Goal: Task Accomplishment & Management: Use online tool/utility

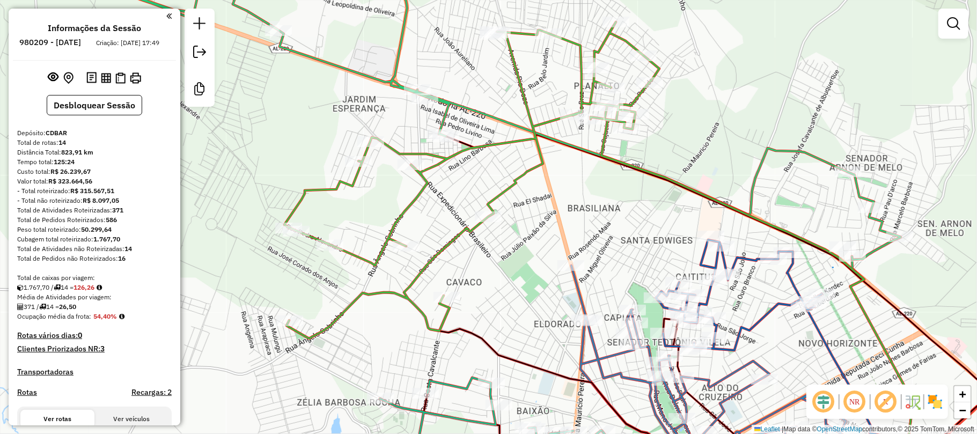
scroll to position [1230, 0]
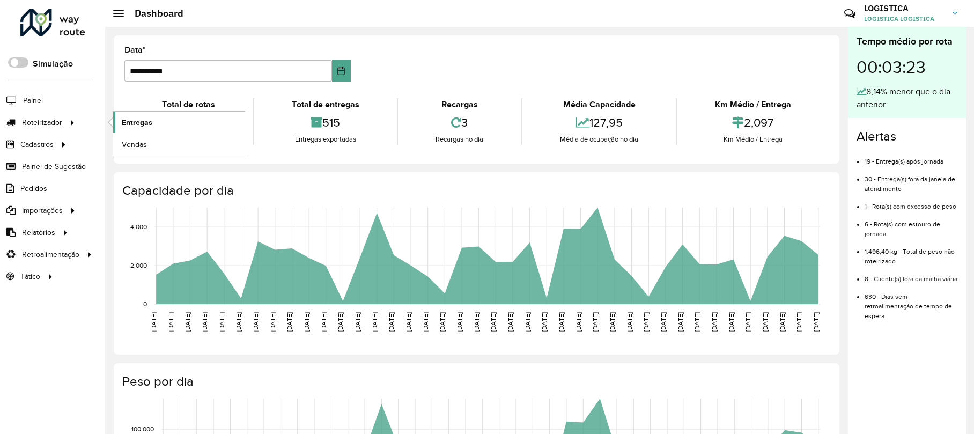
click at [131, 121] on span "Entregas" at bounding box center [137, 122] width 31 height 11
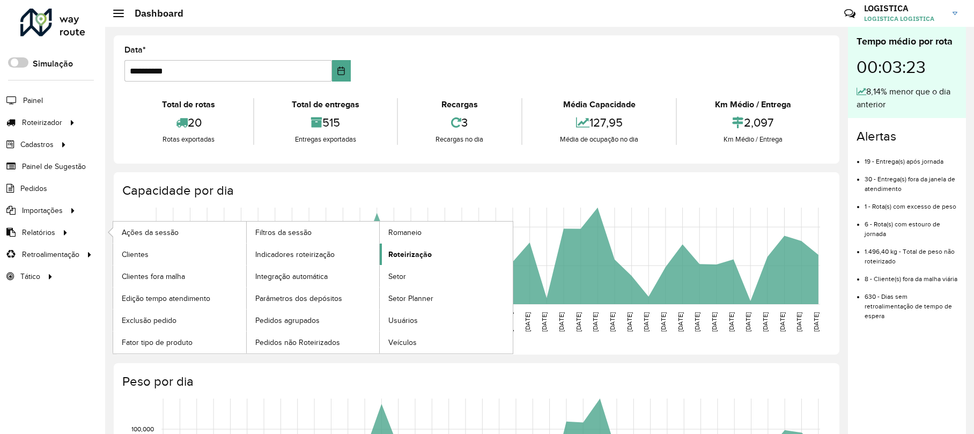
click at [397, 252] on span "Roteirização" at bounding box center [409, 254] width 43 height 11
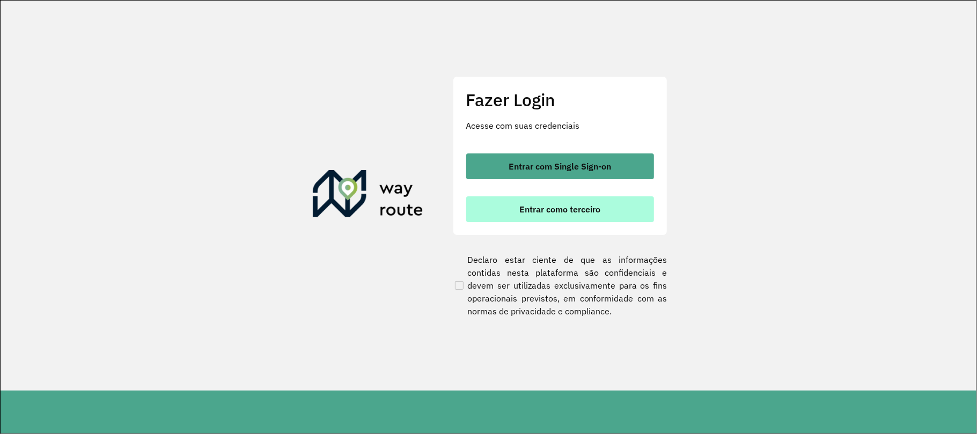
click at [563, 208] on span "Entrar como terceiro" at bounding box center [559, 209] width 81 height 9
click at [580, 209] on span "Entrar como terceiro" at bounding box center [559, 209] width 81 height 9
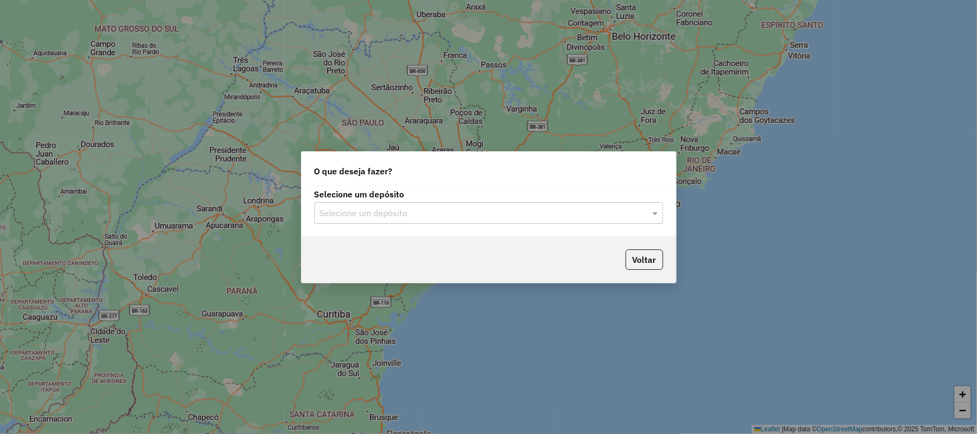
click at [442, 209] on input "text" at bounding box center [478, 213] width 316 height 13
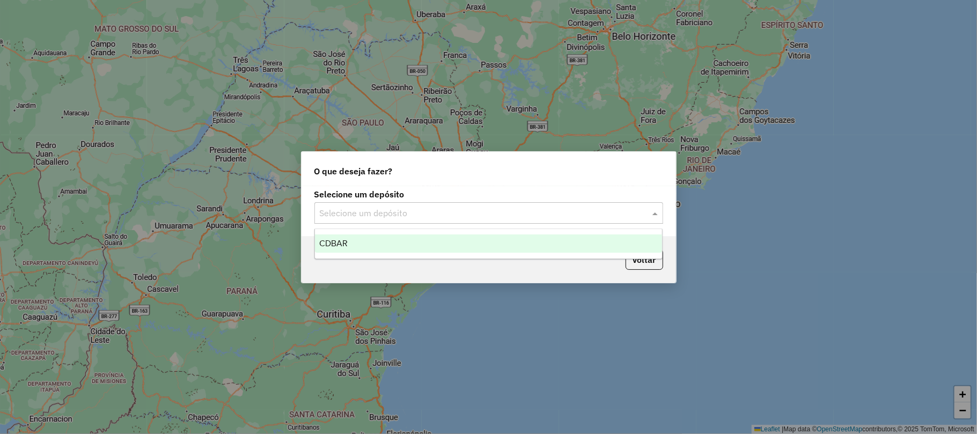
click at [356, 240] on div "CDBAR" at bounding box center [488, 243] width 347 height 18
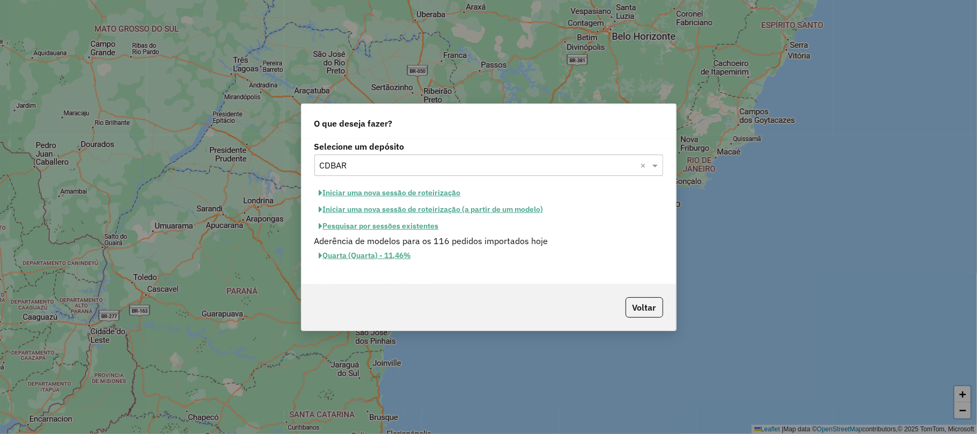
click at [402, 192] on button "Iniciar uma nova sessão de roteirização" at bounding box center [389, 193] width 151 height 17
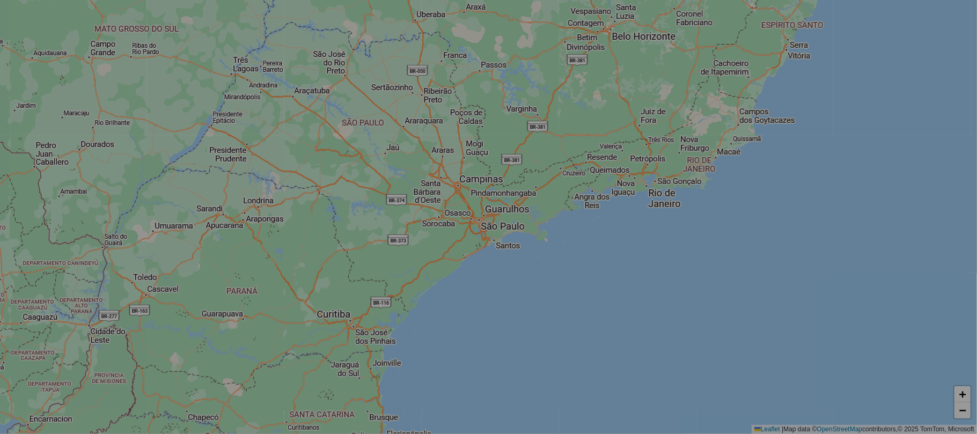
select select "*"
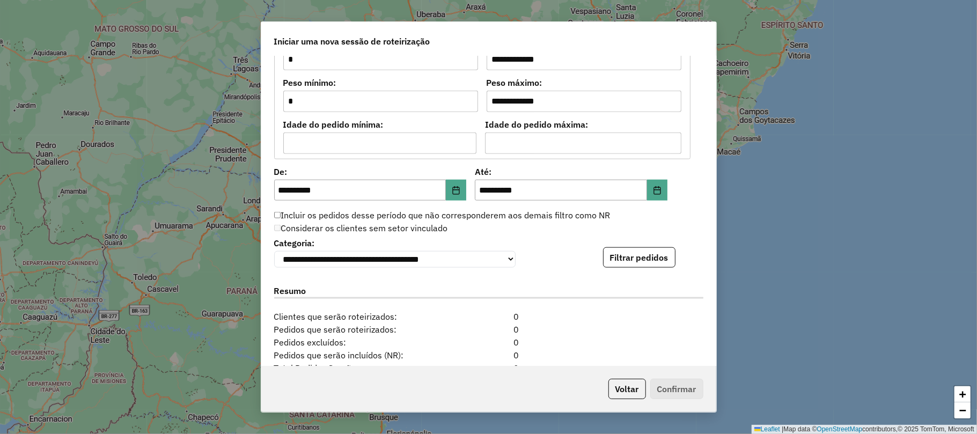
scroll to position [1001, 0]
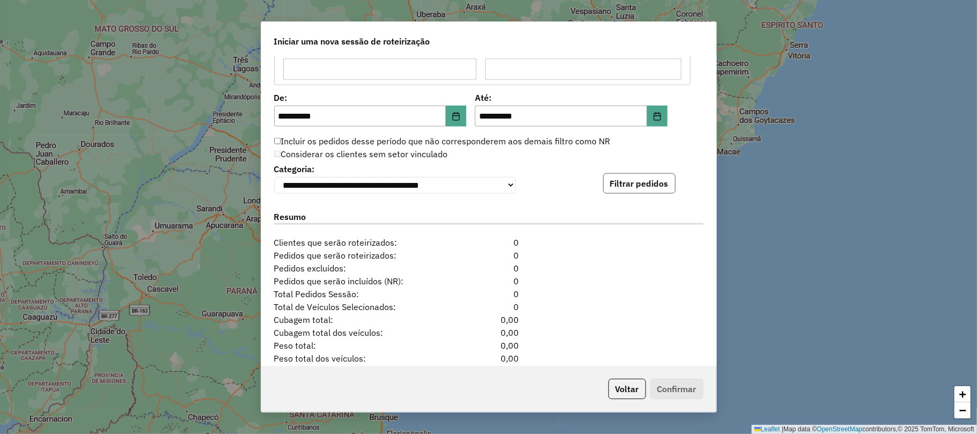
click at [631, 190] on button "Filtrar pedidos" at bounding box center [639, 183] width 72 height 20
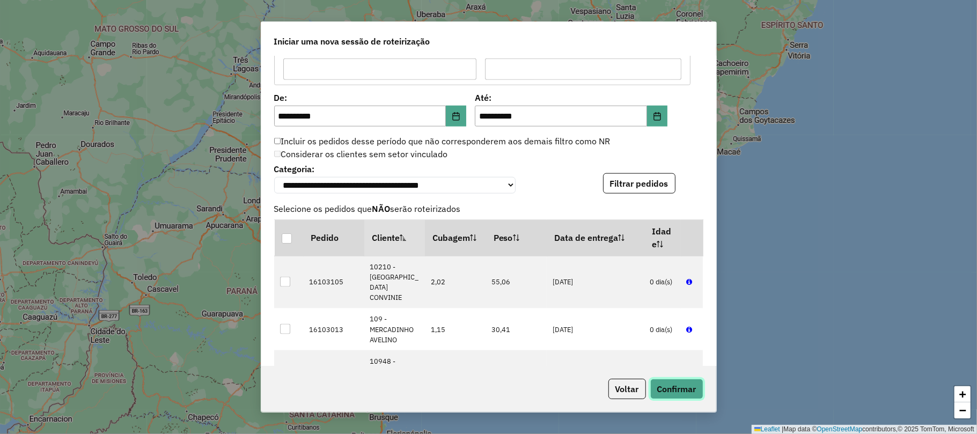
click at [676, 389] on button "Confirmar" at bounding box center [676, 389] width 53 height 20
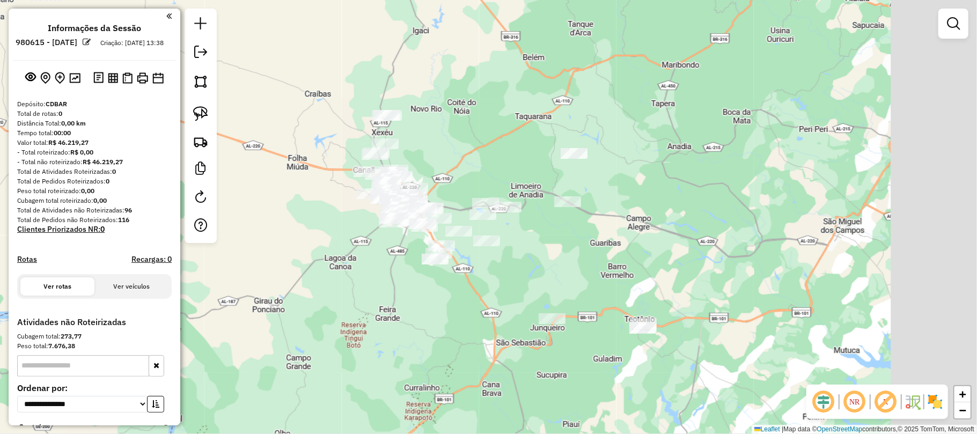
drag, startPoint x: 447, startPoint y: 231, endPoint x: 278, endPoint y: 224, distance: 169.6
click at [279, 224] on div "Janela de atendimento Grade de atendimento Capacidade Transportadoras Veículos …" at bounding box center [488, 217] width 977 height 434
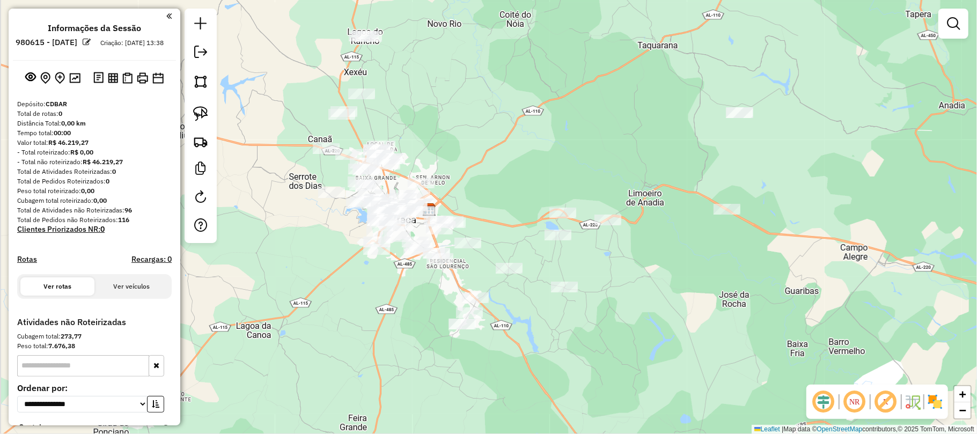
drag, startPoint x: 436, startPoint y: 191, endPoint x: 497, endPoint y: 178, distance: 62.1
click at [497, 178] on div "Janela de atendimento Grade de atendimento Capacidade Transportadoras Veículos …" at bounding box center [488, 217] width 977 height 434
click at [202, 111] on img at bounding box center [200, 113] width 15 height 15
drag, startPoint x: 351, startPoint y: 16, endPoint x: 391, endPoint y: 31, distance: 42.4
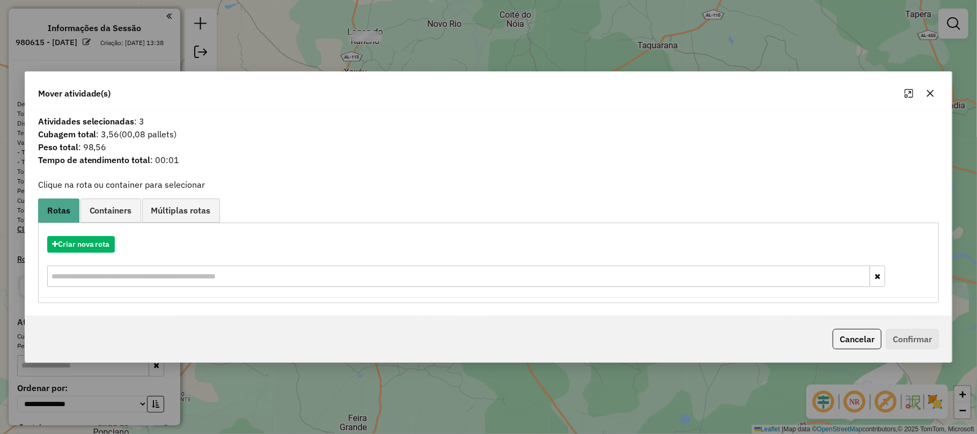
click at [930, 91] on icon "button" at bounding box center [930, 93] width 9 height 9
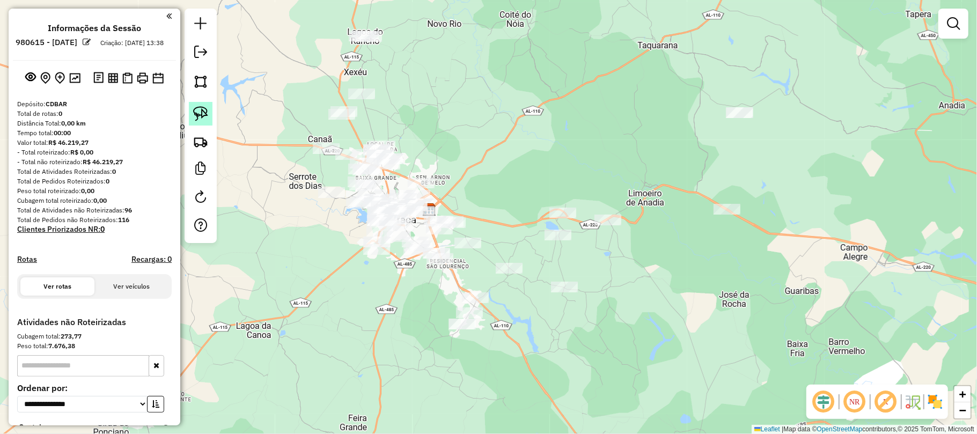
click at [205, 113] on img at bounding box center [200, 113] width 15 height 15
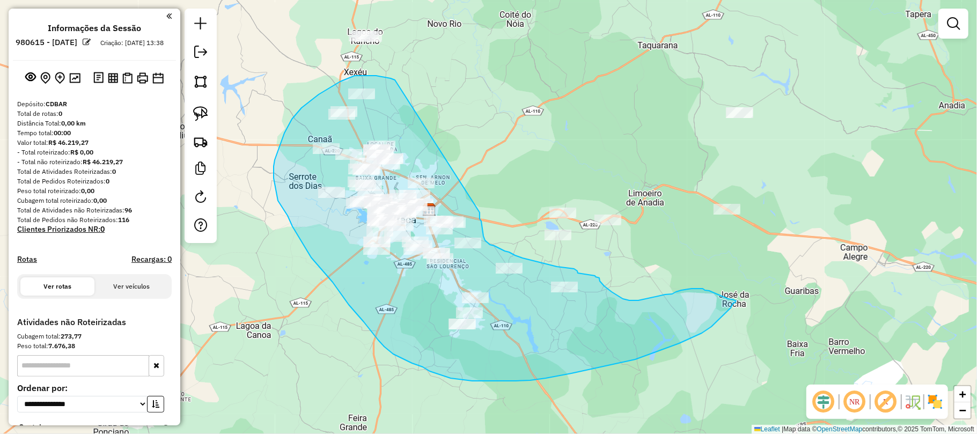
drag, startPoint x: 393, startPoint y: 79, endPoint x: 479, endPoint y: 211, distance: 157.4
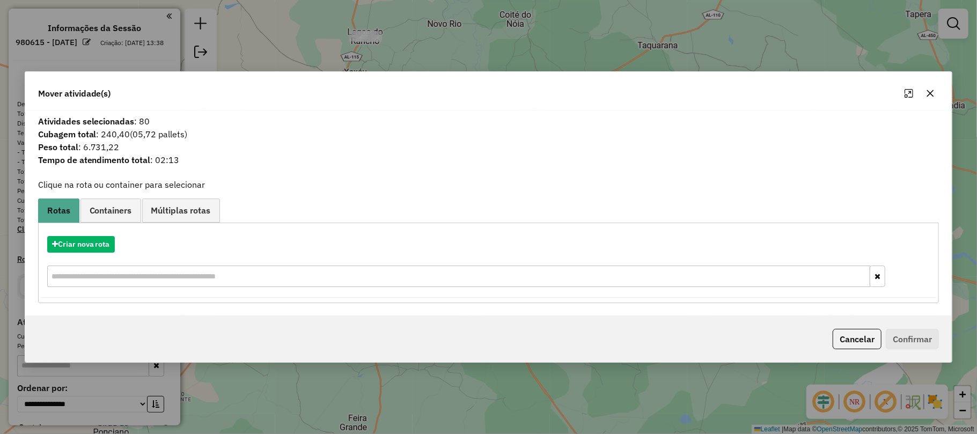
click at [928, 91] on icon "button" at bounding box center [930, 93] width 7 height 7
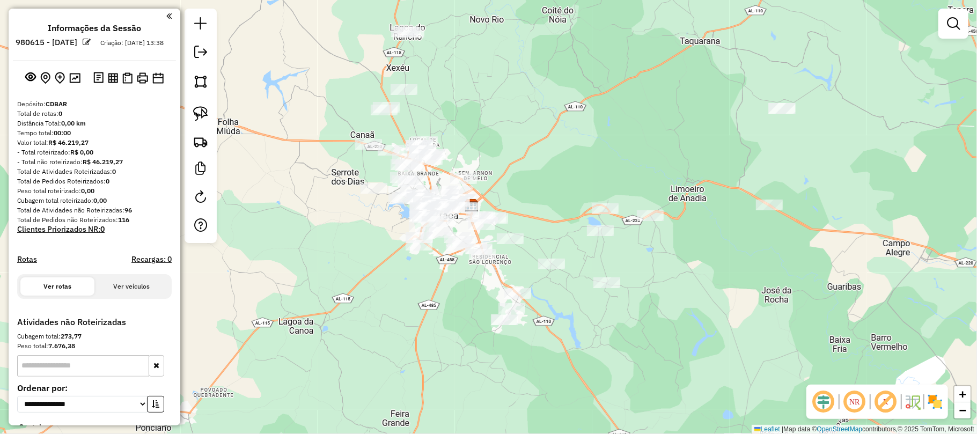
drag, startPoint x: 475, startPoint y: 272, endPoint x: 515, endPoint y: 268, distance: 40.5
click at [515, 268] on div "Janela de atendimento Grade de atendimento Capacidade Transportadoras Veículos …" at bounding box center [488, 217] width 977 height 434
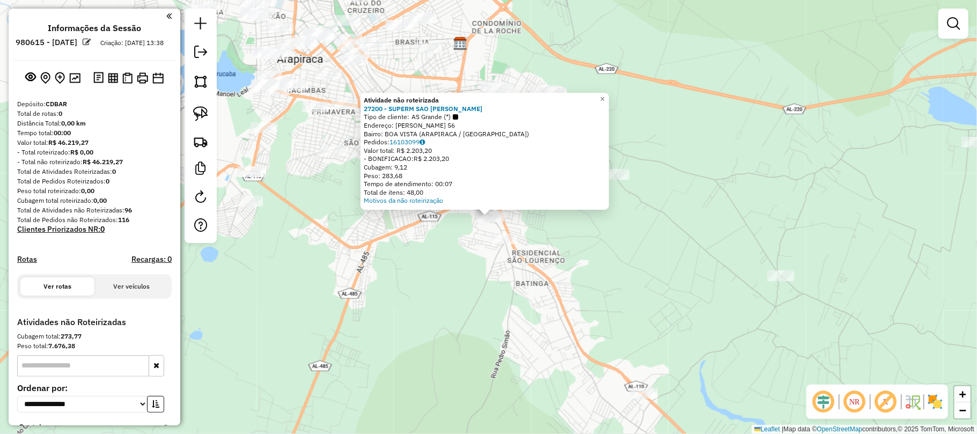
click at [616, 251] on div "Atividade não roteirizada 27200 - SUPERM SAO LUIZ BOAV Tipo de cliente: AS Gran…" at bounding box center [488, 217] width 977 height 434
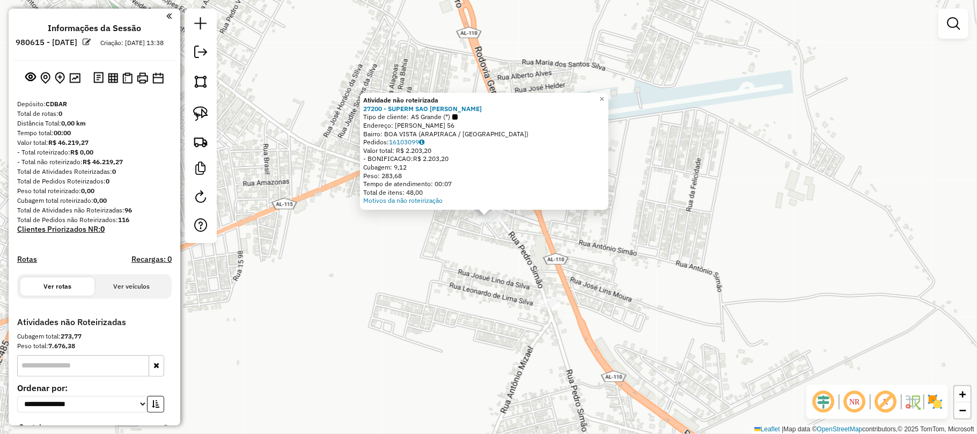
click at [460, 244] on div "Atividade não roteirizada 27200 - SUPERM SAO LUIZ BOAV Tipo de cliente: AS Gran…" at bounding box center [488, 217] width 977 height 434
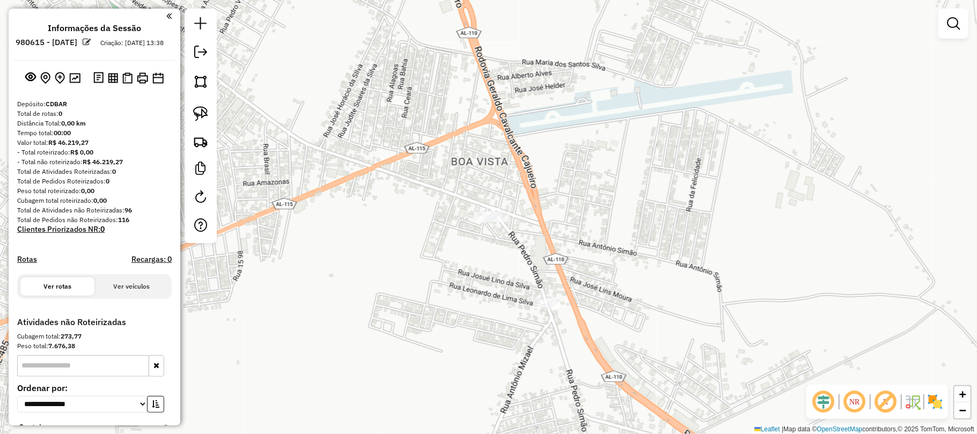
drag, startPoint x: 201, startPoint y: 119, endPoint x: 333, endPoint y: 160, distance: 138.8
click at [202, 119] on img at bounding box center [200, 113] width 15 height 15
drag, startPoint x: 468, startPoint y: 204, endPoint x: 506, endPoint y: 204, distance: 38.6
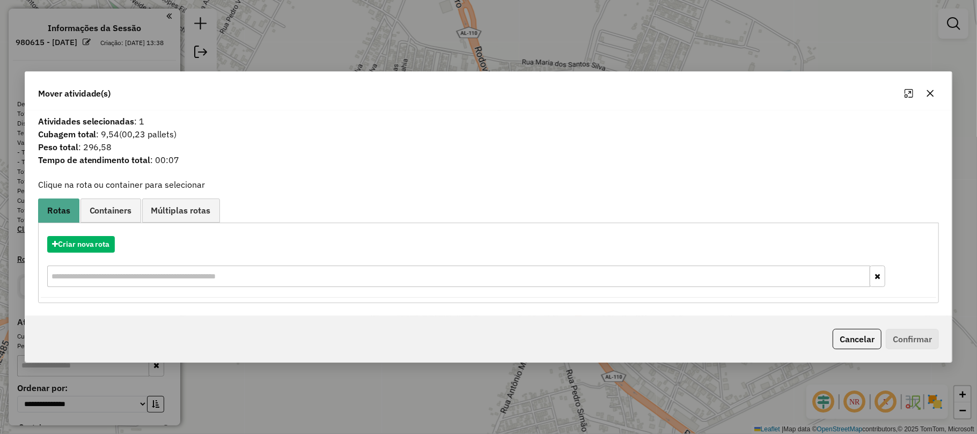
click at [927, 92] on icon "button" at bounding box center [930, 93] width 9 height 9
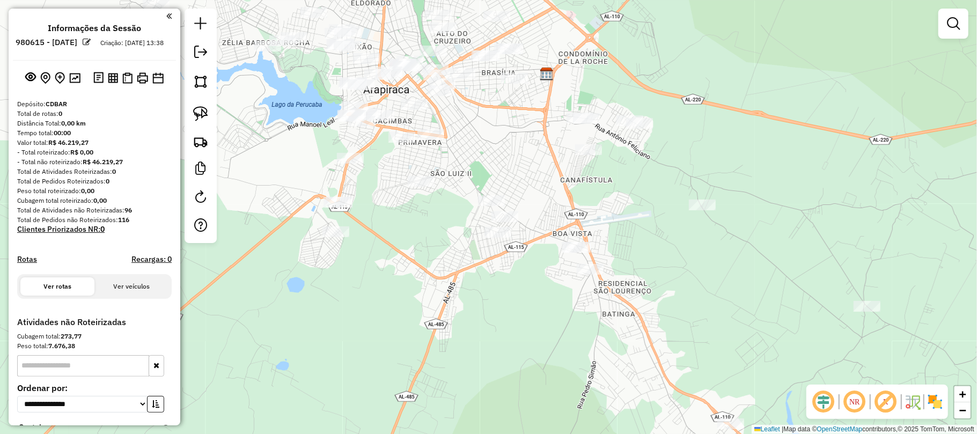
drag, startPoint x: 428, startPoint y: 112, endPoint x: 479, endPoint y: 161, distance: 70.9
click at [479, 161] on div "Janela de atendimento Grade de atendimento Capacidade Transportadoras Veículos …" at bounding box center [488, 217] width 977 height 434
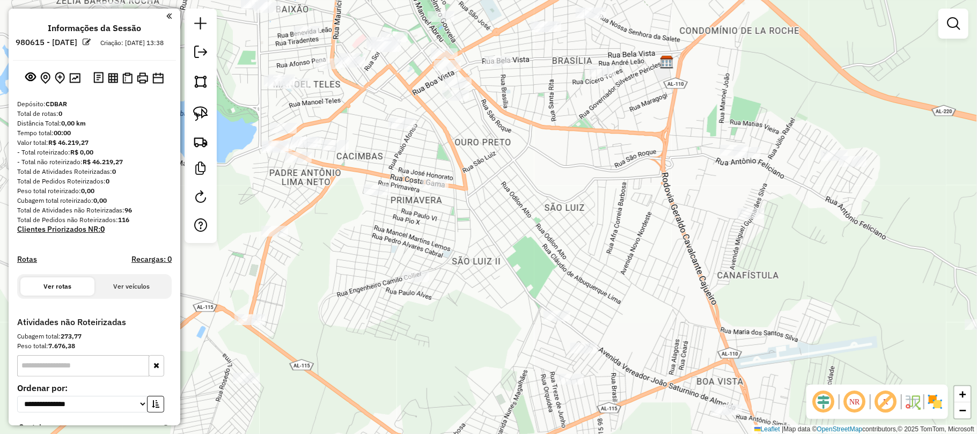
drag, startPoint x: 428, startPoint y: 84, endPoint x: 439, endPoint y: 124, distance: 42.3
click at [437, 124] on div "Janela de atendimento Grade de atendimento Capacidade Transportadoras Veículos …" at bounding box center [488, 217] width 977 height 434
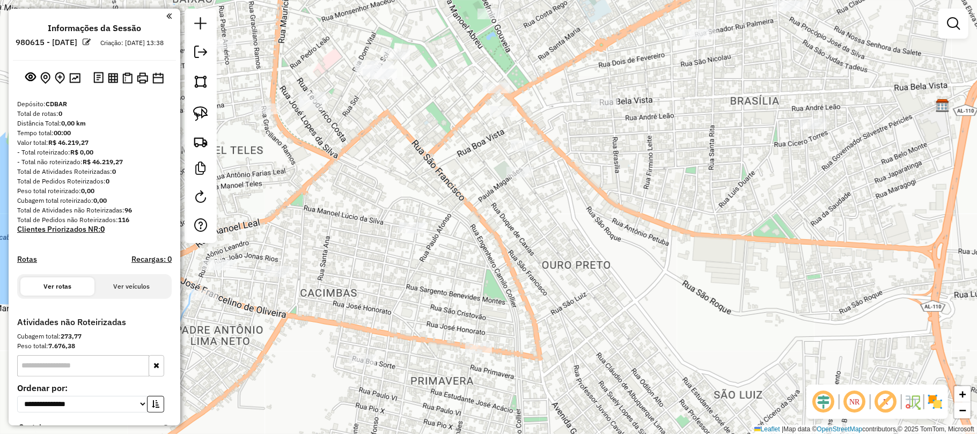
drag, startPoint x: 462, startPoint y: 62, endPoint x: 514, endPoint y: 130, distance: 85.0
click at [514, 130] on div "Janela de atendimento Grade de atendimento Capacidade Transportadoras Veículos …" at bounding box center [488, 217] width 977 height 434
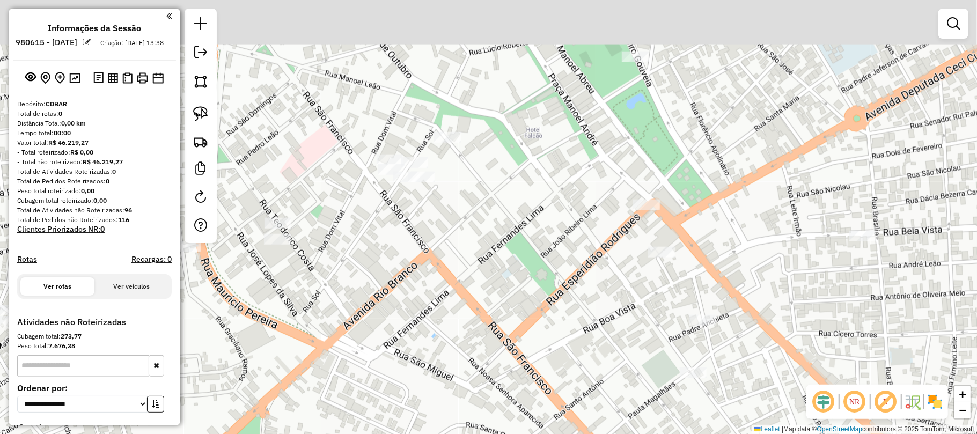
drag, startPoint x: 465, startPoint y: 94, endPoint x: 475, endPoint y: 270, distance: 176.2
click at [475, 270] on div "Janela de atendimento Grade de atendimento Capacidade Transportadoras Veículos …" at bounding box center [488, 217] width 977 height 434
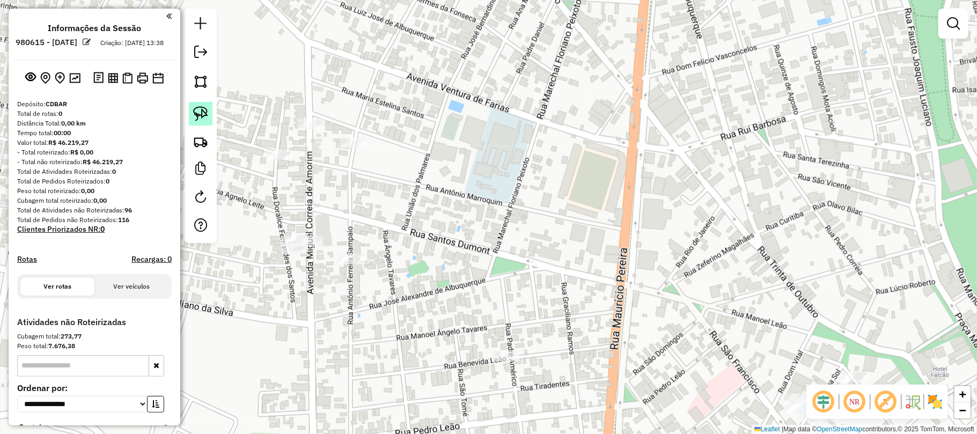
click at [202, 107] on img at bounding box center [200, 113] width 15 height 15
drag, startPoint x: 297, startPoint y: 228, endPoint x: 333, endPoint y: 236, distance: 36.8
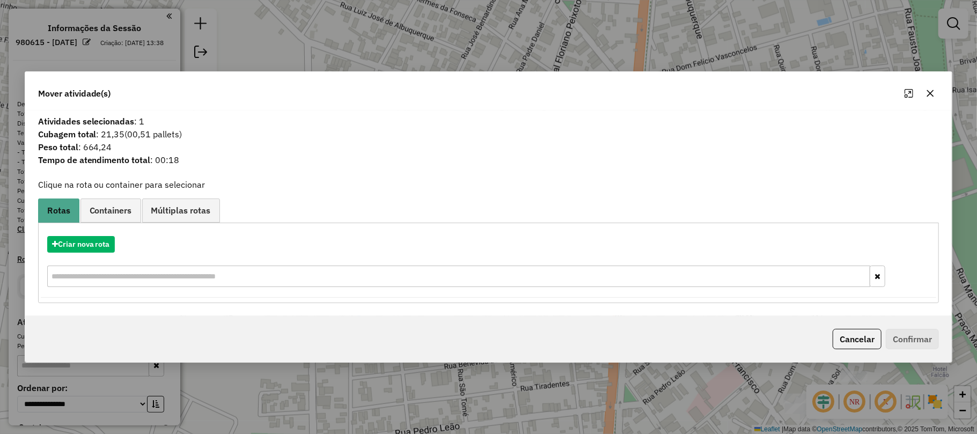
click at [930, 83] on div "Mover atividade(s)" at bounding box center [488, 91] width 927 height 39
click at [930, 90] on icon "button" at bounding box center [930, 93] width 9 height 9
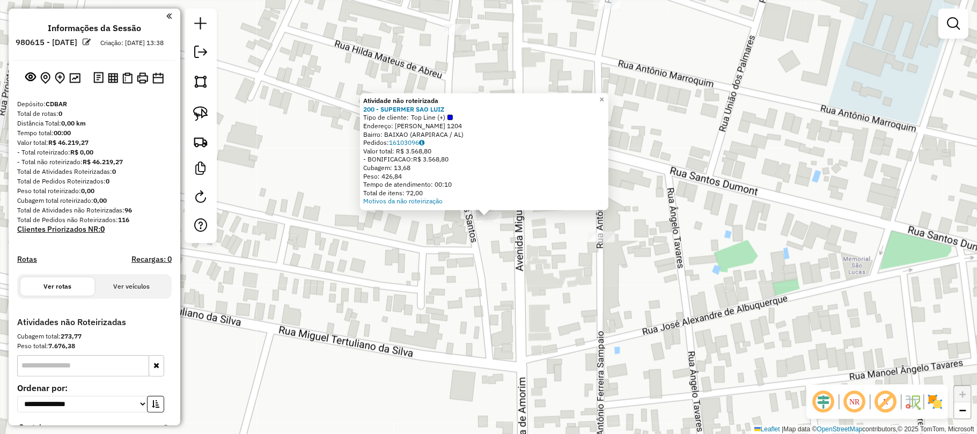
drag, startPoint x: 338, startPoint y: 263, endPoint x: 362, endPoint y: 253, distance: 25.5
click at [340, 262] on div "Atividade não roteirizada 200 - SUPERMER SAO LUIZ Tipo de cliente: Top Line (+)…" at bounding box center [488, 217] width 977 height 434
drag, startPoint x: 465, startPoint y: 244, endPoint x: 487, endPoint y: 234, distance: 24.5
click at [475, 240] on div "Atividade não roteirizada 200 - SUPERMER SAO LUIZ Tipo de cliente: Top Line (+)…" at bounding box center [488, 217] width 977 height 434
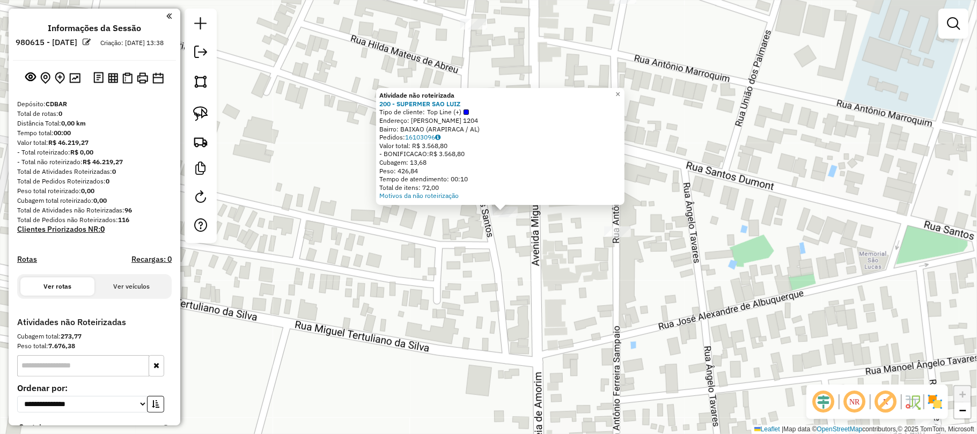
click at [482, 218] on div "Atividade não roteirizada 200 - SUPERMER SAO LUIZ Tipo de cliente: Top Line (+)…" at bounding box center [488, 217] width 977 height 434
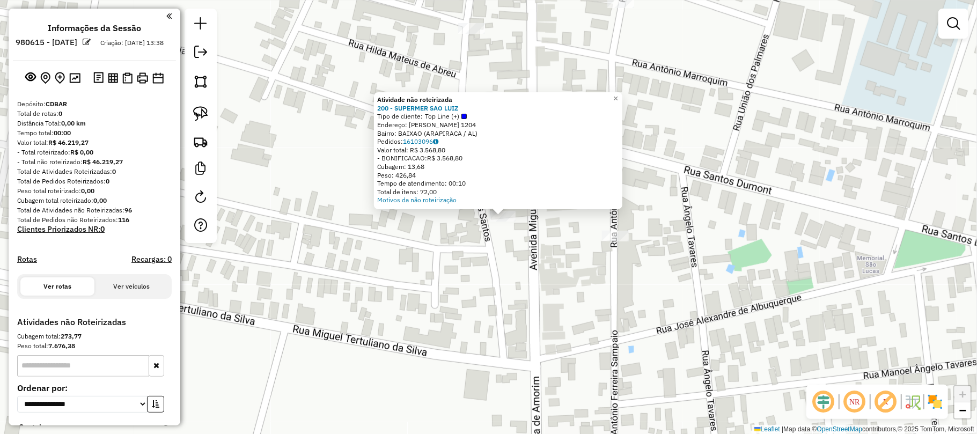
drag, startPoint x: 587, startPoint y: 231, endPoint x: 576, endPoint y: 234, distance: 11.9
click at [577, 234] on div "Atividade não roteirizada 200 - SUPERMER SAO LUIZ Tipo de cliente: Top Line (+)…" at bounding box center [488, 217] width 977 height 434
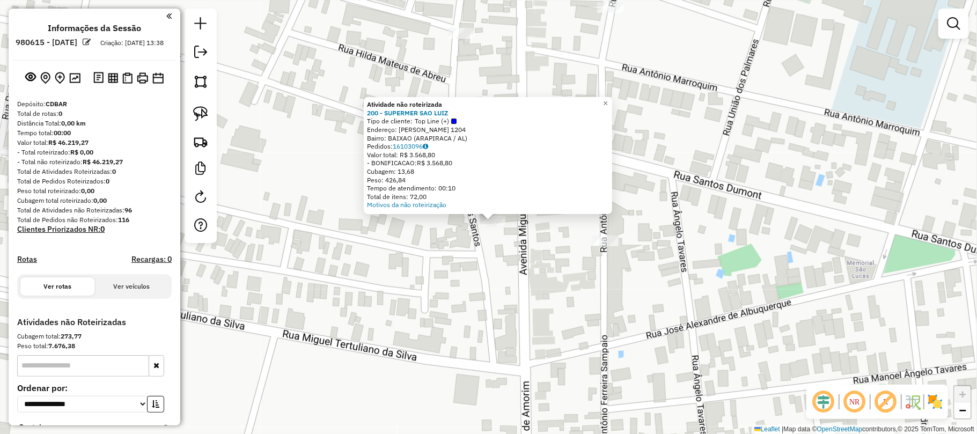
click at [552, 233] on div "Atividade não roteirizada 200 - SUPERMER SAO LUIZ Tipo de cliente: Top Line (+)…" at bounding box center [488, 217] width 977 height 434
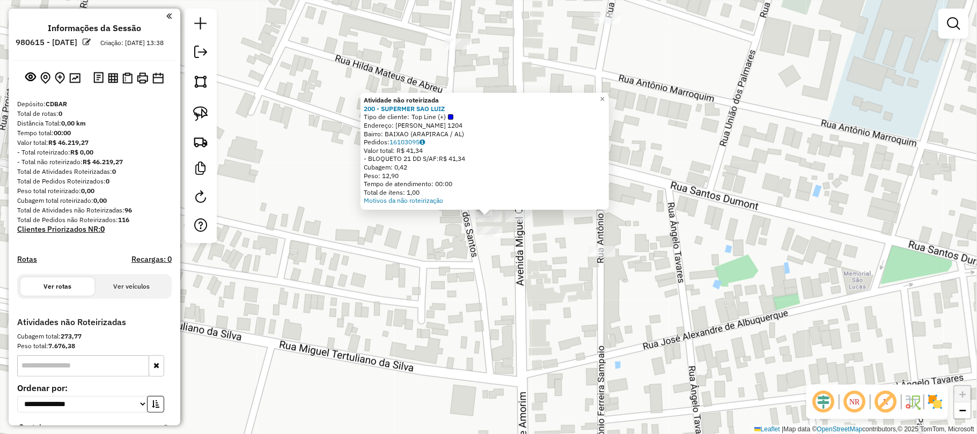
click at [536, 247] on div "Atividade não roteirizada 200 - SUPERMER SAO LUIZ Tipo de cliente: Top Line (+)…" at bounding box center [488, 217] width 977 height 434
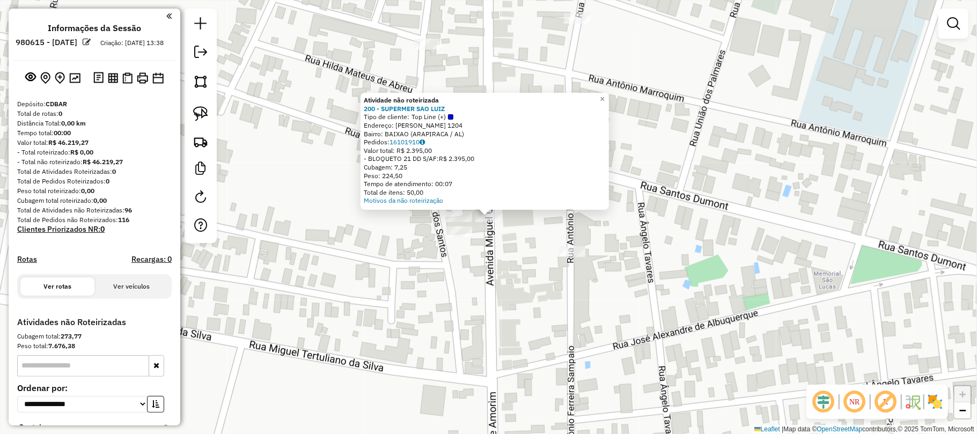
click at [540, 258] on div "Atividade não roteirizada 200 - SUPERMER SAO LUIZ Tipo de cliente: Top Line (+)…" at bounding box center [488, 217] width 977 height 434
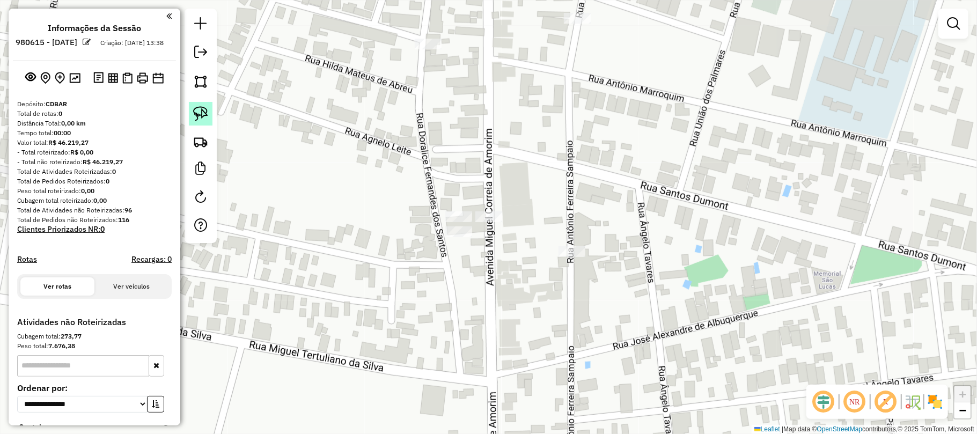
click at [207, 108] on img at bounding box center [200, 113] width 15 height 15
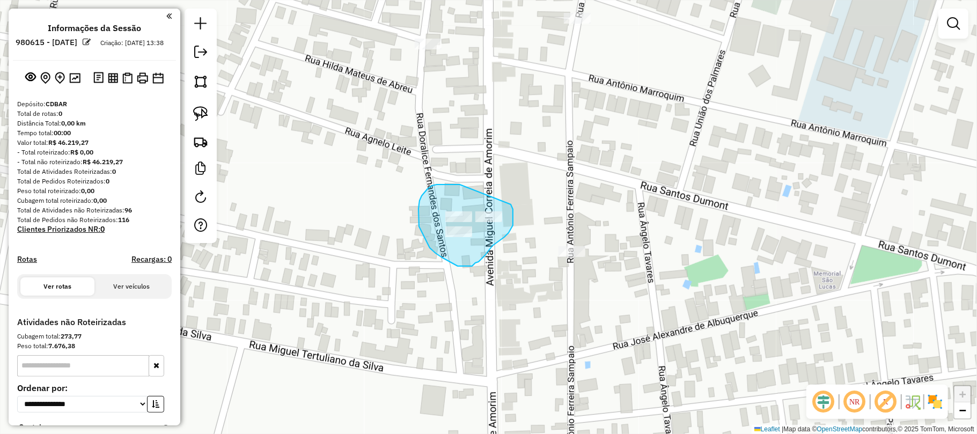
drag, startPoint x: 460, startPoint y: 185, endPoint x: 507, endPoint y: 201, distance: 50.4
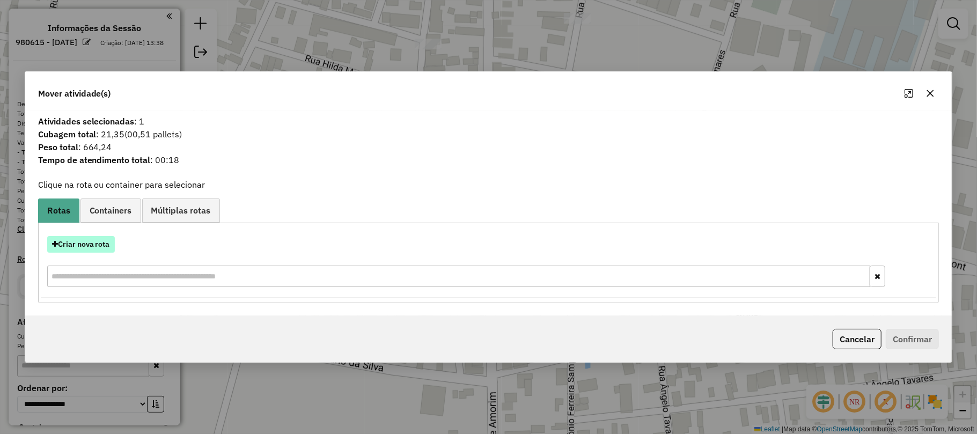
click at [95, 243] on button "Criar nova rota" at bounding box center [81, 244] width 68 height 17
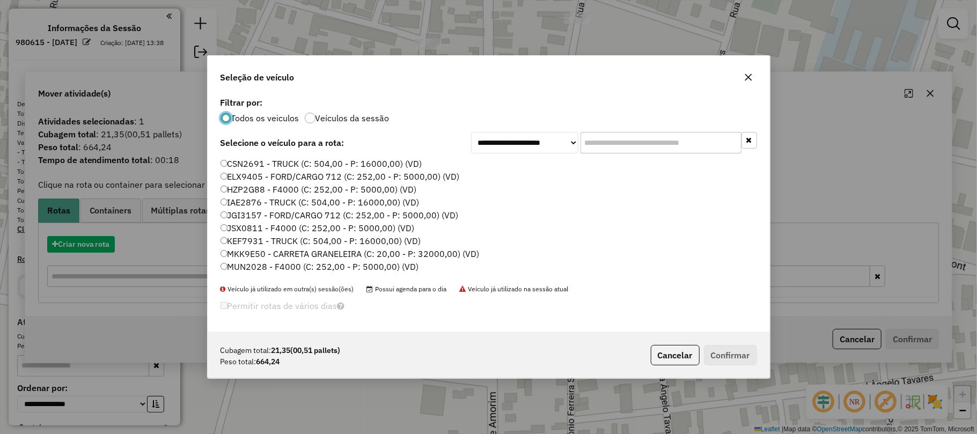
scroll to position [5, 3]
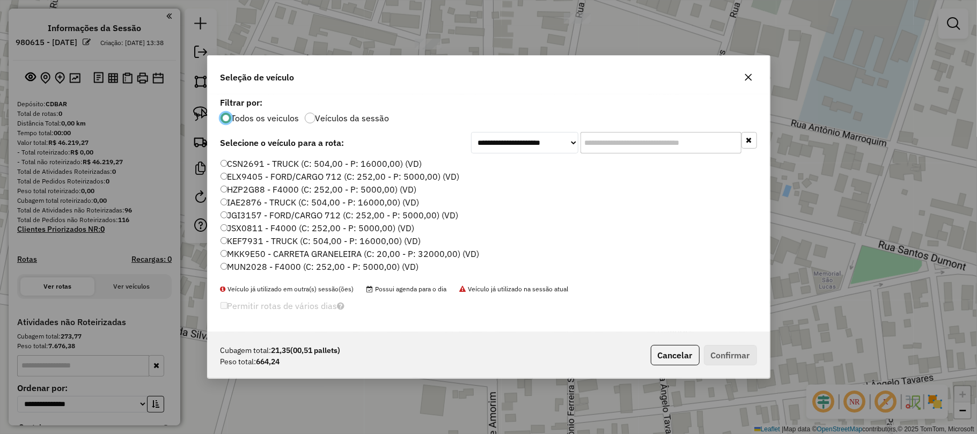
click at [584, 144] on input "text" at bounding box center [660, 142] width 161 height 21
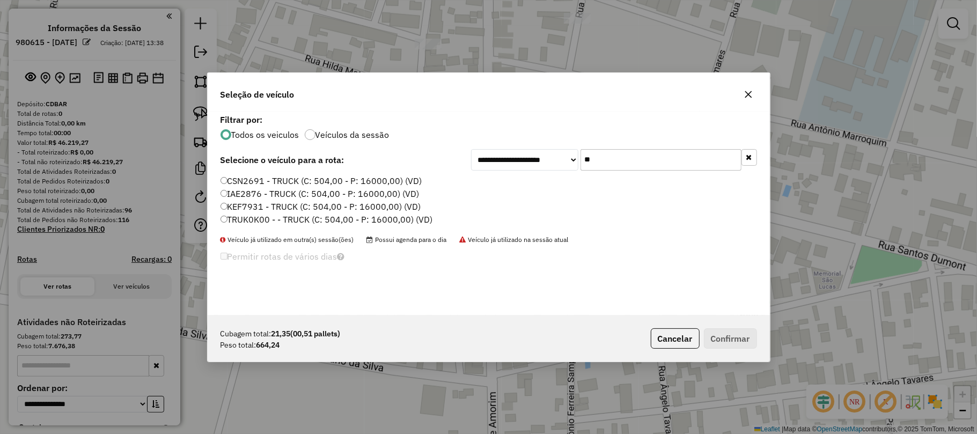
type input "**"
click at [392, 215] on label "TRUK0K00 - - TRUCK (C: 504,00 - P: 16000,00) (VD)" at bounding box center [326, 219] width 212 height 13
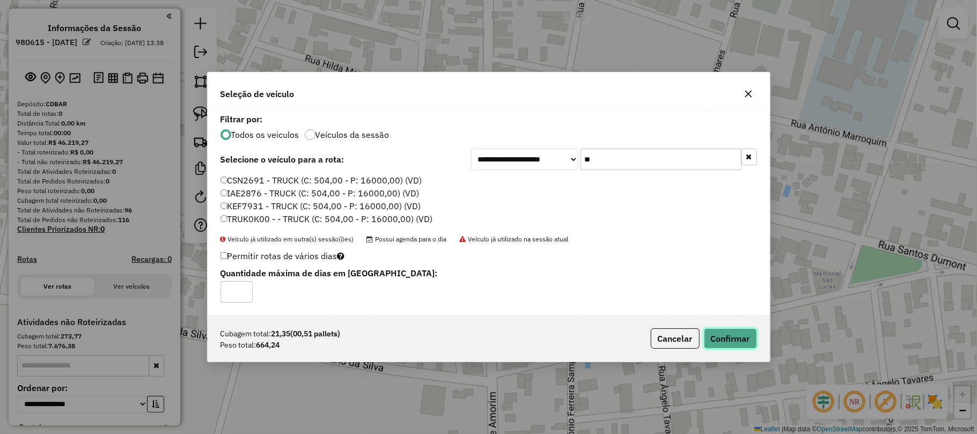
click at [726, 338] on button "Confirmar" at bounding box center [730, 338] width 53 height 20
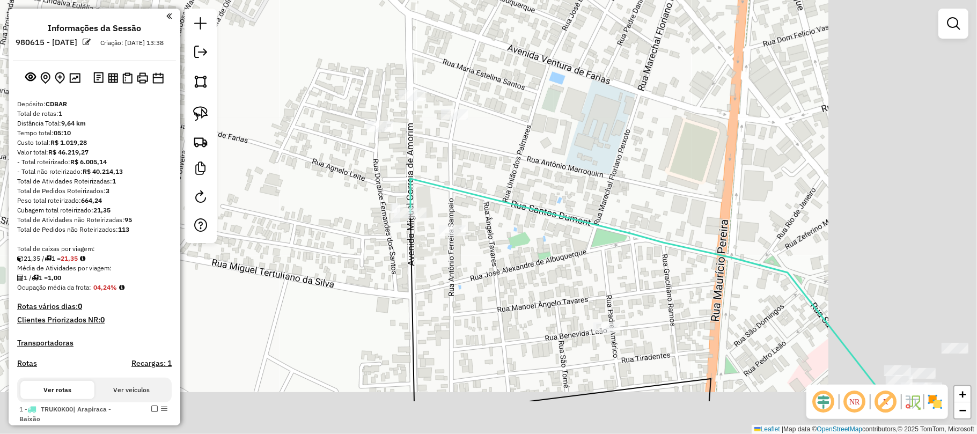
drag, startPoint x: 694, startPoint y: 363, endPoint x: 460, endPoint y: 222, distance: 273.6
click at [460, 223] on div "Janela de atendimento Grade de atendimento Capacidade Transportadoras Veículos …" at bounding box center [488, 217] width 977 height 434
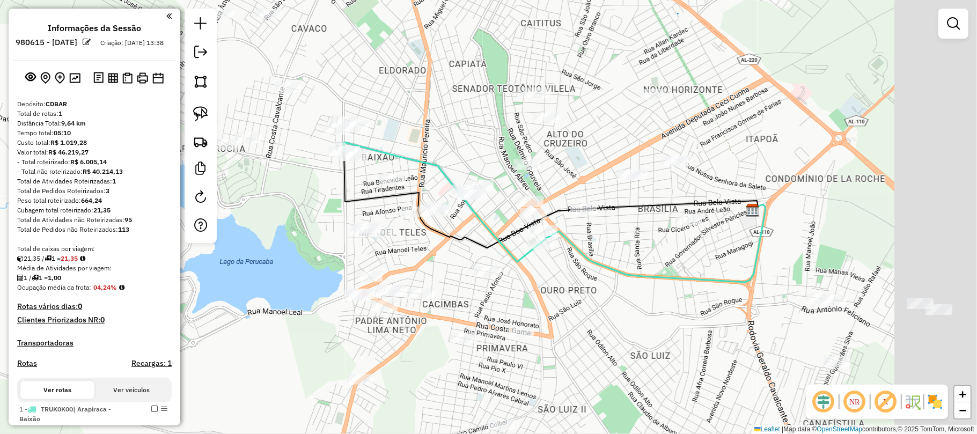
drag, startPoint x: 659, startPoint y: 329, endPoint x: 543, endPoint y: 264, distance: 132.3
click at [543, 264] on div "Janela de atendimento Grade de atendimento Capacidade Transportadoras Veículos …" at bounding box center [488, 217] width 977 height 434
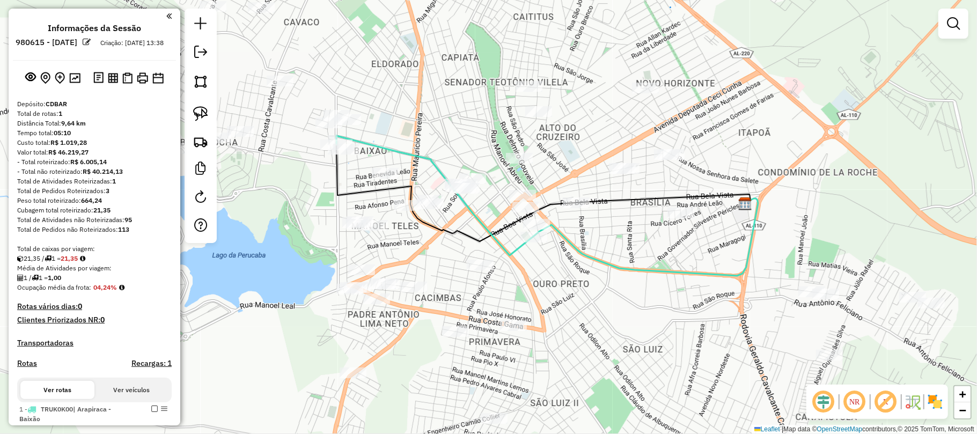
drag, startPoint x: 593, startPoint y: 300, endPoint x: 520, endPoint y: 248, distance: 90.4
click at [520, 249] on div "Janela de atendimento Grade de atendimento Capacidade Transportadoras Veículos …" at bounding box center [488, 217] width 977 height 434
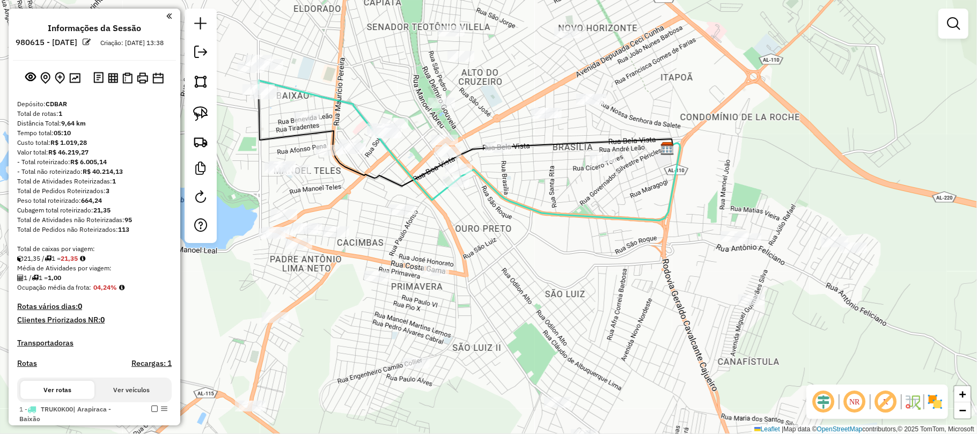
drag, startPoint x: 599, startPoint y: 310, endPoint x: 507, endPoint y: 183, distance: 156.6
click at [507, 183] on div "Janela de atendimento Grade de atendimento Capacidade Transportadoras Veículos …" at bounding box center [488, 217] width 977 height 434
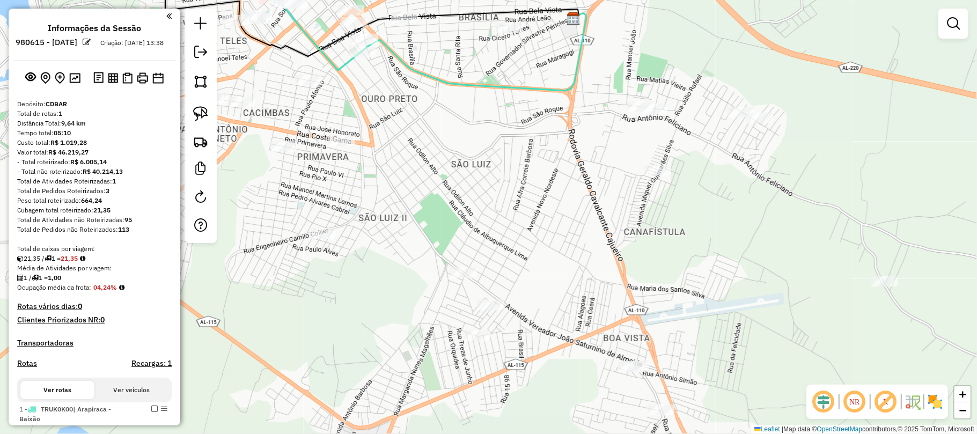
drag, startPoint x: 586, startPoint y: 301, endPoint x: 524, endPoint y: 159, distance: 155.2
click at [524, 159] on div "Janela de atendimento Grade de atendimento Capacidade Transportadoras Veículos …" at bounding box center [488, 217] width 977 height 434
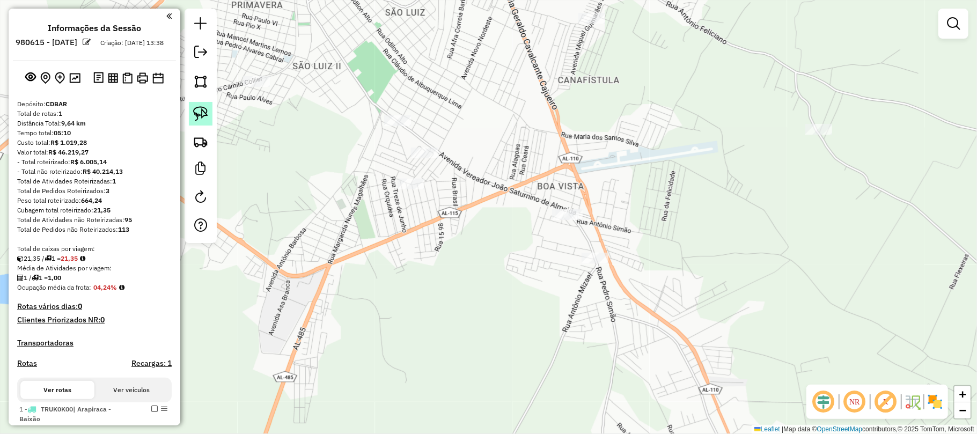
click at [203, 116] on img at bounding box center [200, 113] width 15 height 15
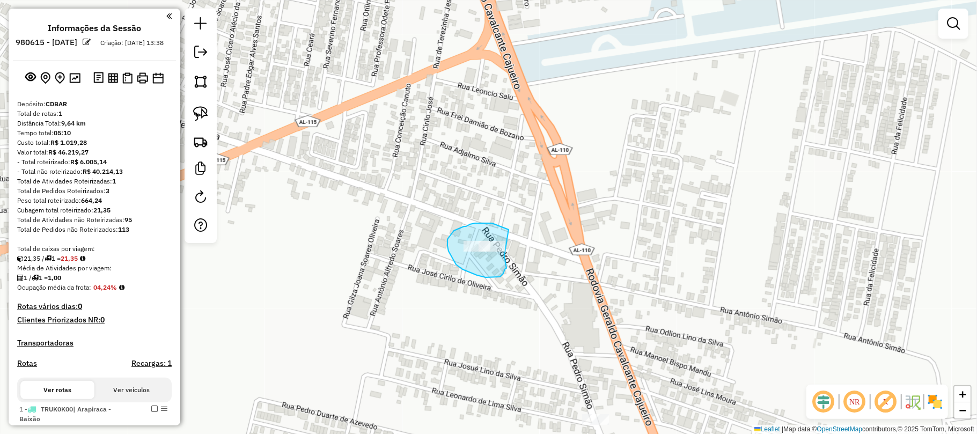
drag, startPoint x: 505, startPoint y: 229, endPoint x: 503, endPoint y: 256, distance: 27.4
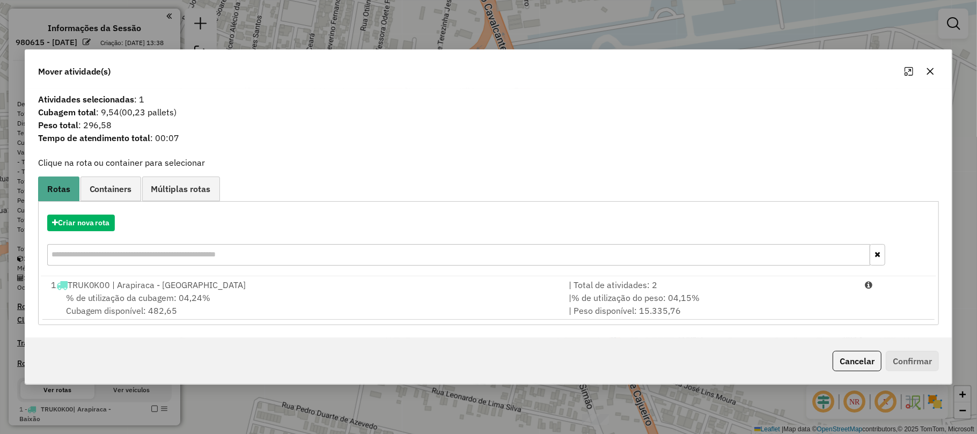
click at [929, 73] on icon "button" at bounding box center [930, 71] width 9 height 9
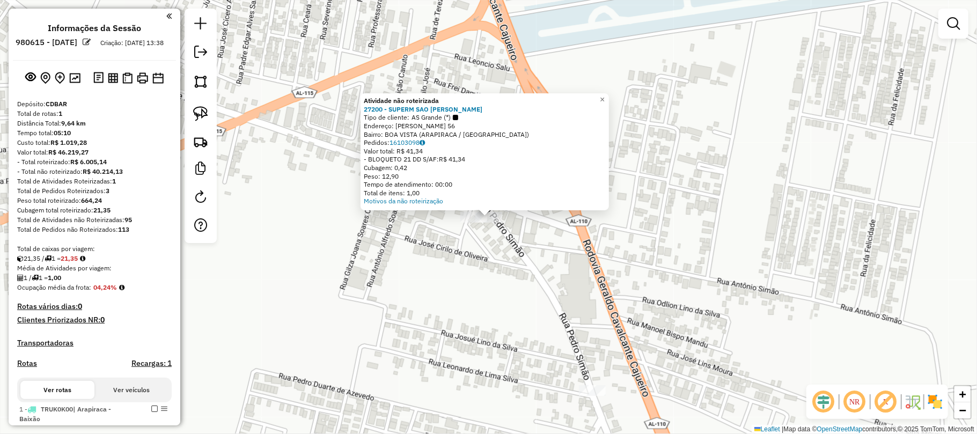
click at [496, 249] on div "Atividade não roteirizada 27200 - SUPERM SAO LUIZ BOAV Tipo de cliente: AS Gran…" at bounding box center [488, 217] width 977 height 434
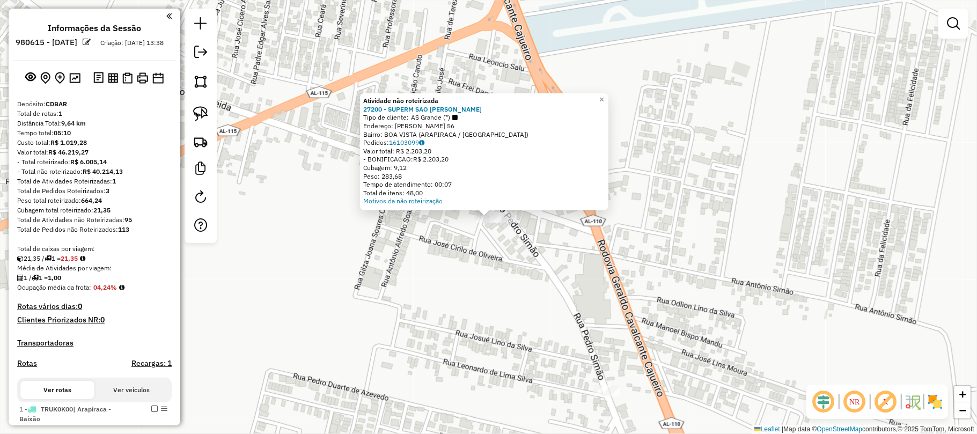
click at [468, 240] on div "Atividade não roteirizada 27200 - SUPERM SAO LUIZ BOAV Tipo de cliente: AS Gran…" at bounding box center [488, 217] width 977 height 434
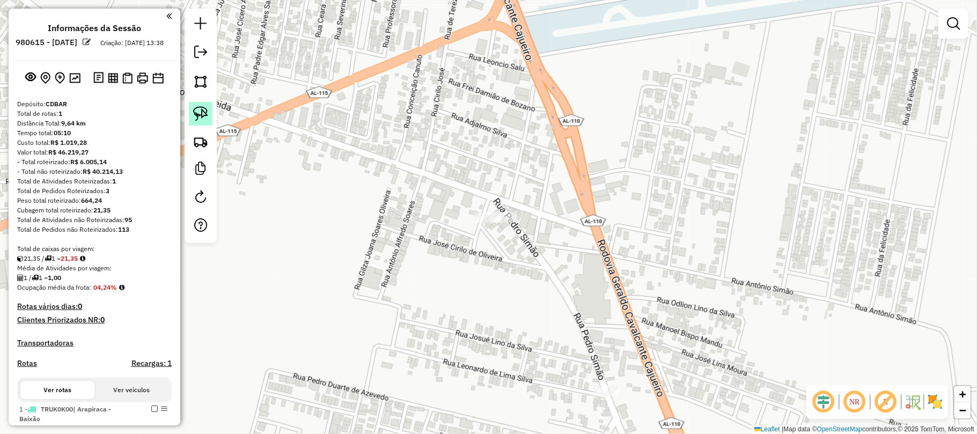
click at [197, 108] on img at bounding box center [200, 113] width 15 height 15
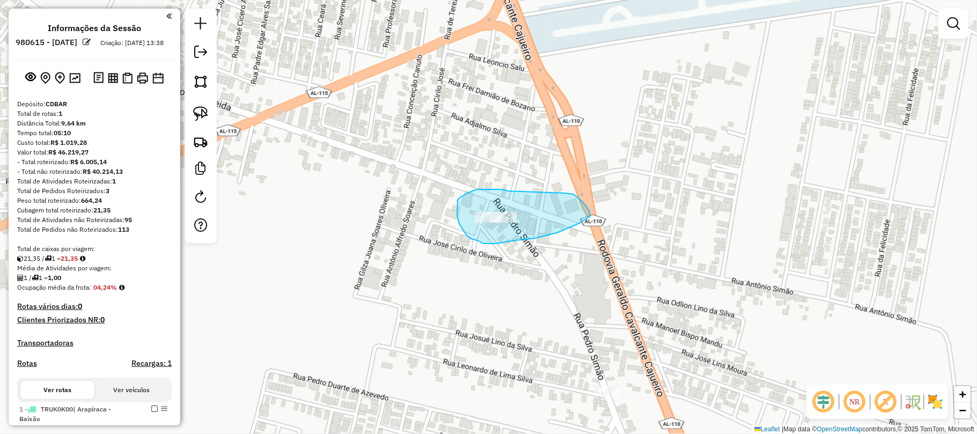
drag, startPoint x: 507, startPoint y: 191, endPoint x: 548, endPoint y: 198, distance: 41.4
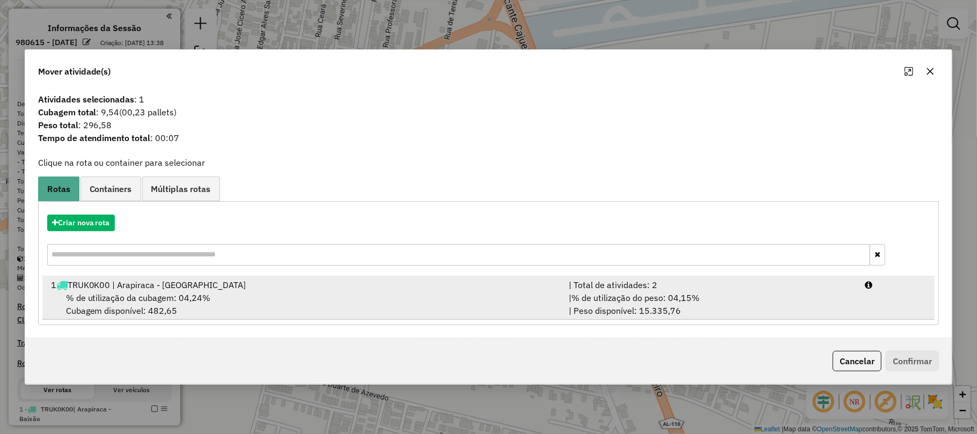
click at [245, 308] on div "% de utilização da cubagem: 04,24% Cubagem disponível: 482,65" at bounding box center [304, 304] width 518 height 26
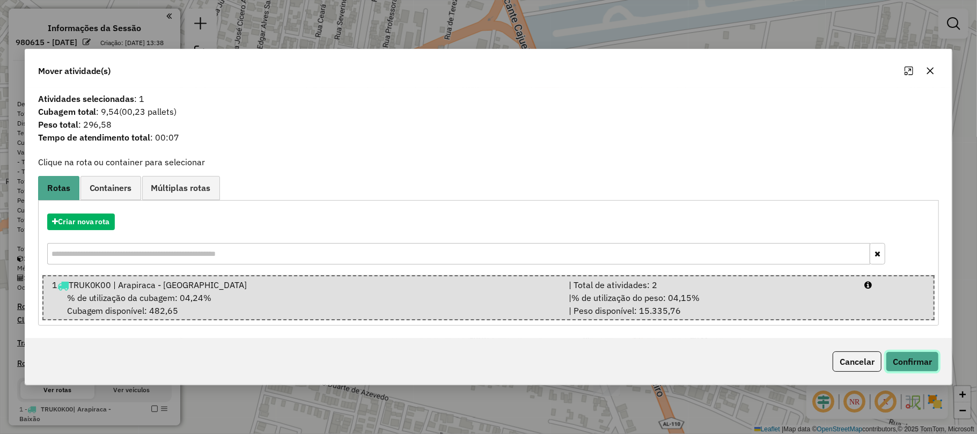
click at [905, 357] on button "Confirmar" at bounding box center [912, 361] width 53 height 20
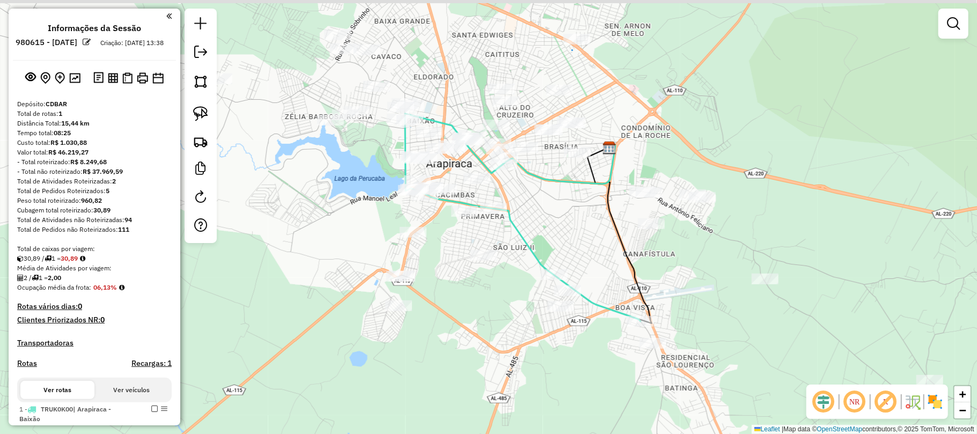
drag, startPoint x: 580, startPoint y: 159, endPoint x: 607, endPoint y: 273, distance: 117.5
click at [607, 273] on div "Janela de atendimento Grade de atendimento Capacidade Transportadoras Veículos …" at bounding box center [488, 217] width 977 height 434
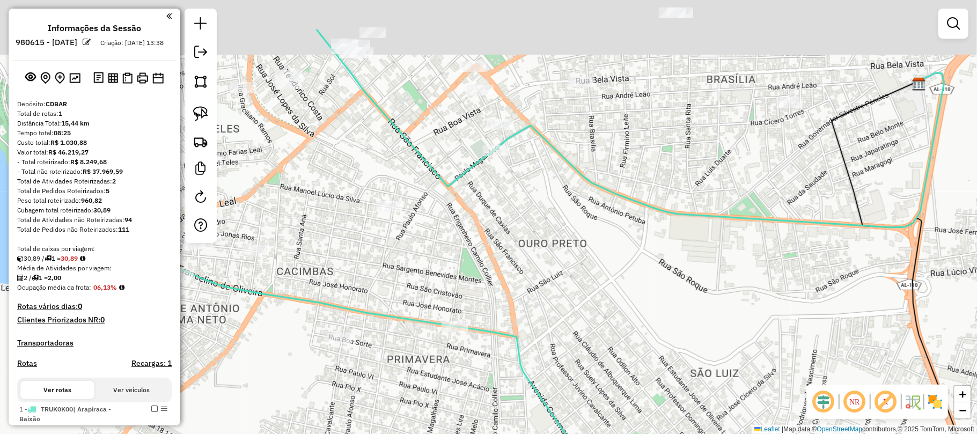
drag, startPoint x: 485, startPoint y: 122, endPoint x: 499, endPoint y: 216, distance: 94.3
click at [496, 217] on div "Janela de atendimento Grade de atendimento Capacidade Transportadoras Veículos …" at bounding box center [488, 217] width 977 height 434
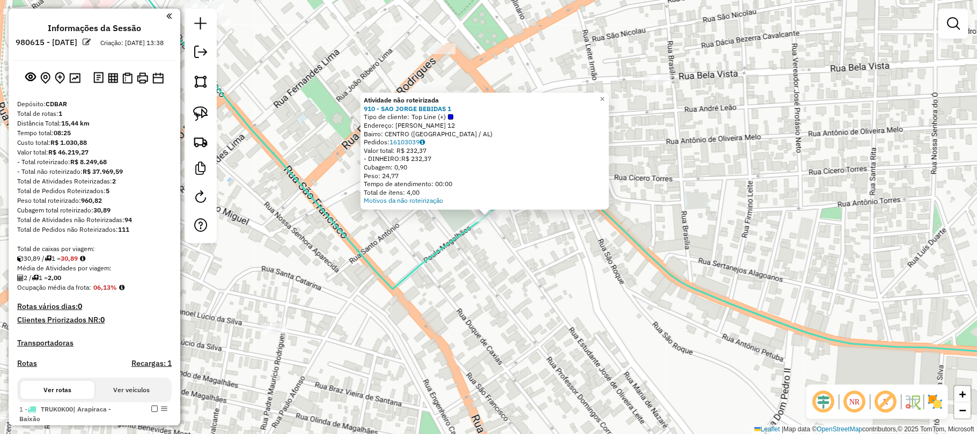
click at [533, 259] on div "Atividade não roteirizada 910 - SAO JORGE BEBIDAS 1 Tipo de cliente: Top Line (…" at bounding box center [488, 217] width 977 height 434
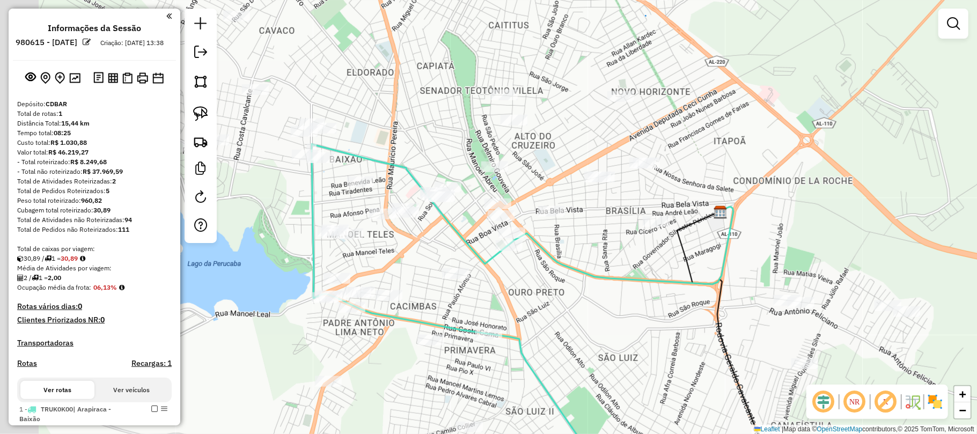
drag, startPoint x: 404, startPoint y: 193, endPoint x: 461, endPoint y: 226, distance: 66.1
click at [458, 226] on icon at bounding box center [523, 214] width 422 height 140
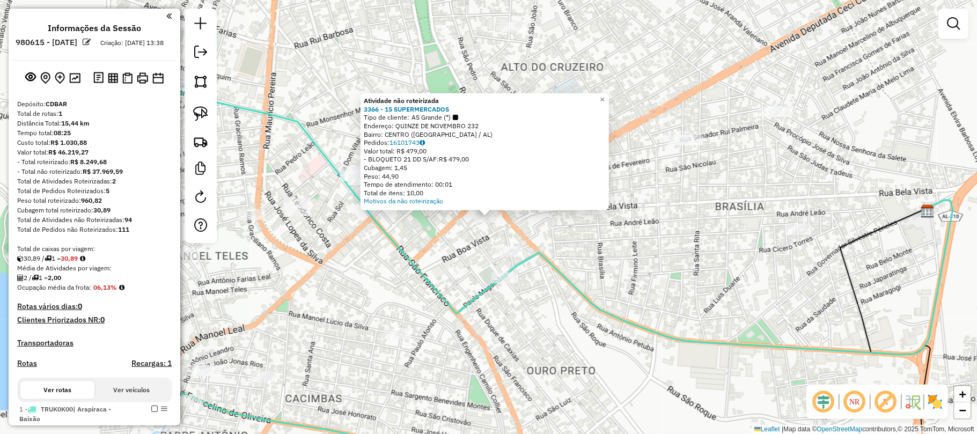
click at [556, 232] on div "Atividade não roteirizada 3366 - 15 SUPERMERCADOS Tipo de cliente: AS Grande (*…" at bounding box center [488, 217] width 977 height 434
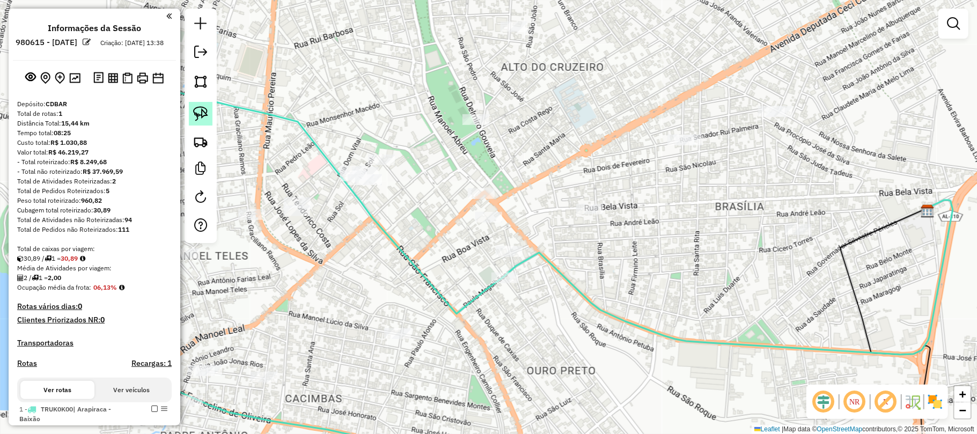
click at [196, 114] on img at bounding box center [200, 113] width 15 height 15
drag, startPoint x: 503, startPoint y: 204, endPoint x: 511, endPoint y: 216, distance: 13.5
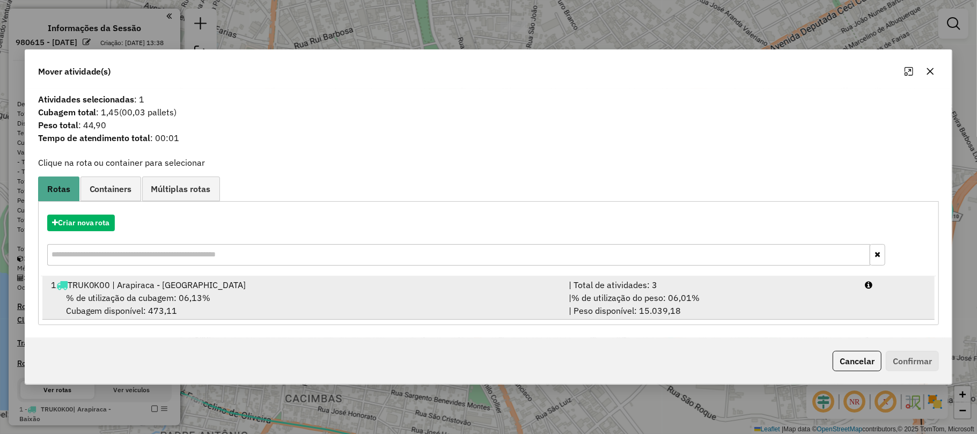
click at [209, 293] on span "% de utilização da cubagem: 06,13%" at bounding box center [138, 297] width 145 height 11
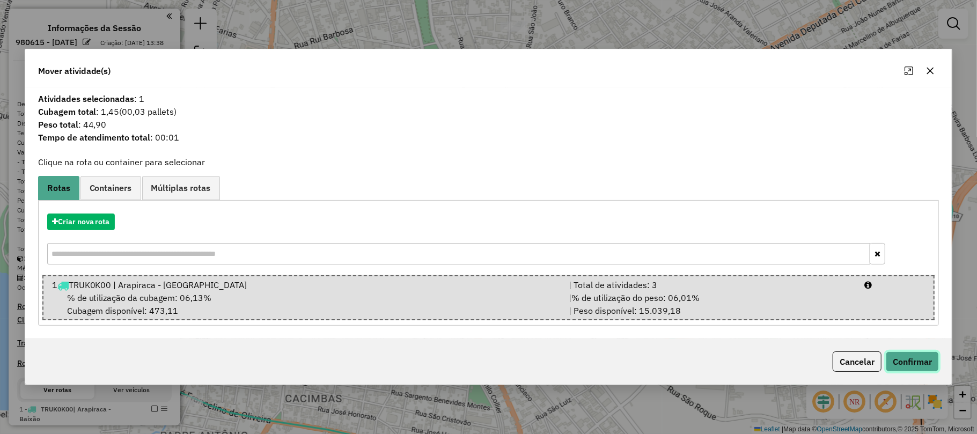
click at [905, 363] on button "Confirmar" at bounding box center [912, 361] width 53 height 20
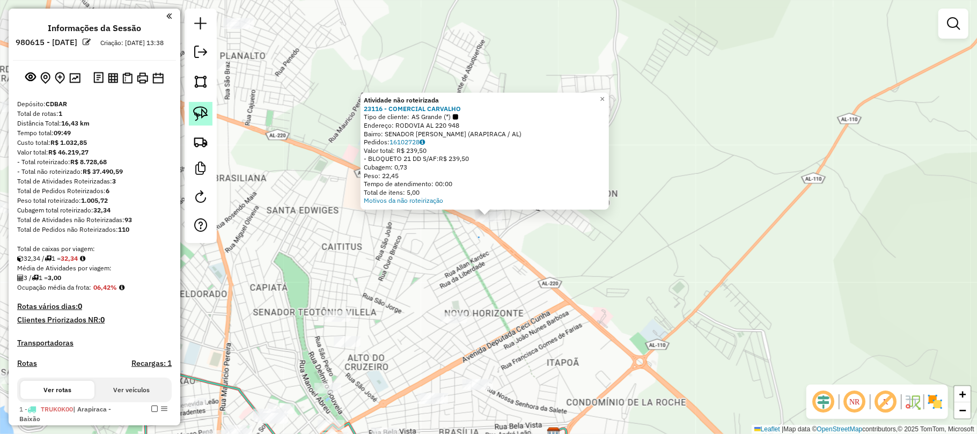
click at [202, 109] on img at bounding box center [200, 113] width 15 height 15
drag, startPoint x: 480, startPoint y: 239, endPoint x: 464, endPoint y: 204, distance: 38.7
click at [464, 202] on div "Atividade não roteirizada 23116 - COMERCIAL CARVALHO Tipo de cliente: AS Grande…" at bounding box center [488, 217] width 977 height 434
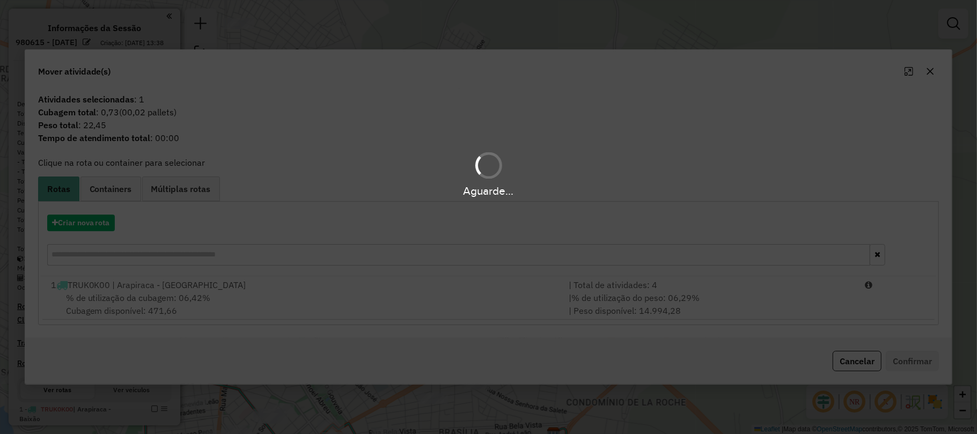
click at [202, 295] on span "% de utilização da cubagem: 06,42%" at bounding box center [138, 297] width 145 height 11
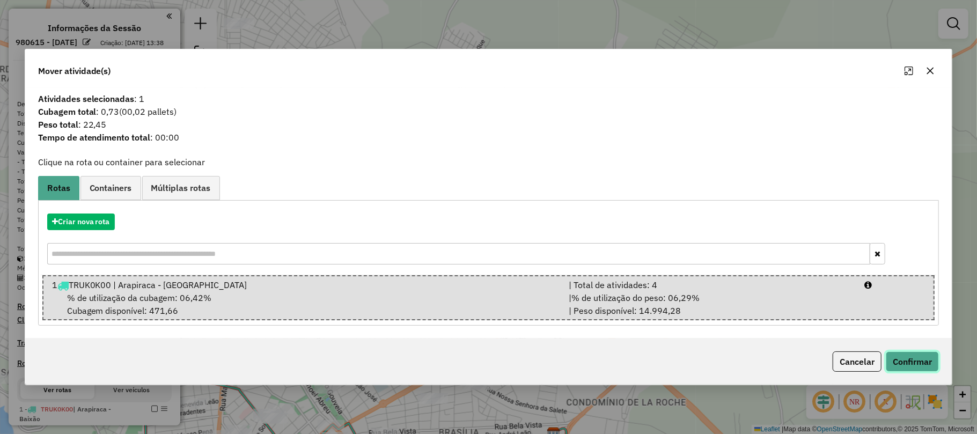
click at [911, 365] on button "Confirmar" at bounding box center [912, 361] width 53 height 20
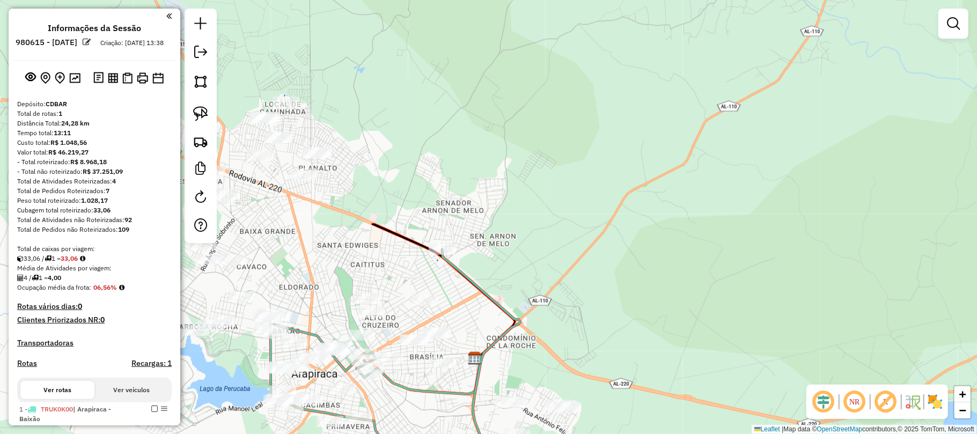
click at [346, 241] on div "Janela de atendimento Grade de atendimento Capacidade Transportadoras Veículos …" at bounding box center [488, 217] width 977 height 434
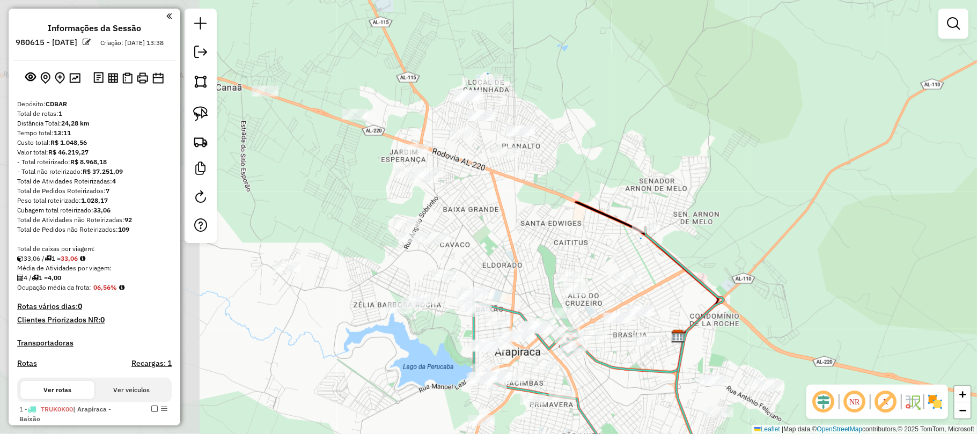
drag, startPoint x: 314, startPoint y: 255, endPoint x: 515, endPoint y: 233, distance: 202.9
click at [515, 233] on div "Janela de atendimento Grade de atendimento Capacidade Transportadoras Veículos …" at bounding box center [488, 217] width 977 height 434
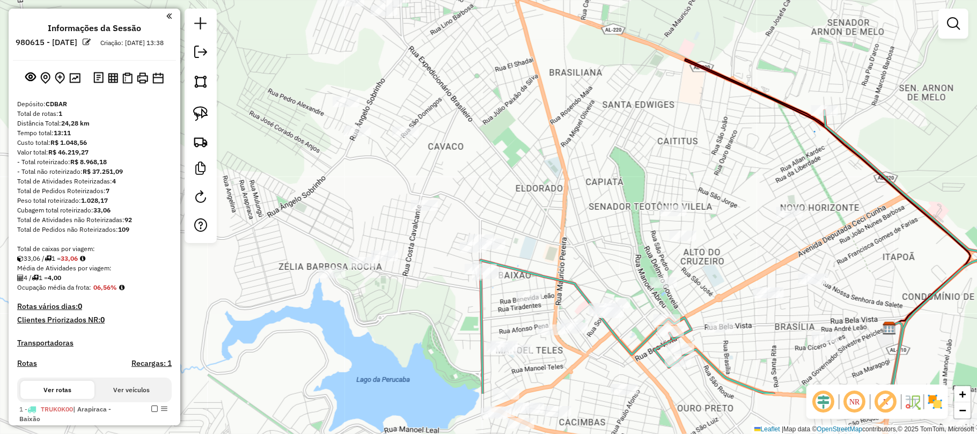
drag, startPoint x: 454, startPoint y: 294, endPoint x: 491, endPoint y: 210, distance: 91.7
click at [491, 210] on div "Janela de atendimento Grade de atendimento Capacidade Transportadoras Veículos …" at bounding box center [488, 217] width 977 height 434
drag, startPoint x: 554, startPoint y: 250, endPoint x: 548, endPoint y: 166, distance: 83.9
click at [548, 166] on div "Janela de atendimento Grade de atendimento Capacidade Transportadoras Veículos …" at bounding box center [488, 217] width 977 height 434
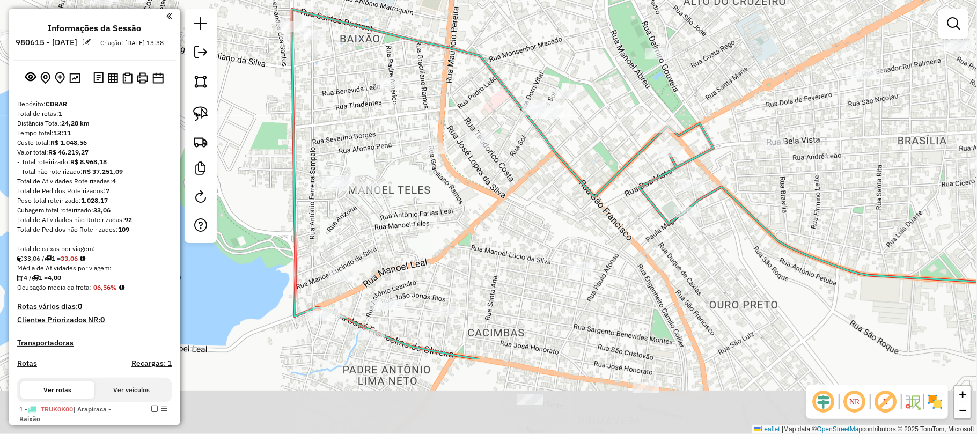
drag, startPoint x: 581, startPoint y: 252, endPoint x: 552, endPoint y: 215, distance: 47.3
click at [552, 215] on div "Janela de atendimento Grade de atendimento Capacidade Transportadoras Veículos …" at bounding box center [488, 217] width 977 height 434
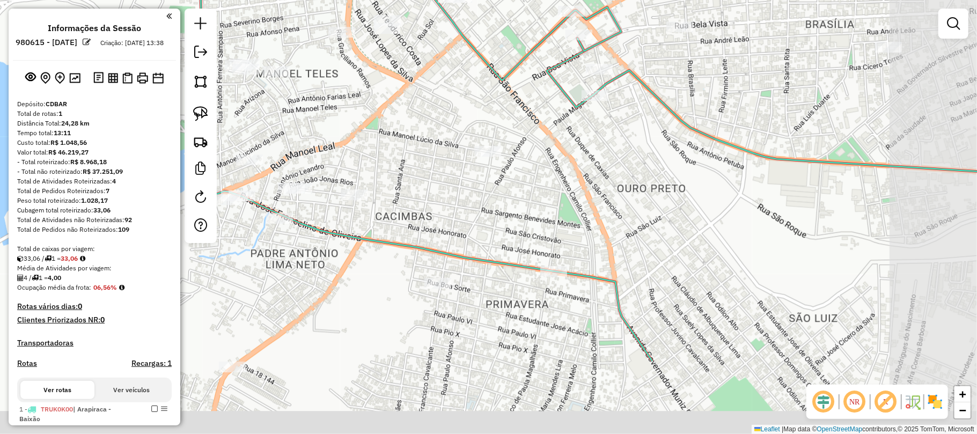
drag, startPoint x: 525, startPoint y: 179, endPoint x: 491, endPoint y: 139, distance: 51.4
click at [491, 139] on div "Janela de atendimento Grade de atendimento Capacidade Transportadoras Veículos …" at bounding box center [488, 217] width 977 height 434
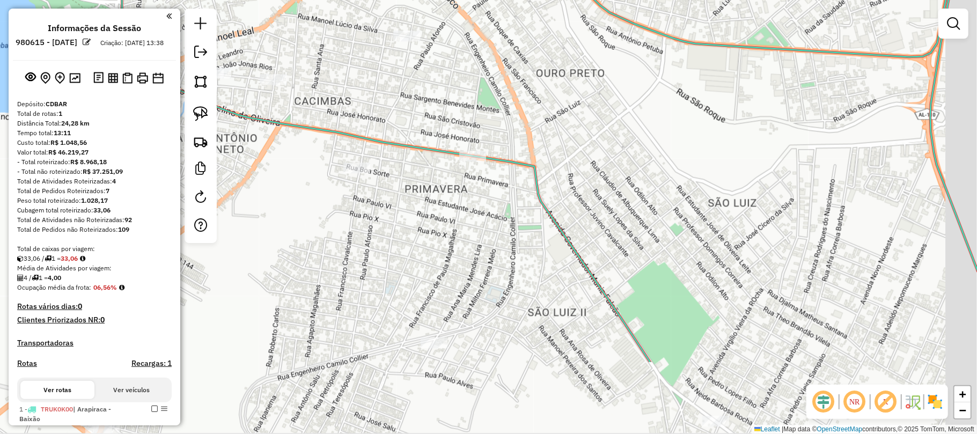
drag, startPoint x: 540, startPoint y: 197, endPoint x: 483, endPoint y: 119, distance: 96.5
click at [483, 119] on div "Janela de atendimento Grade de atendimento Capacidade Transportadoras Veículos …" at bounding box center [488, 217] width 977 height 434
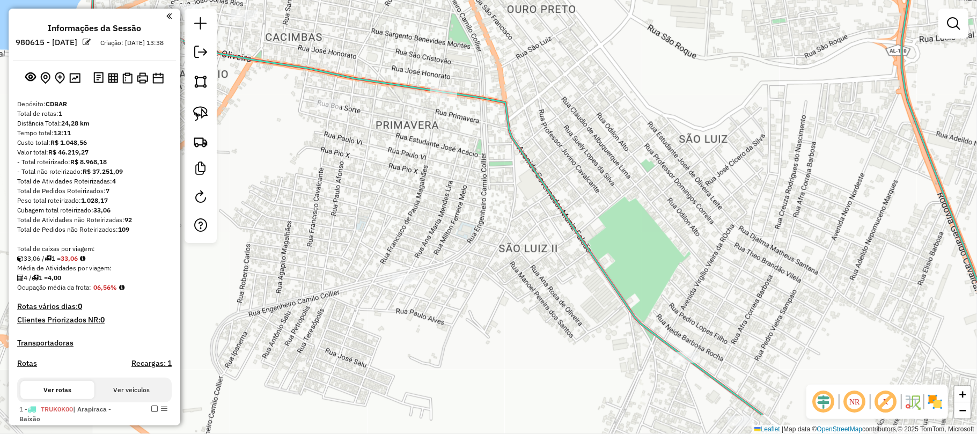
click at [483, 99] on icon at bounding box center [559, 154] width 934 height 521
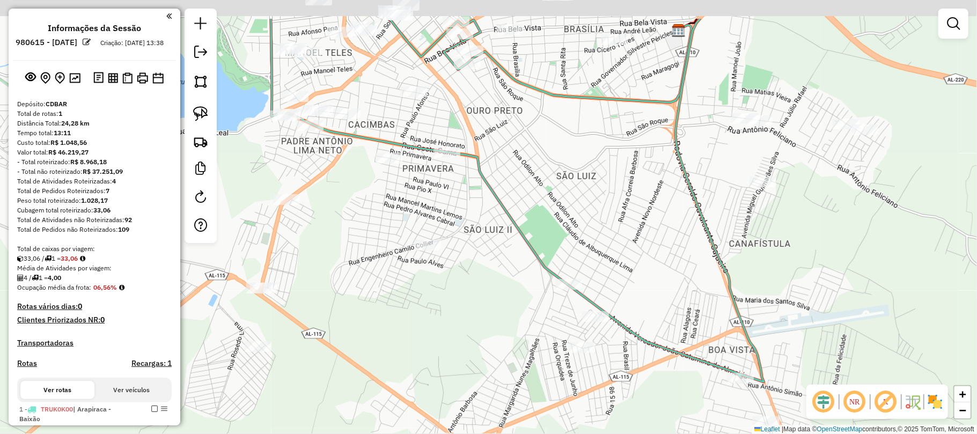
drag, startPoint x: 462, startPoint y: 50, endPoint x: 466, endPoint y: 126, distance: 75.2
click at [466, 126] on div "Janela de atendimento Grade de atendimento Capacidade Transportadoras Veículos …" at bounding box center [488, 217] width 977 height 434
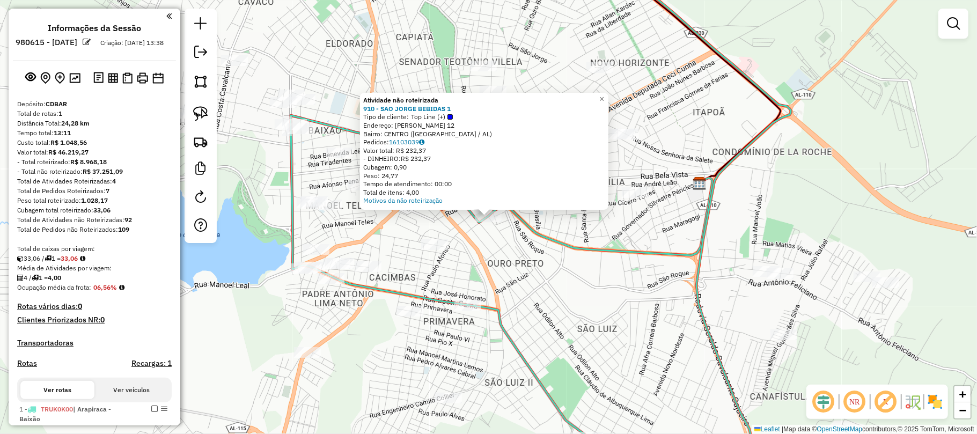
click at [536, 245] on div "Atividade não roteirizada 910 - SAO JORGE BEBIDAS 1 Tipo de cliente: Top Line (…" at bounding box center [488, 217] width 977 height 434
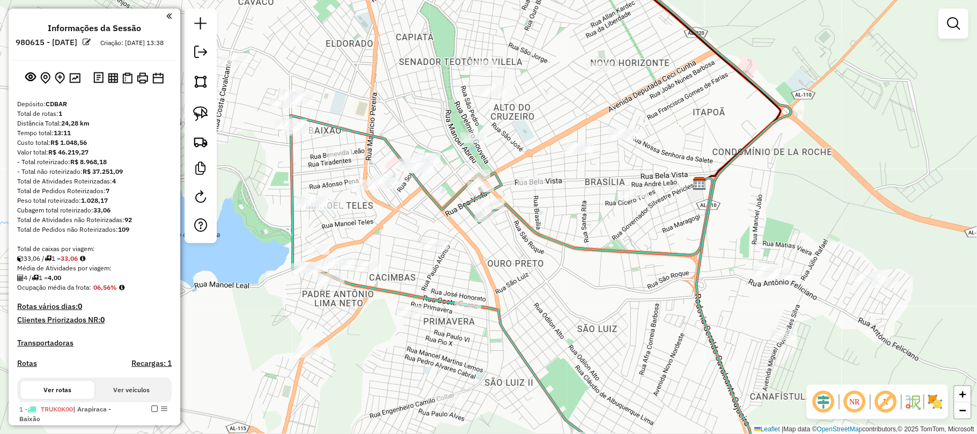
click at [260, 262] on div "Janela de atendimento Grade de atendimento Capacidade Transportadoras Veículos …" at bounding box center [488, 217] width 977 height 434
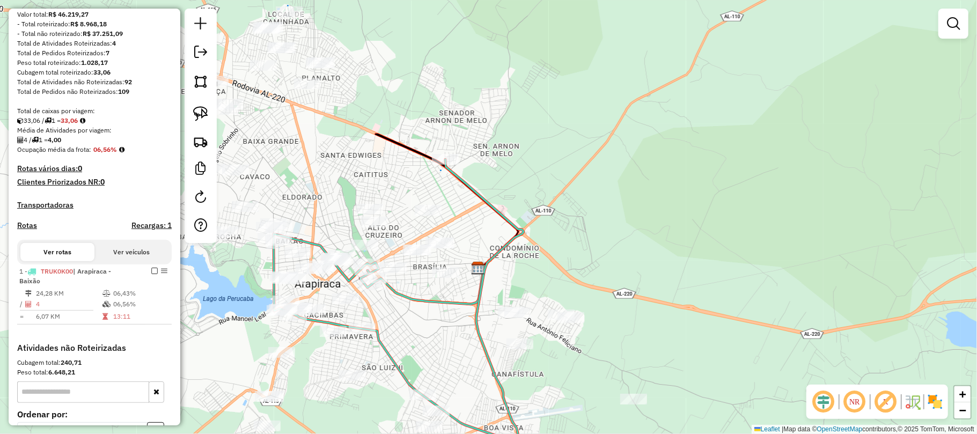
scroll to position [143, 0]
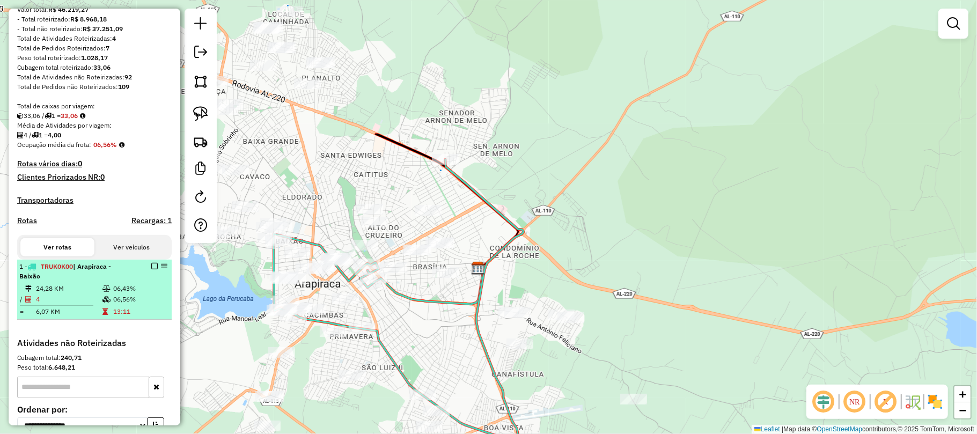
click at [97, 294] on td "24,28 KM" at bounding box center [68, 288] width 67 height 11
select select "**********"
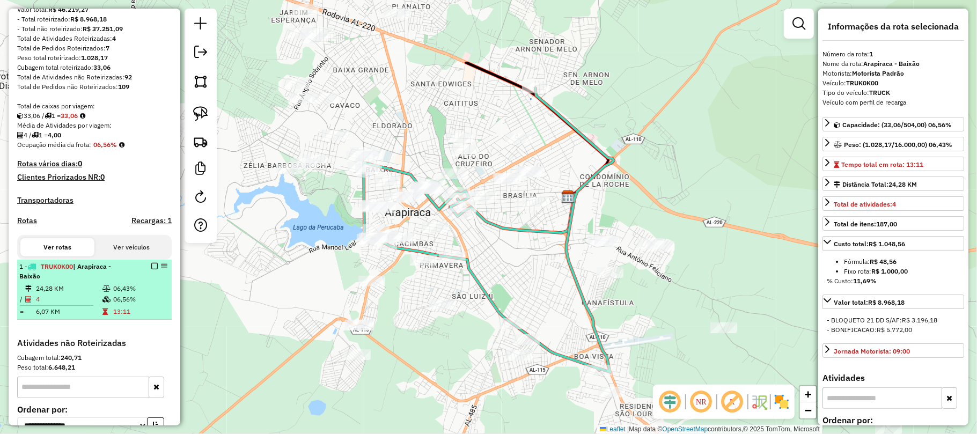
click at [151, 269] on em at bounding box center [154, 266] width 6 height 6
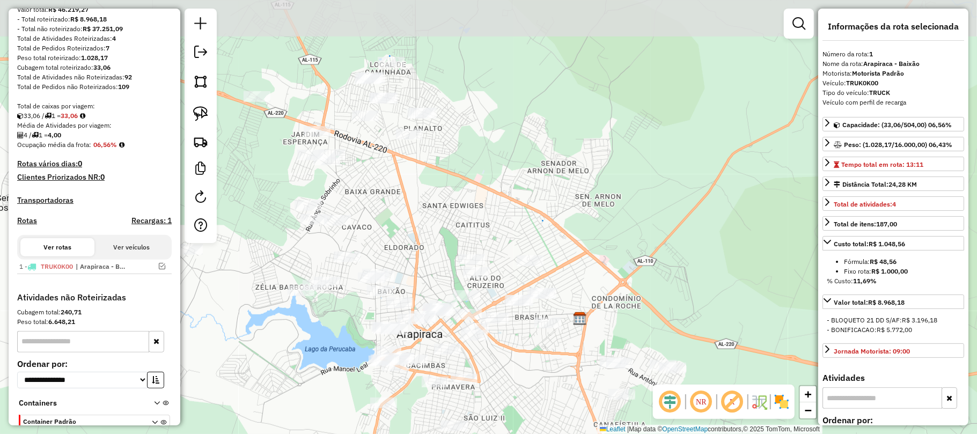
drag, startPoint x: 385, startPoint y: 82, endPoint x: 397, endPoint y: 204, distance: 122.9
click at [397, 204] on div "Janela de atendimento Grade de atendimento Capacidade Transportadoras Veículos …" at bounding box center [488, 217] width 977 height 434
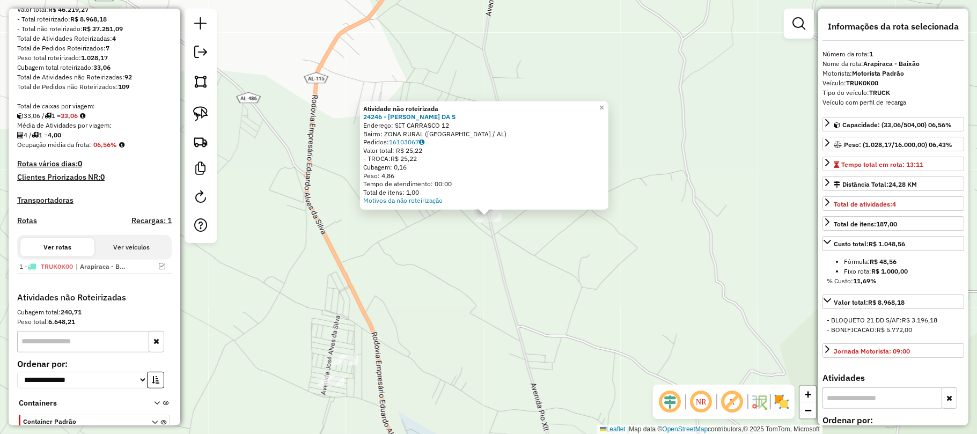
click at [429, 77] on div "Atividade não roteirizada 24246 - EDIMILSON ALVES DA S Endereço: SIT CARRASCO 1…" at bounding box center [488, 217] width 977 height 434
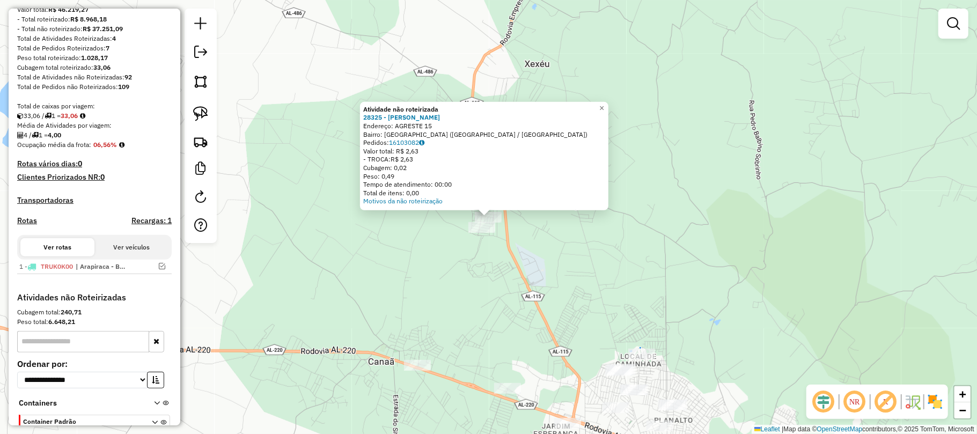
click at [423, 275] on div "Atividade não roteirizada 28325 - MERCADINHO TAVARES Endereço: AGRESTE 15 Bairr…" at bounding box center [488, 217] width 977 height 434
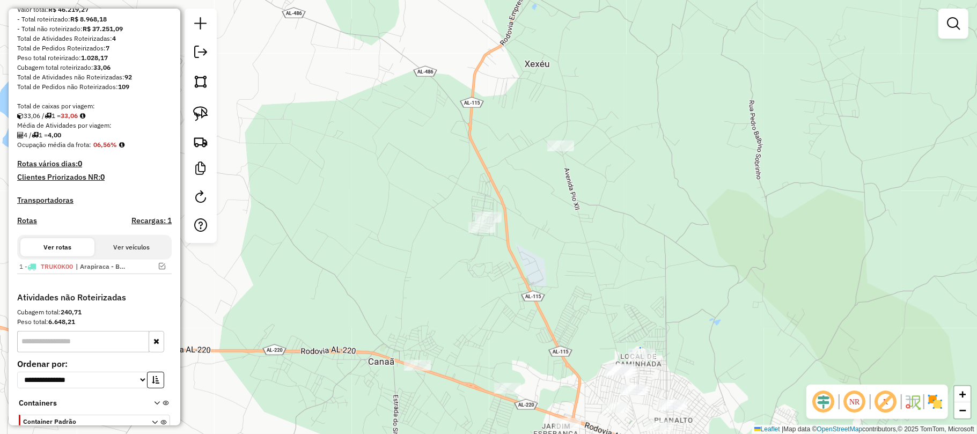
click at [485, 233] on div at bounding box center [481, 227] width 27 height 11
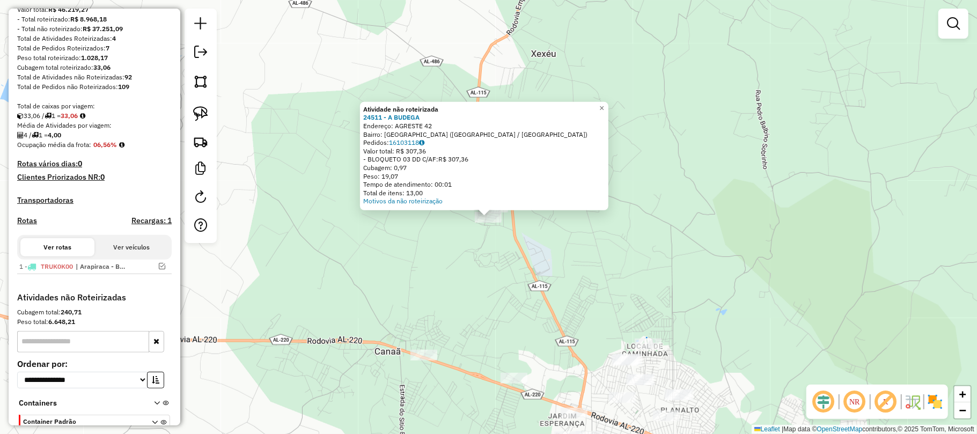
click at [544, 247] on div "Atividade não roteirizada 24511 - A BUDEGA Endereço: AGRESTE 42 Bairro: FAZENDA…" at bounding box center [488, 217] width 977 height 434
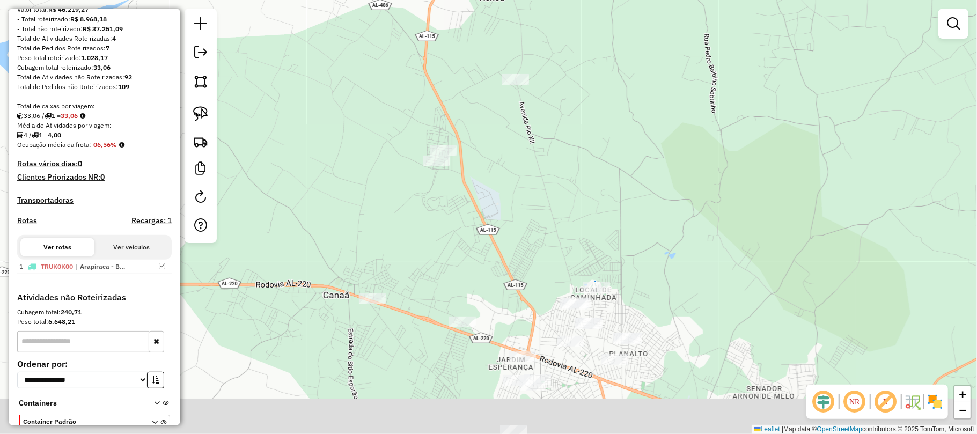
drag, startPoint x: 584, startPoint y: 258, endPoint x: 530, endPoint y: 197, distance: 80.9
click at [530, 197] on div "Janela de atendimento Grade de atendimento Capacidade Transportadoras Veículos …" at bounding box center [488, 217] width 977 height 434
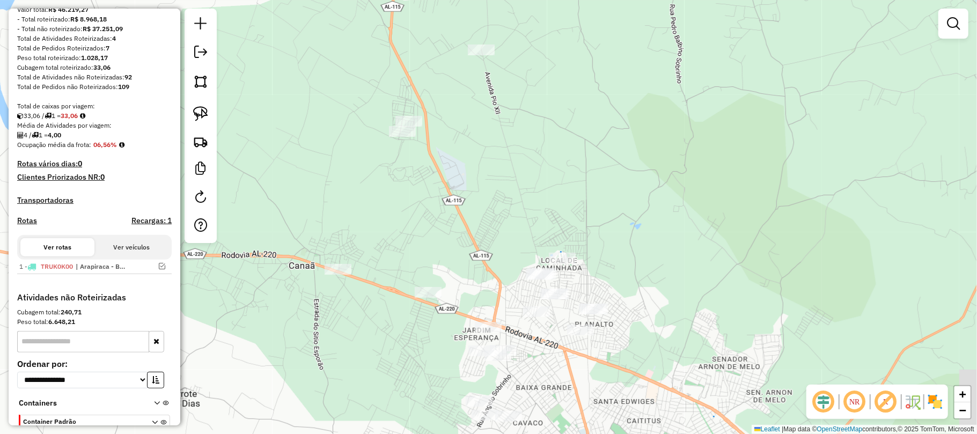
drag, startPoint x: 552, startPoint y: 205, endPoint x: 504, endPoint y: 168, distance: 60.4
click at [504, 168] on div "Janela de atendimento Grade de atendimento Capacidade Transportadoras Veículos …" at bounding box center [488, 217] width 977 height 434
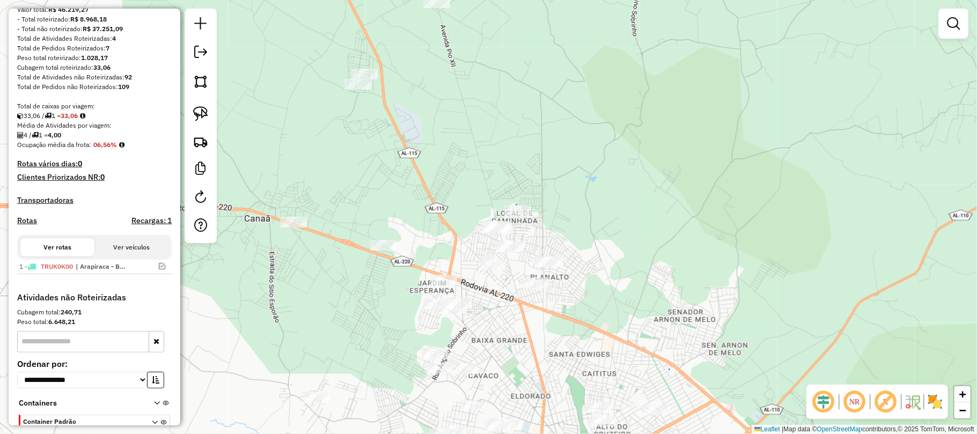
drag, startPoint x: 520, startPoint y: 168, endPoint x: 486, endPoint y: 124, distance: 55.8
click at [486, 124] on div "Janela de atendimento Grade de atendimento Capacidade Transportadoras Veículos …" at bounding box center [488, 217] width 977 height 434
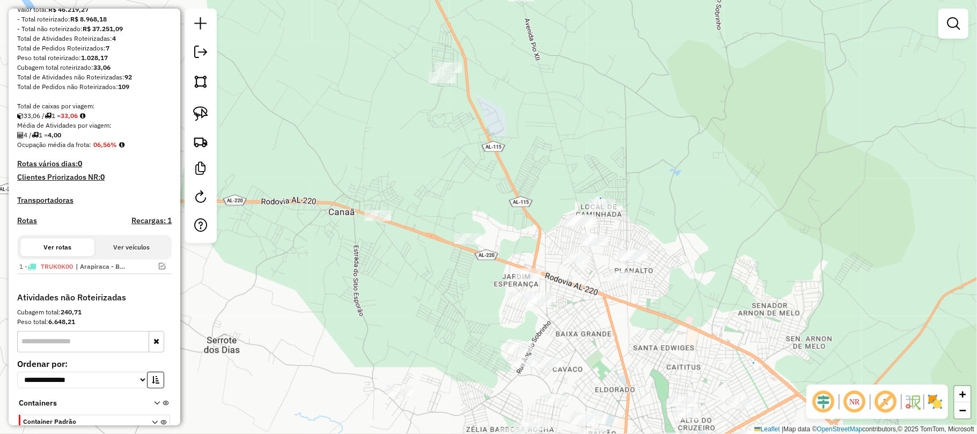
click at [430, 177] on div "Janela de atendimento Grade de atendimento Capacidade Transportadoras Veículos …" at bounding box center [488, 217] width 977 height 434
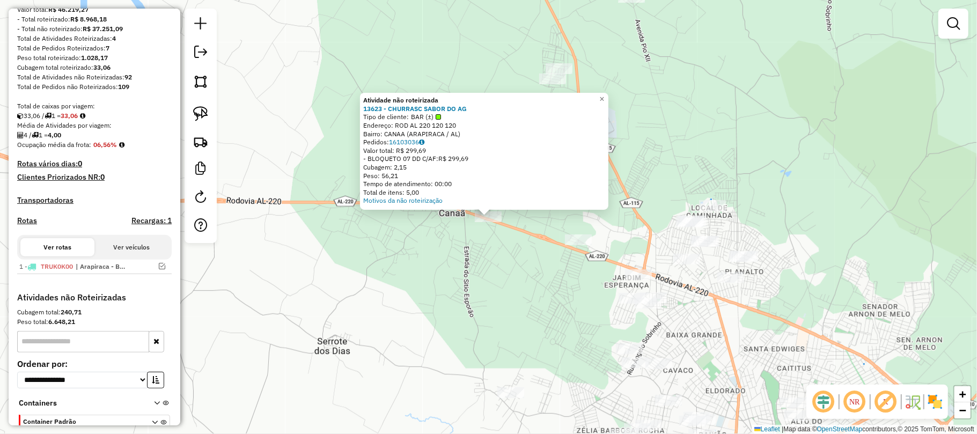
click at [423, 232] on div "Atividade não roteirizada 13623 - CHURRASC SABOR DO AG Tipo de cliente: BAR (±)…" at bounding box center [488, 217] width 977 height 434
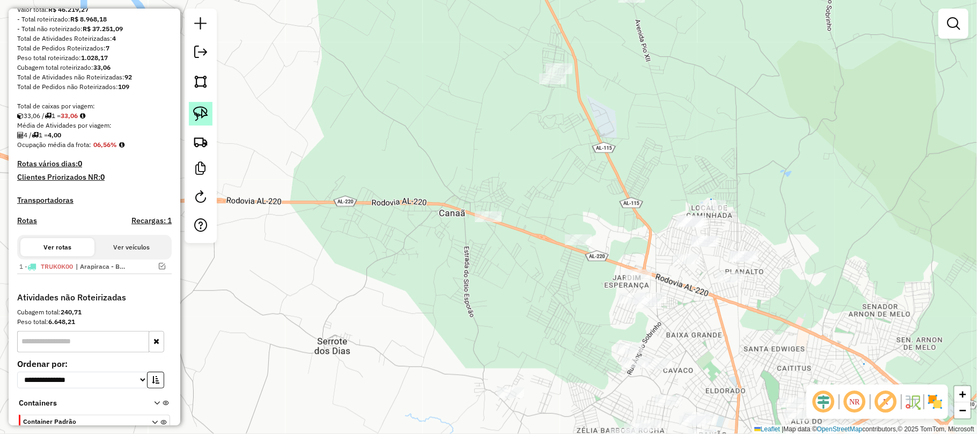
drag, startPoint x: 196, startPoint y: 114, endPoint x: 337, endPoint y: 122, distance: 141.9
click at [196, 113] on img at bounding box center [200, 113] width 15 height 15
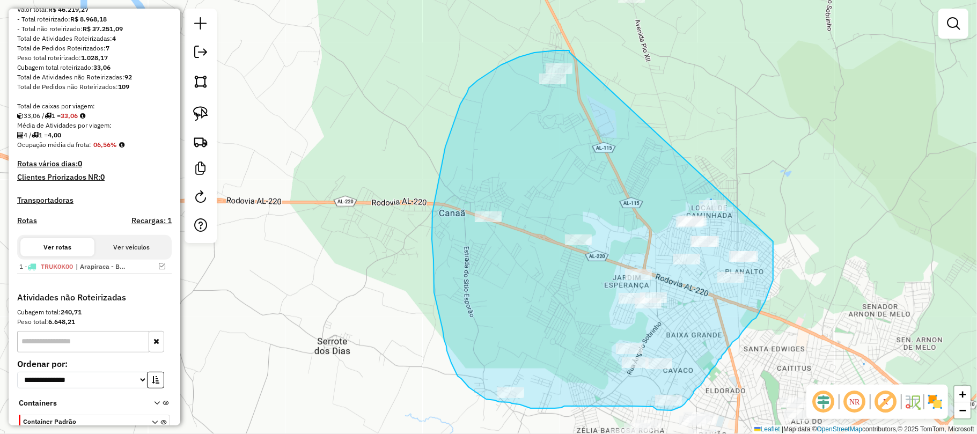
drag, startPoint x: 569, startPoint y: 52, endPoint x: 771, endPoint y: 234, distance: 272.0
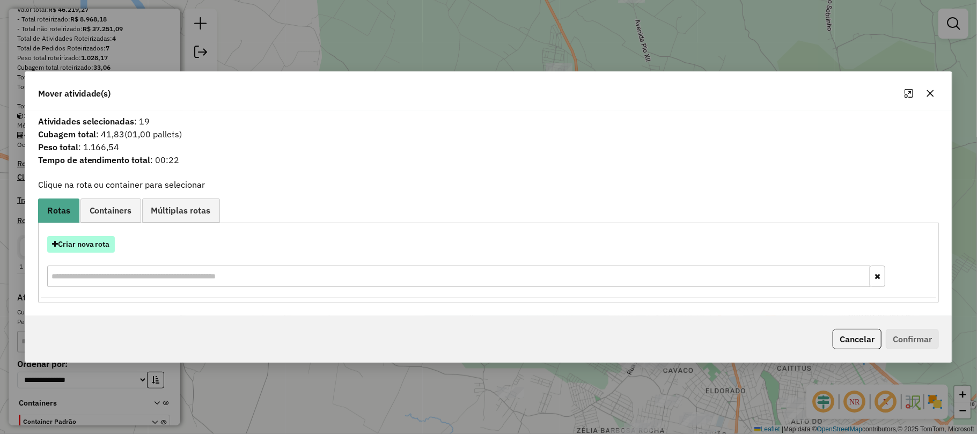
click at [93, 241] on button "Criar nova rota" at bounding box center [81, 244] width 68 height 17
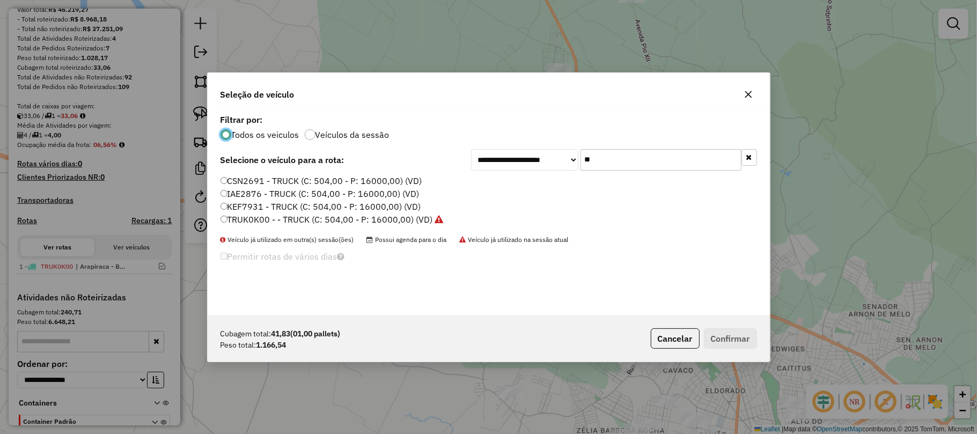
scroll to position [5, 3]
drag, startPoint x: 603, startPoint y: 162, endPoint x: 581, endPoint y: 162, distance: 21.5
click at [581, 162] on input "**" at bounding box center [660, 159] width 161 height 21
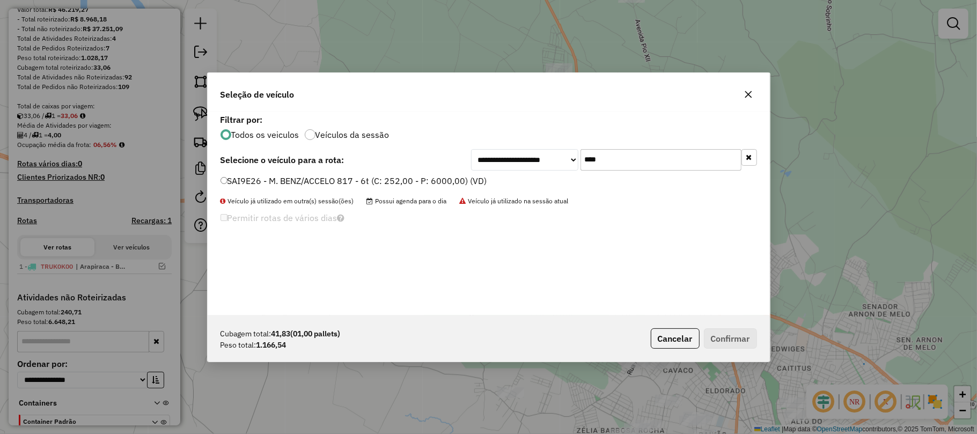
type input "****"
click at [329, 170] on div "**********" at bounding box center [489, 214] width 562 height 204
click at [336, 180] on label "SAI9E26 - M. BENZ/ACCELO 817 - 6t (C: 252,00 - P: 6000,00) (VD)" at bounding box center [353, 180] width 267 height 13
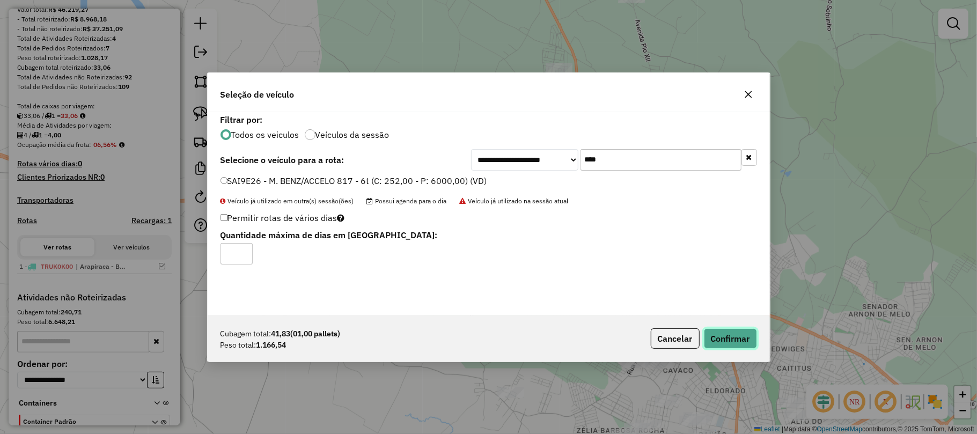
click at [731, 344] on button "Confirmar" at bounding box center [730, 338] width 53 height 20
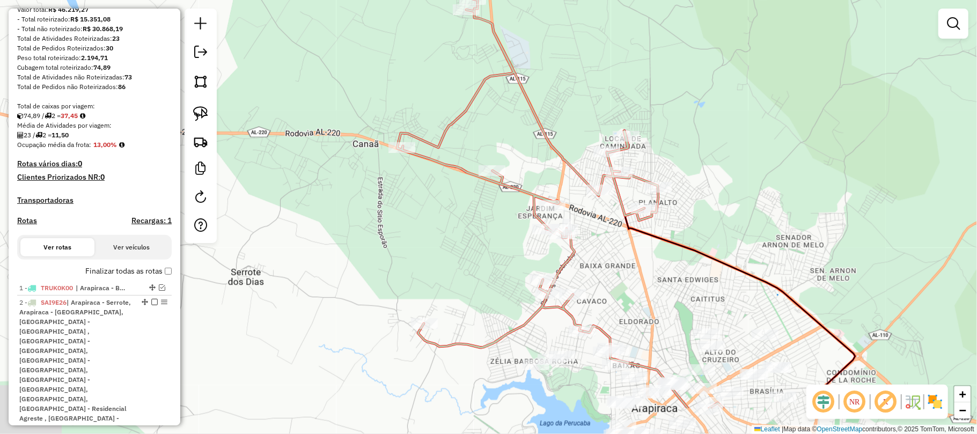
drag, startPoint x: 649, startPoint y: 297, endPoint x: 558, endPoint y: 189, distance: 140.1
click at [558, 189] on div "Janela de atendimento Grade de atendimento Capacidade Transportadoras Veículos …" at bounding box center [488, 217] width 977 height 434
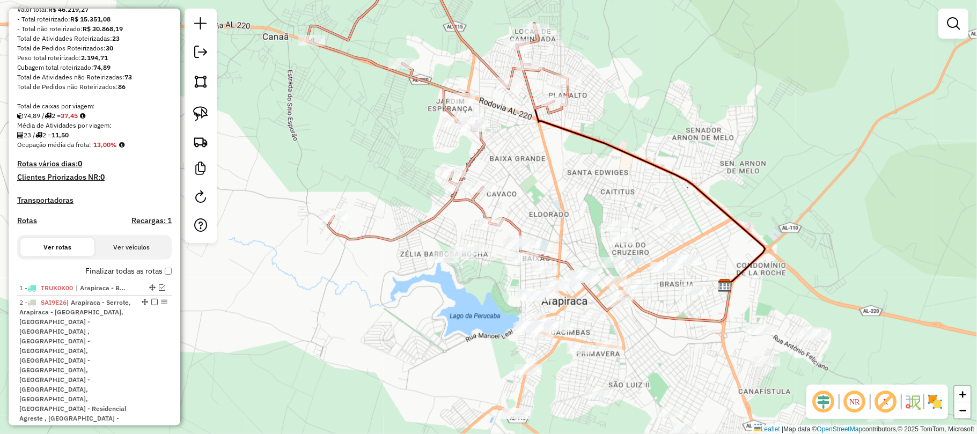
click at [525, 132] on div "Janela de atendimento Grade de atendimento Capacidade Transportadoras Veículos …" at bounding box center [488, 217] width 977 height 434
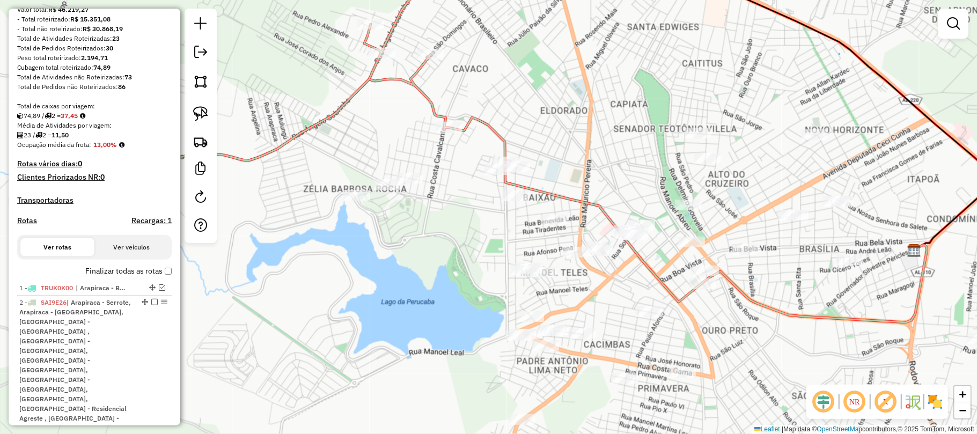
drag, startPoint x: 511, startPoint y: 157, endPoint x: 579, endPoint y: 138, distance: 70.7
click at [579, 138] on div "Janela de atendimento Grade de atendimento Capacidade Transportadoras Veículos …" at bounding box center [488, 217] width 977 height 434
click at [200, 110] on img at bounding box center [200, 113] width 15 height 15
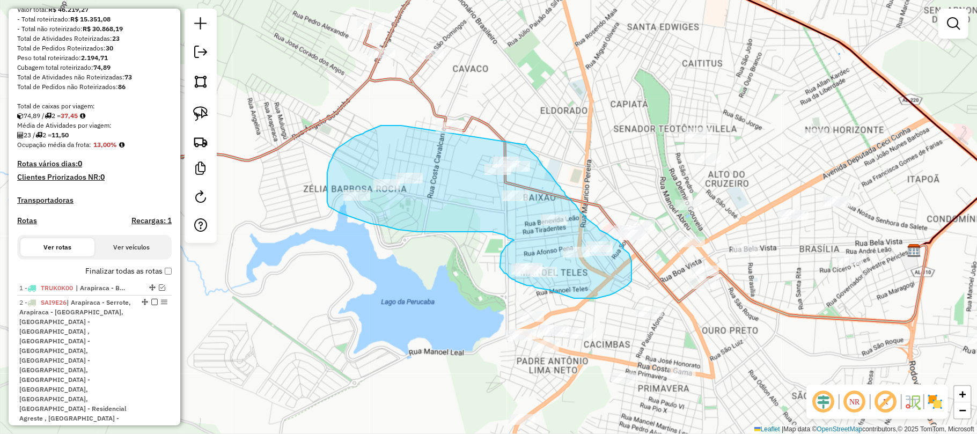
drag, startPoint x: 396, startPoint y: 125, endPoint x: 526, endPoint y: 145, distance: 131.8
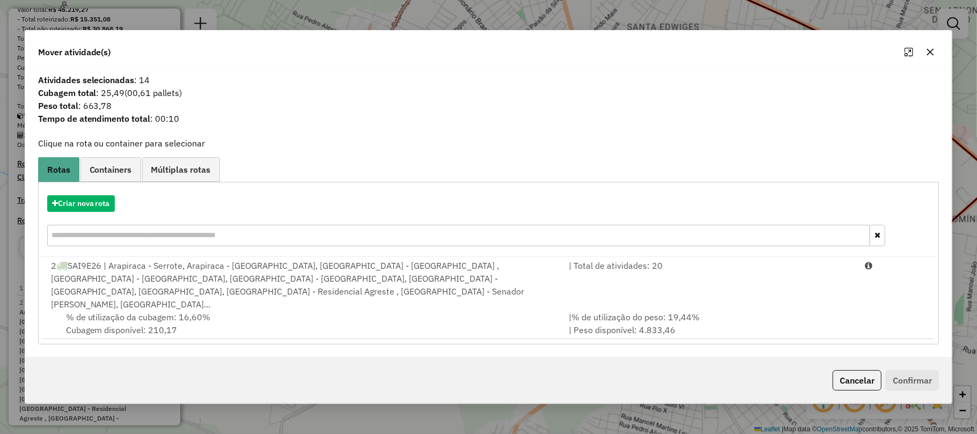
click at [931, 56] on icon "button" at bounding box center [930, 52] width 9 height 9
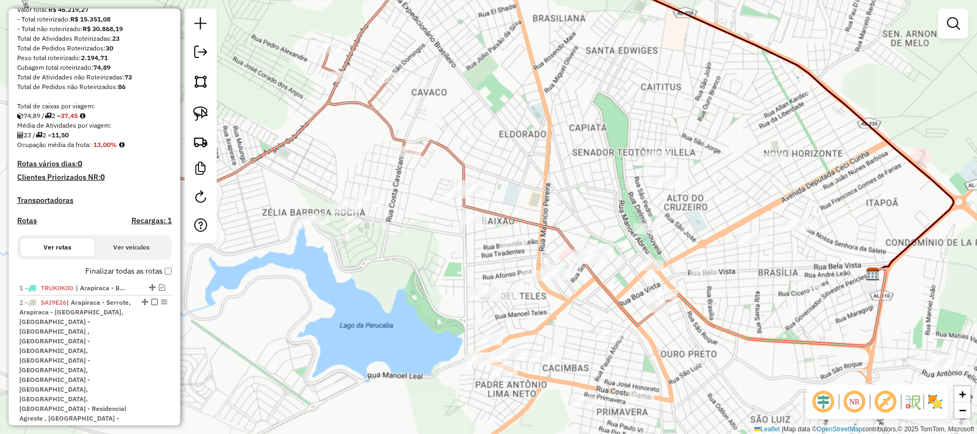
drag, startPoint x: 413, startPoint y: 131, endPoint x: 292, endPoint y: 127, distance: 120.8
click at [366, 143] on div "Janela de atendimento Grade de atendimento Capacidade Transportadoras Veículos …" at bounding box center [488, 217] width 977 height 434
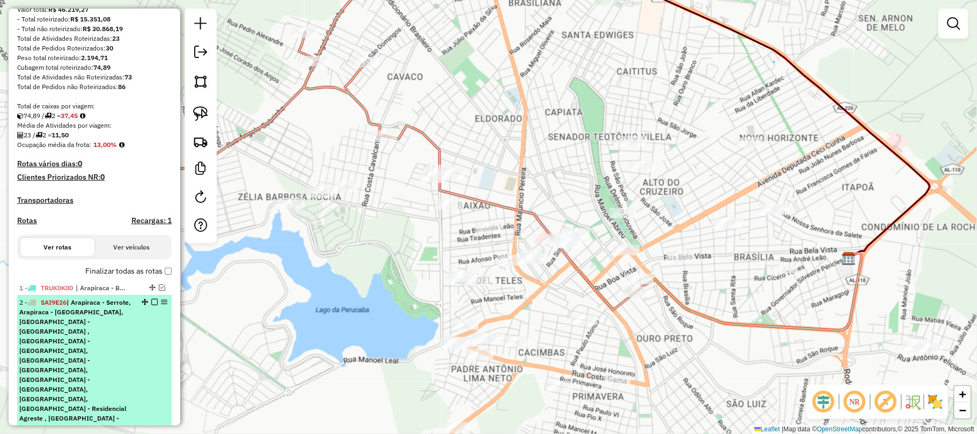
click at [95, 336] on span "| Arapiraca - Serrote, Arapiraca - Bom Sucesso, Arapiraca - Canaã , Arapiraca -…" at bounding box center [75, 369] width 112 height 143
select select "**********"
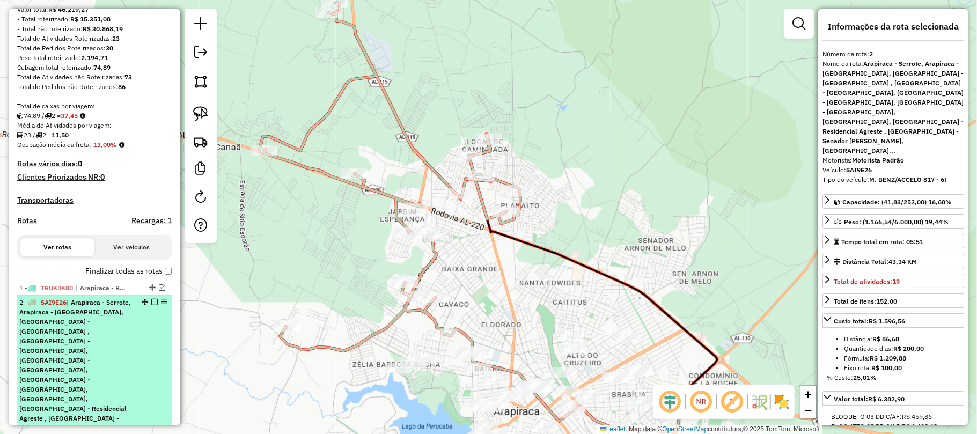
click at [95, 336] on span "| Arapiraca - Serrote, Arapiraca - Bom Sucesso, Arapiraca - Canaã , Arapiraca -…" at bounding box center [75, 369] width 112 height 143
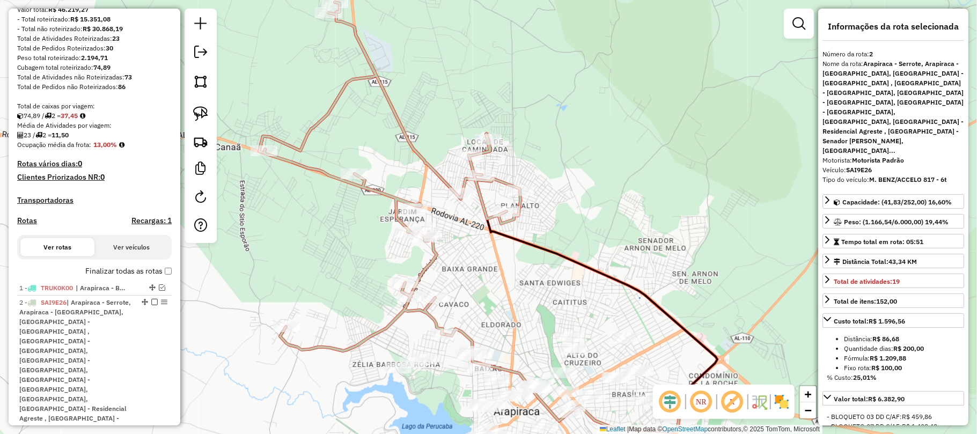
click at [290, 223] on div "Janela de atendimento Grade de atendimento Capacidade Transportadoras Veículos …" at bounding box center [488, 217] width 977 height 434
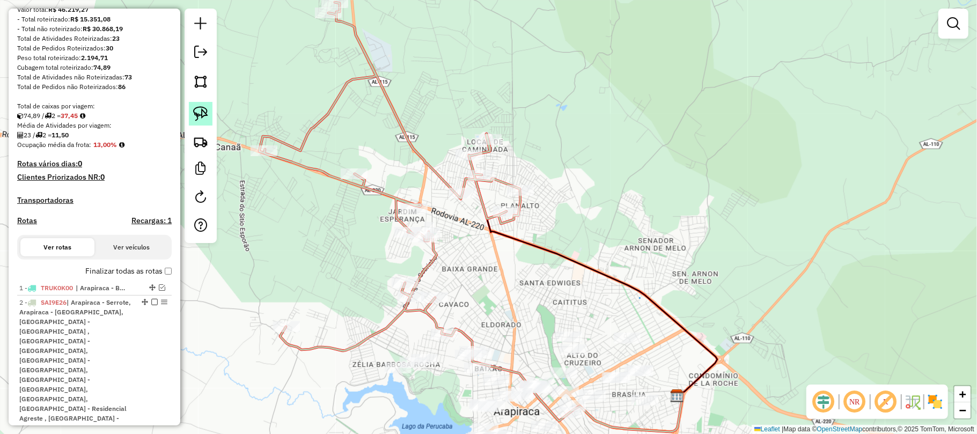
click at [198, 119] on img at bounding box center [200, 113] width 15 height 15
click at [198, 113] on img at bounding box center [200, 113] width 15 height 15
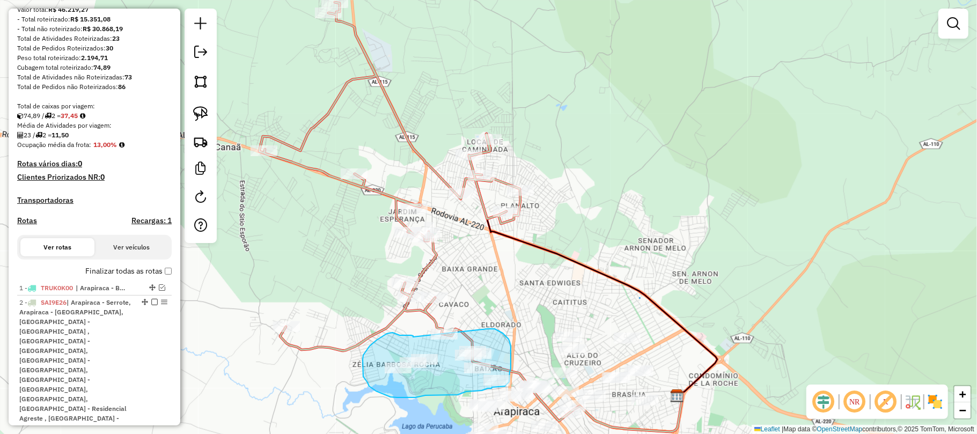
drag, startPoint x: 413, startPoint y: 337, endPoint x: 488, endPoint y: 329, distance: 75.0
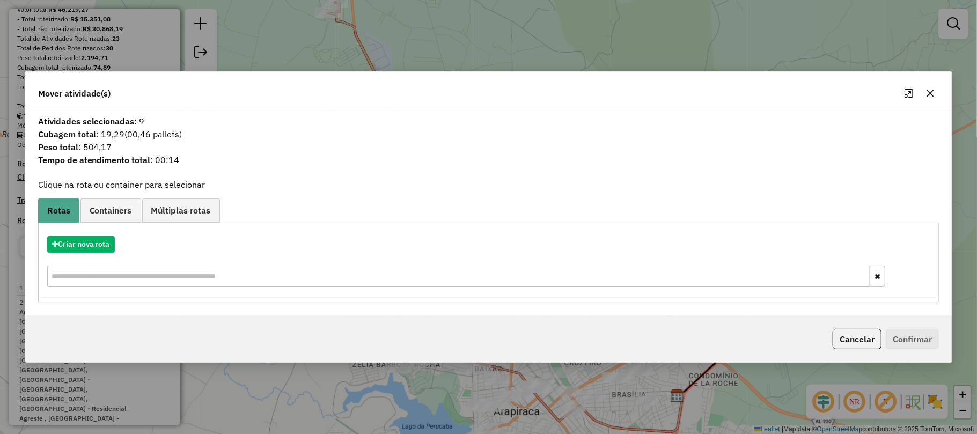
click at [930, 89] on icon "button" at bounding box center [930, 93] width 9 height 9
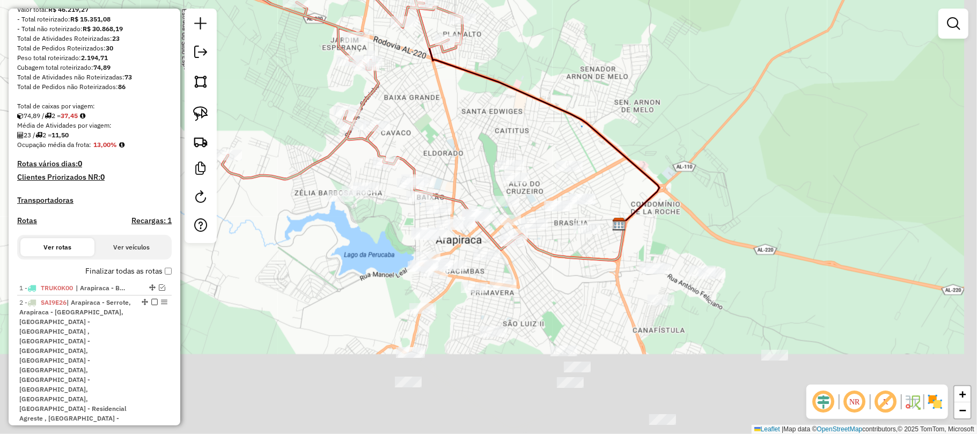
drag, startPoint x: 550, startPoint y: 299, endPoint x: 490, endPoint y: 140, distance: 170.0
click at [490, 140] on div "Janela de atendimento Grade de atendimento Capacidade Transportadoras Veículos …" at bounding box center [488, 217] width 977 height 434
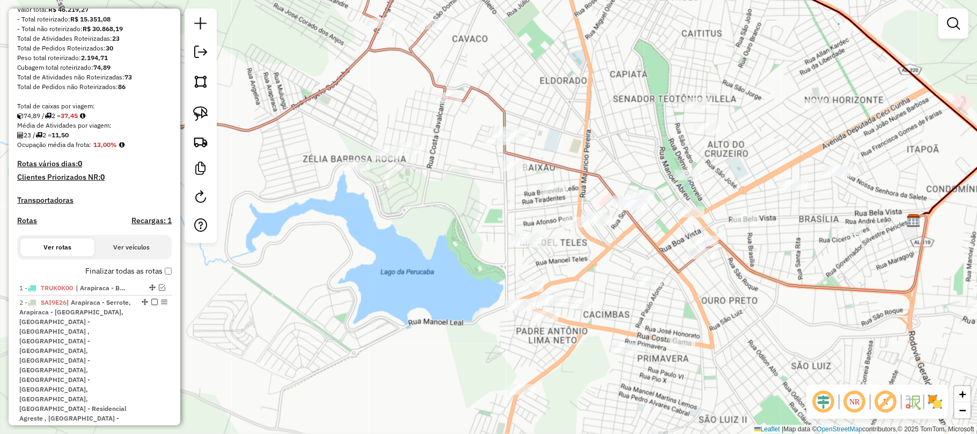
drag, startPoint x: 361, startPoint y: 222, endPoint x: 459, endPoint y: 210, distance: 98.9
click at [459, 210] on div "Janela de atendimento Grade de atendimento Capacidade Transportadoras Veículos …" at bounding box center [488, 217] width 977 height 434
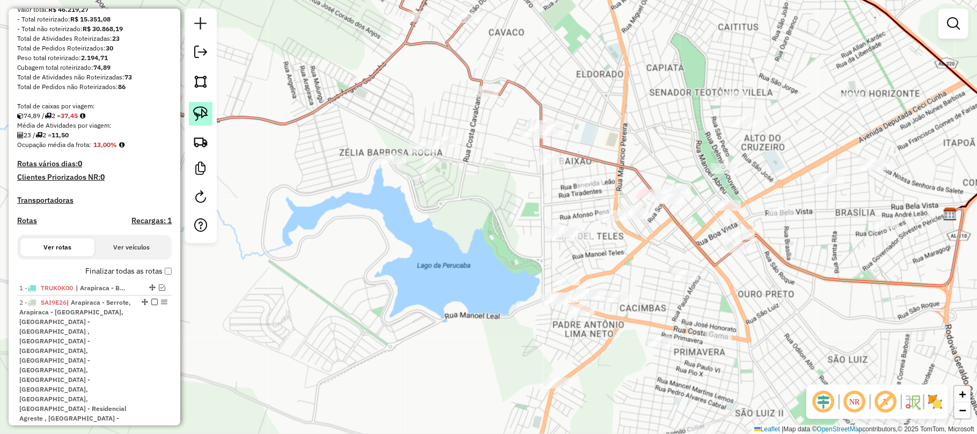
click at [194, 118] on img at bounding box center [200, 113] width 15 height 15
click at [200, 110] on img at bounding box center [200, 113] width 15 height 15
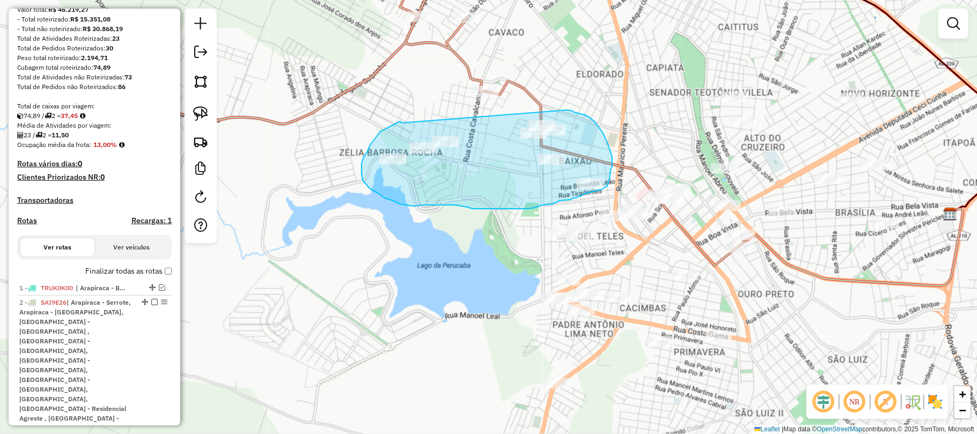
drag, startPoint x: 402, startPoint y: 123, endPoint x: 563, endPoint y: 110, distance: 161.4
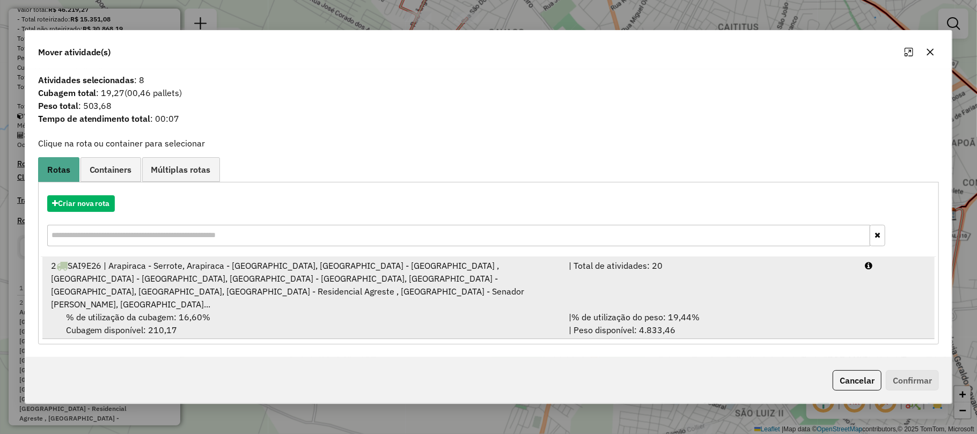
click at [262, 311] on div "% de utilização da cubagem: 16,60% Cubagem disponível: 210,17" at bounding box center [304, 324] width 518 height 26
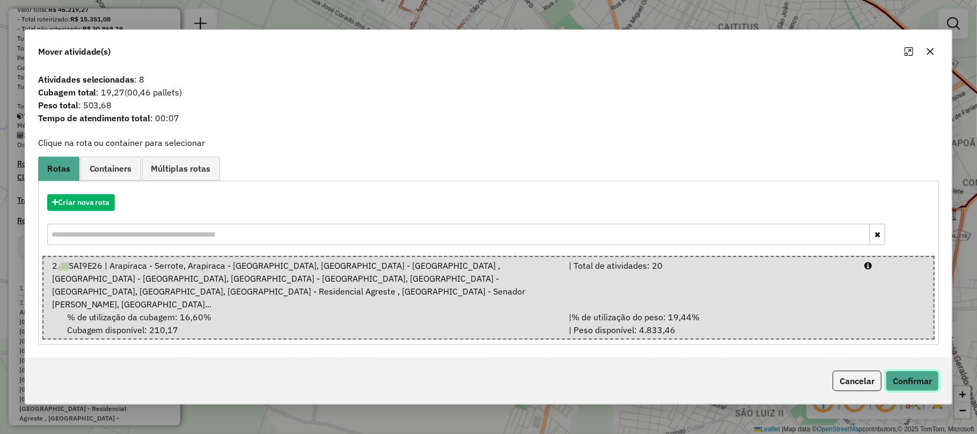
click at [907, 375] on button "Confirmar" at bounding box center [912, 381] width 53 height 20
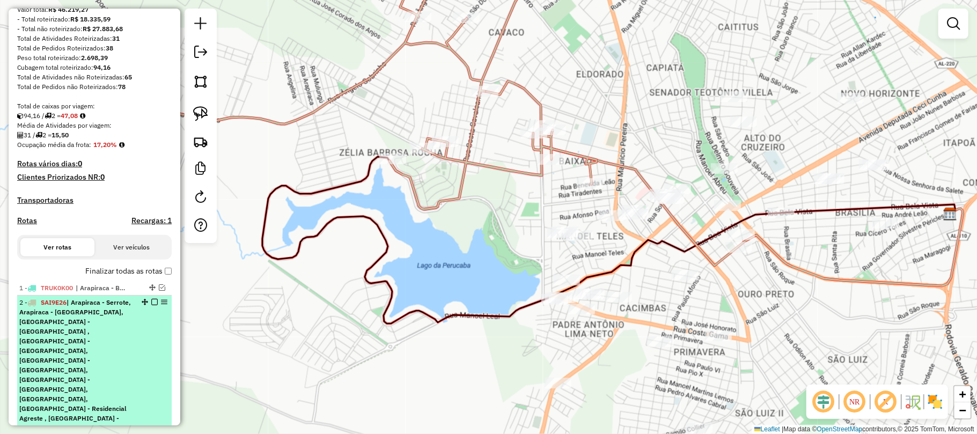
click at [98, 337] on span "| Arapiraca - Serrote, Arapiraca - Bom Sucesso, Arapiraca - Canaã , Arapiraca -…" at bounding box center [75, 369] width 112 height 143
select select "**********"
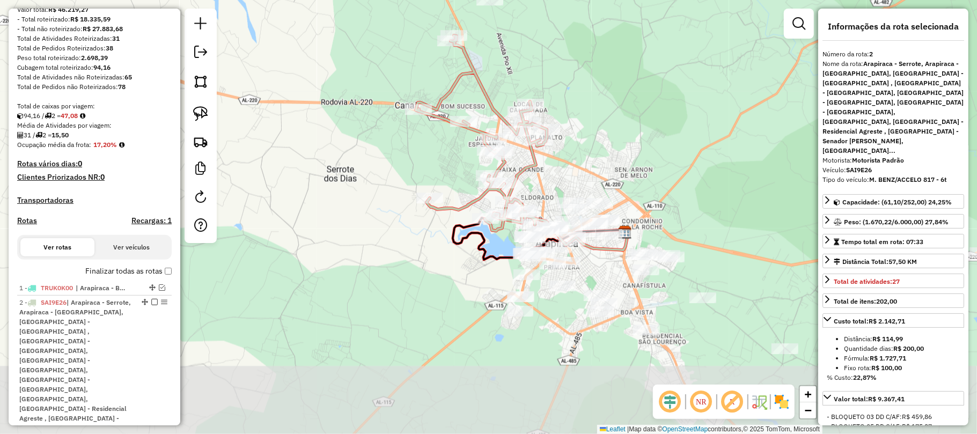
drag, startPoint x: 627, startPoint y: 279, endPoint x: 668, endPoint y: 90, distance: 193.8
click at [668, 90] on div "Janela de atendimento Grade de atendimento Capacidade Transportadoras Veículos …" at bounding box center [488, 217] width 977 height 434
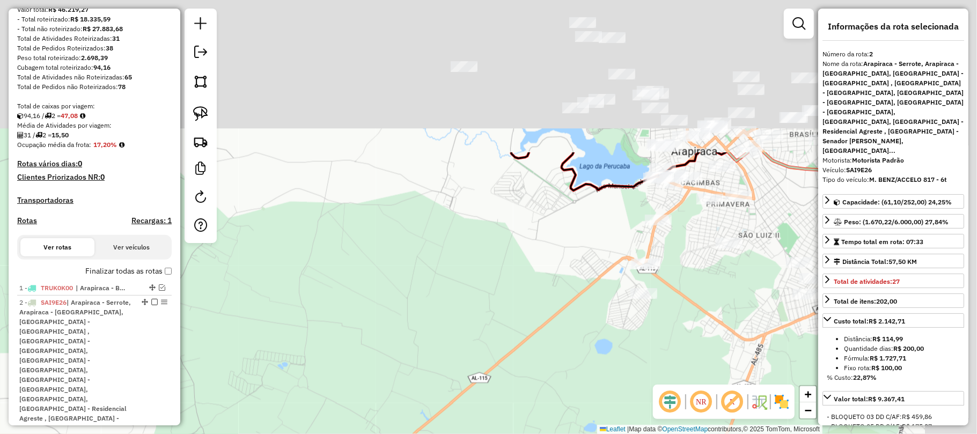
drag, startPoint x: 556, startPoint y: 101, endPoint x: 414, endPoint y: 418, distance: 347.4
click at [411, 423] on div "Janela de atendimento Grade de atendimento Capacidade Transportadoras Veículos …" at bounding box center [488, 217] width 977 height 434
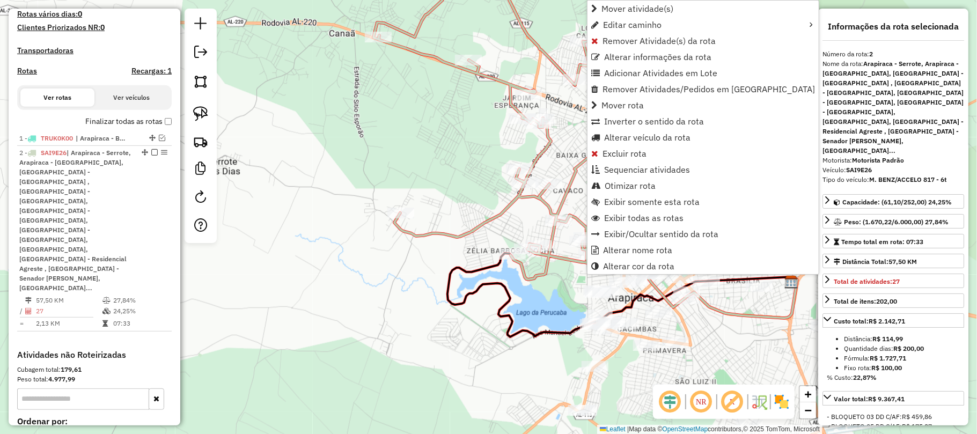
scroll to position [362, 0]
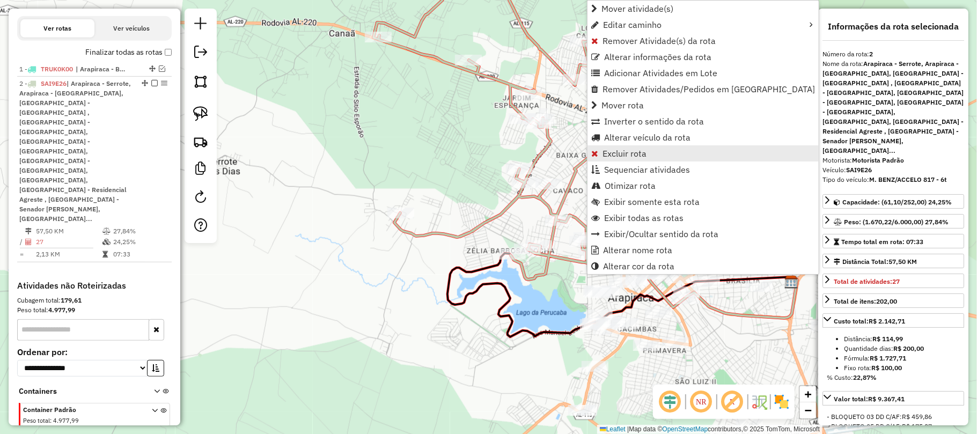
click at [628, 149] on span "Excluir rota" at bounding box center [624, 153] width 44 height 9
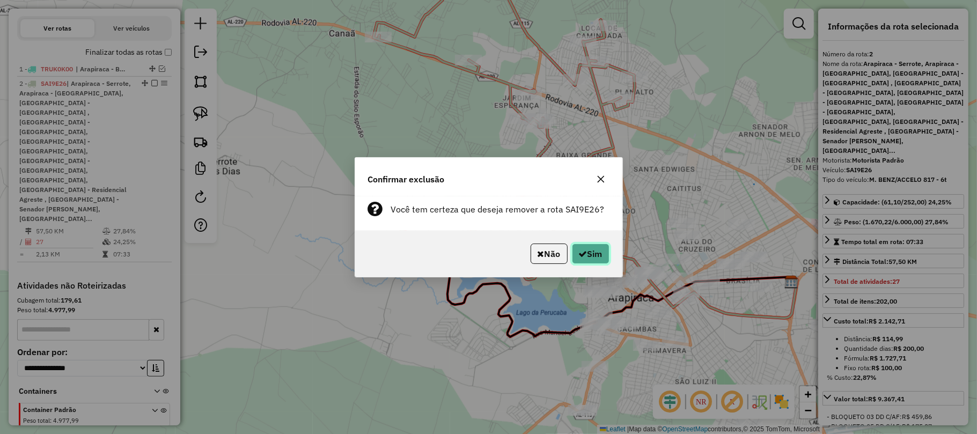
click at [595, 255] on button "Sim" at bounding box center [591, 254] width 38 height 20
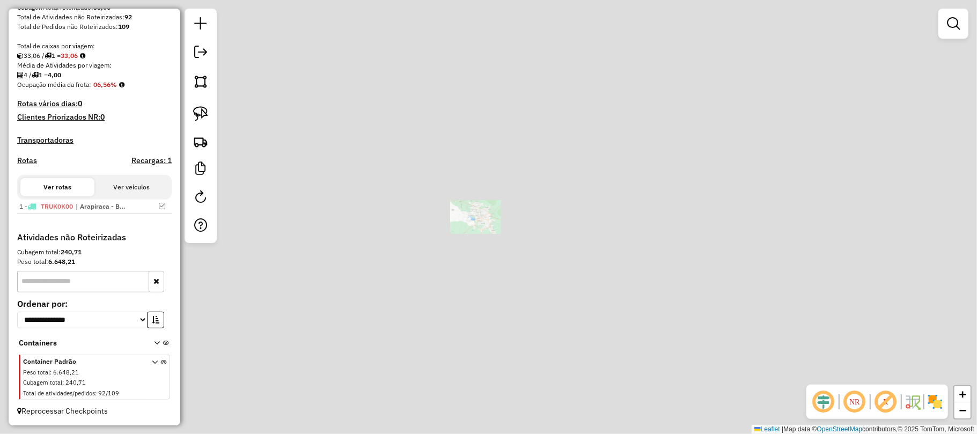
scroll to position [213, 0]
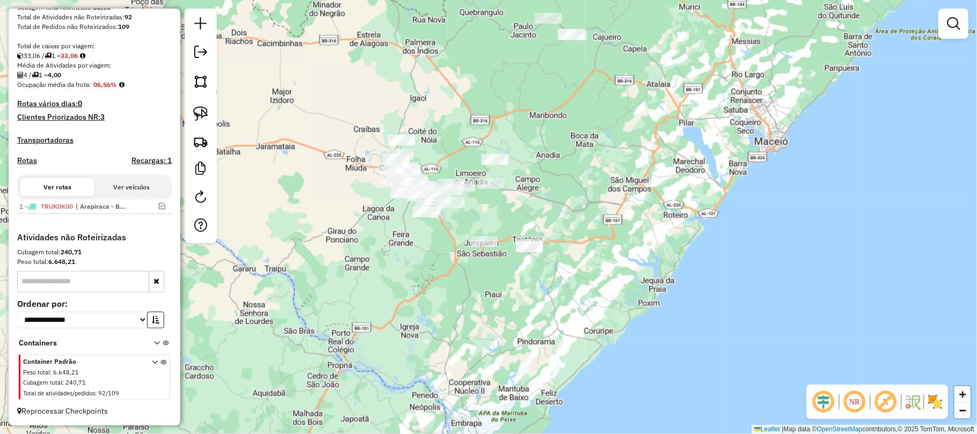
drag, startPoint x: 549, startPoint y: 232, endPoint x: 521, endPoint y: 217, distance: 31.4
click at [521, 217] on div "Janela de atendimento Grade de atendimento Capacidade Transportadoras Veículos …" at bounding box center [488, 217] width 977 height 434
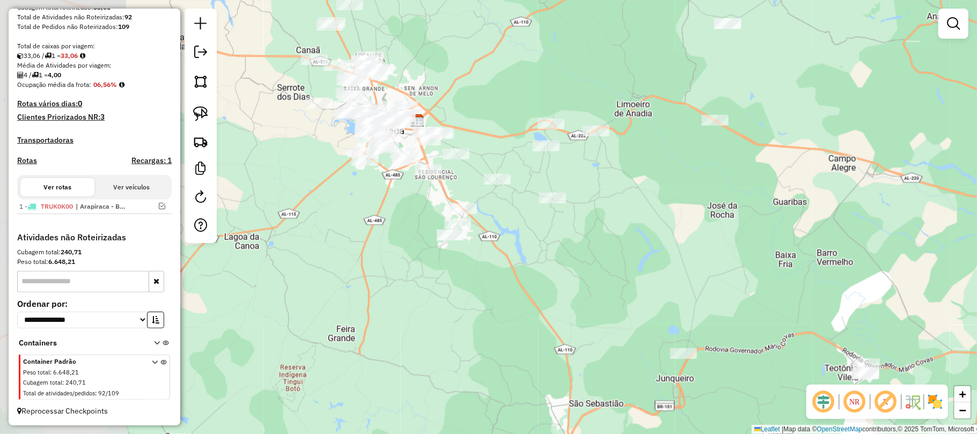
drag, startPoint x: 416, startPoint y: 182, endPoint x: 652, endPoint y: 204, distance: 237.0
click at [652, 204] on div "Janela de atendimento Grade de atendimento Capacidade Transportadoras Veículos …" at bounding box center [488, 217] width 977 height 434
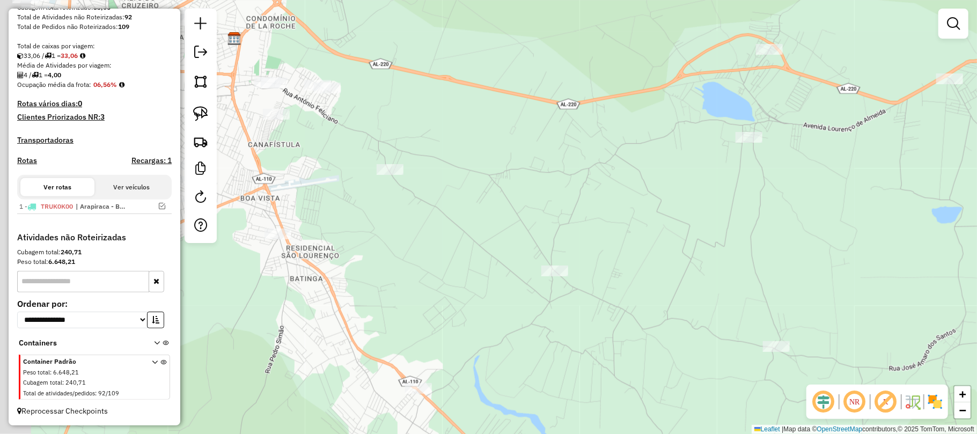
drag, startPoint x: 475, startPoint y: 191, endPoint x: 645, endPoint y: 229, distance: 173.6
click at [652, 228] on div "Janela de atendimento Grade de atendimento Capacidade Transportadoras Veículos …" at bounding box center [488, 217] width 977 height 434
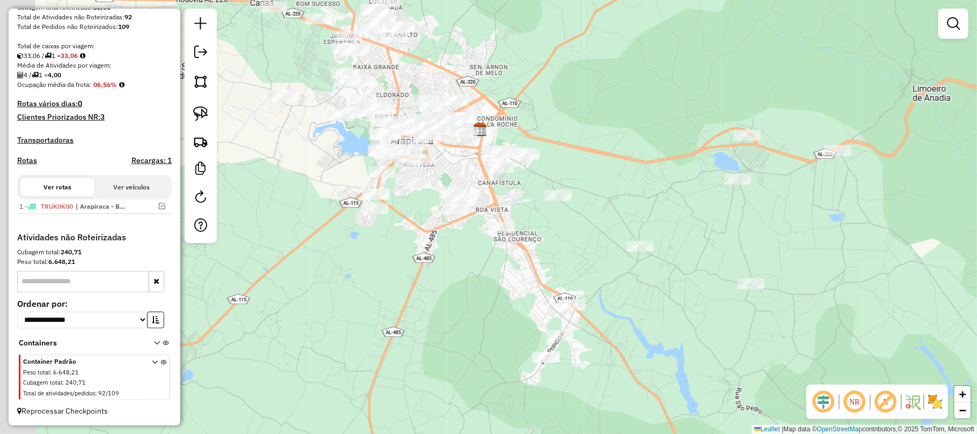
drag, startPoint x: 525, startPoint y: 164, endPoint x: 580, endPoint y: 176, distance: 57.3
click at [580, 176] on div "Janela de atendimento Grade de atendimento Capacidade Transportadoras Veículos …" at bounding box center [488, 217] width 977 height 434
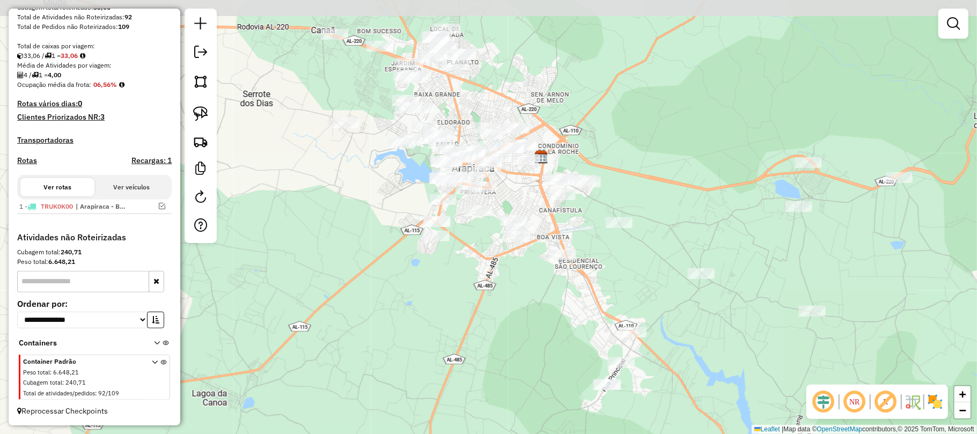
drag, startPoint x: 486, startPoint y: 173, endPoint x: 519, endPoint y: 194, distance: 39.6
click at [521, 193] on div "Janela de atendimento Grade de atendimento Capacidade Transportadoras Veículos …" at bounding box center [488, 217] width 977 height 434
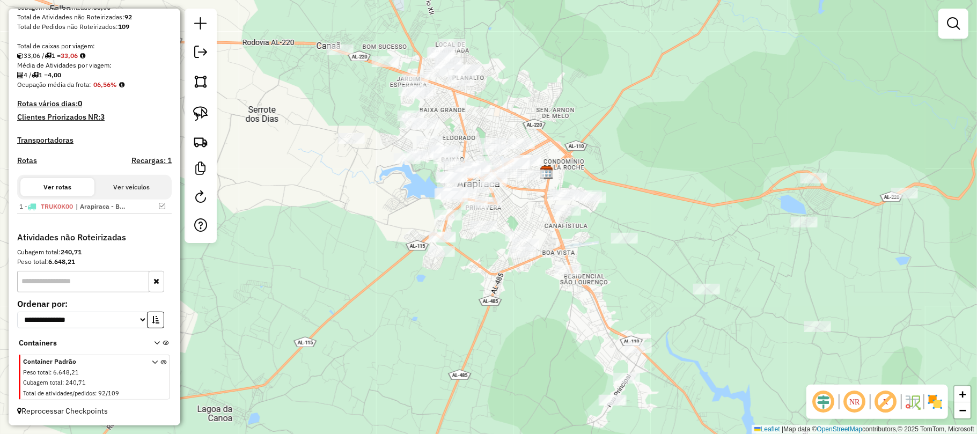
drag, startPoint x: 473, startPoint y: 95, endPoint x: 477, endPoint y: 111, distance: 15.6
click at [477, 111] on div "Janela de atendimento Grade de atendimento Capacidade Transportadoras Veículos …" at bounding box center [488, 217] width 977 height 434
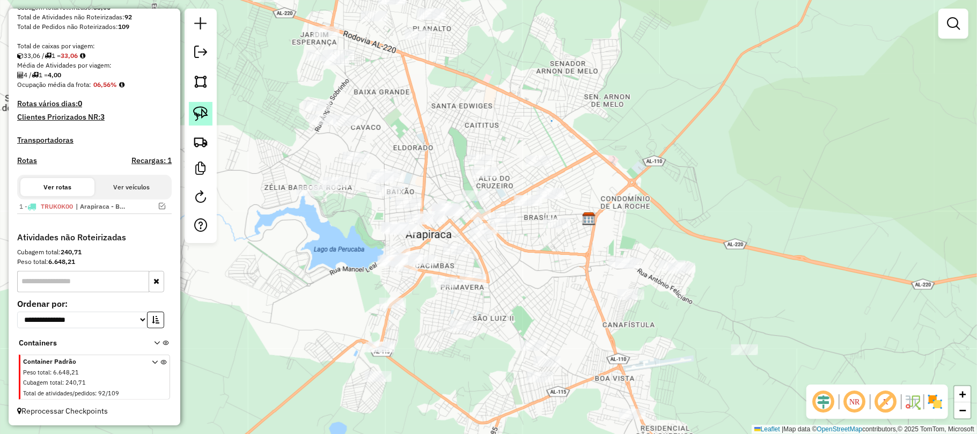
click at [200, 110] on img at bounding box center [200, 113] width 15 height 15
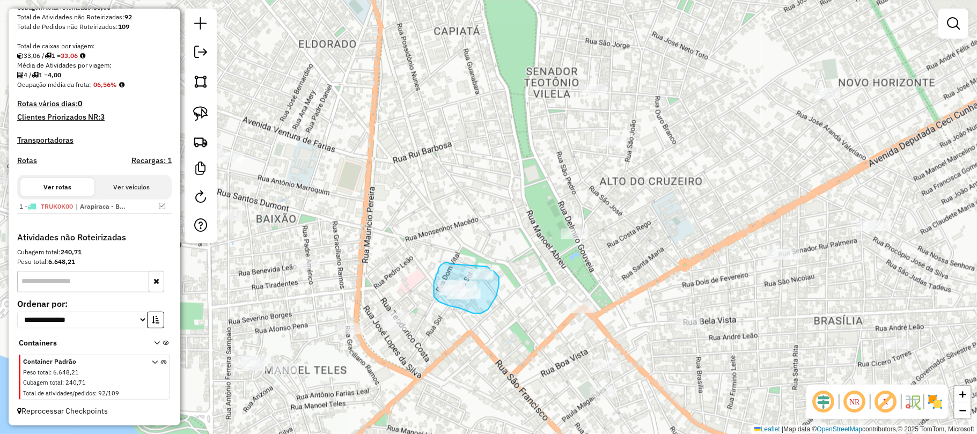
drag, startPoint x: 450, startPoint y: 264, endPoint x: 482, endPoint y: 264, distance: 32.2
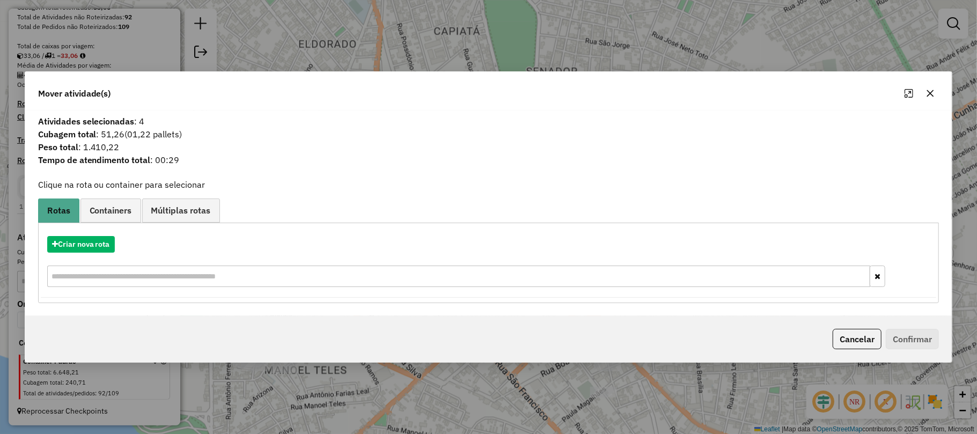
click at [927, 89] on icon "button" at bounding box center [930, 93] width 9 height 9
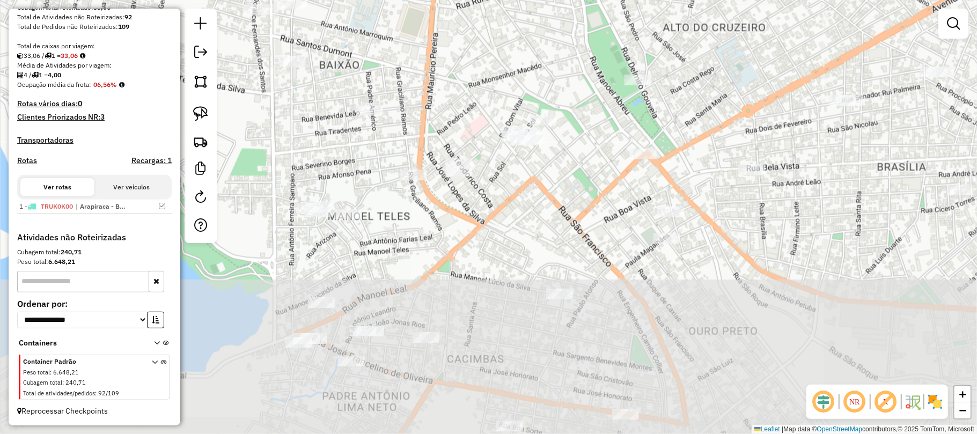
drag, startPoint x: 378, startPoint y: 271, endPoint x: 446, endPoint y: 142, distance: 145.9
click at [467, 129] on div "Janela de atendimento Grade de atendimento Capacidade Transportadoras Veículos …" at bounding box center [488, 217] width 977 height 434
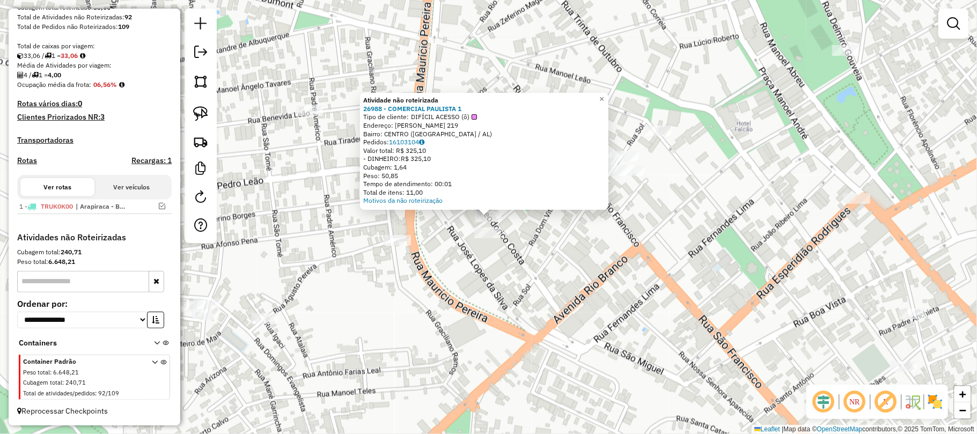
click at [605, 200] on div "Motivos da não roteirização" at bounding box center [484, 200] width 242 height 9
click at [607, 234] on div "Atividade não roteirizada 26988 - COMERCIAL PAULISTA 1 Tipo de cliente: DIFÍCIL…" at bounding box center [488, 217] width 977 height 434
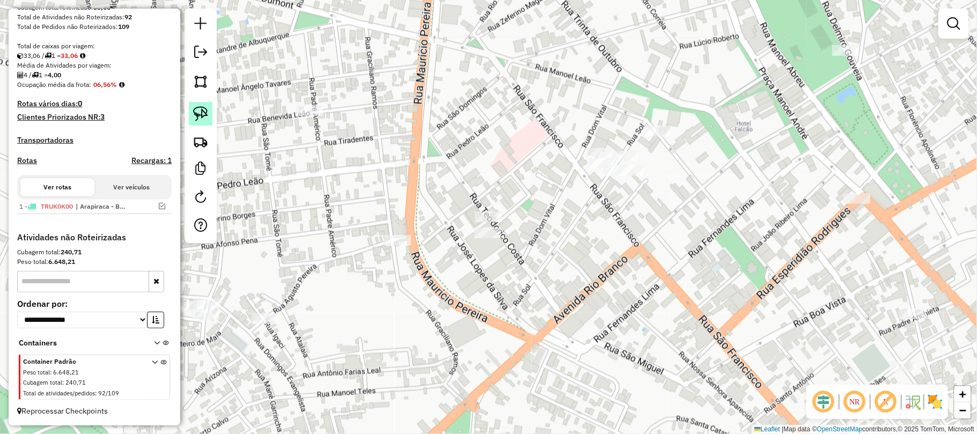
click at [200, 108] on img at bounding box center [200, 113] width 15 height 15
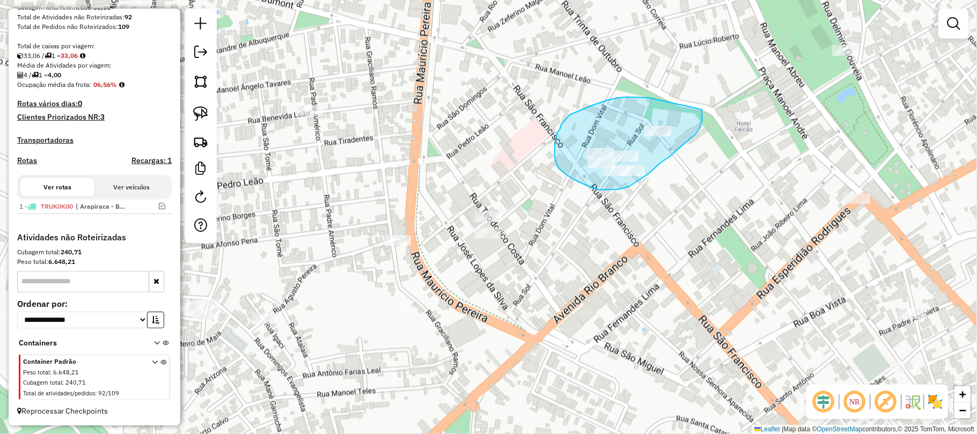
drag, startPoint x: 649, startPoint y: 98, endPoint x: 691, endPoint y: 110, distance: 44.1
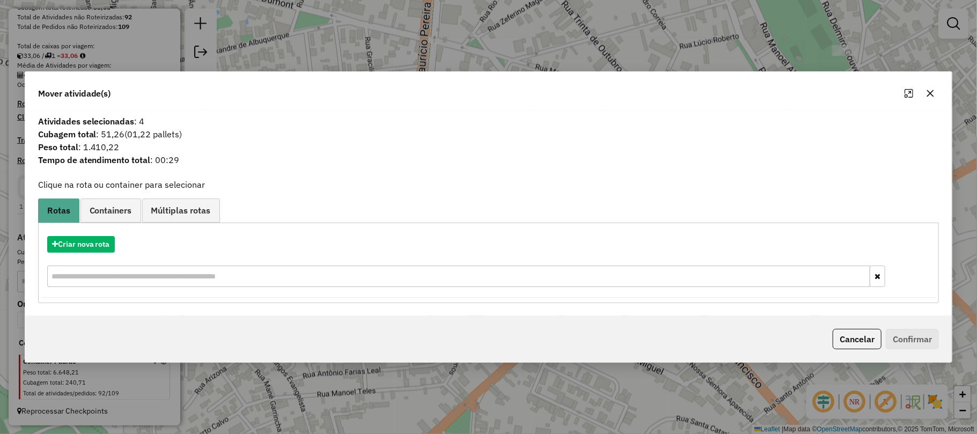
click at [929, 89] on icon "button" at bounding box center [930, 93] width 9 height 9
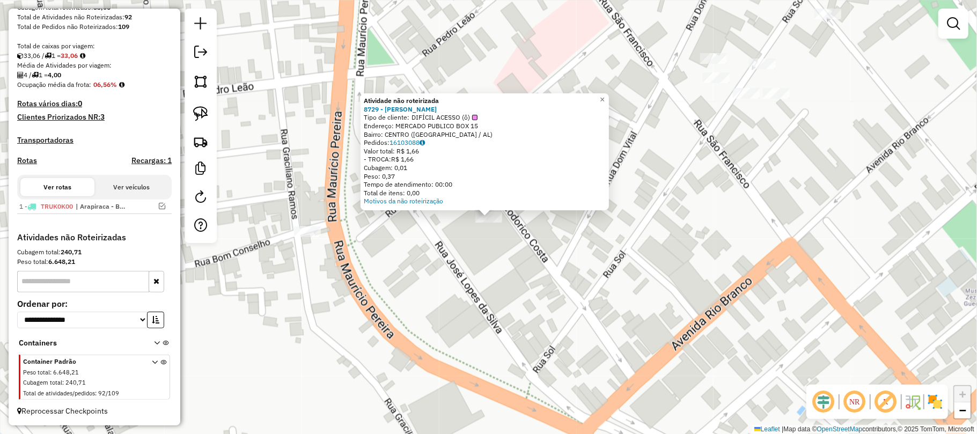
drag, startPoint x: 483, startPoint y: 281, endPoint x: 485, endPoint y: 259, distance: 22.6
click at [483, 280] on div "Atividade não roteirizada 8729 - MARY REFEICOES Tipo de cliente: DIFÍCIL ACESSO…" at bounding box center [488, 217] width 977 height 434
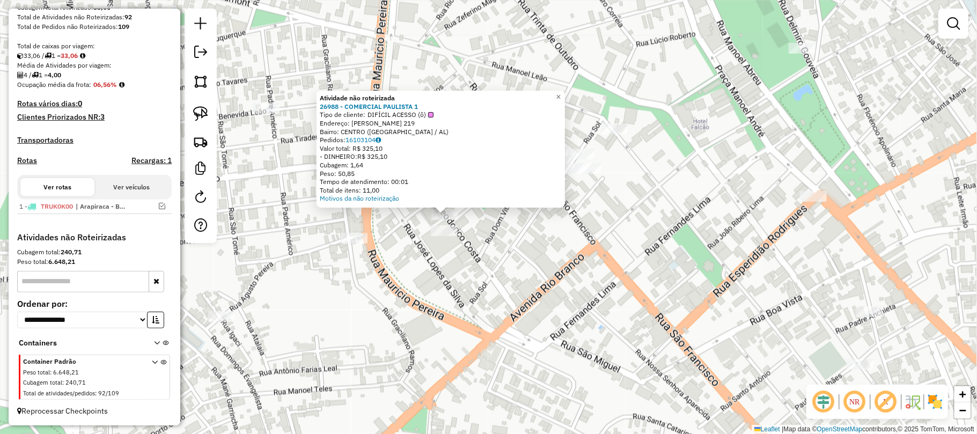
click at [471, 232] on div "Atividade não roteirizada 26988 - COMERCIAL PAULISTA 1 Tipo de cliente: DIFÍCIL…" at bounding box center [488, 217] width 977 height 434
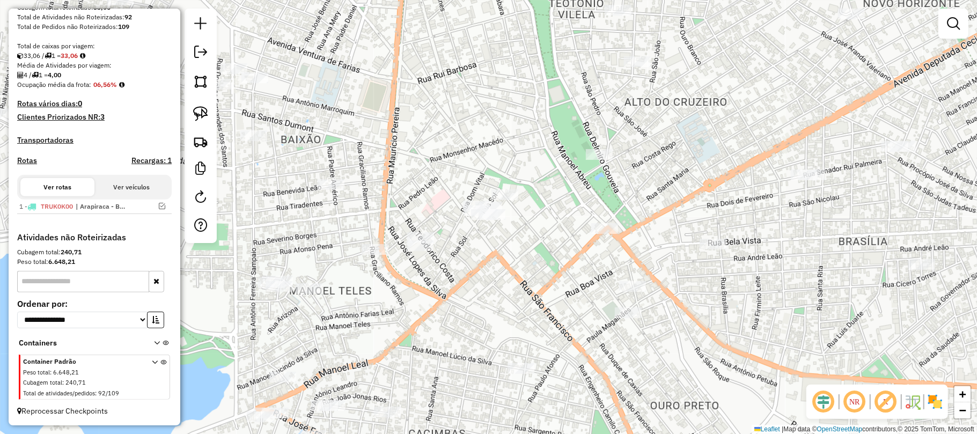
drag, startPoint x: 331, startPoint y: 193, endPoint x: 383, endPoint y: 212, distance: 55.5
click at [378, 212] on div "Janela de atendimento Grade de atendimento Capacidade Transportadoras Veículos …" at bounding box center [488, 217] width 977 height 434
drag, startPoint x: 325, startPoint y: 142, endPoint x: 367, endPoint y: 150, distance: 43.2
click at [365, 150] on div "Janela de atendimento Grade de atendimento Capacidade Transportadoras Veículos …" at bounding box center [488, 217] width 977 height 434
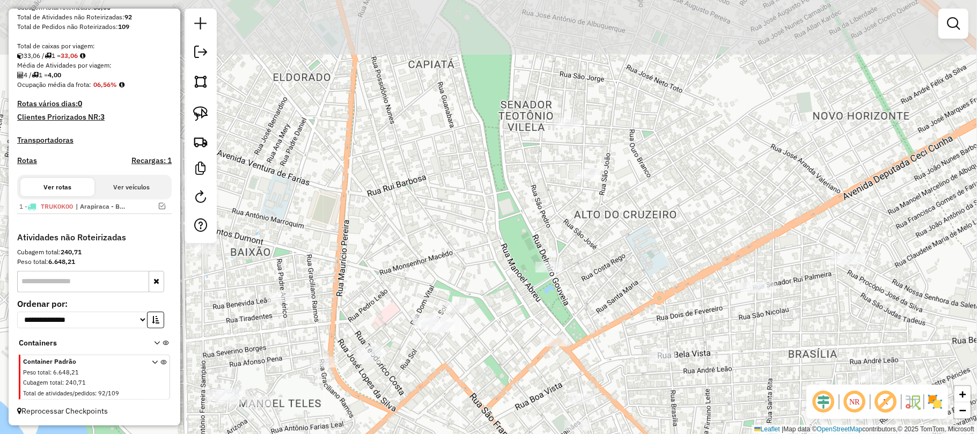
drag, startPoint x: 422, startPoint y: 120, endPoint x: 329, endPoint y: 234, distance: 146.8
click at [320, 238] on div "Janela de atendimento Grade de atendimento Capacidade Transportadoras Veículos …" at bounding box center [488, 217] width 977 height 434
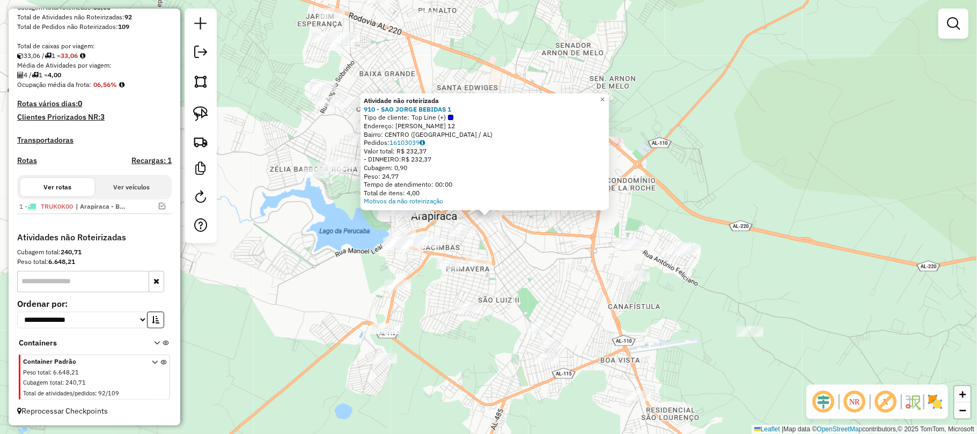
click at [526, 271] on div "Atividade não roteirizada 910 - SAO JORGE BEBIDAS 1 Tipo de cliente: Top Line (…" at bounding box center [488, 217] width 977 height 434
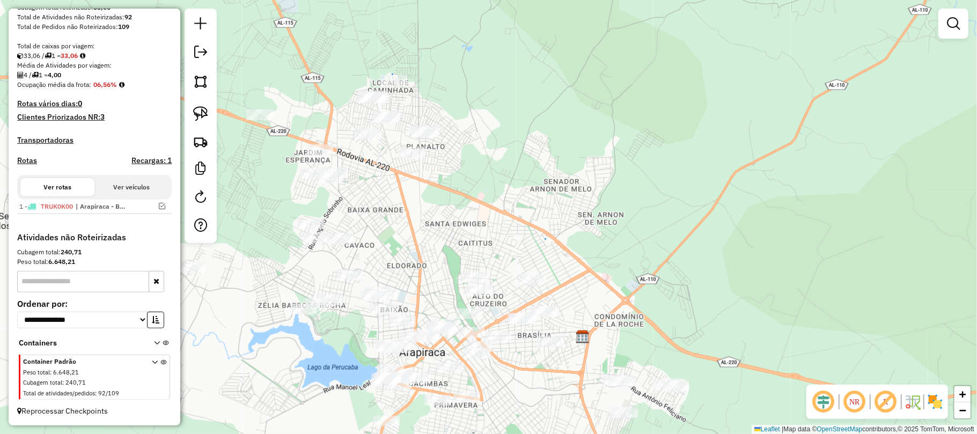
drag, startPoint x: 488, startPoint y: 82, endPoint x: 476, endPoint y: 210, distance: 129.3
click at [476, 210] on div "Janela de atendimento Grade de atendimento Capacidade Transportadoras Veículos …" at bounding box center [488, 217] width 977 height 434
click at [202, 111] on img at bounding box center [200, 113] width 15 height 15
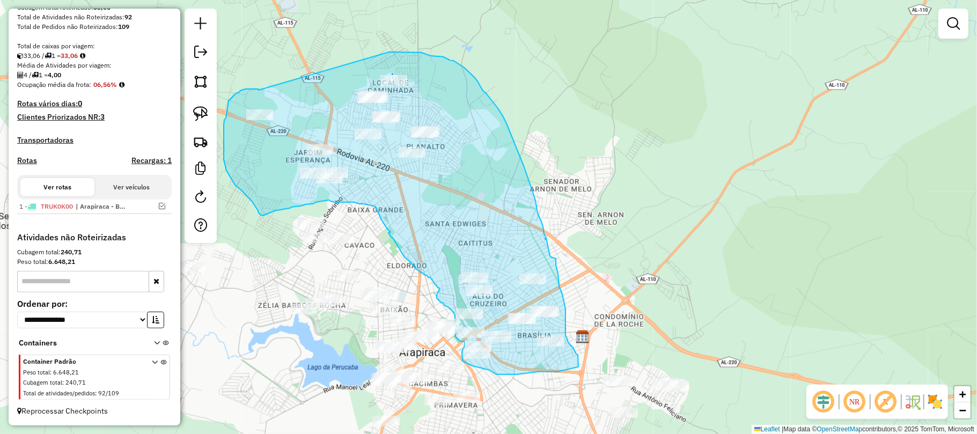
drag, startPoint x: 259, startPoint y: 90, endPoint x: 389, endPoint y: 52, distance: 136.3
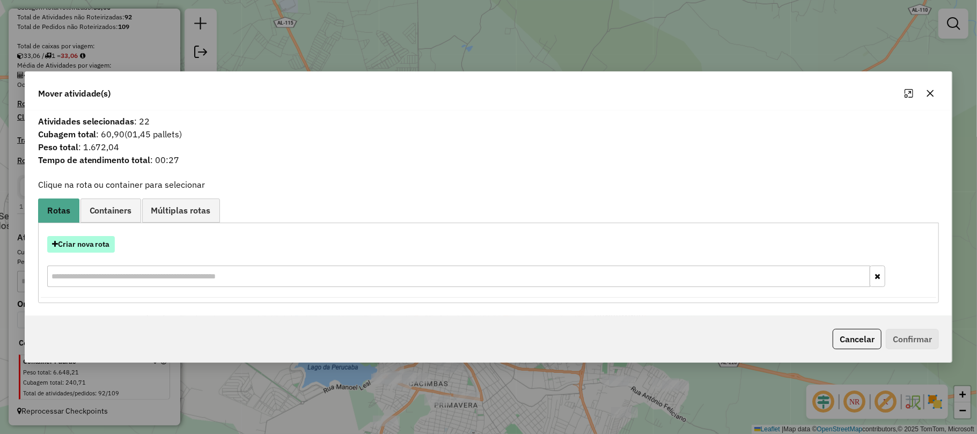
click at [89, 242] on button "Criar nova rota" at bounding box center [81, 244] width 68 height 17
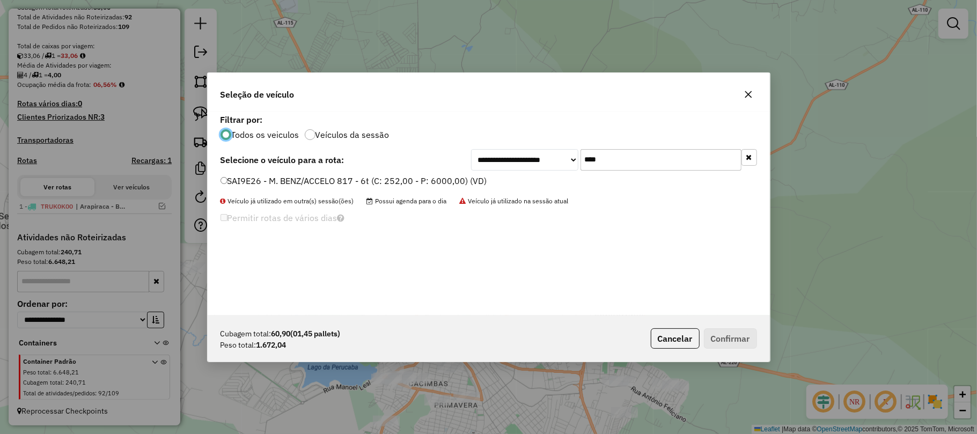
scroll to position [5, 3]
click at [232, 176] on label "SAI9E26 - M. BENZ/ACCELO 817 - 6t (C: 252,00 - P: 6000,00) (VD)" at bounding box center [353, 180] width 267 height 13
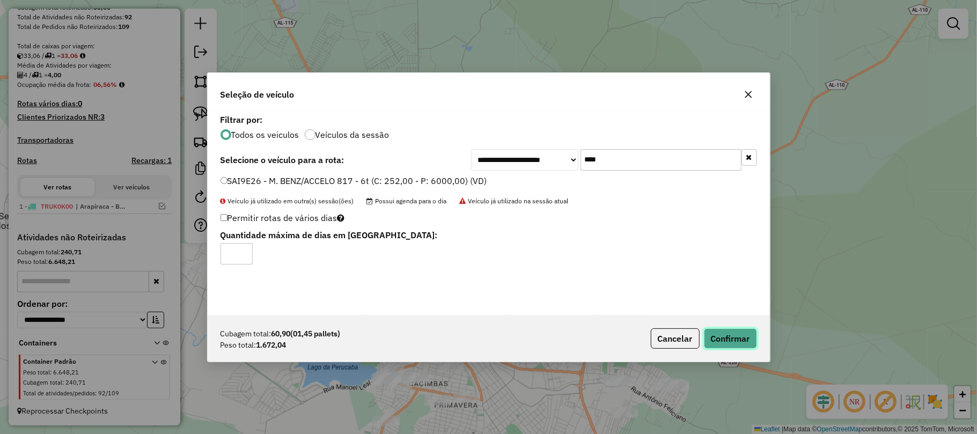
click at [728, 336] on button "Confirmar" at bounding box center [730, 338] width 53 height 20
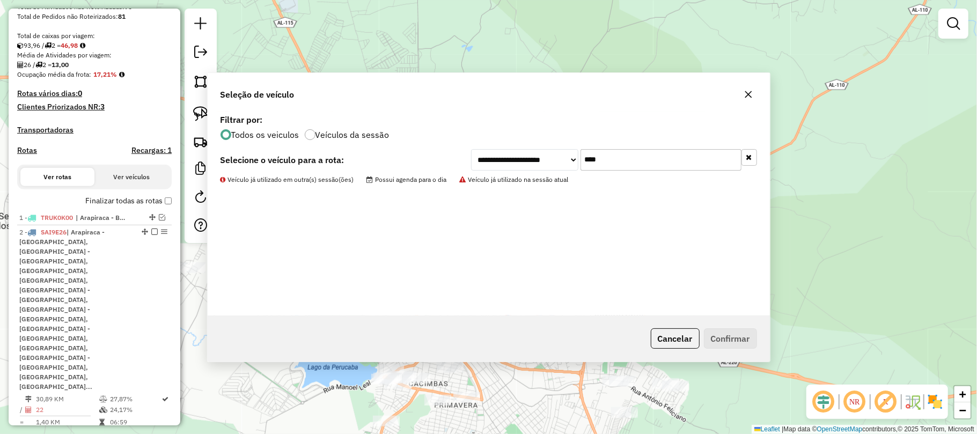
scroll to position [352, 0]
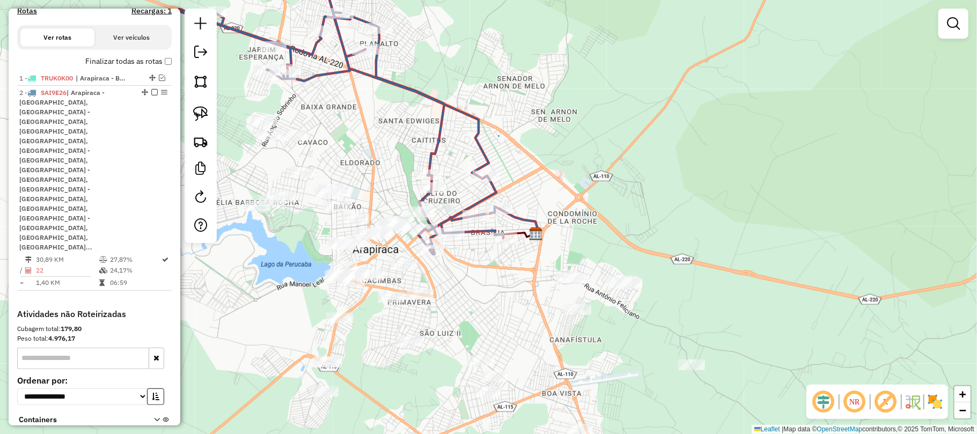
drag, startPoint x: 579, startPoint y: 284, endPoint x: 532, endPoint y: 174, distance: 119.7
click at [532, 174] on div "Janela de atendimento Grade de atendimento Capacidade Transportadoras Veículos …" at bounding box center [488, 217] width 977 height 434
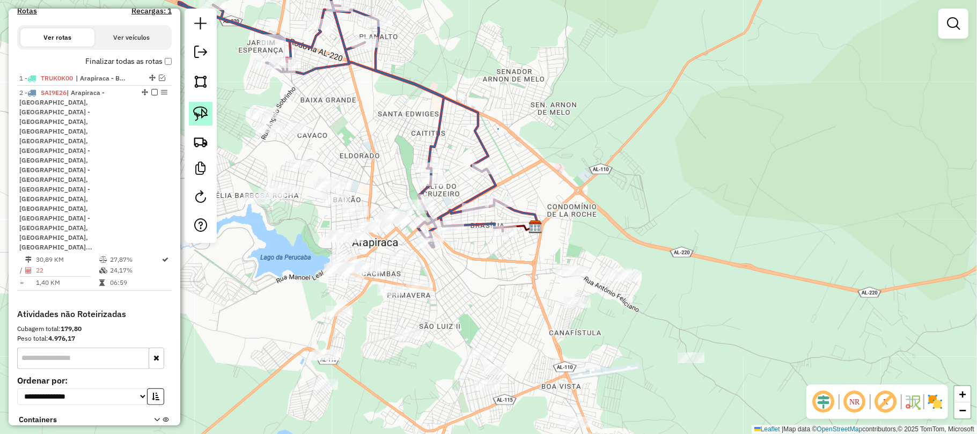
click at [202, 111] on img at bounding box center [200, 113] width 15 height 15
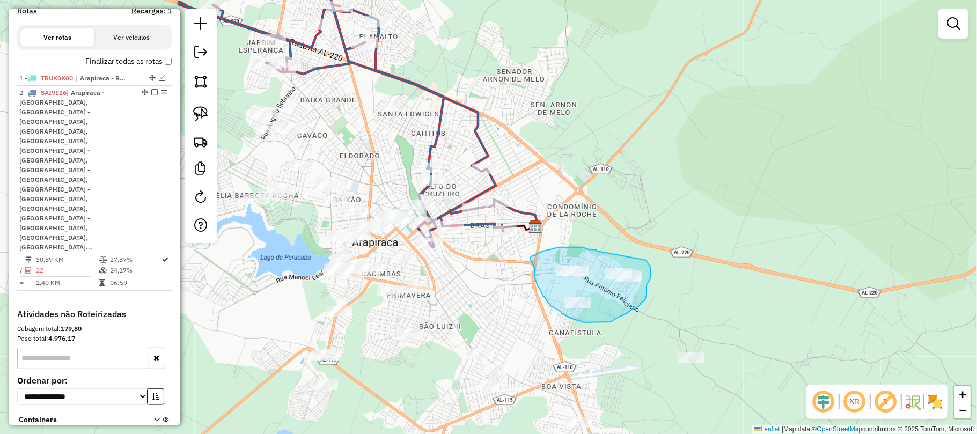
drag, startPoint x: 596, startPoint y: 251, endPoint x: 633, endPoint y: 260, distance: 37.6
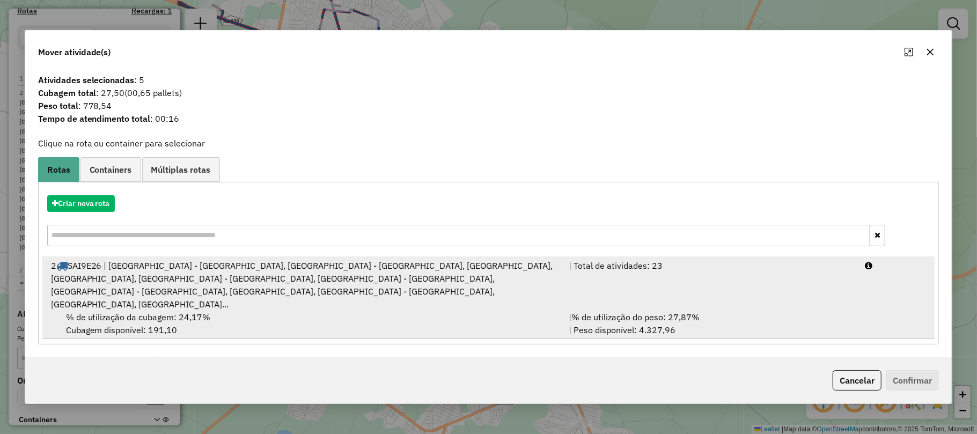
drag, startPoint x: 258, startPoint y: 286, endPoint x: 294, endPoint y: 293, distance: 36.6
click at [260, 286] on div "2 SAI9E26 | Arapiraca - Alto do Cruzeiro, Arapiraca - Bom Sucesso, Arapiraca - …" at bounding box center [304, 284] width 518 height 51
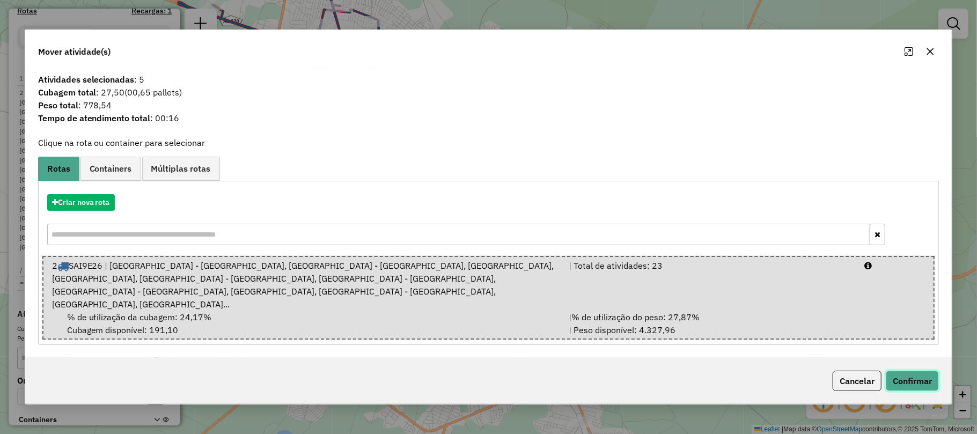
click at [911, 376] on button "Confirmar" at bounding box center [912, 381] width 53 height 20
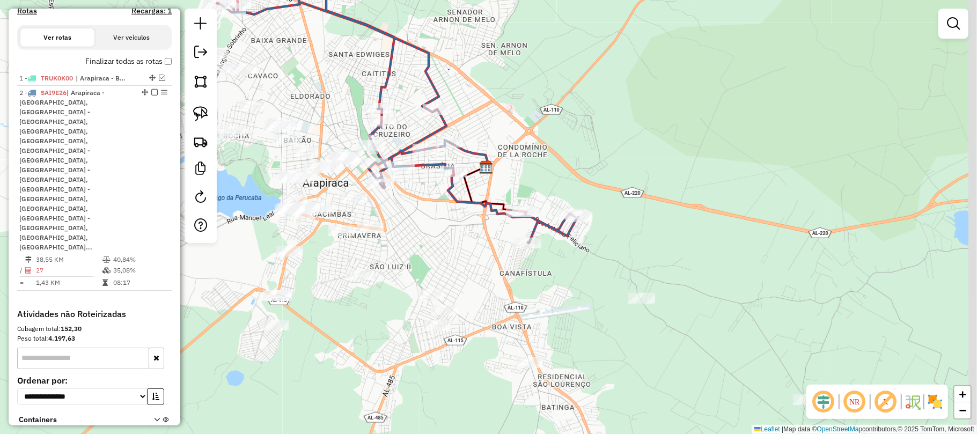
drag, startPoint x: 703, startPoint y: 303, endPoint x: 646, endPoint y: 230, distance: 92.6
click at [646, 230] on div "Janela de atendimento Grade de atendimento Capacidade Transportadoras Veículos …" at bounding box center [488, 217] width 977 height 434
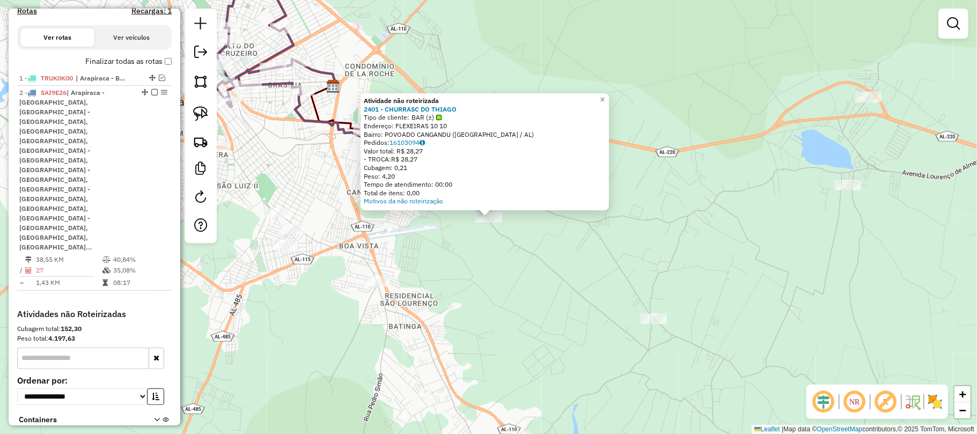
click at [528, 288] on div "Atividade não roteirizada 2401 - CHURRASC DO THIAGO Tipo de cliente: BAR (±) En…" at bounding box center [488, 217] width 977 height 434
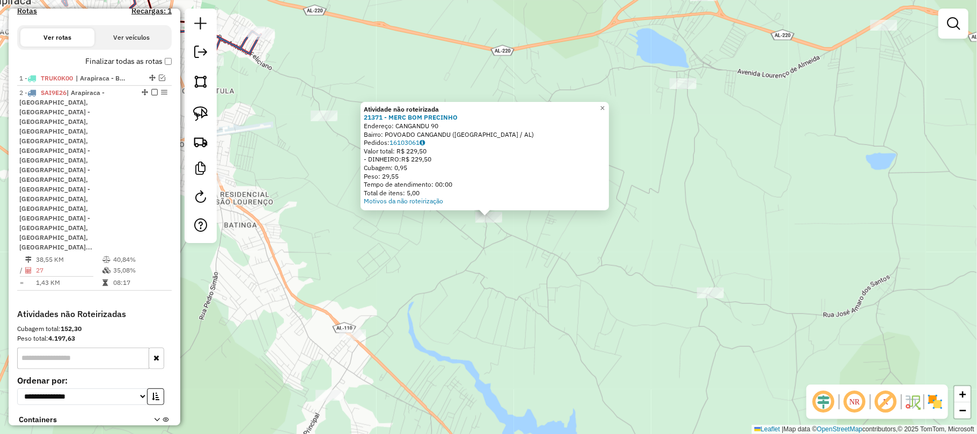
click at [531, 294] on div "Atividade não roteirizada 21371 - MERC BOM PRECINHO Endereço: CANGANDU 90 Bairr…" at bounding box center [488, 217] width 977 height 434
click at [579, 276] on div "Atividade não roteirizada 21371 - MERC BOM PRECINHO Endereço: CANGANDU 90 Bairr…" at bounding box center [488, 217] width 977 height 434
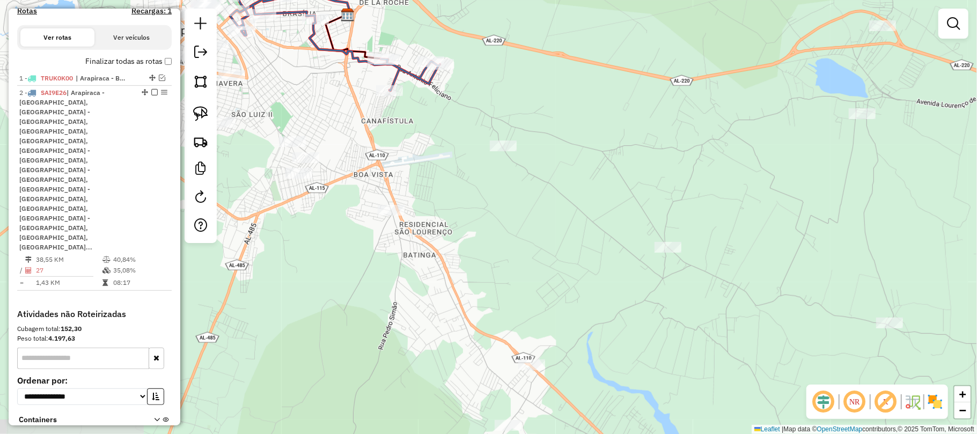
drag, startPoint x: 351, startPoint y: 183, endPoint x: 531, endPoint y: 213, distance: 182.2
click at [531, 213] on div "Janela de atendimento Grade de atendimento Capacidade Transportadoras Veículos …" at bounding box center [488, 217] width 977 height 434
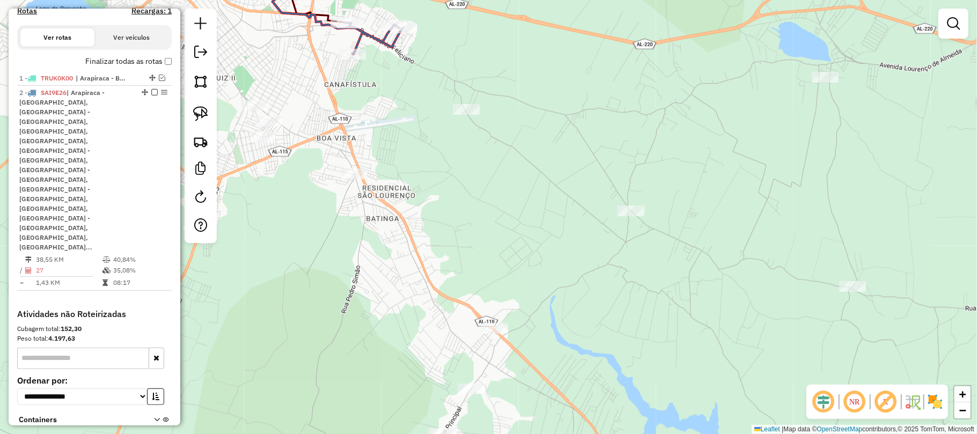
drag, startPoint x: 537, startPoint y: 198, endPoint x: 481, endPoint y: 138, distance: 82.7
click at [481, 138] on div "Janela de atendimento Grade de atendimento Capacidade Transportadoras Veículos …" at bounding box center [488, 217] width 977 height 434
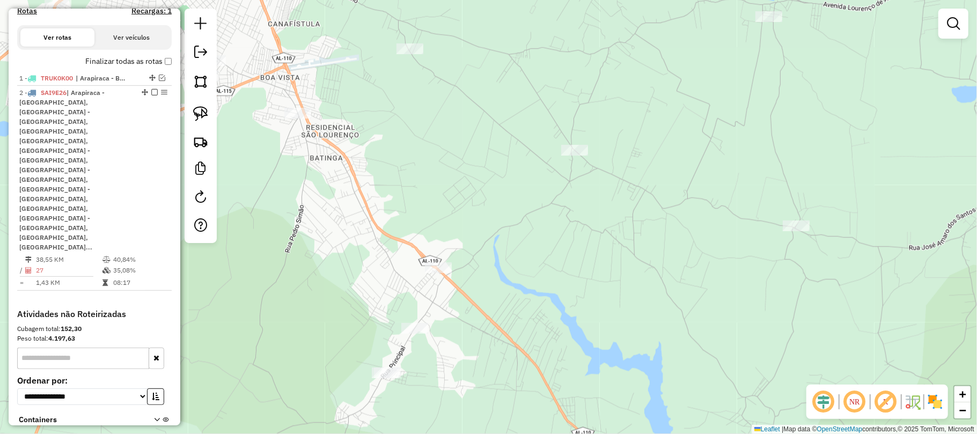
drag, startPoint x: 475, startPoint y: 127, endPoint x: 426, endPoint y: 63, distance: 80.4
click at [426, 63] on div "Janela de atendimento Grade de atendimento Capacidade Transportadoras Veículos …" at bounding box center [488, 217] width 977 height 434
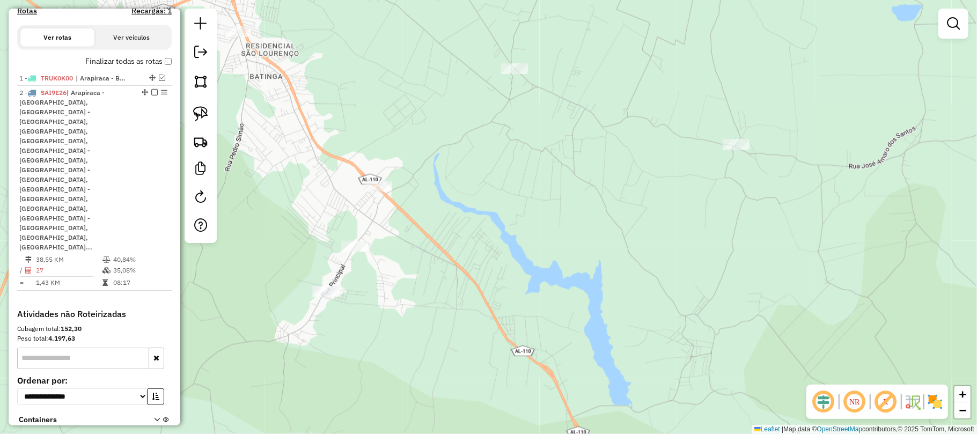
drag, startPoint x: 509, startPoint y: 163, endPoint x: 437, endPoint y: 88, distance: 104.0
click at [437, 88] on div "Janela de atendimento Grade de atendimento Capacidade Transportadoras Veículos …" at bounding box center [488, 217] width 977 height 434
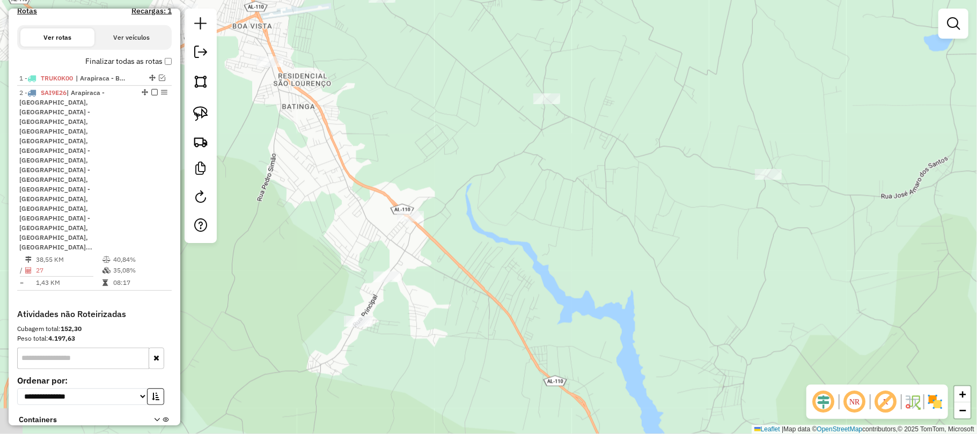
drag, startPoint x: 511, startPoint y: 164, endPoint x: 615, endPoint y: 271, distance: 149.5
click at [615, 271] on div "Janela de atendimento Grade de atendimento Capacidade Transportadoras Veículos …" at bounding box center [488, 217] width 977 height 434
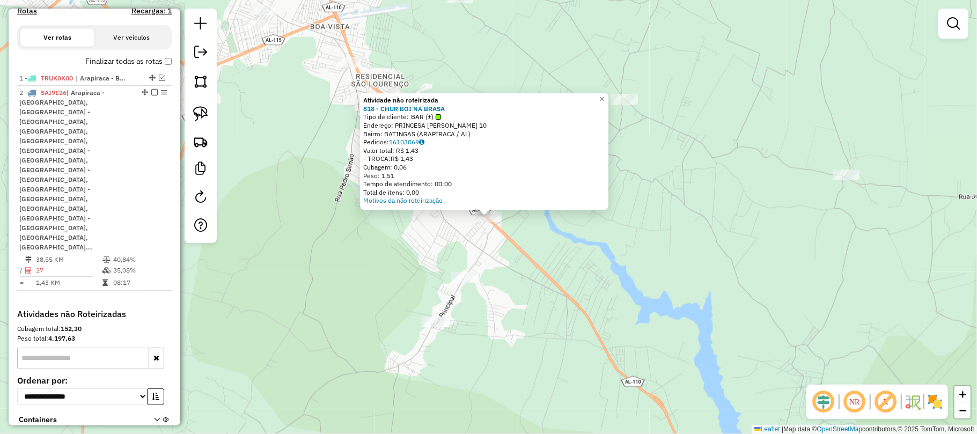
click at [456, 234] on div "Atividade não roteirizada 818 - CHUR BOI NA BRASA Tipo de cliente: BAR (±) Ende…" at bounding box center [488, 217] width 977 height 434
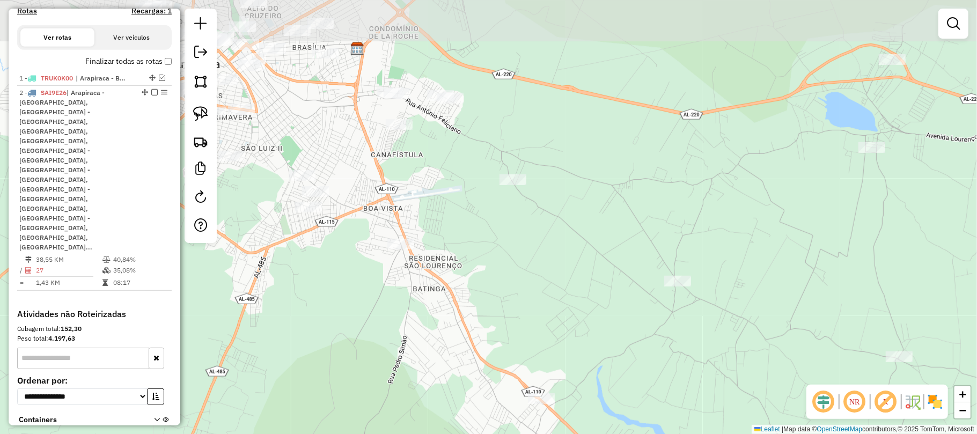
drag, startPoint x: 372, startPoint y: 144, endPoint x: 432, endPoint y: 342, distance: 206.9
click at [432, 342] on div "Janela de atendimento Grade de atendimento Capacidade Transportadoras Veículos …" at bounding box center [488, 217] width 977 height 434
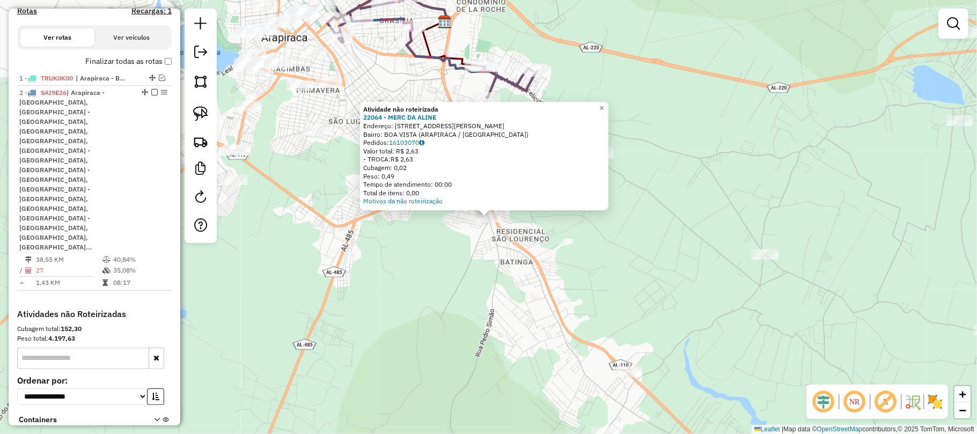
click at [436, 241] on div "Atividade não roteirizada 22064 - MERC DA ALINE Endereço: RUA PEDRO SIMaO 56 Ba…" at bounding box center [488, 217] width 977 height 434
click at [338, 189] on div "Atividade não roteirizada 22064 - MERC DA ALINE Endereço: RUA PEDRO SIMaO 56 Ba…" at bounding box center [488, 217] width 977 height 434
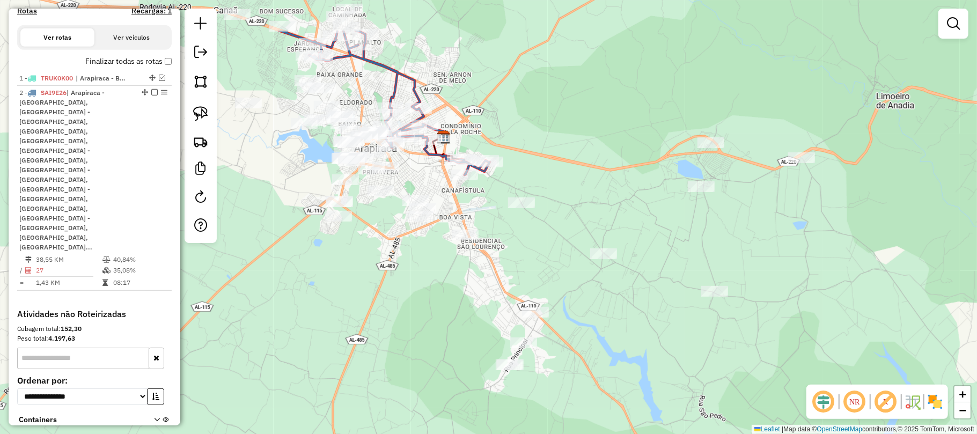
drag, startPoint x: 421, startPoint y: 118, endPoint x: 446, endPoint y: 198, distance: 84.5
click at [447, 202] on div "Janela de atendimento Grade de atendimento Capacidade Transportadoras Veículos …" at bounding box center [488, 217] width 977 height 434
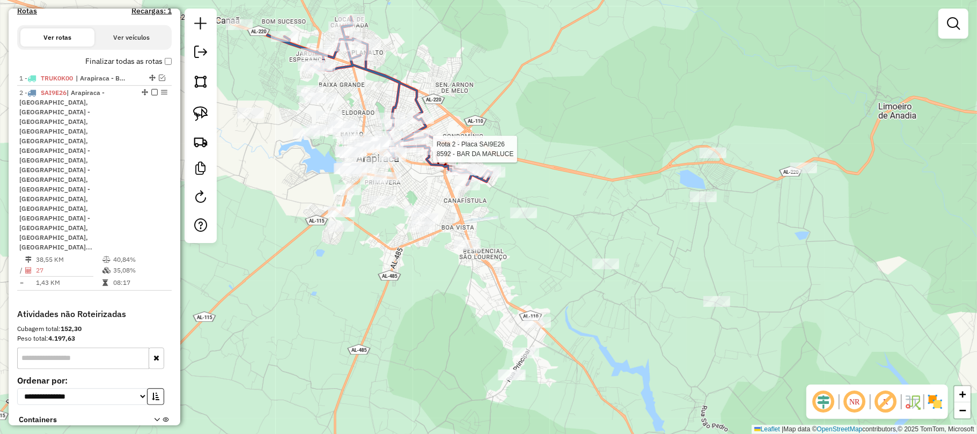
select select "**********"
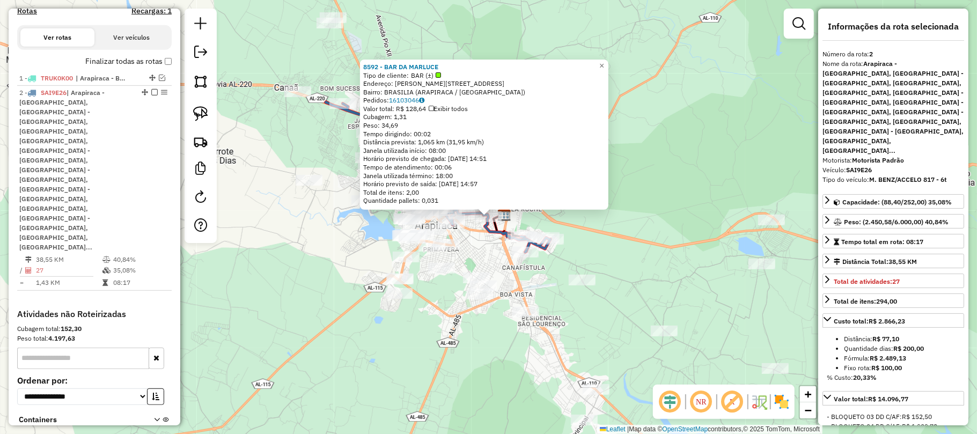
click at [337, 247] on div "8592 - BAR DA MARLUCE Tipo de cliente: BAR (±) Endereço: VALFRIDO DE OLIVEIRA L…" at bounding box center [488, 217] width 977 height 434
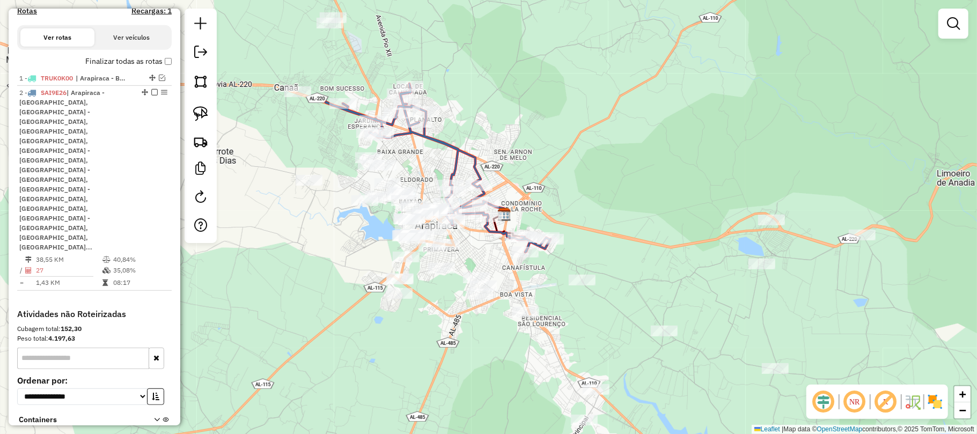
click at [151, 95] on em at bounding box center [154, 92] width 6 height 6
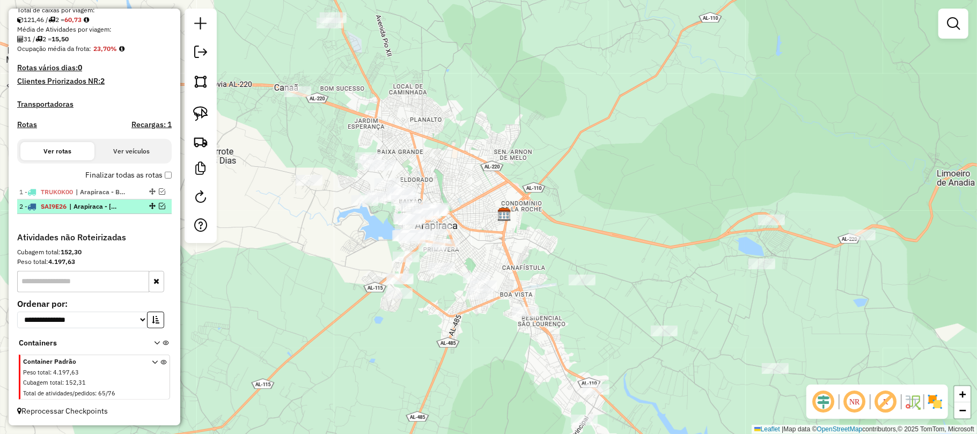
click at [159, 204] on em at bounding box center [162, 206] width 6 height 6
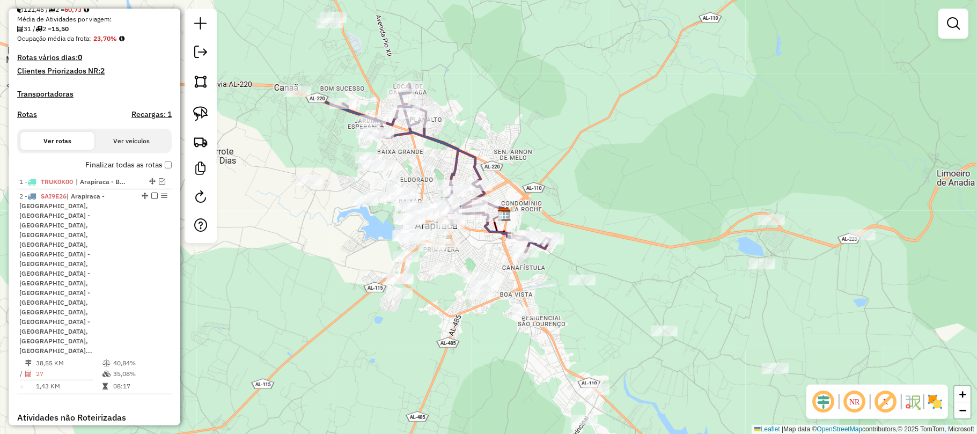
scroll to position [352, 0]
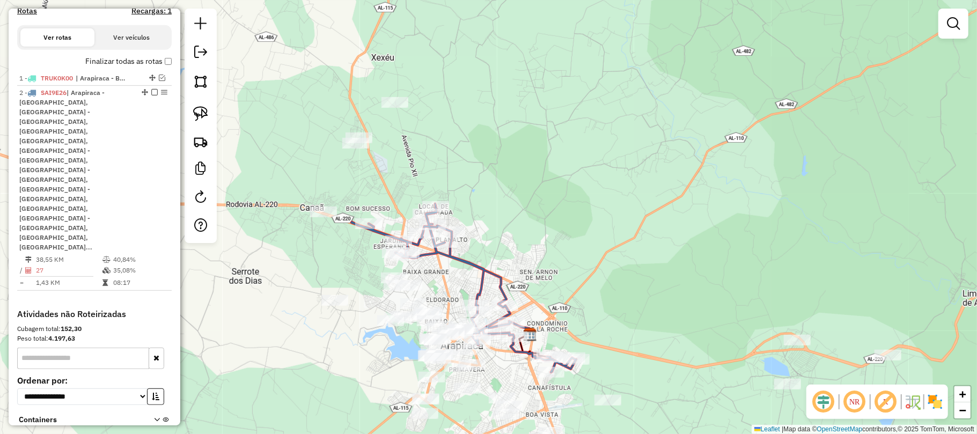
drag, startPoint x: 331, startPoint y: 136, endPoint x: 362, endPoint y: 252, distance: 120.3
click at [361, 257] on div "Janela de atendimento Grade de atendimento Capacidade Transportadoras Veículos …" at bounding box center [488, 217] width 977 height 434
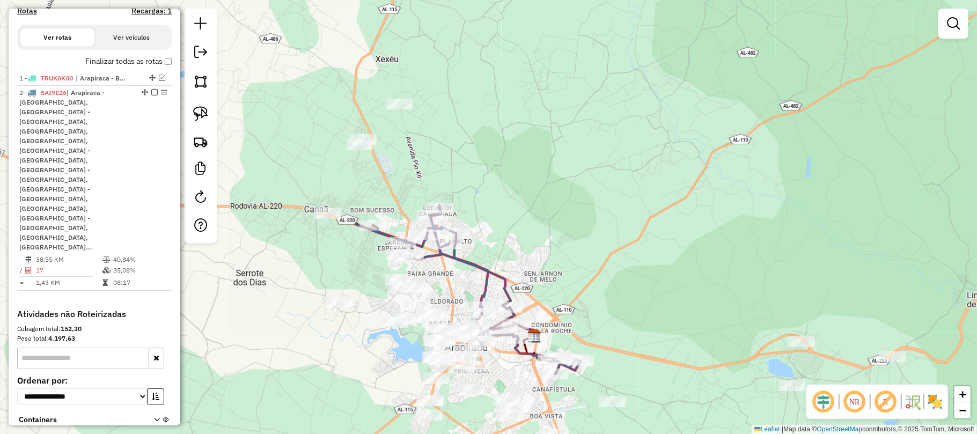
drag, startPoint x: 403, startPoint y: 80, endPoint x: 386, endPoint y: 83, distance: 17.3
click at [400, 80] on div "Janela de atendimento Grade de atendimento Capacidade Transportadoras Veículos …" at bounding box center [488, 217] width 977 height 434
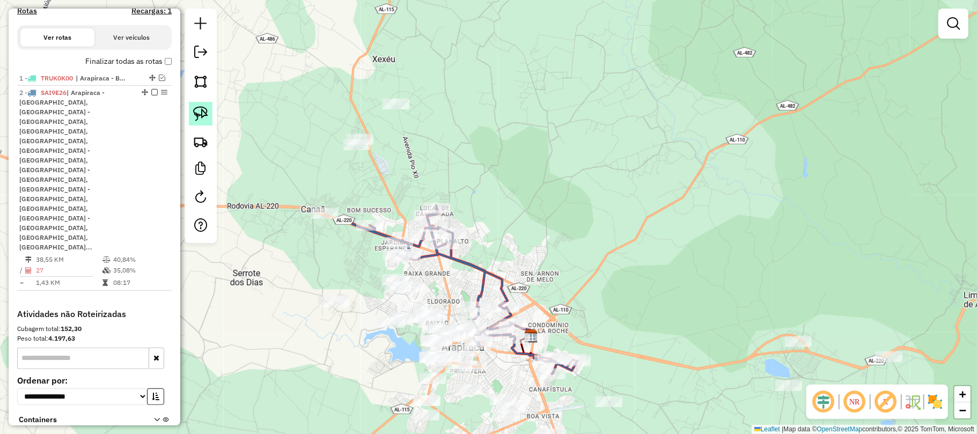
click at [201, 111] on img at bounding box center [200, 113] width 15 height 15
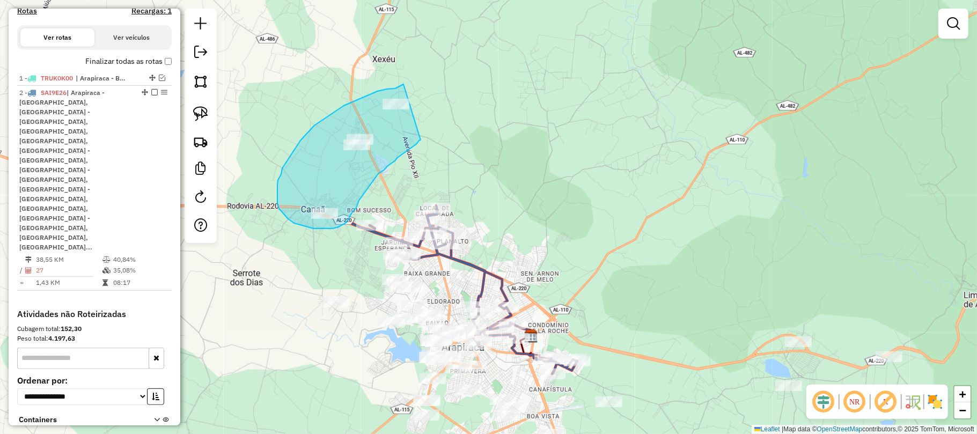
drag, startPoint x: 378, startPoint y: 91, endPoint x: 429, endPoint y: 133, distance: 66.4
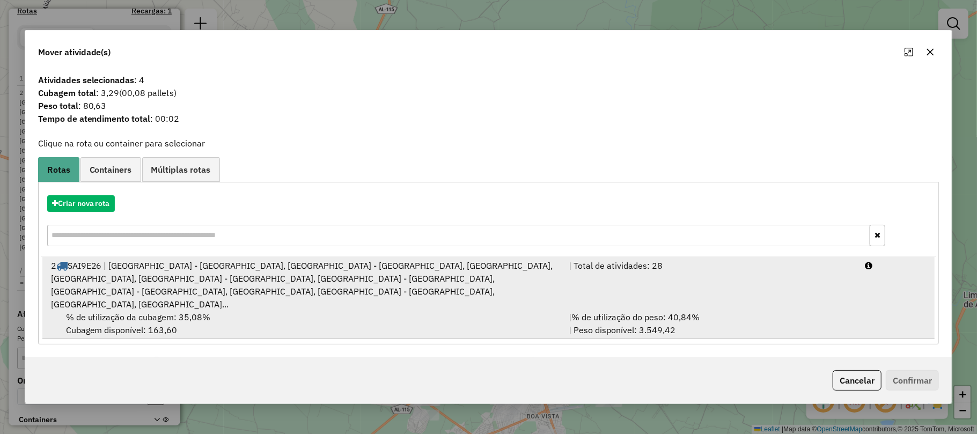
click at [313, 288] on div "2 SAI9E26 | Arapiraca - Alto do Cruzeiro, Arapiraca - Bom Sucesso, Arapiraca - …" at bounding box center [304, 284] width 518 height 51
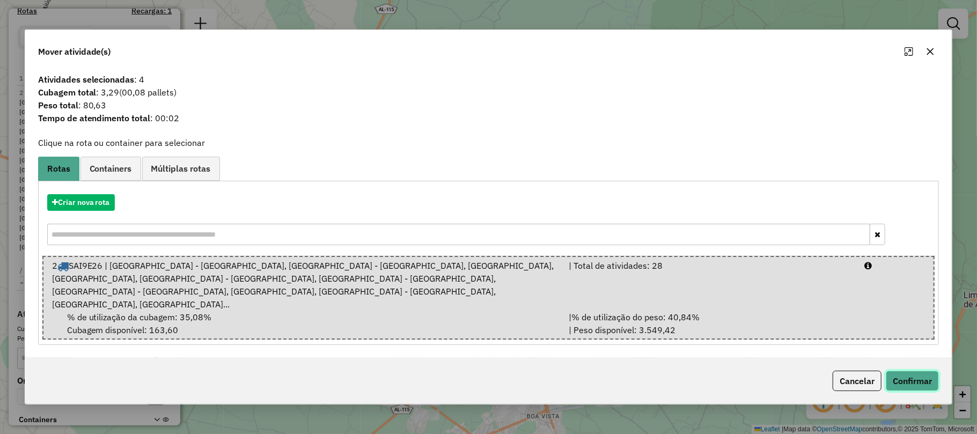
click at [906, 374] on button "Confirmar" at bounding box center [912, 381] width 53 height 20
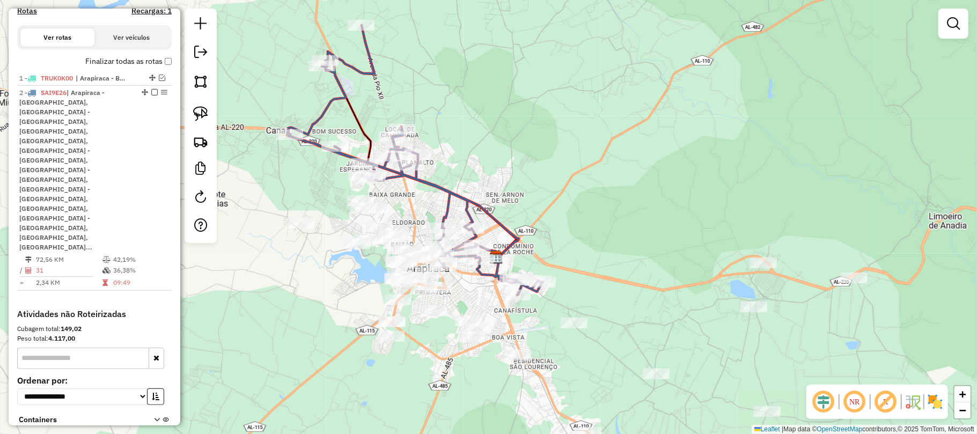
drag, startPoint x: 615, startPoint y: 320, endPoint x: 578, endPoint y: 237, distance: 90.8
click at [578, 237] on div "Janela de atendimento Grade de atendimento Capacidade Transportadoras Veículos …" at bounding box center [488, 217] width 977 height 434
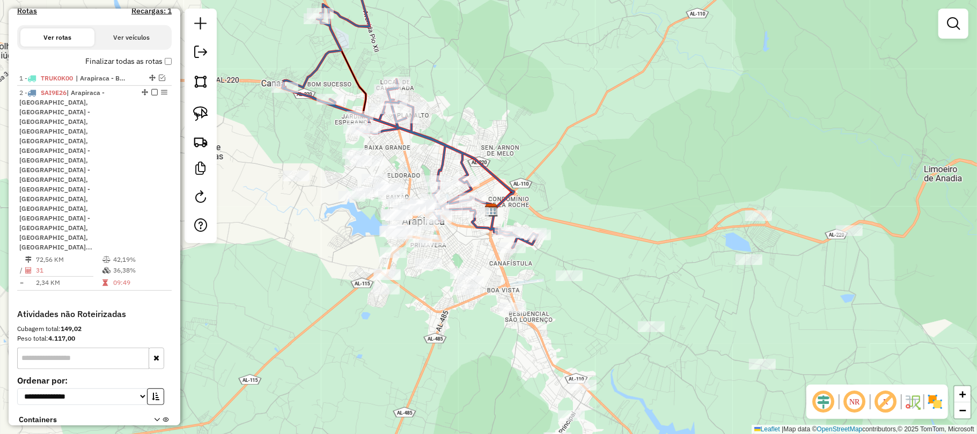
drag, startPoint x: 613, startPoint y: 273, endPoint x: 610, endPoint y: 252, distance: 21.0
click at [610, 252] on div "Janela de atendimento Grade de atendimento Capacidade Transportadoras Veículos …" at bounding box center [488, 217] width 977 height 434
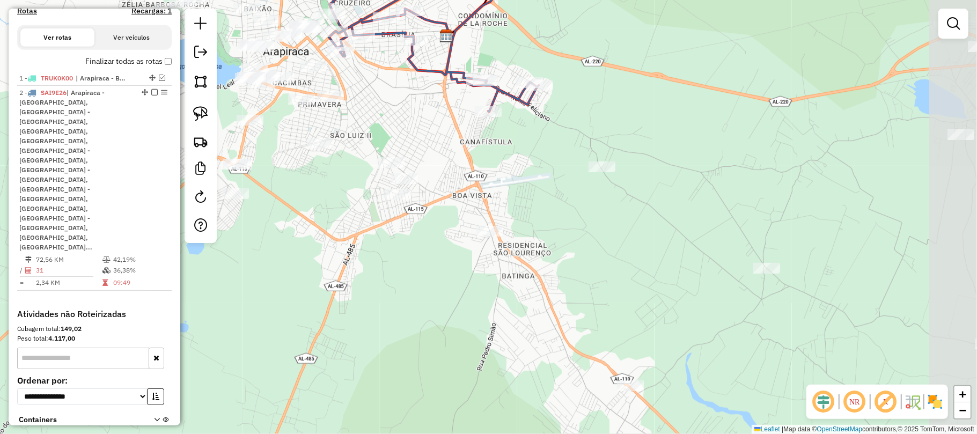
drag, startPoint x: 783, startPoint y: 300, endPoint x: 607, endPoint y: 221, distance: 193.0
click at [607, 221] on div "Janela de atendimento Grade de atendimento Capacidade Transportadoras Veículos …" at bounding box center [488, 217] width 977 height 434
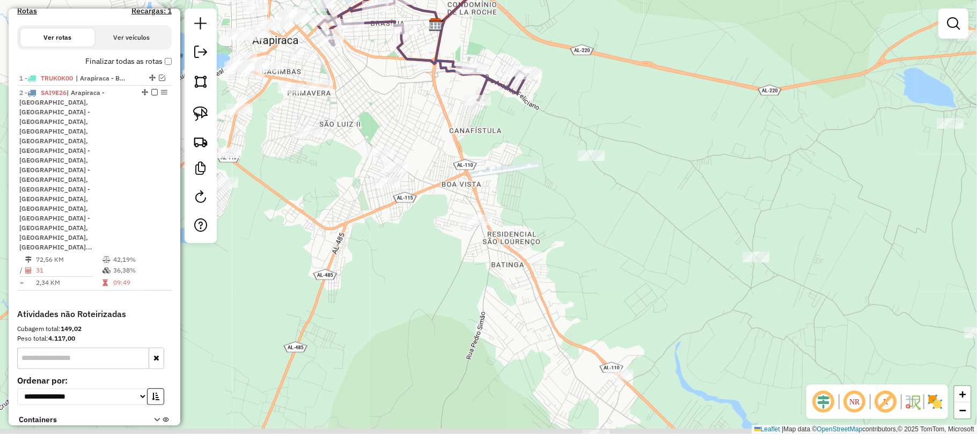
drag, startPoint x: 657, startPoint y: 271, endPoint x: 502, endPoint y: 107, distance: 225.4
click at [501, 105] on div "Janela de atendimento Grade de atendimento Capacidade Transportadoras Veículos …" at bounding box center [488, 217] width 977 height 434
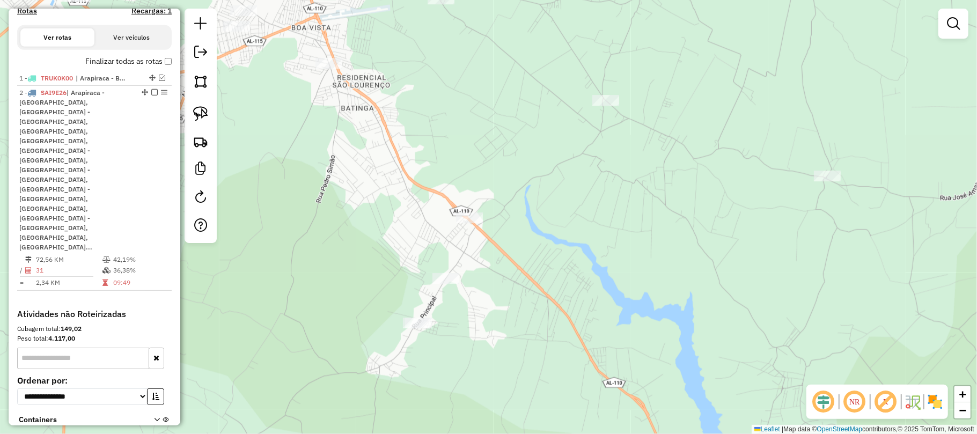
drag, startPoint x: 468, startPoint y: 118, endPoint x: 451, endPoint y: 94, distance: 29.2
click at [451, 94] on div "Janela de atendimento Grade de atendimento Capacidade Transportadoras Veículos …" at bounding box center [488, 217] width 977 height 434
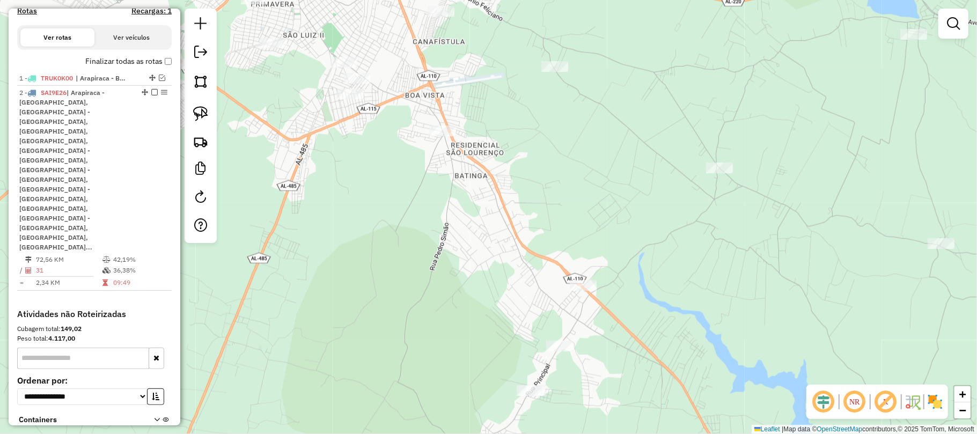
drag, startPoint x: 503, startPoint y: 211, endPoint x: 657, endPoint y: 309, distance: 182.7
click at [657, 309] on div "Janela de atendimento Grade de atendimento Capacidade Transportadoras Veículos …" at bounding box center [488, 217] width 977 height 434
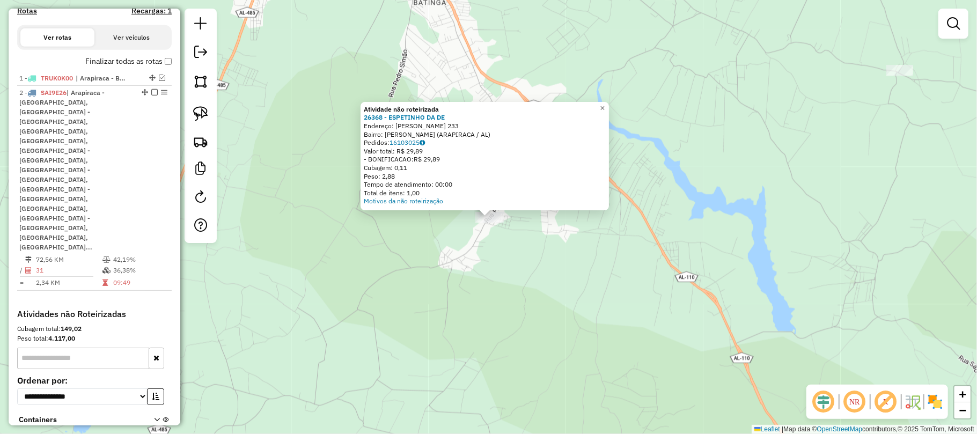
drag, startPoint x: 537, startPoint y: 299, endPoint x: 537, endPoint y: 294, distance: 5.4
click at [537, 299] on div "Atividade não roteirizada 26368 - ESPETINHO DA DE Endereço: PAU DARCO 233 Bairr…" at bounding box center [488, 217] width 977 height 434
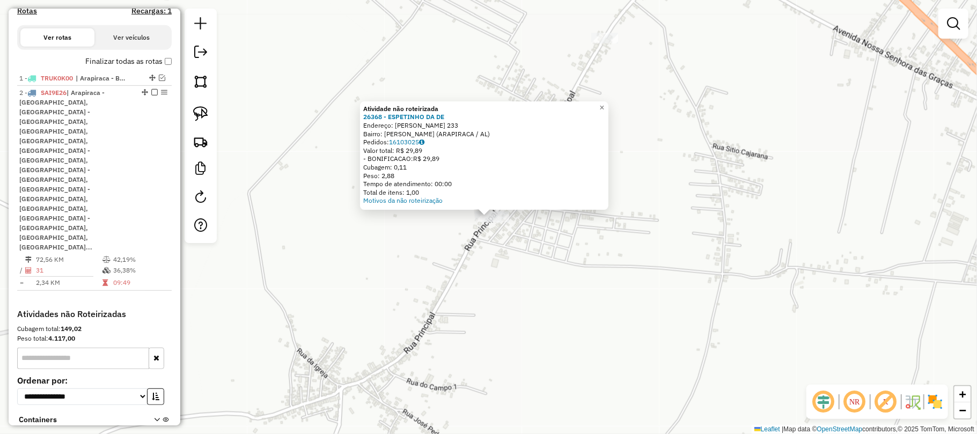
click at [588, 224] on div "Atividade não roteirizada 26368 - ESPETINHO DA DE Endereço: PAU DARCO 233 Bairr…" at bounding box center [488, 217] width 977 height 434
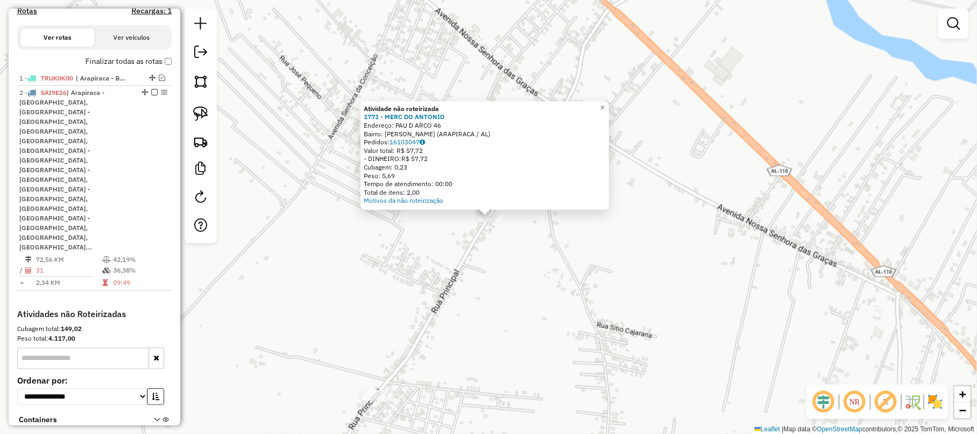
click at [585, 243] on div "Atividade não roteirizada 1771 - MERC DO ANTONIO Endereço: PAU D ARCO 46 Bairro…" at bounding box center [488, 217] width 977 height 434
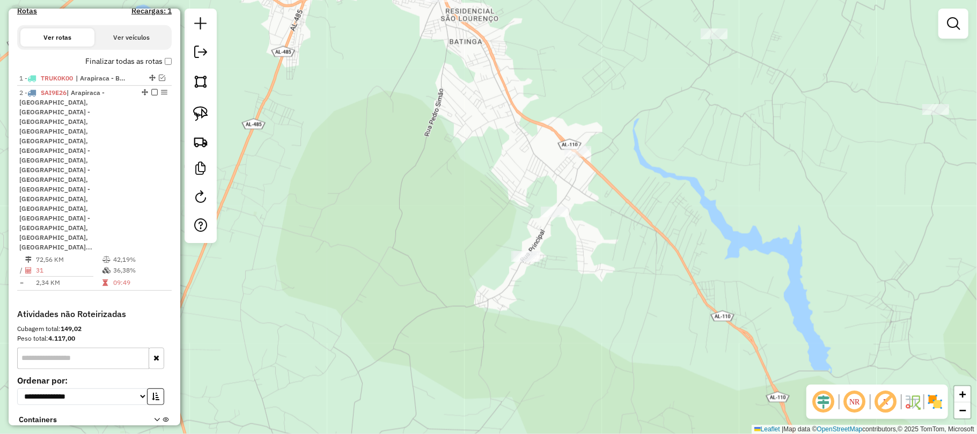
click at [577, 157] on div at bounding box center [577, 151] width 27 height 11
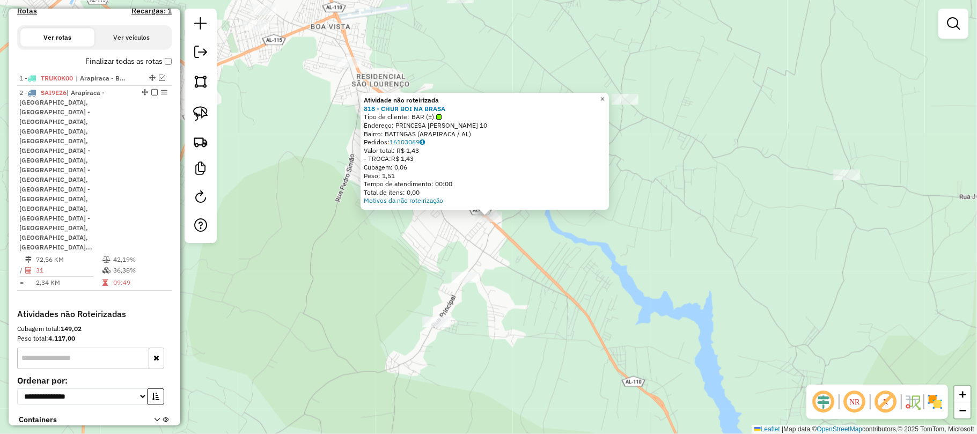
click at [645, 201] on div "Atividade não roteirizada 818 - CHUR BOI NA BRASA Tipo de cliente: BAR (±) Ende…" at bounding box center [488, 217] width 977 height 434
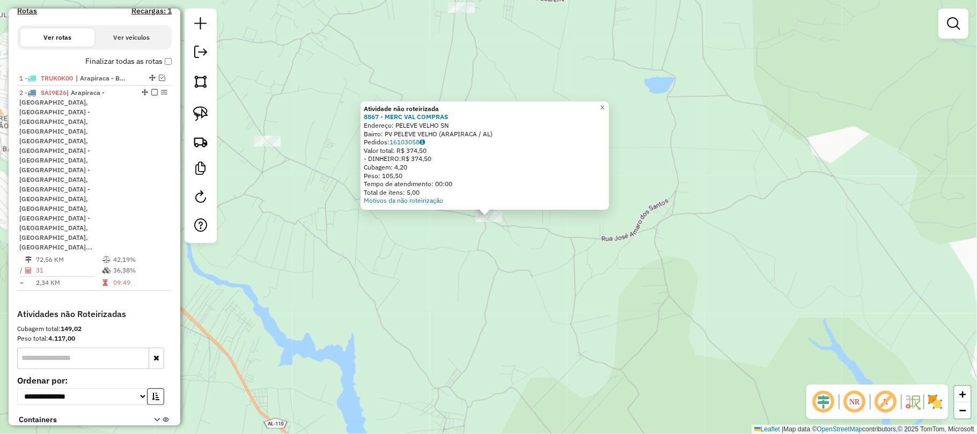
click at [585, 256] on div "Atividade não roteirizada 8867 - MERC VAL COMPRAS Endereço: PELEVE VELHO SN Bai…" at bounding box center [488, 217] width 977 height 434
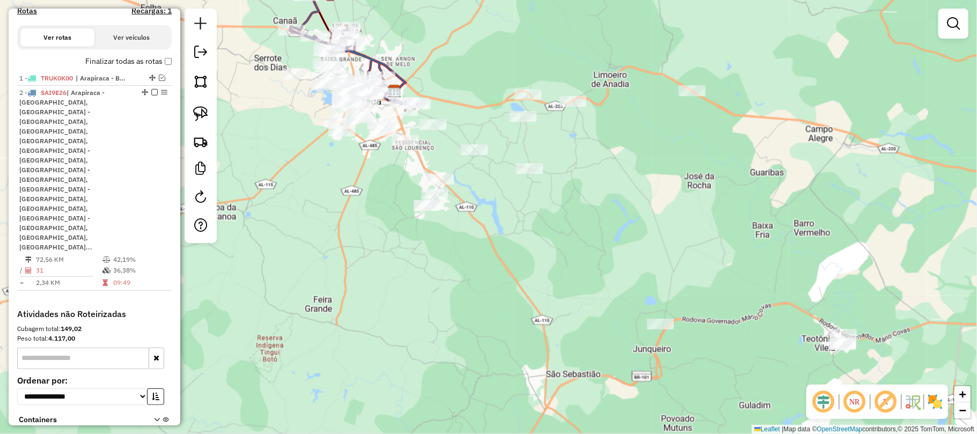
drag, startPoint x: 416, startPoint y: 307, endPoint x: 513, endPoint y: 215, distance: 133.5
click at [513, 215] on div "Janela de atendimento Grade de atendimento Capacidade Transportadoras Veículos …" at bounding box center [488, 217] width 977 height 434
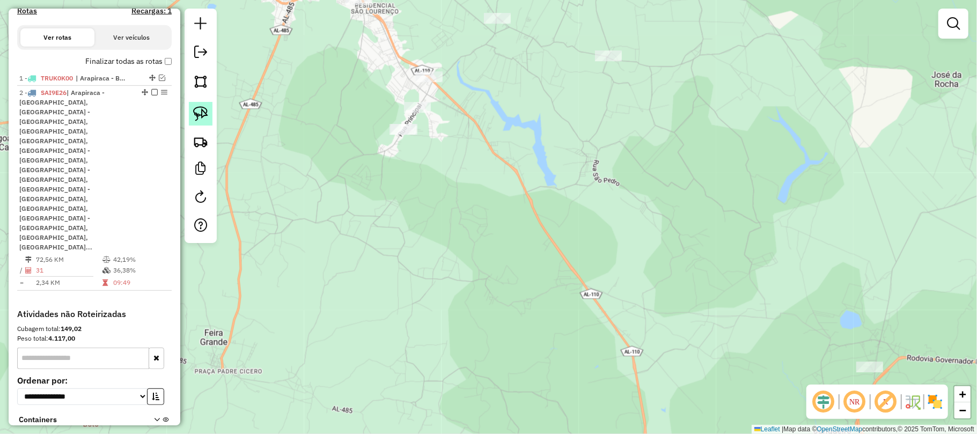
click at [197, 108] on img at bounding box center [200, 113] width 15 height 15
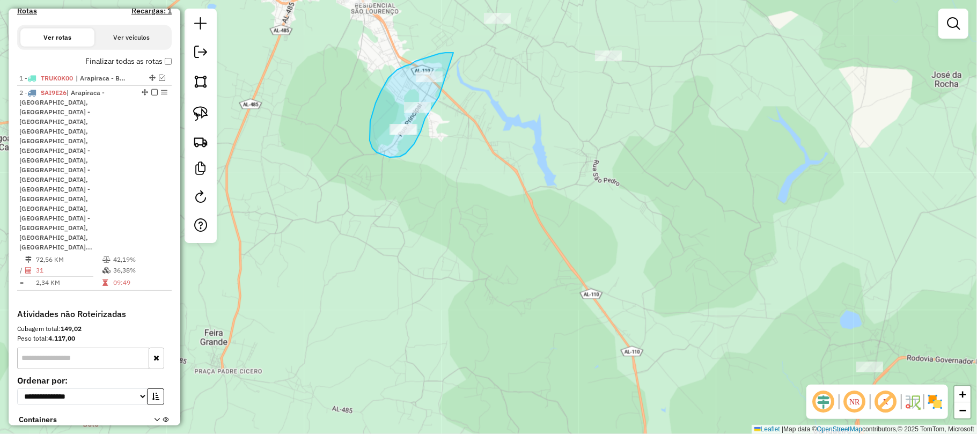
drag, startPoint x: 453, startPoint y: 53, endPoint x: 439, endPoint y: 95, distance: 45.1
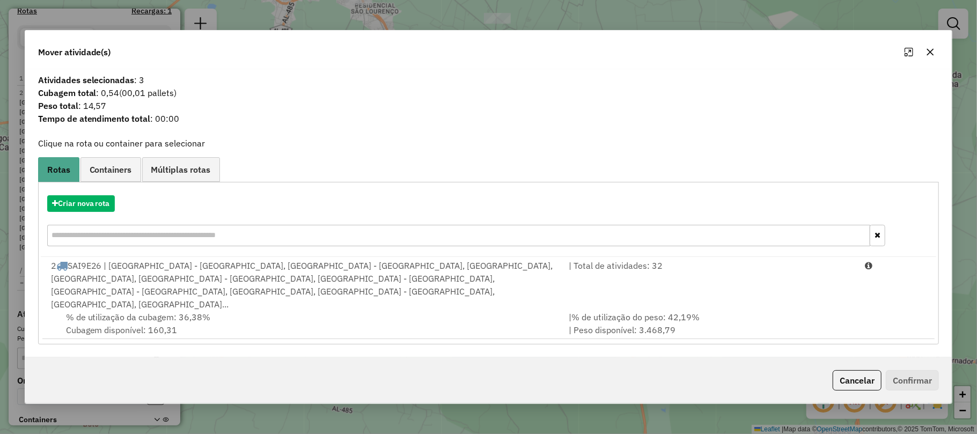
click at [927, 56] on icon "button" at bounding box center [930, 52] width 9 height 9
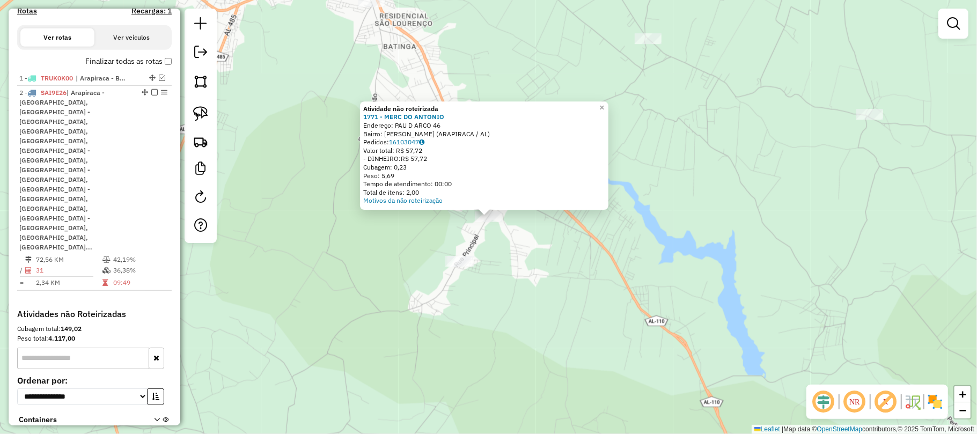
click at [528, 233] on div "Atividade não roteirizada 1771 - MERC DO ANTONIO Endereço: PAU D ARCO 46 Bairro…" at bounding box center [488, 217] width 977 height 434
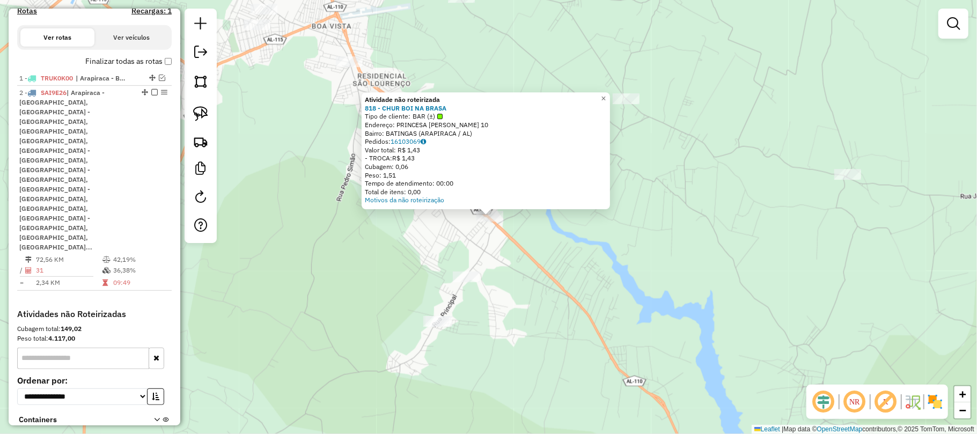
click at [321, 211] on div "Atividade não roteirizada 818 - CHUR BOI NA BRASA Tipo de cliente: BAR (±) Ende…" at bounding box center [488, 217] width 977 height 434
click at [326, 155] on div "Atividade não roteirizada 818 - CHUR BOI NA BRASA Tipo de cliente: BAR (±) Ende…" at bounding box center [488, 217] width 977 height 434
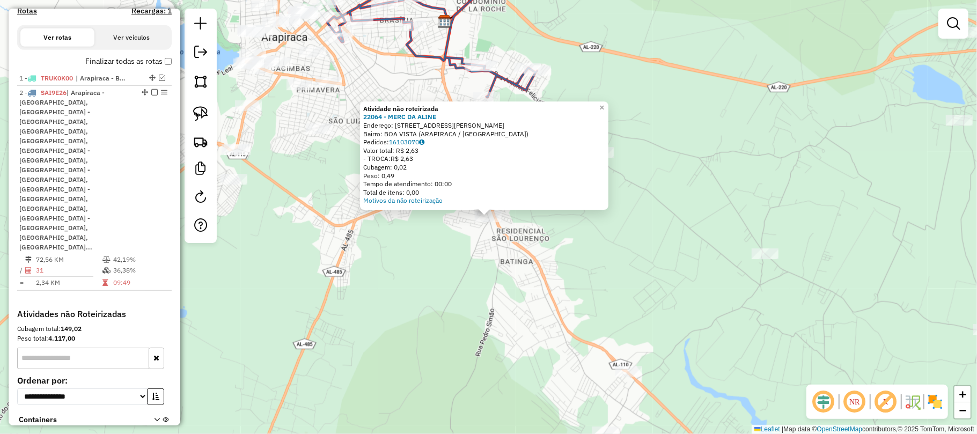
click at [399, 269] on div "Atividade não roteirizada 22064 - MERC DA ALINE Endereço: RUA PEDRO SIMaO 56 Ba…" at bounding box center [488, 217] width 977 height 434
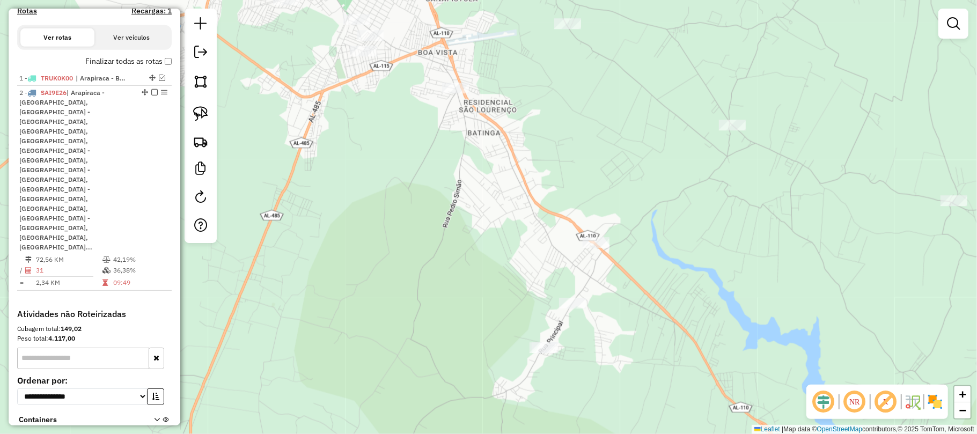
drag, startPoint x: 599, startPoint y: 250, endPoint x: 566, endPoint y: 121, distance: 132.8
click at [566, 121] on div "Janela de atendimento Grade de atendimento Capacidade Transportadoras Veículos …" at bounding box center [488, 217] width 977 height 434
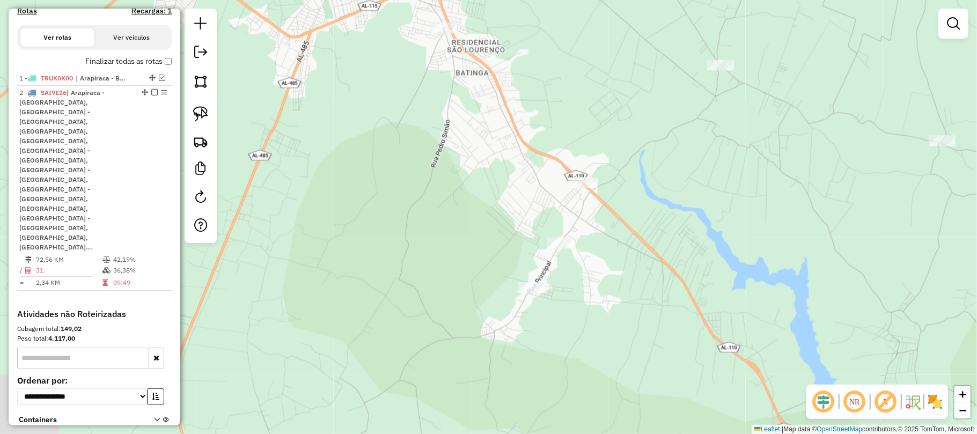
drag, startPoint x: 565, startPoint y: 105, endPoint x: 563, endPoint y: 73, distance: 31.8
click at [563, 73] on div "Janela de atendimento Grade de atendimento Capacidade Transportadoras Veículos …" at bounding box center [488, 217] width 977 height 434
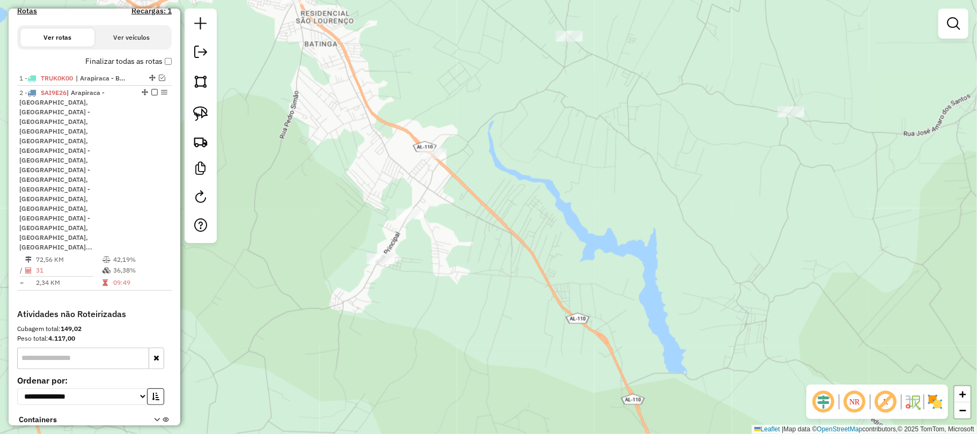
drag, startPoint x: 568, startPoint y: 91, endPoint x: 452, endPoint y: 94, distance: 115.9
click at [445, 93] on div "Janela de atendimento Grade de atendimento Capacidade Transportadoras Veículos …" at bounding box center [488, 217] width 977 height 434
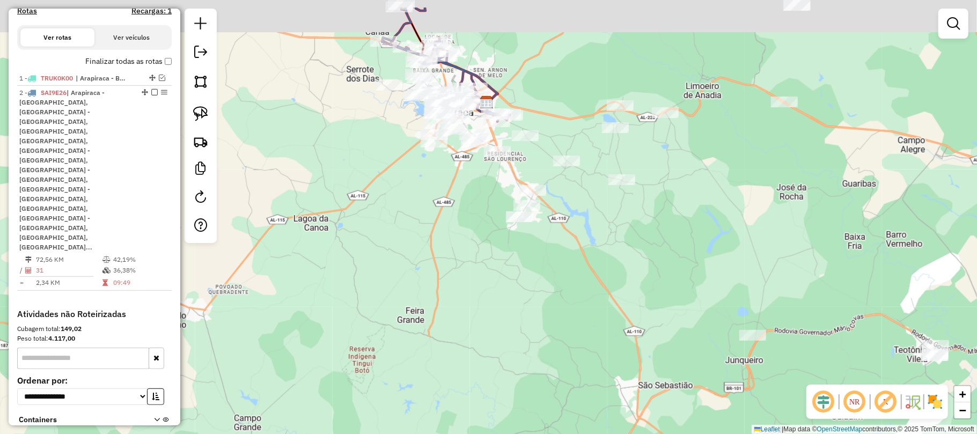
drag, startPoint x: 460, startPoint y: 83, endPoint x: 499, endPoint y: 134, distance: 64.7
click at [499, 134] on div "Janela de atendimento Grade de atendimento Capacidade Transportadoras Veículos …" at bounding box center [488, 217] width 977 height 434
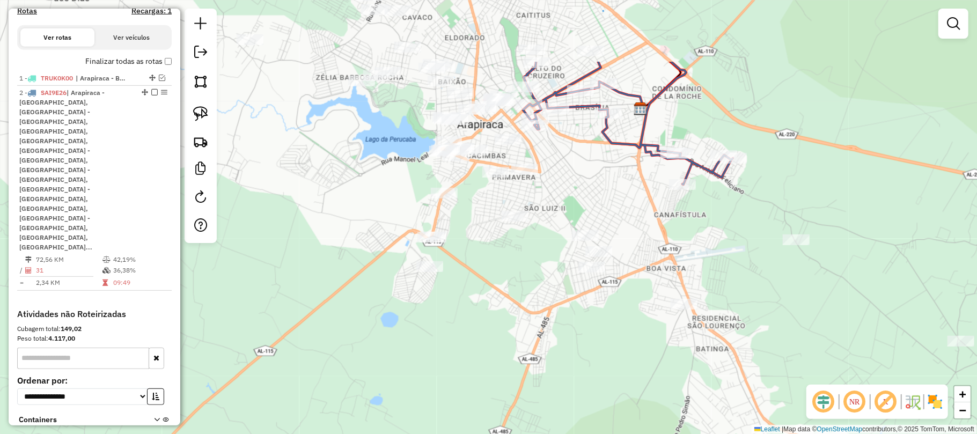
drag, startPoint x: 447, startPoint y: 109, endPoint x: 613, endPoint y: 215, distance: 196.3
click at [613, 215] on div "Janela de atendimento Grade de atendimento Capacidade Transportadoras Veículos …" at bounding box center [488, 217] width 977 height 434
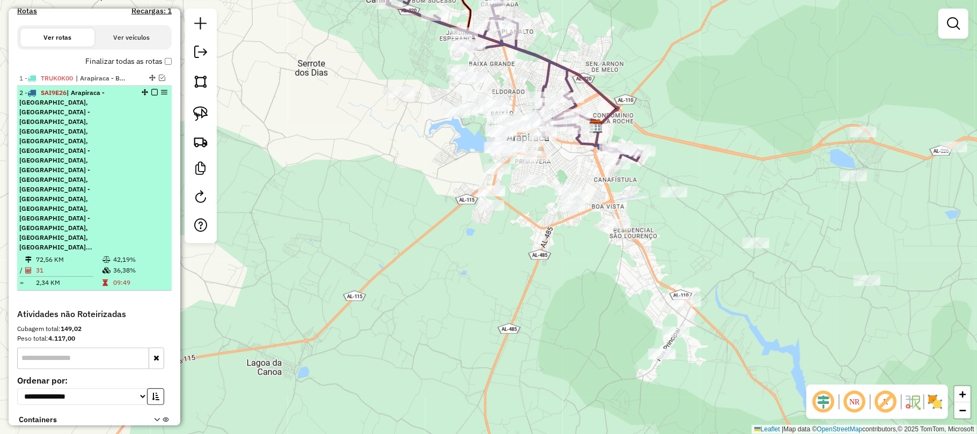
click at [105, 123] on span "| Arapiraca - Alto do Cruzeiro, Arapiraca - Bom Sucesso, Arapiraca - Caitius, A…" at bounding box center [61, 170] width 85 height 163
select select "**********"
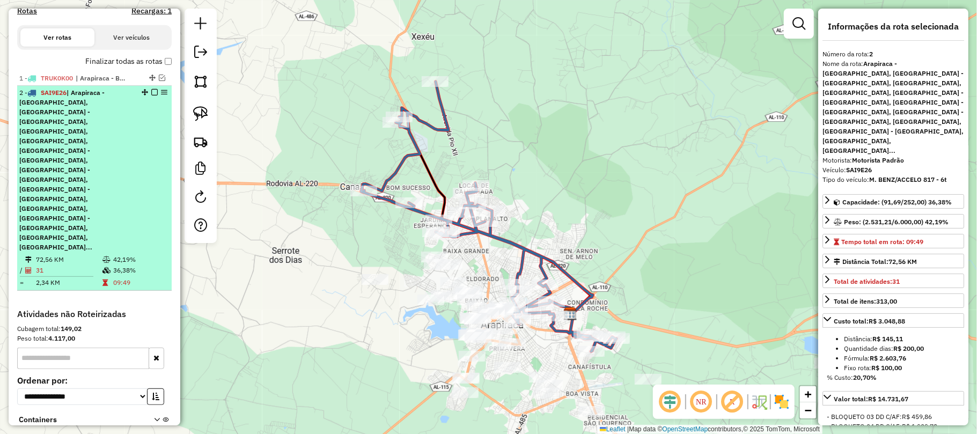
click at [56, 144] on span "| Arapiraca - Alto do Cruzeiro, Arapiraca - Bom Sucesso, Arapiraca - Caitius, A…" at bounding box center [61, 170] width 85 height 163
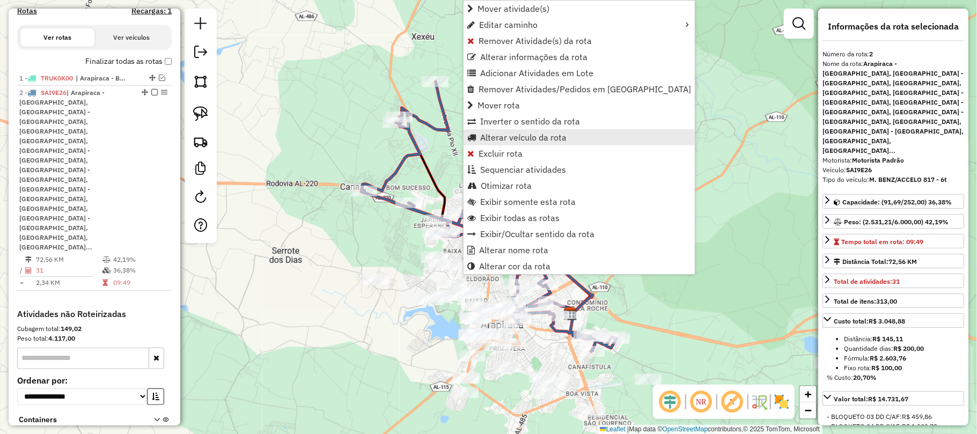
click at [509, 134] on span "Alterar veículo da rota" at bounding box center [523, 137] width 86 height 9
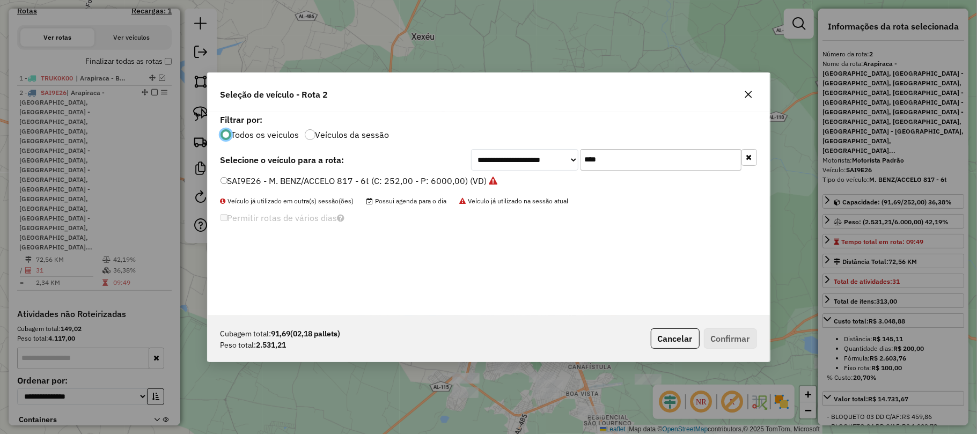
scroll to position [5, 3]
click at [595, 158] on input "****" at bounding box center [660, 159] width 161 height 21
type input "****"
click at [344, 175] on label "SAI9E96 - M. BENZ/ACCELO 817 - 6t (C: 252,00 - P: 6000,00) (VD)" at bounding box center [353, 180] width 267 height 13
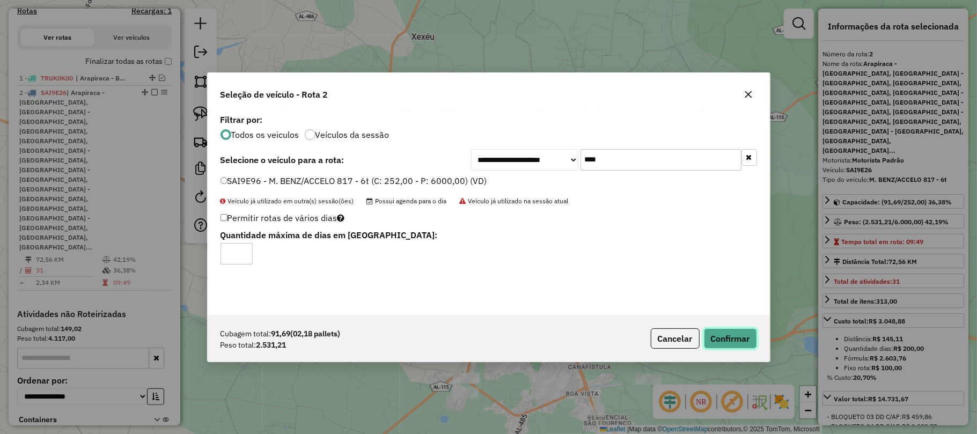
click at [730, 342] on button "Confirmar" at bounding box center [730, 338] width 53 height 20
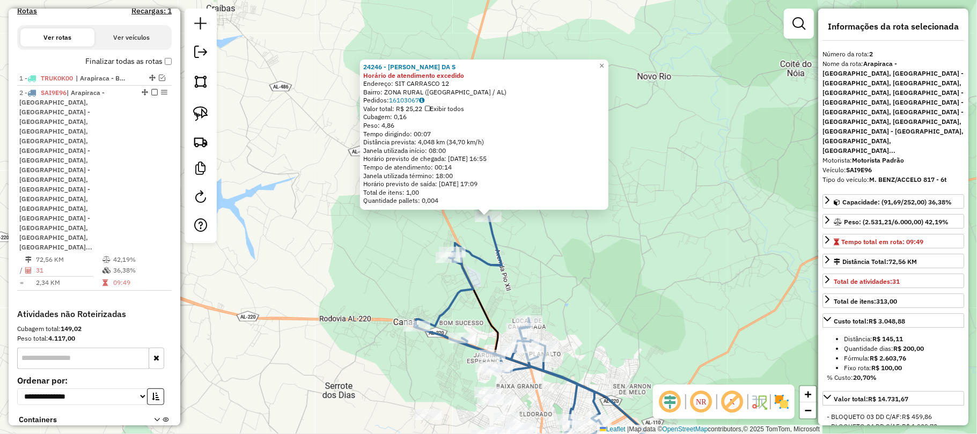
drag, startPoint x: 594, startPoint y: 252, endPoint x: 535, endPoint y: 240, distance: 60.2
click at [593, 252] on div "24246 - EDIMILSON ALVES DA S Horário de atendimento excedido Endereço: SIT CARR…" at bounding box center [488, 217] width 977 height 434
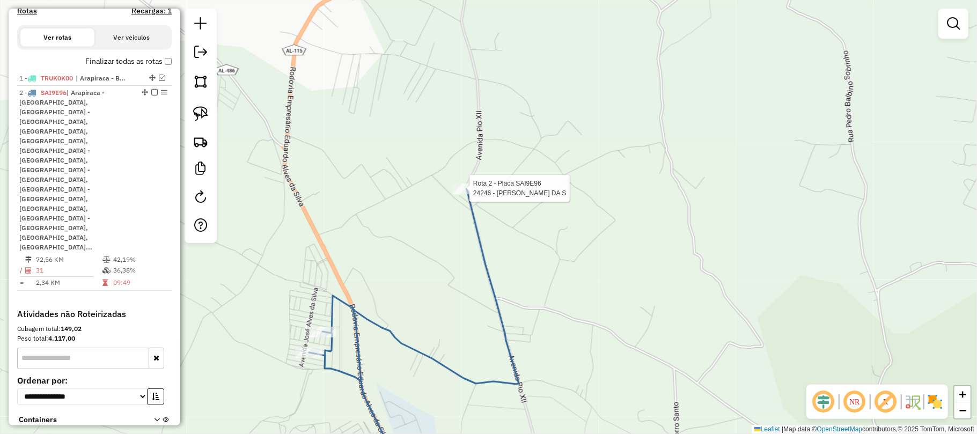
click at [465, 194] on div at bounding box center [466, 188] width 27 height 11
select select "**********"
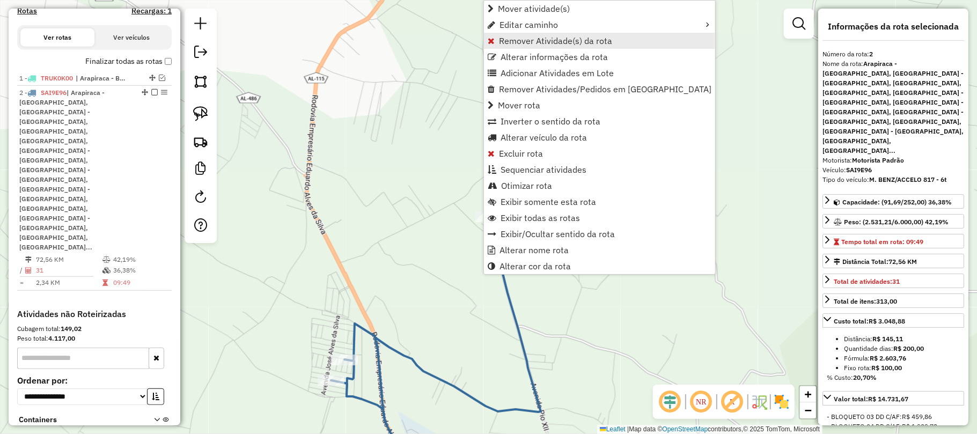
click at [524, 36] on span "Remover Atividade(s) da rota" at bounding box center [555, 40] width 113 height 9
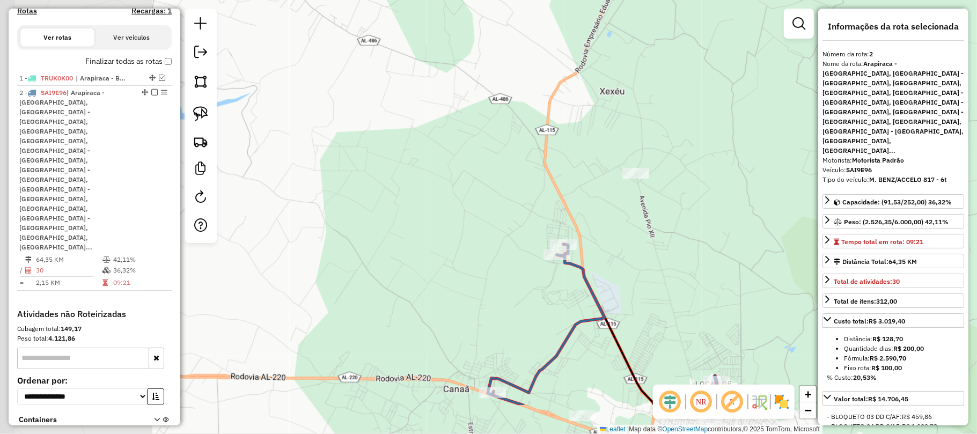
drag, startPoint x: 312, startPoint y: 266, endPoint x: 547, endPoint y: 132, distance: 270.5
click at [547, 132] on div "Janela de atendimento Grade de atendimento Capacidade Transportadoras Veículos …" at bounding box center [488, 217] width 977 height 434
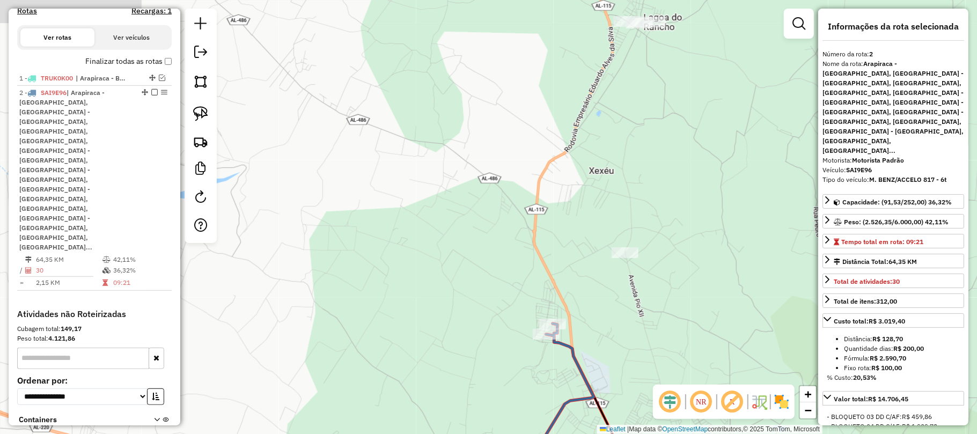
drag, startPoint x: 637, startPoint y: 69, endPoint x: 587, endPoint y: 237, distance: 175.8
click at [588, 237] on div "Janela de atendimento Grade de atendimento Capacidade Transportadoras Veículos …" at bounding box center [488, 217] width 977 height 434
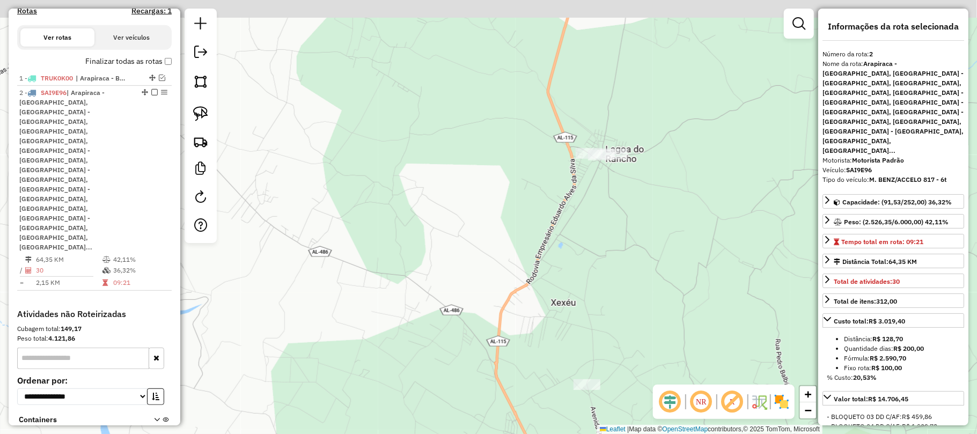
drag, startPoint x: 653, startPoint y: 91, endPoint x: 571, endPoint y: 224, distance: 156.8
click at [610, 215] on div "Janela de atendimento Grade de atendimento Capacidade Transportadoras Veículos …" at bounding box center [488, 217] width 977 height 434
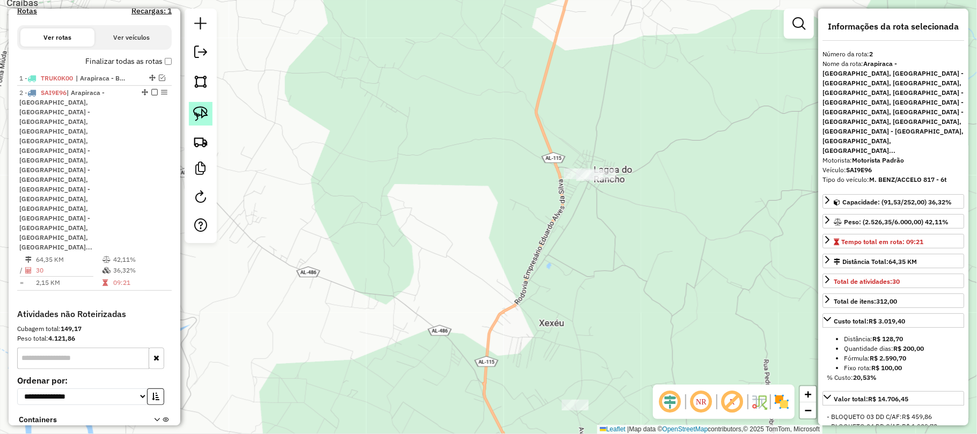
click at [198, 108] on img at bounding box center [200, 113] width 15 height 15
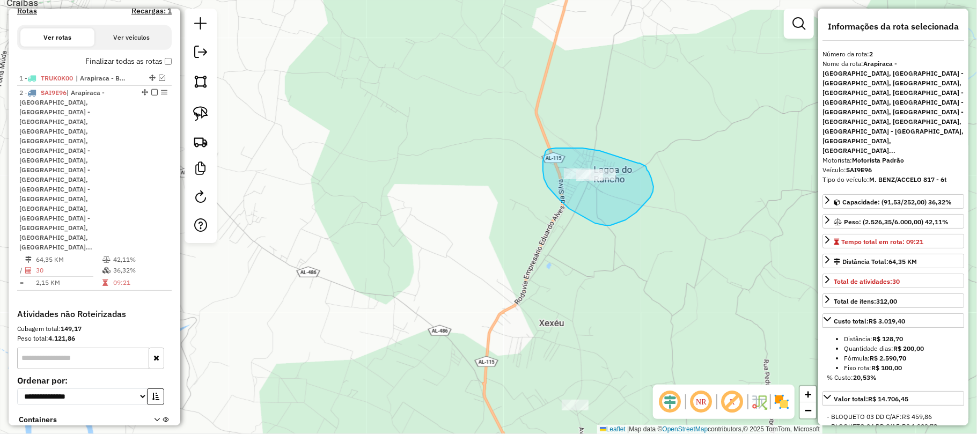
drag, startPoint x: 583, startPoint y: 148, endPoint x: 638, endPoint y: 163, distance: 57.3
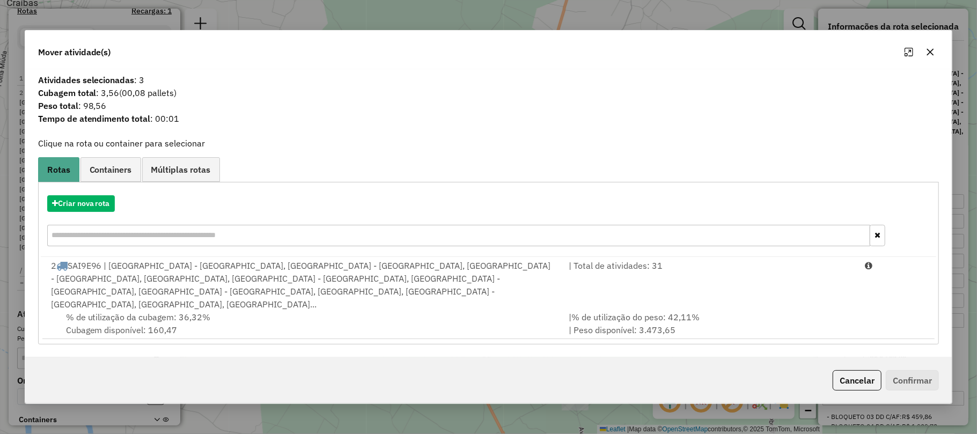
click at [928, 54] on icon "button" at bounding box center [930, 52] width 9 height 9
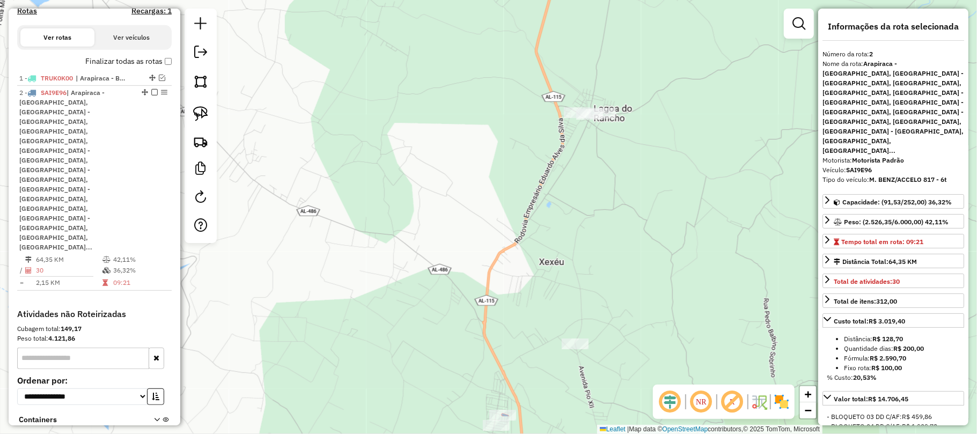
drag, startPoint x: 450, startPoint y: 229, endPoint x: 428, endPoint y: 25, distance: 205.0
click at [428, 18] on div "Janela de atendimento Grade de atendimento Capacidade Transportadoras Veículos …" at bounding box center [488, 217] width 977 height 434
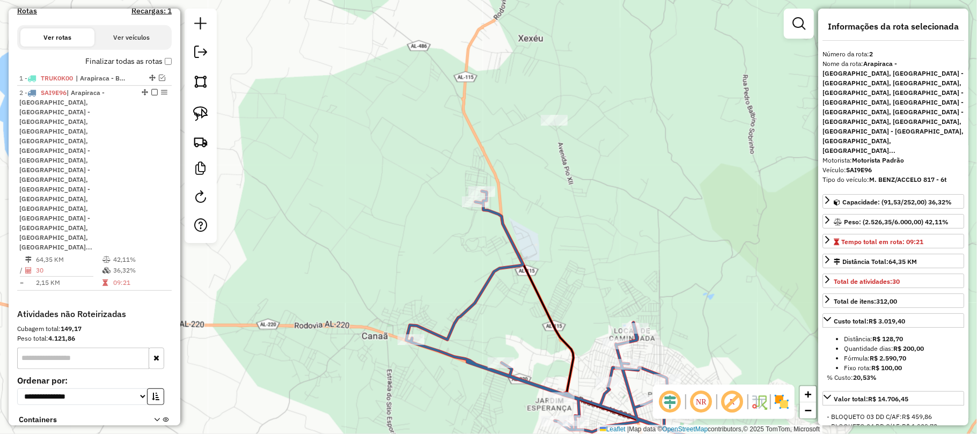
drag, startPoint x: 436, startPoint y: 248, endPoint x: 407, endPoint y: 107, distance: 143.6
click at [407, 89] on div "Janela de atendimento Grade de atendimento Capacidade Transportadoras Veículos …" at bounding box center [488, 217] width 977 height 434
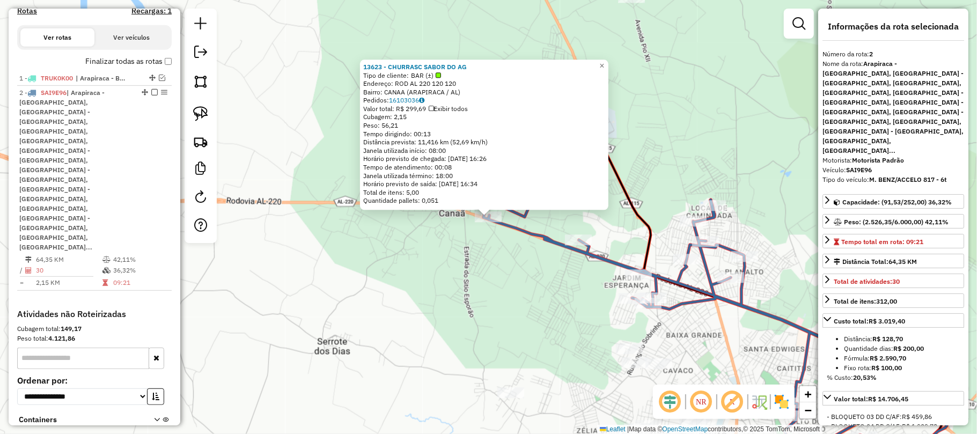
drag, startPoint x: 681, startPoint y: 136, endPoint x: 597, endPoint y: 219, distance: 118.3
click at [680, 136] on div "13623 - CHURRASC SABOR DO AG Tipo de cliente: BAR (±) Endereço: ROD AL 220 120 …" at bounding box center [488, 217] width 977 height 434
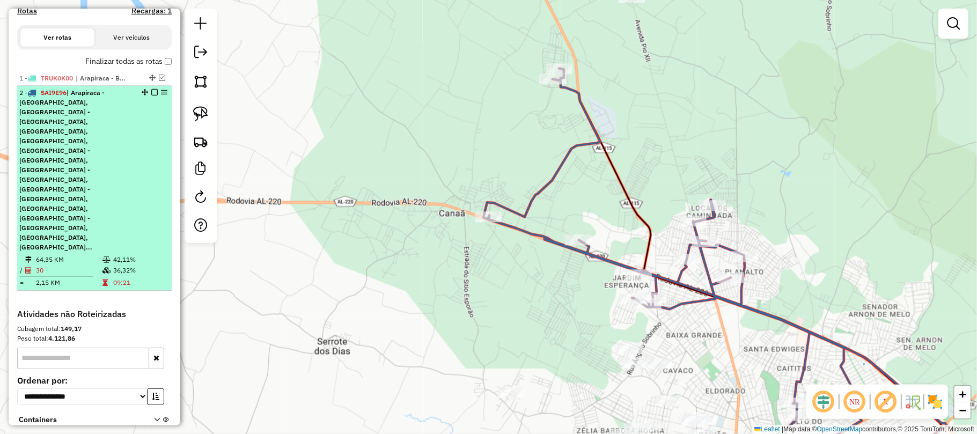
click at [149, 98] on div "2 - SAI9E96 | Arapiraca - Alto do Cruzeiro, Arapiraca - Bom Sucesso, Arapiraca …" at bounding box center [94, 170] width 150 height 164
select select "**********"
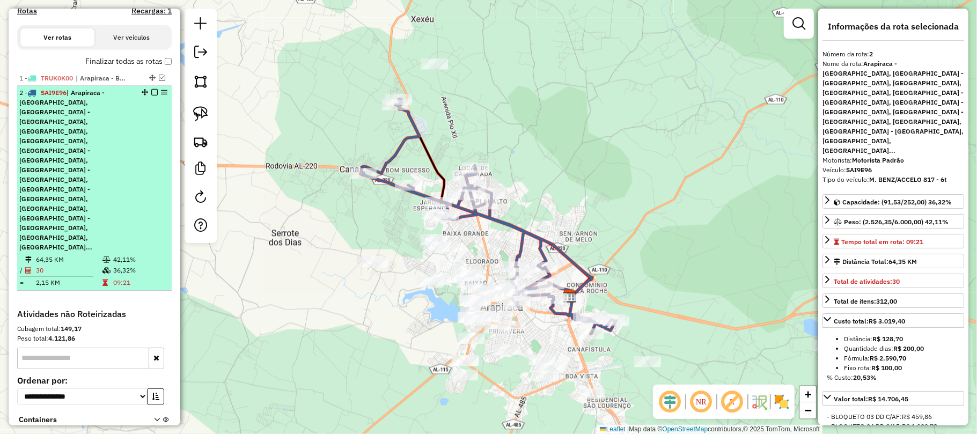
click at [151, 95] on em at bounding box center [154, 92] width 6 height 6
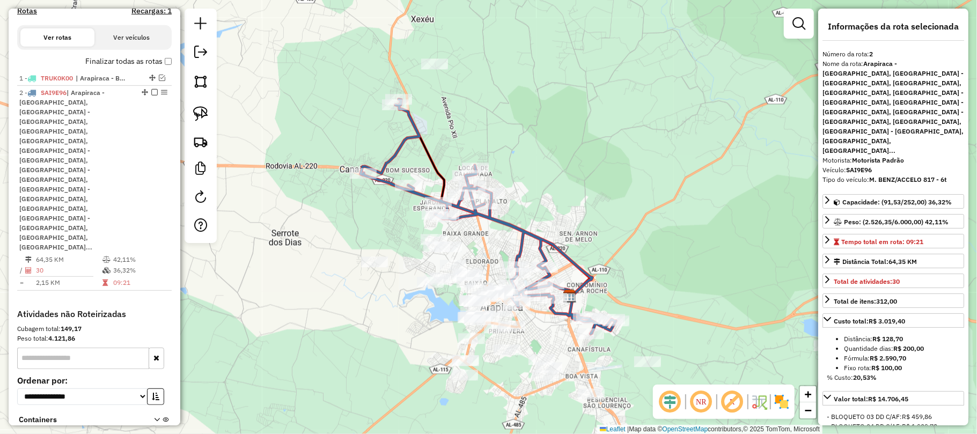
scroll to position [249, 0]
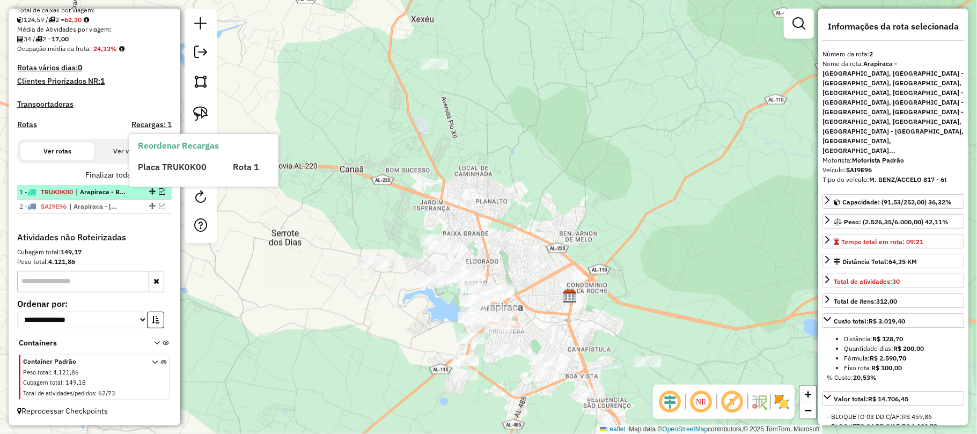
click at [159, 191] on em at bounding box center [162, 191] width 6 height 6
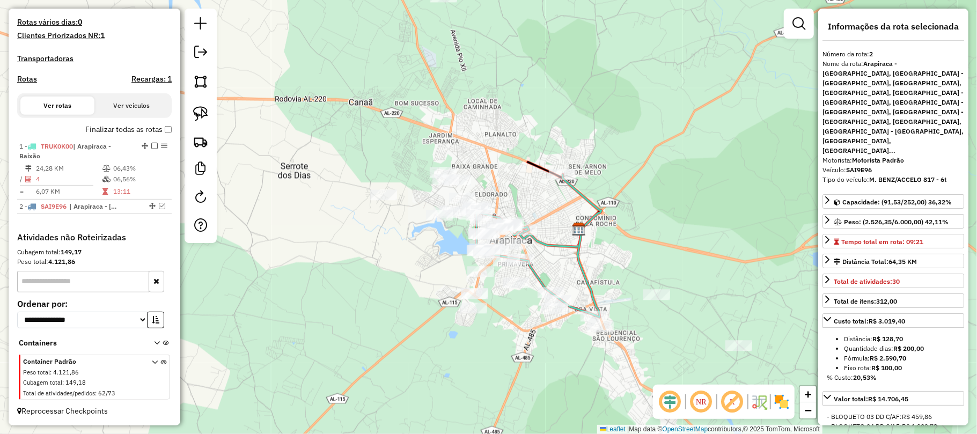
drag, startPoint x: 511, startPoint y: 171, endPoint x: 511, endPoint y: 116, distance: 54.7
click at [511, 116] on div "Janela de atendimento Grade de atendimento Capacidade Transportadoras Veículos …" at bounding box center [488, 217] width 977 height 434
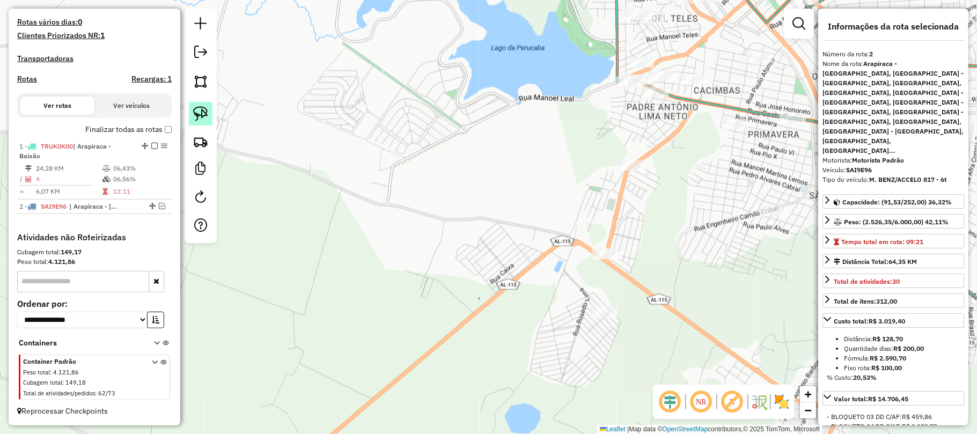
click at [200, 114] on img at bounding box center [200, 113] width 15 height 15
drag, startPoint x: 596, startPoint y: 234, endPoint x: 637, endPoint y: 247, distance: 42.8
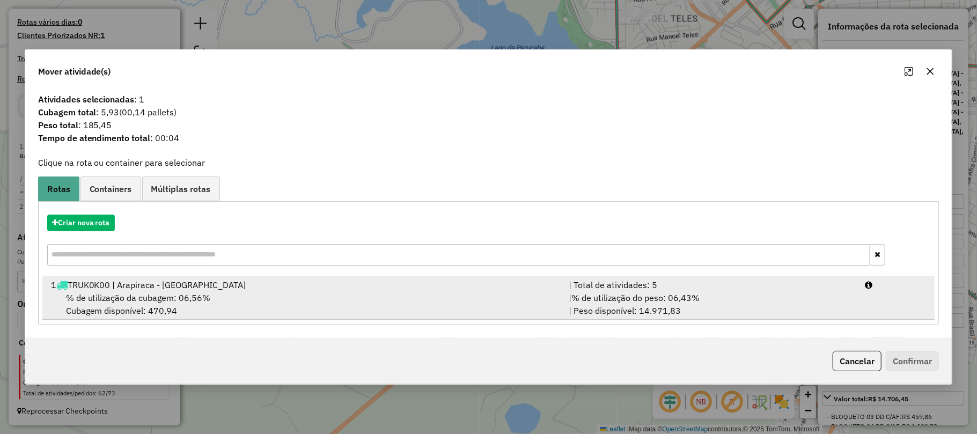
drag, startPoint x: 249, startPoint y: 288, endPoint x: 266, endPoint y: 294, distance: 18.3
click at [249, 289] on div "1 TRUK0K00 | Arapiraca - Baixão" at bounding box center [304, 284] width 518 height 13
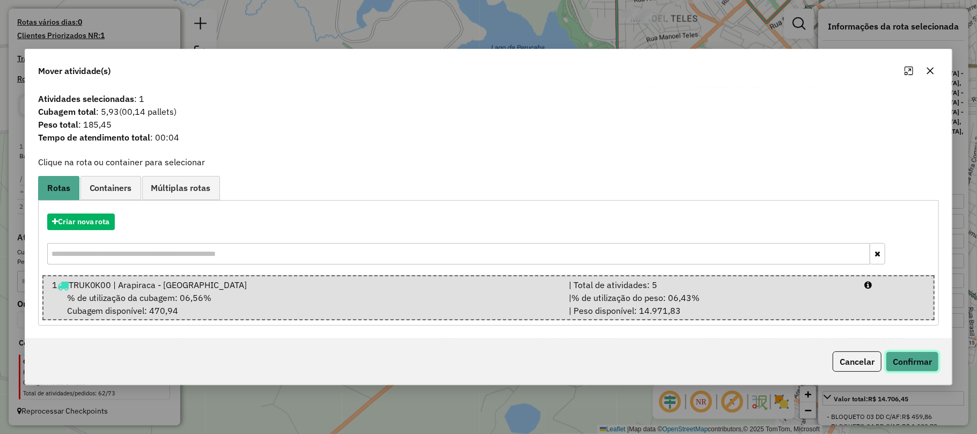
click at [909, 360] on button "Confirmar" at bounding box center [912, 361] width 53 height 20
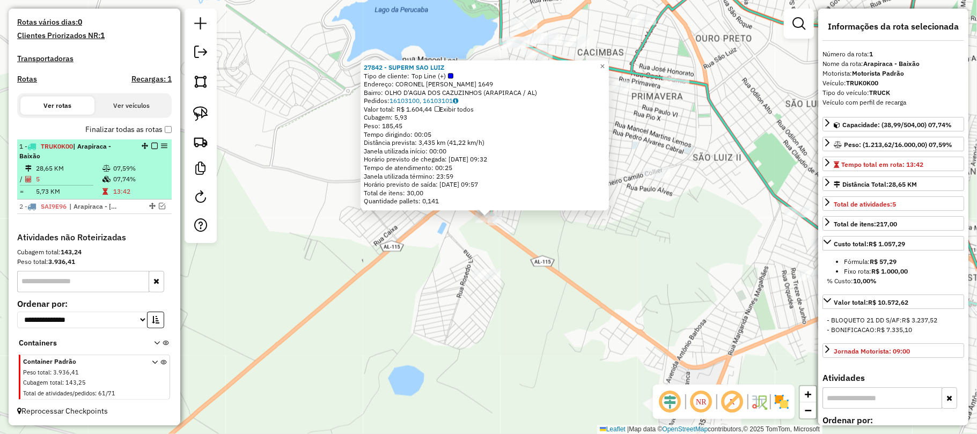
click at [153, 143] on em at bounding box center [154, 146] width 6 height 6
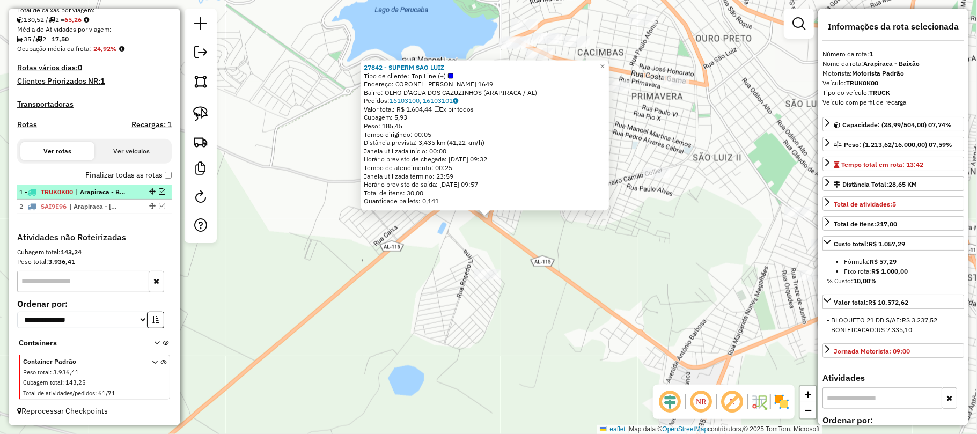
scroll to position [249, 0]
click at [583, 262] on div "27842 - SUPERM SAO LUIZ Tipo de cliente: Top Line (+) Endereço: CORONEL VICENTE…" at bounding box center [488, 217] width 977 height 434
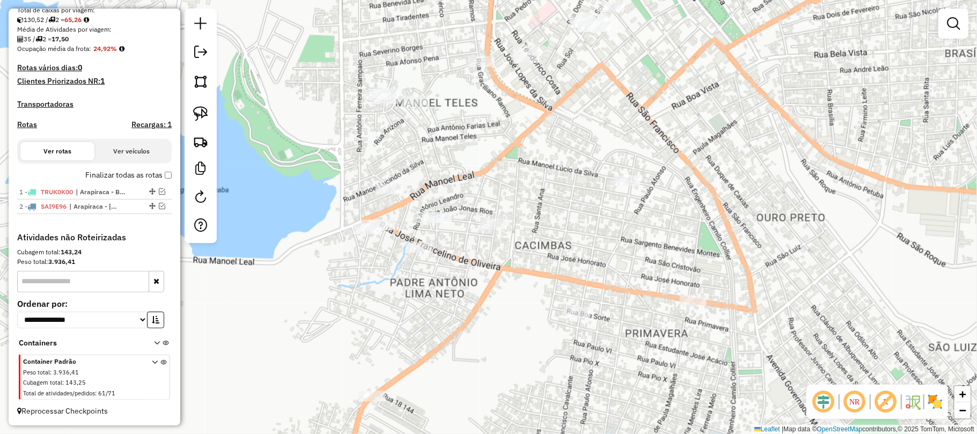
drag, startPoint x: 498, startPoint y: 128, endPoint x: 503, endPoint y: 259, distance: 131.0
click at [502, 258] on div "Janela de atendimento Grade de atendimento Capacidade Transportadoras Veículos …" at bounding box center [488, 217] width 977 height 434
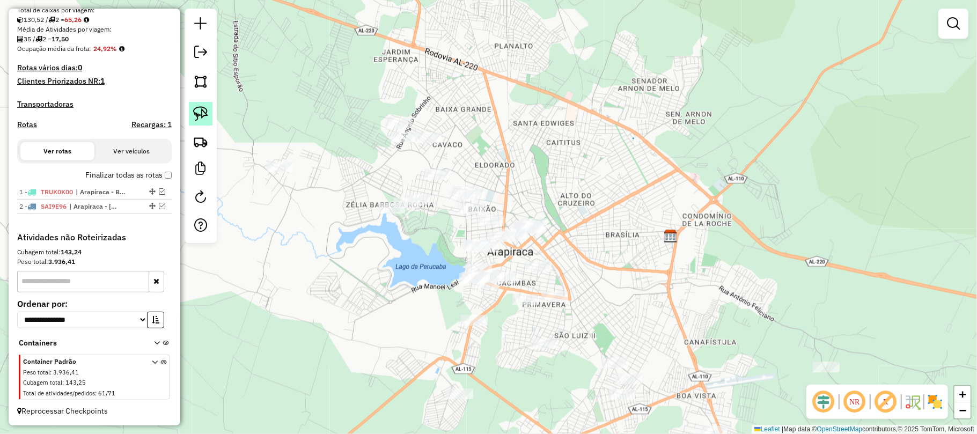
click at [198, 108] on img at bounding box center [200, 113] width 15 height 15
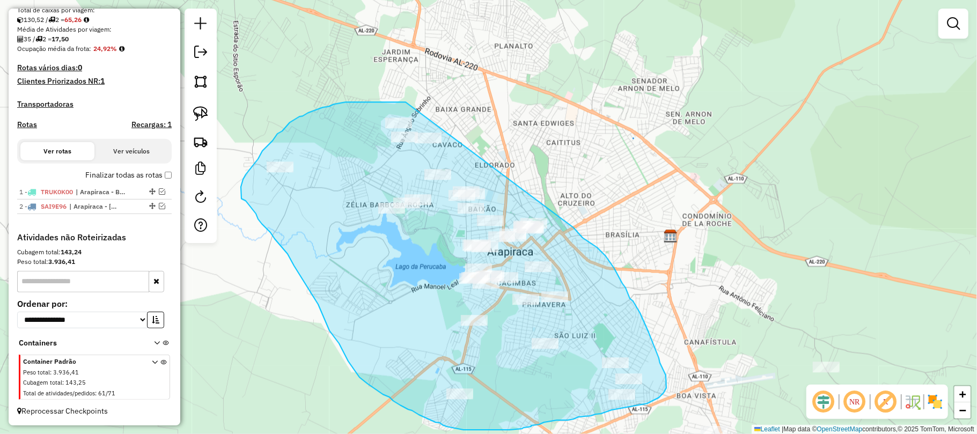
drag, startPoint x: 406, startPoint y: 102, endPoint x: 559, endPoint y: 217, distance: 191.6
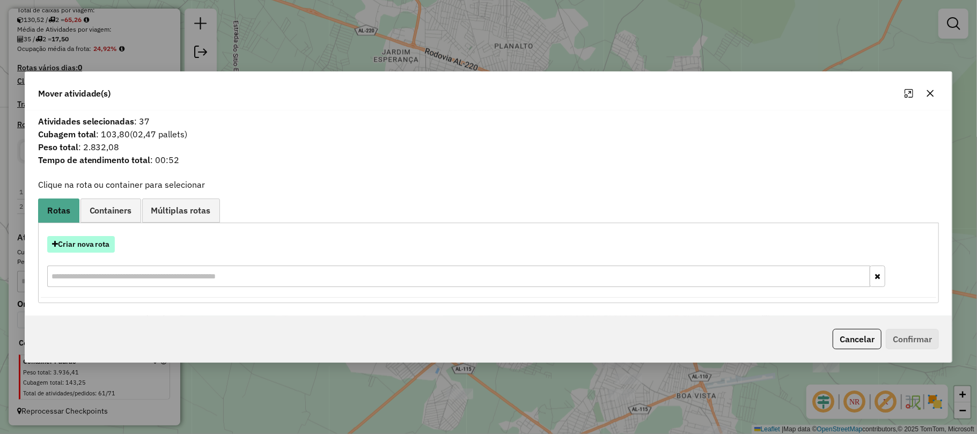
click at [76, 241] on button "Criar nova rota" at bounding box center [81, 244] width 68 height 17
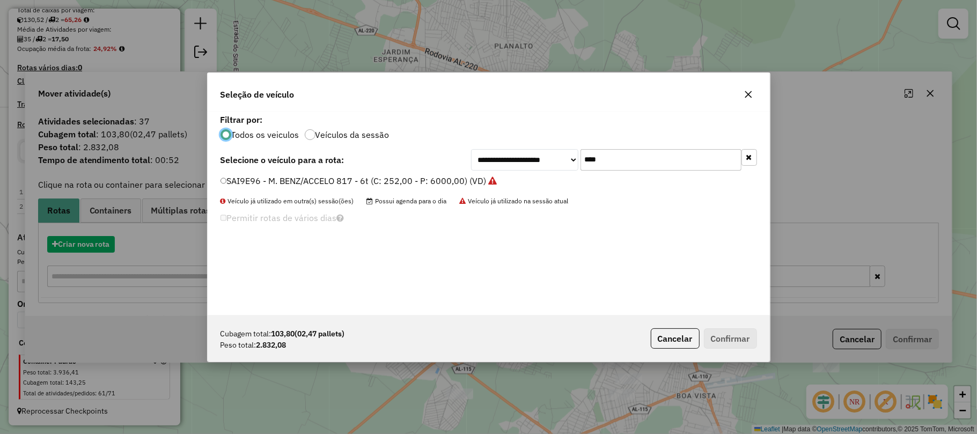
scroll to position [5, 3]
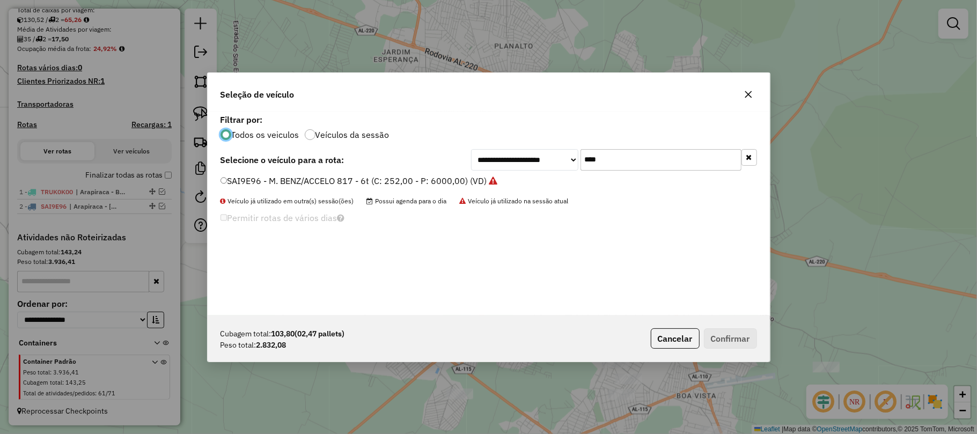
click at [596, 159] on input "****" at bounding box center [660, 159] width 161 height 21
type input "****"
drag, startPoint x: 266, startPoint y: 183, endPoint x: 312, endPoint y: 219, distance: 58.1
click at [269, 183] on label "SAI9F26 - M. BENZ/ACCELO 817 - 6t (C: 252,00 - P: 6000,00) (VD)" at bounding box center [353, 180] width 267 height 13
click at [279, 176] on label "SAI9F26 - M. BENZ/ACCELO 817 - 6t (C: 252,00 - P: 6000,00) (VD)" at bounding box center [353, 180] width 267 height 13
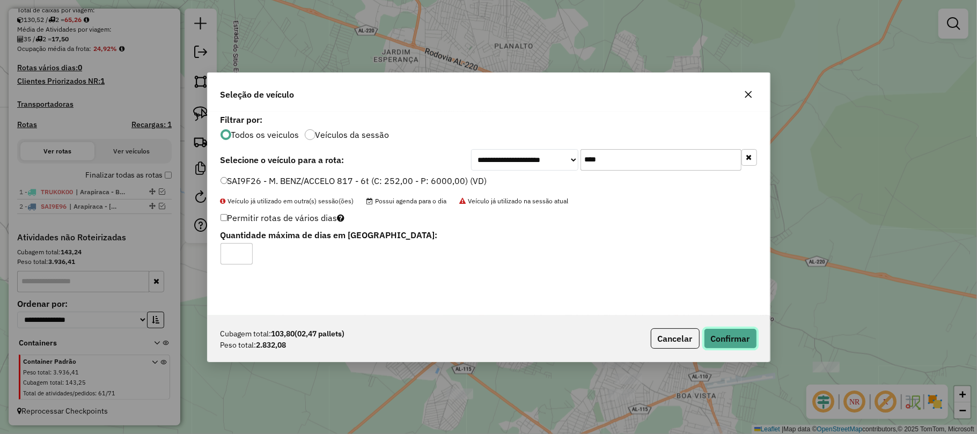
click at [735, 337] on button "Confirmar" at bounding box center [730, 338] width 53 height 20
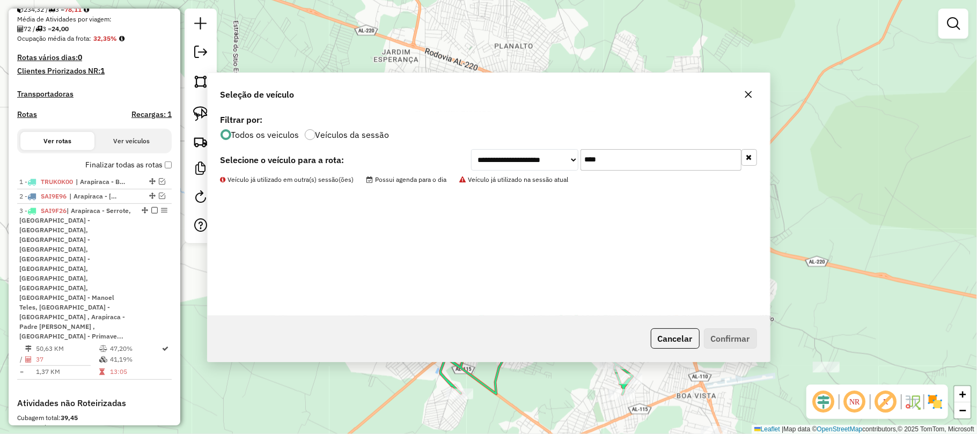
scroll to position [362, 0]
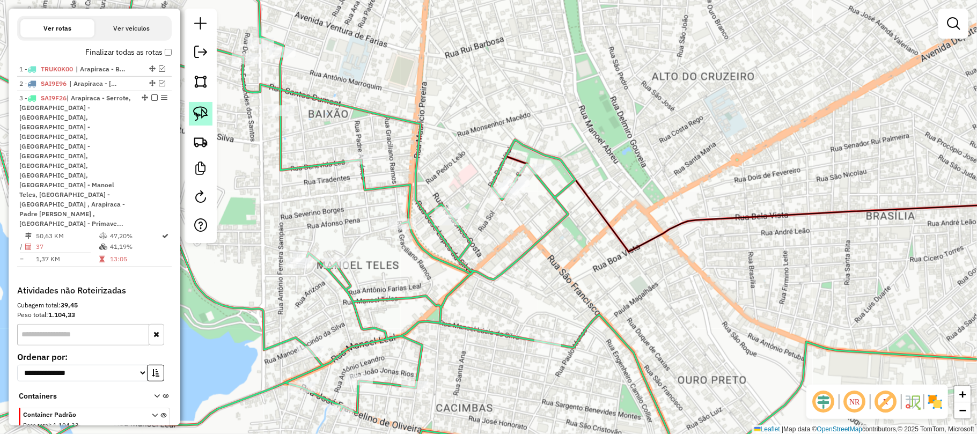
click at [196, 109] on img at bounding box center [200, 113] width 15 height 15
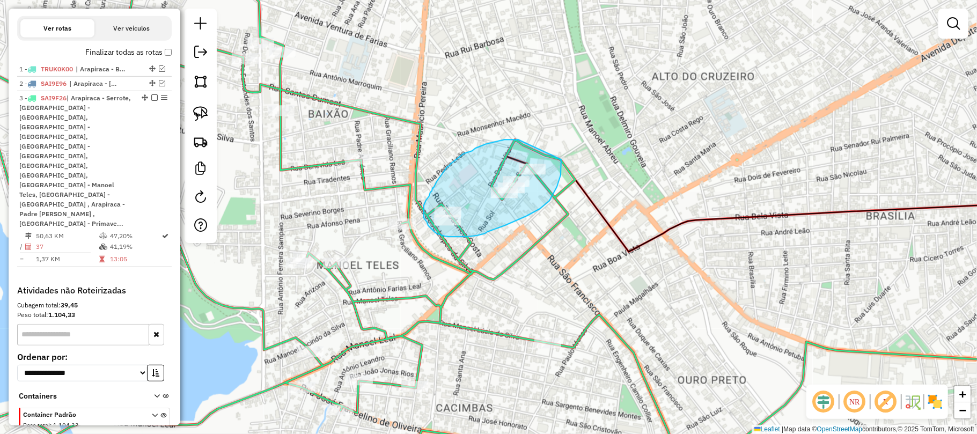
drag, startPoint x: 515, startPoint y: 139, endPoint x: 561, endPoint y: 159, distance: 50.2
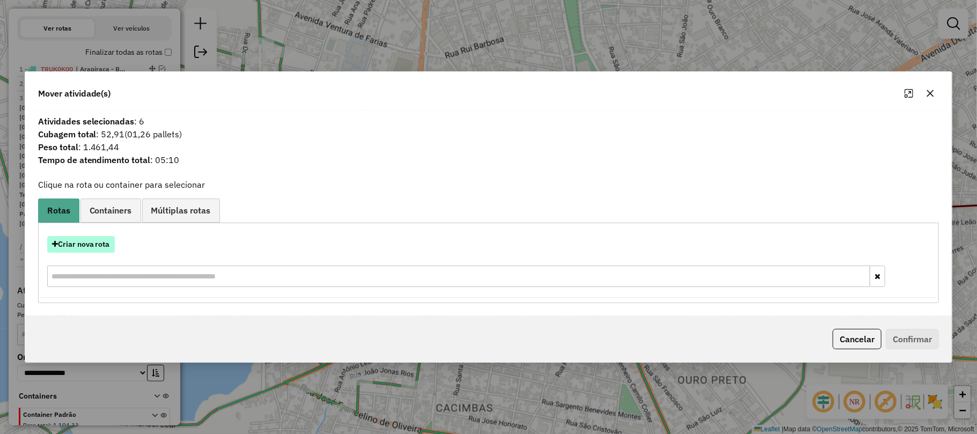
click at [104, 244] on button "Criar nova rota" at bounding box center [81, 244] width 68 height 17
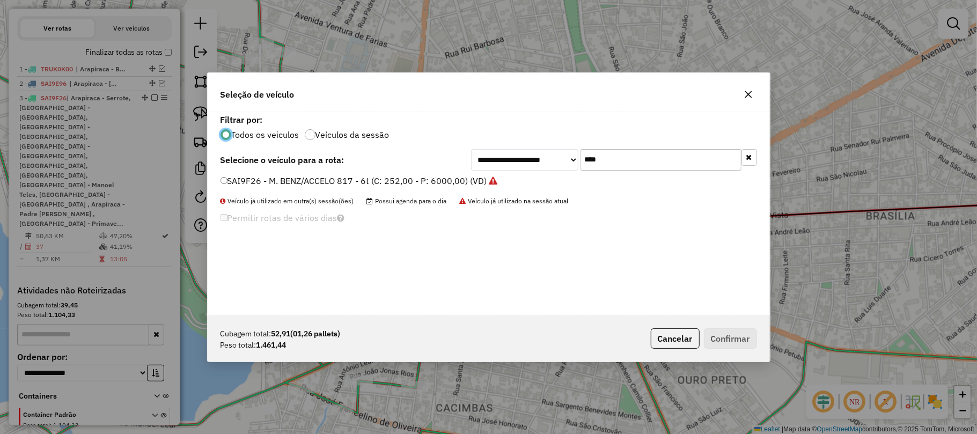
scroll to position [5, 3]
click at [419, 178] on label "SAI9F26 - M. BENZ/ACCELO 817 - 6t (C: 252,00 - P: 6000,00) (VD)" at bounding box center [358, 180] width 277 height 13
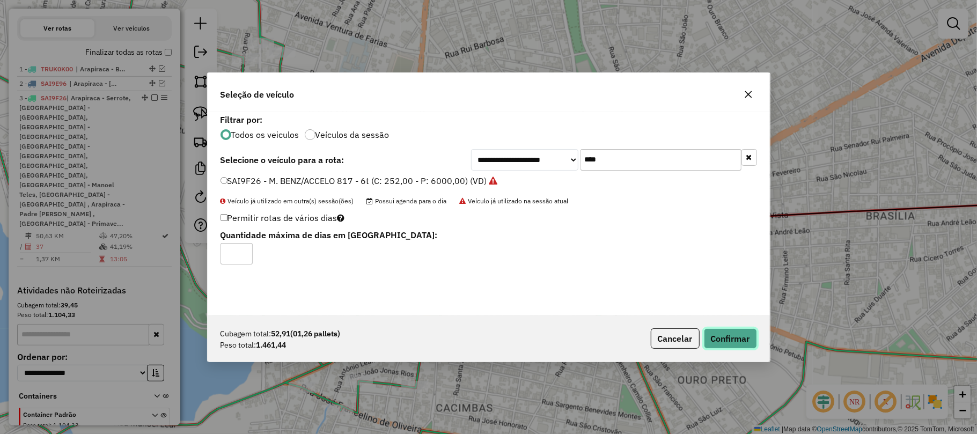
click at [745, 338] on button "Confirmar" at bounding box center [730, 338] width 53 height 20
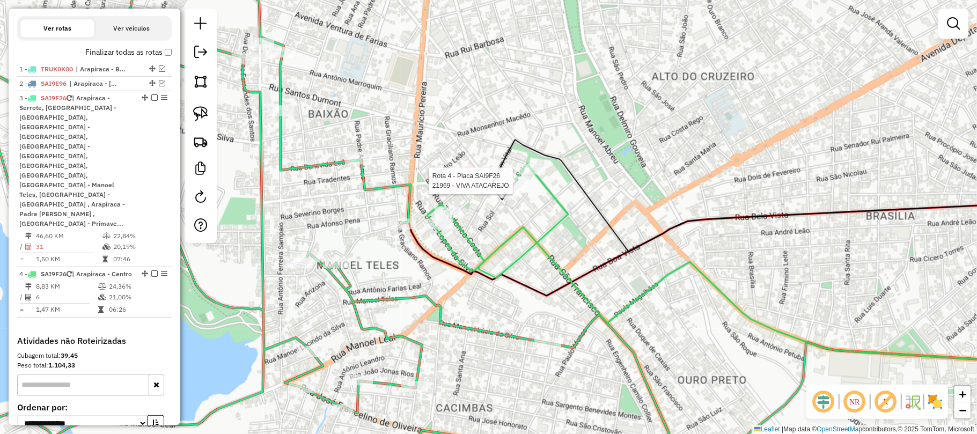
scroll to position [437, 0]
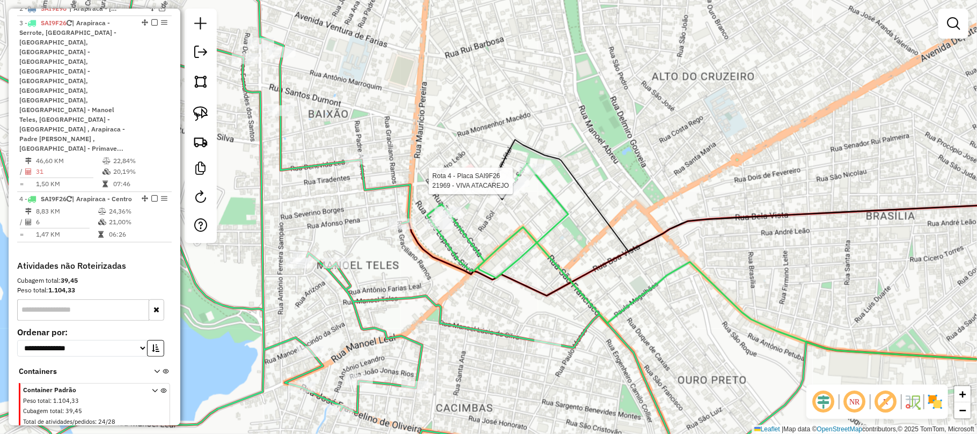
select select "**********"
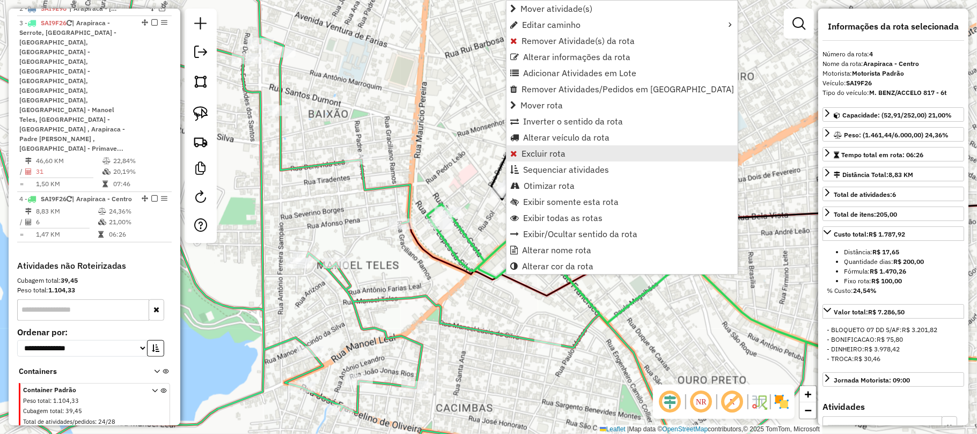
click at [532, 152] on span "Excluir rota" at bounding box center [543, 153] width 44 height 9
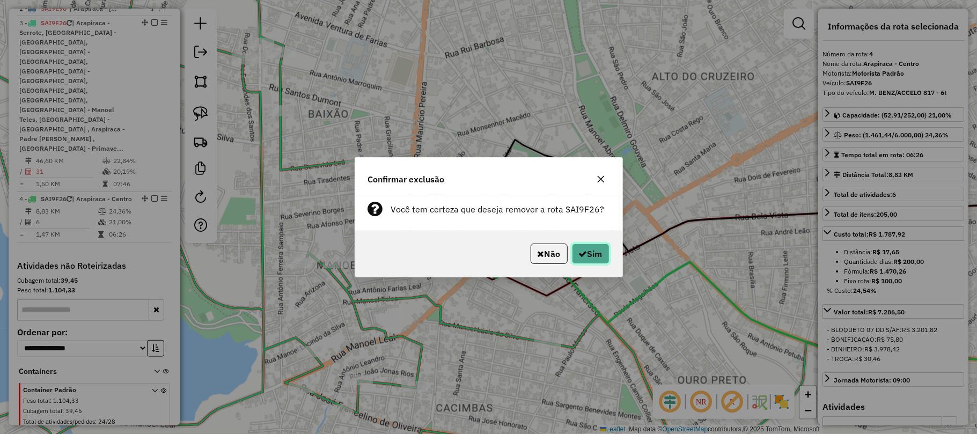
click at [586, 251] on button "Sim" at bounding box center [591, 254] width 38 height 20
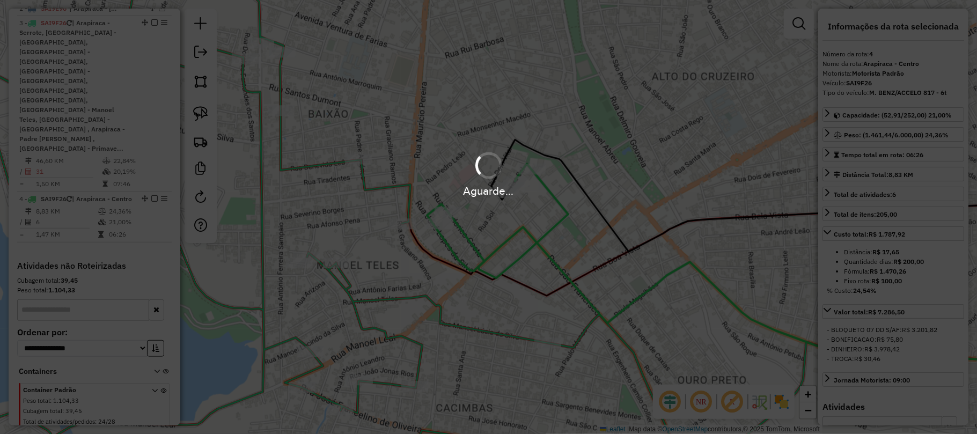
scroll to position [377, 0]
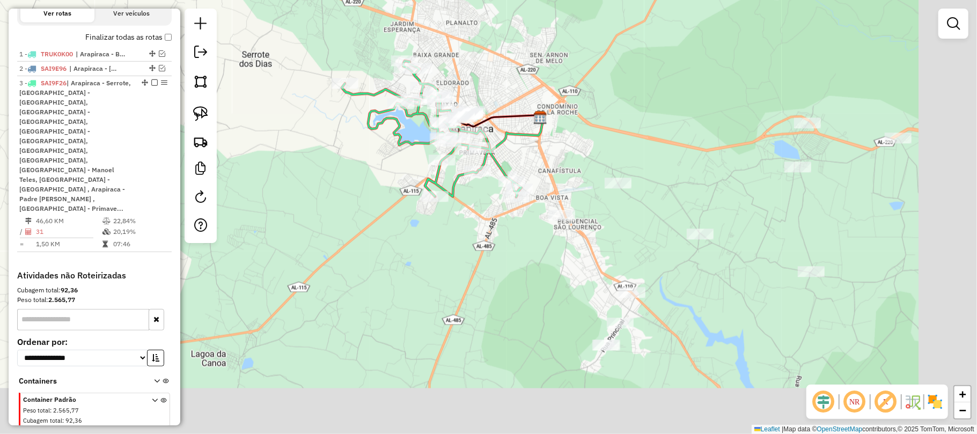
drag, startPoint x: 672, startPoint y: 168, endPoint x: 680, endPoint y: 172, distance: 8.7
click at [668, 166] on div "Janela de atendimento Grade de atendimento Capacidade Transportadoras Veículos …" at bounding box center [488, 217] width 977 height 434
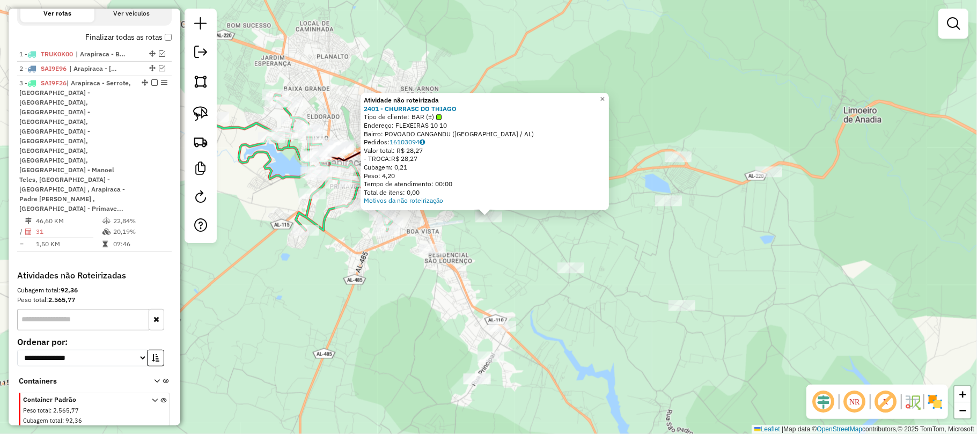
click at [568, 273] on div at bounding box center [570, 267] width 27 height 11
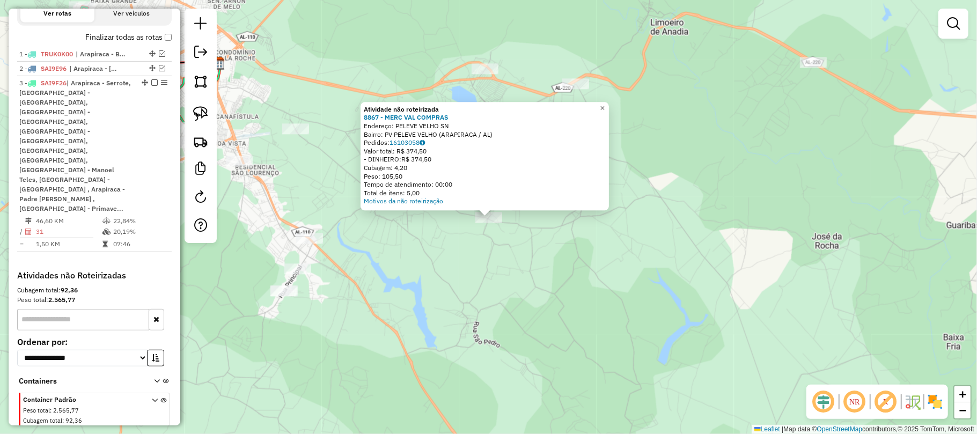
click at [500, 234] on div "Atividade não roteirizada 8867 - MERC VAL COMPRAS Endereço: PELEVE VELHO SN Bai…" at bounding box center [488, 217] width 977 height 434
click at [471, 253] on div "Atividade não roteirizada 8867 - MERC VAL COMPRAS Endereço: PELEVE VELHO SN Bai…" at bounding box center [488, 217] width 977 height 434
click at [485, 298] on div "Atividade não roteirizada 8867 - MERC VAL COMPRAS Endereço: PELEVE VELHO SN Bai…" at bounding box center [488, 217] width 977 height 434
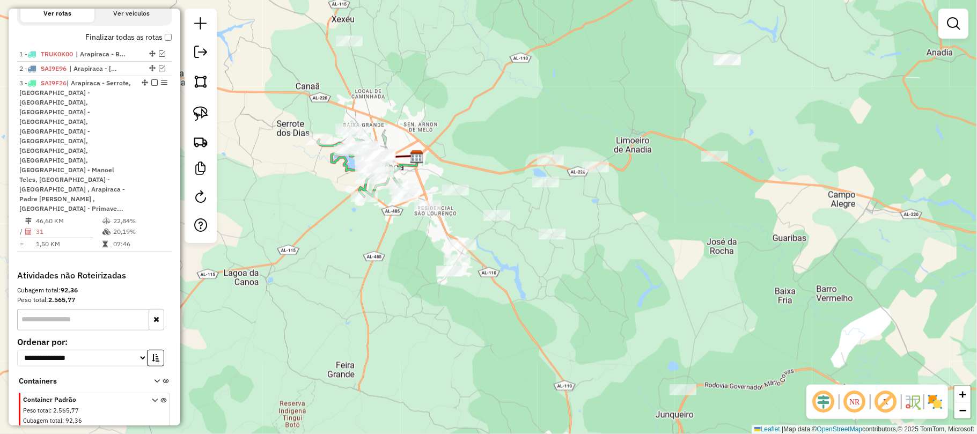
drag, startPoint x: 398, startPoint y: 247, endPoint x: 496, endPoint y: 251, distance: 97.7
click at [496, 251] on div "Janela de atendimento Grade de atendimento Capacidade Transportadoras Veículos …" at bounding box center [488, 217] width 977 height 434
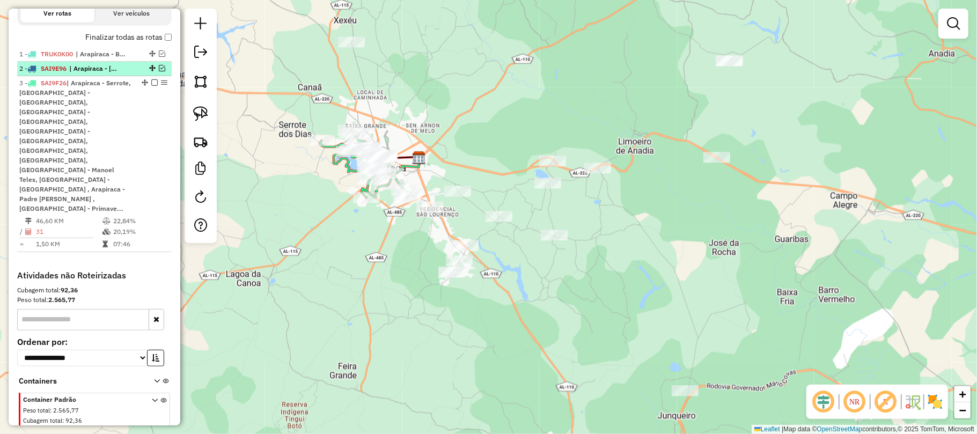
click at [159, 71] on em at bounding box center [162, 68] width 6 height 6
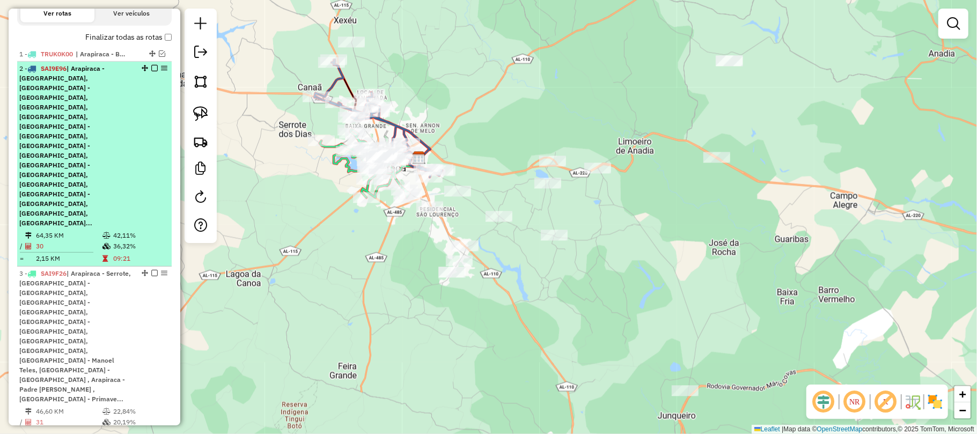
scroll to position [437, 0]
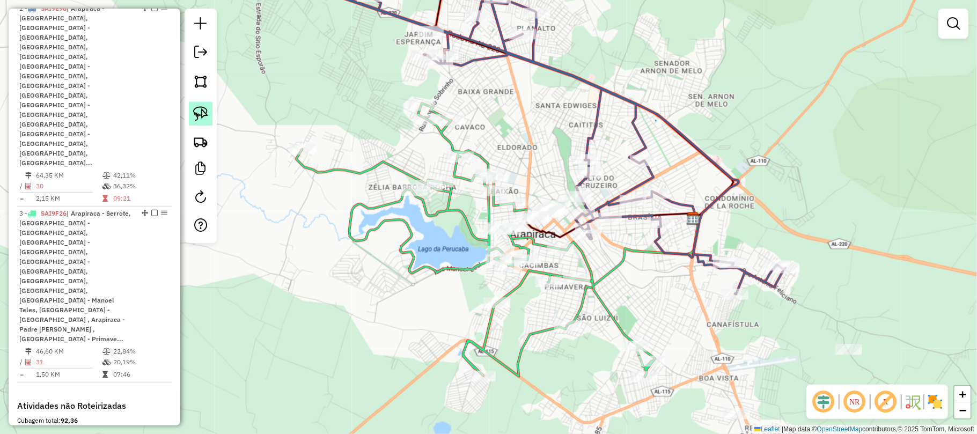
click at [202, 110] on img at bounding box center [200, 113] width 15 height 15
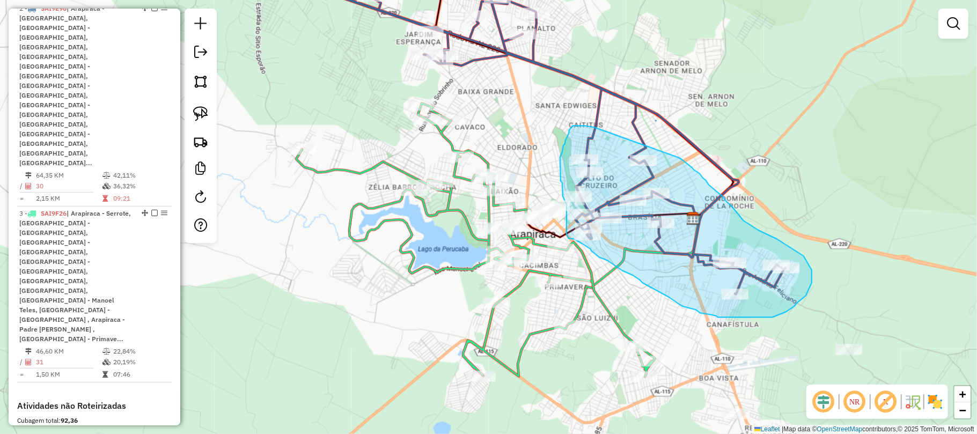
drag, startPoint x: 580, startPoint y: 126, endPoint x: 632, endPoint y: 155, distance: 59.8
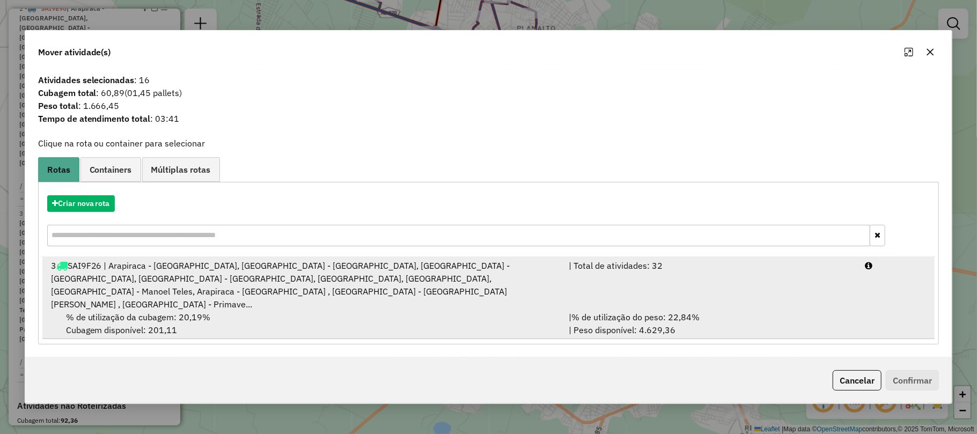
click at [181, 295] on div "3 SAI9F26 | Arapiraca - Serrote, Arapiraca - Baixão, Arapiraca - Cacimbas, Arap…" at bounding box center [304, 284] width 518 height 51
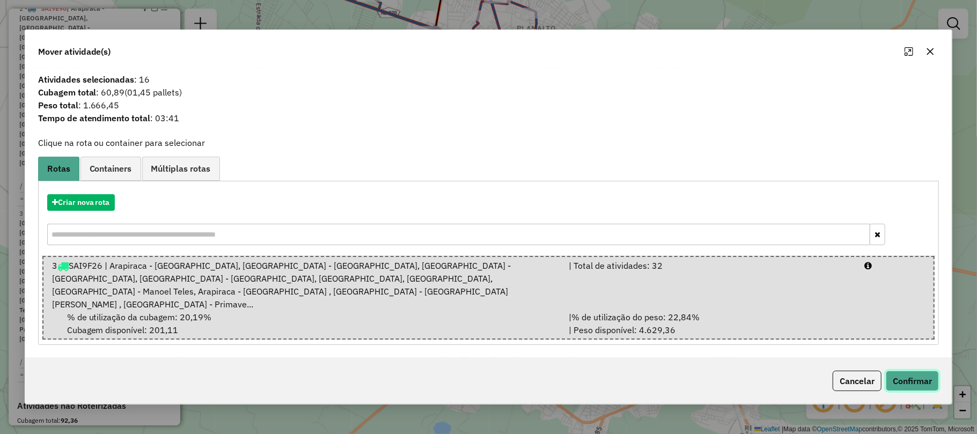
click at [905, 375] on button "Confirmar" at bounding box center [912, 381] width 53 height 20
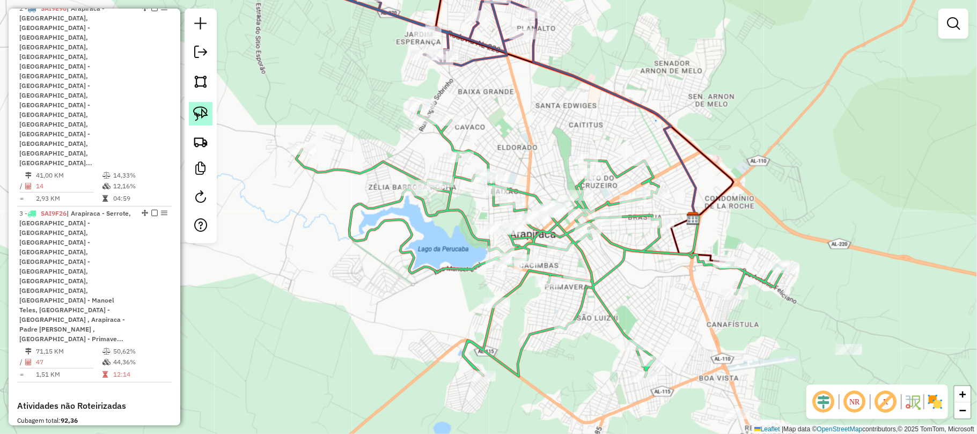
click at [200, 115] on img at bounding box center [200, 113] width 15 height 15
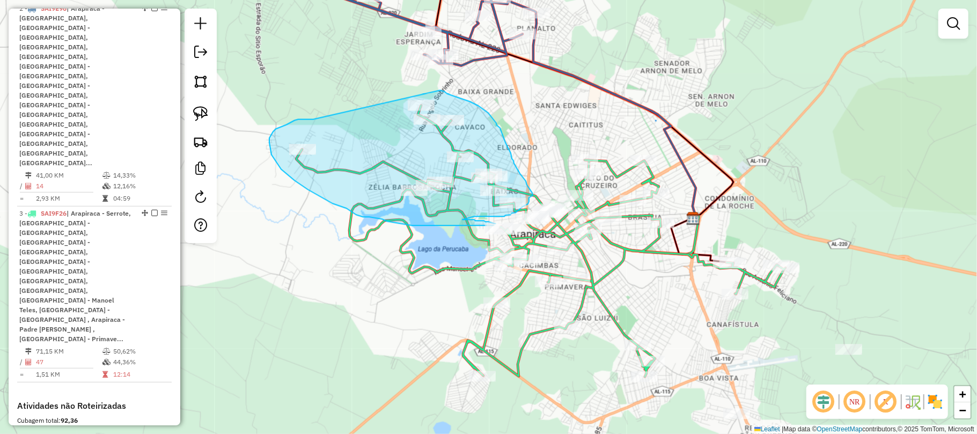
drag, startPoint x: 291, startPoint y: 122, endPoint x: 415, endPoint y: 79, distance: 131.1
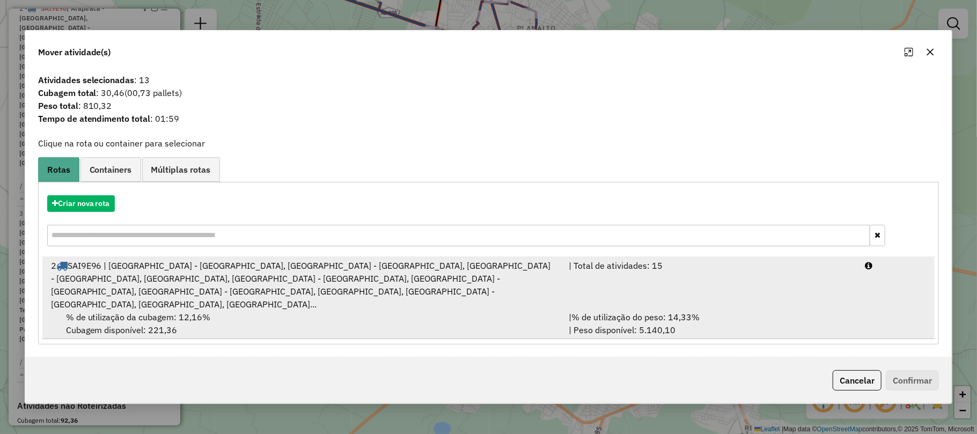
click at [195, 288] on div "2 SAI9E96 | Arapiraca - Alto do Cruzeiro, Arapiraca - Bom Sucesso, Arapiraca - …" at bounding box center [304, 284] width 518 height 51
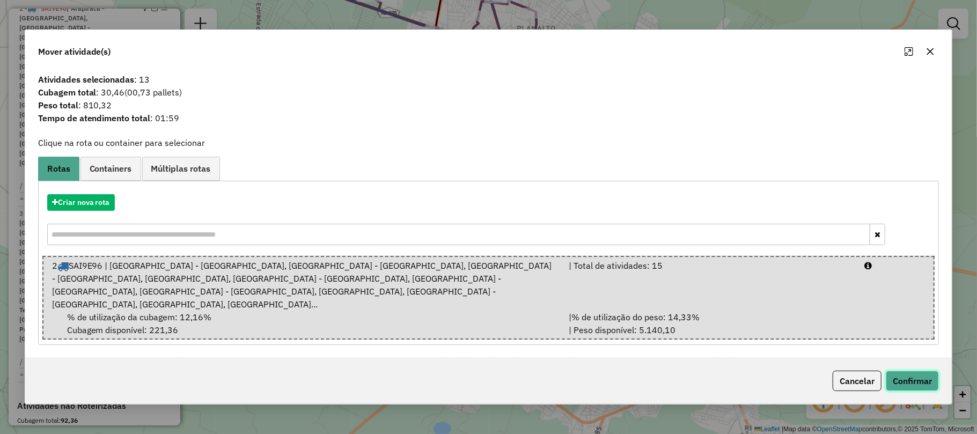
click at [908, 375] on button "Confirmar" at bounding box center [912, 381] width 53 height 20
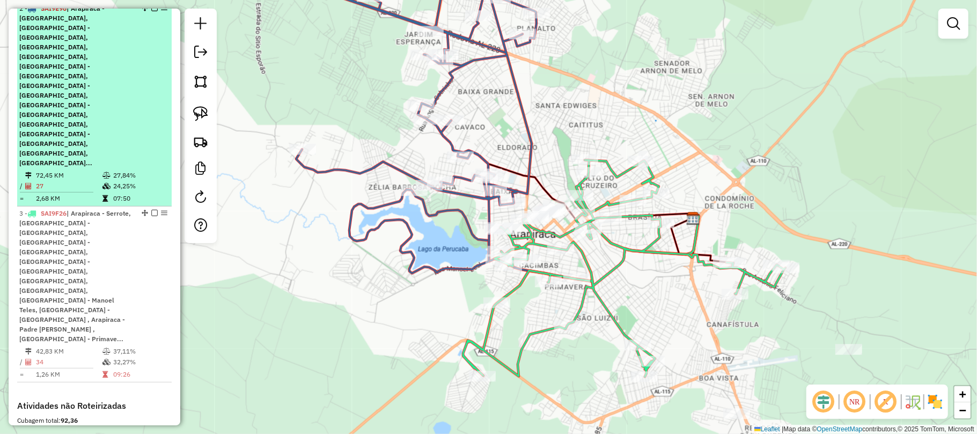
click at [65, 48] on span "| Arapiraca - Alto do Cruzeiro, Arapiraca - Bom Sucesso, Arapiraca - Caitius, A…" at bounding box center [61, 85] width 85 height 163
select select "**********"
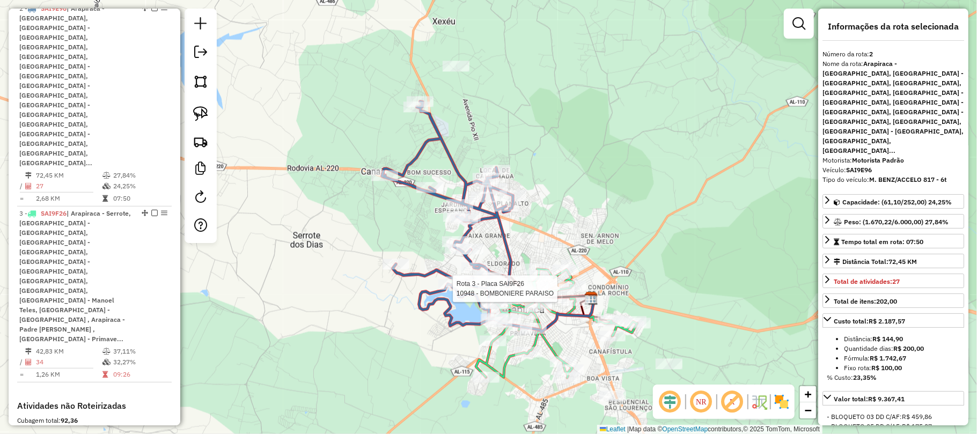
scroll to position [481, 0]
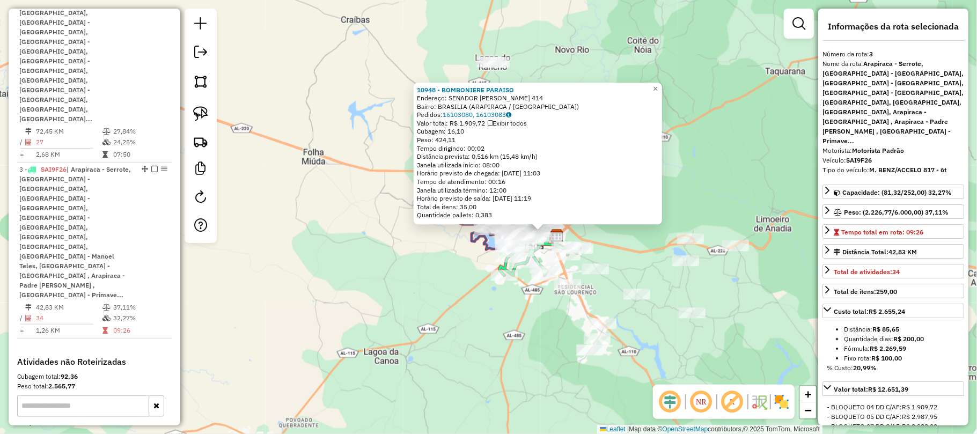
click at [601, 234] on div "10948 - BOMBONIERE PARAISO Endereço: SENADOR RUI PALMEIRA 414 Bairro: BRASILIA …" at bounding box center [488, 217] width 977 height 434
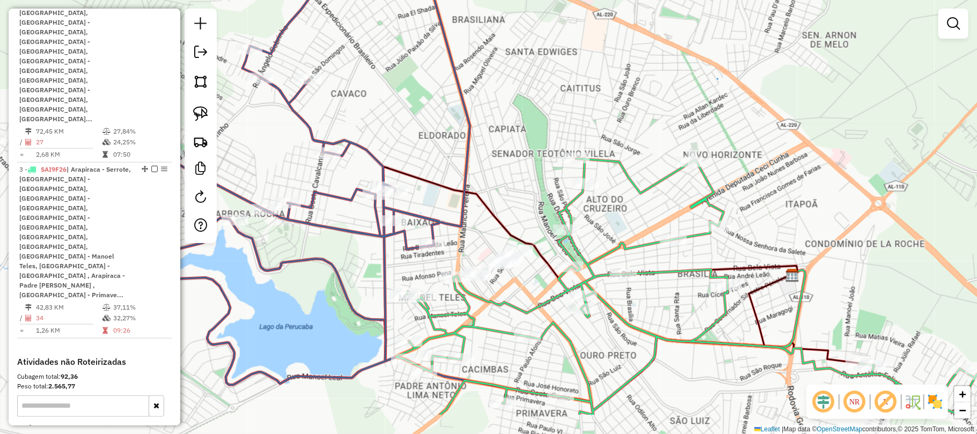
drag, startPoint x: 460, startPoint y: 239, endPoint x: 528, endPoint y: 193, distance: 81.8
click at [528, 193] on div "Janela de atendimento Grade de atendimento Capacidade Transportadoras Veículos …" at bounding box center [488, 217] width 977 height 434
click at [196, 116] on img at bounding box center [200, 113] width 15 height 15
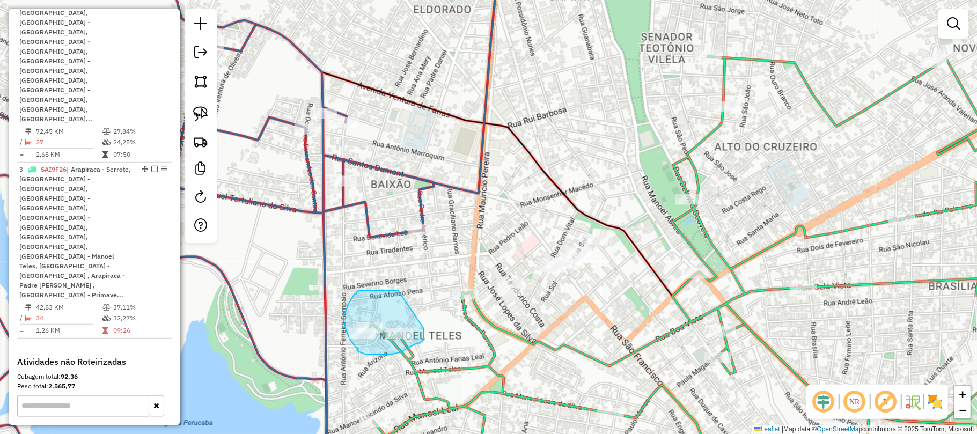
drag, startPoint x: 398, startPoint y: 291, endPoint x: 424, endPoint y: 329, distance: 46.0
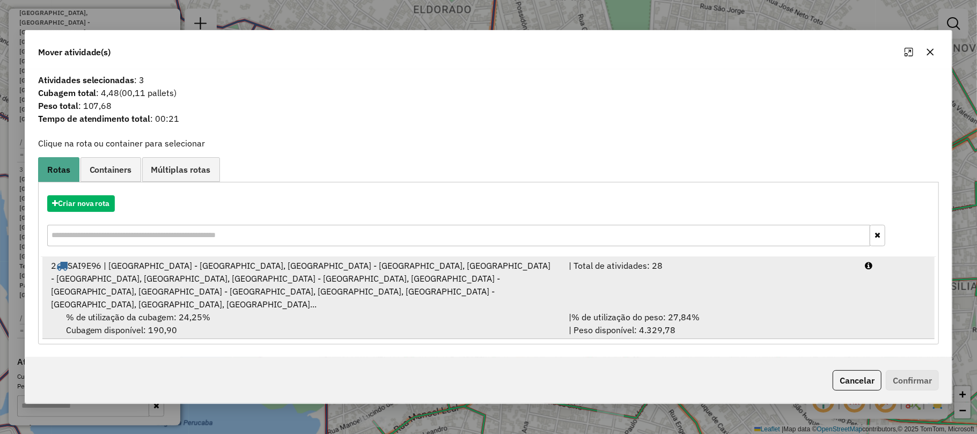
drag, startPoint x: 232, startPoint y: 298, endPoint x: 238, endPoint y: 299, distance: 6.0
click at [235, 299] on div "2 SAI9E96 | Arapiraca - Alto do Cruzeiro, Arapiraca - Bom Sucesso, Arapiraca - …" at bounding box center [304, 284] width 518 height 51
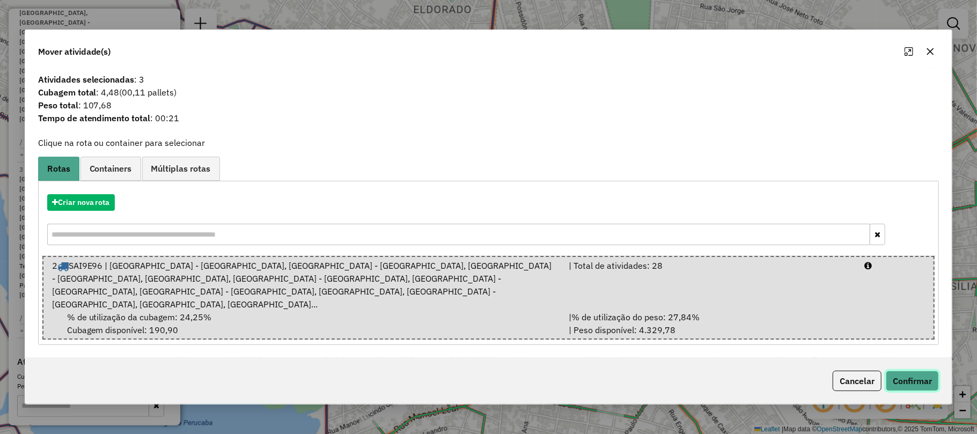
click at [912, 372] on button "Confirmar" at bounding box center [912, 381] width 53 height 20
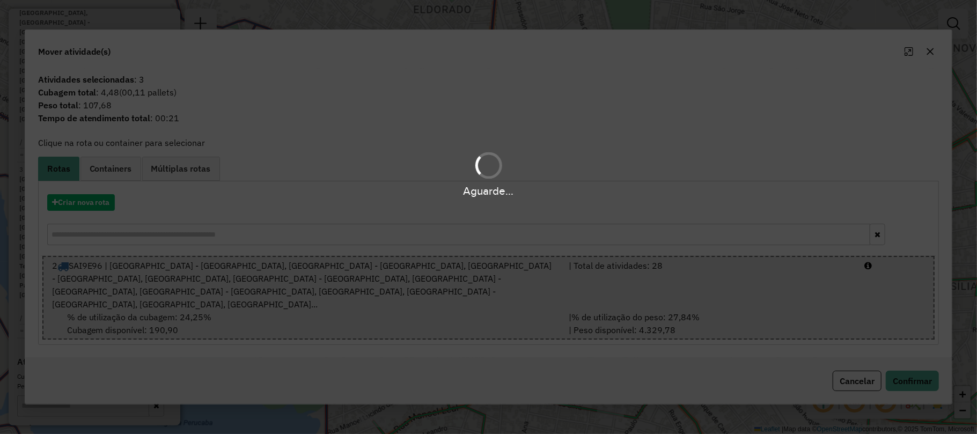
scroll to position [234, 0]
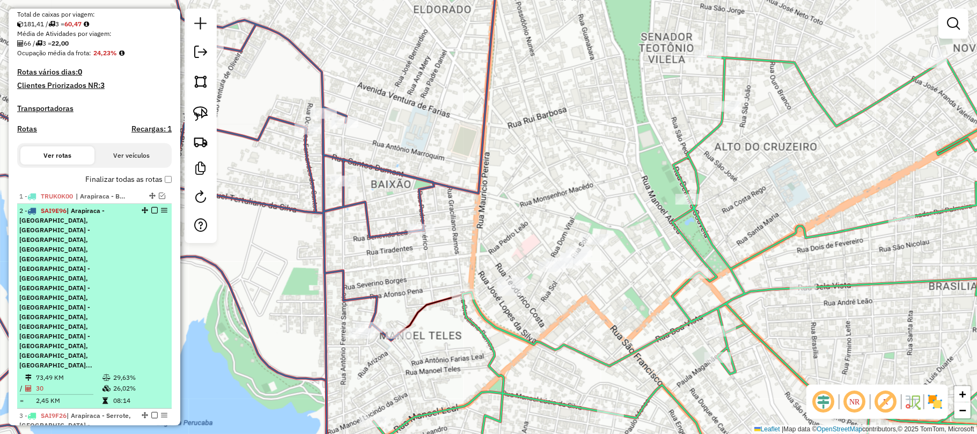
click at [133, 250] on div "2 - SAI9E96 | Arapiraca - Alto do Cruzeiro, Arapiraca - Bom Sucesso, Arapiraca …" at bounding box center [94, 288] width 150 height 164
select select "**********"
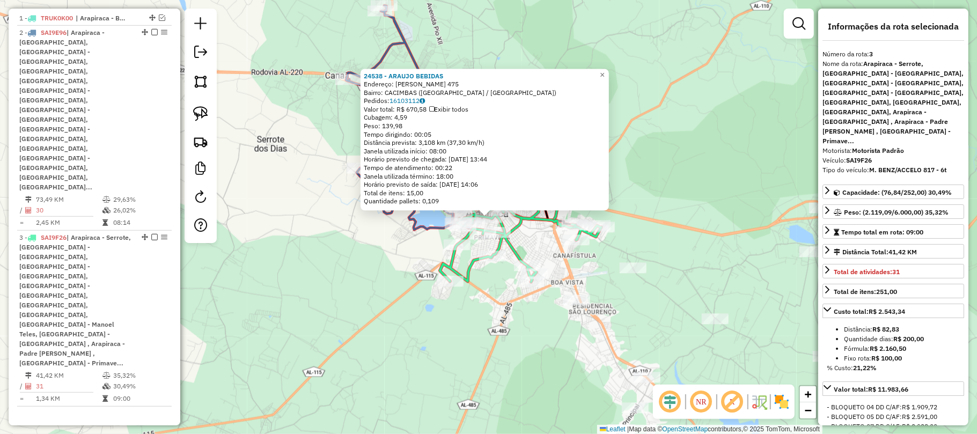
scroll to position [481, 0]
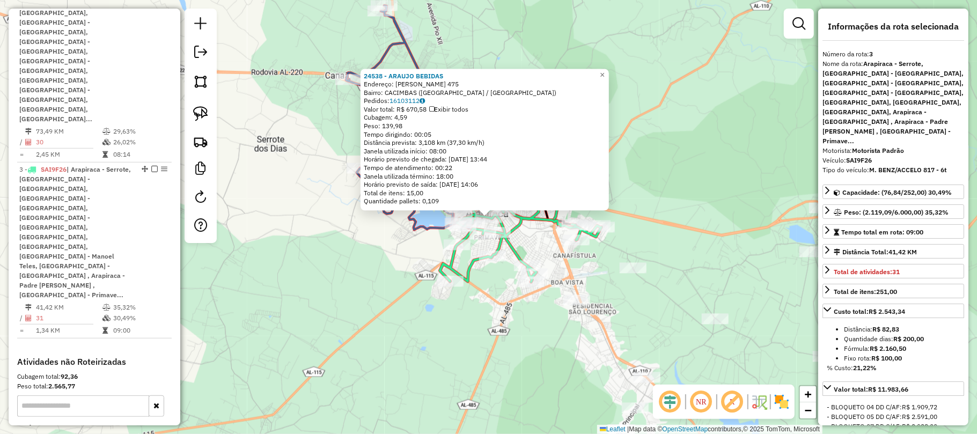
click at [574, 273] on div "24538 - ARAUJO BEBIDAS Endereço: MANOEL LUCIO DA SILVA 475 Bairro: CACIMBAS (AR…" at bounding box center [488, 217] width 977 height 434
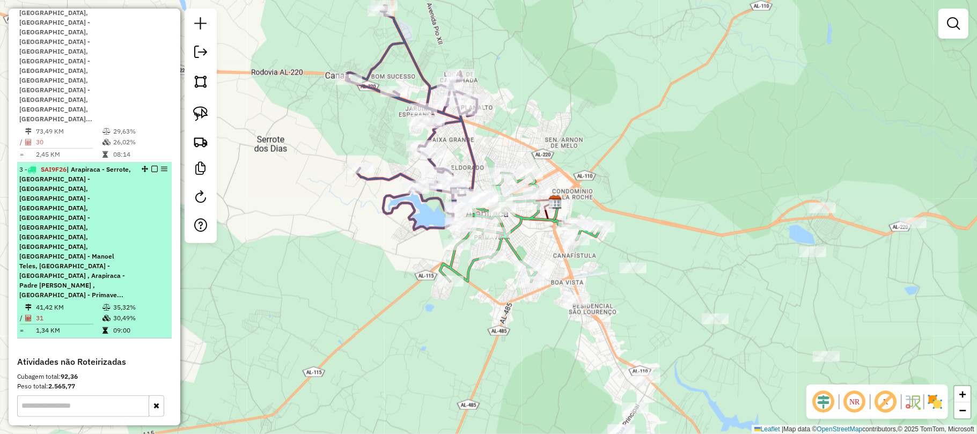
click at [149, 165] on div "3 - SAI9F26 | Arapiraca - Serrote, Arapiraca - Baixão, Arapiraca - Cacimbas, Ar…" at bounding box center [94, 232] width 150 height 135
select select "**********"
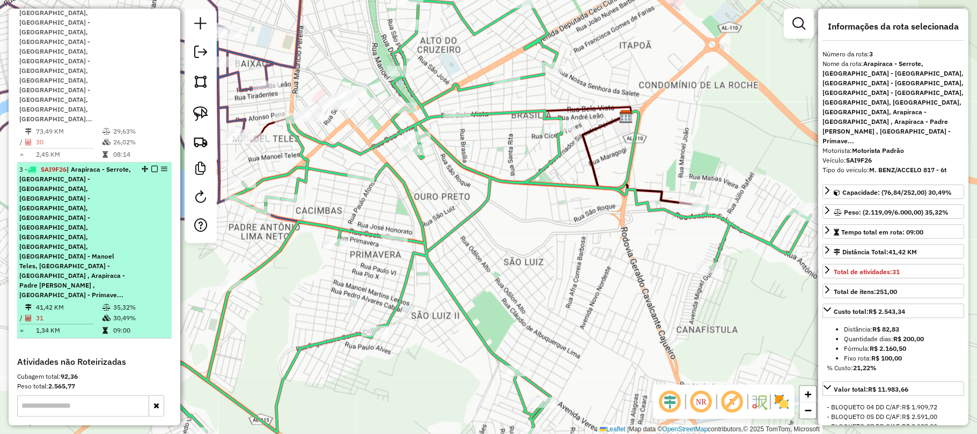
click at [151, 166] on em at bounding box center [154, 169] width 6 height 6
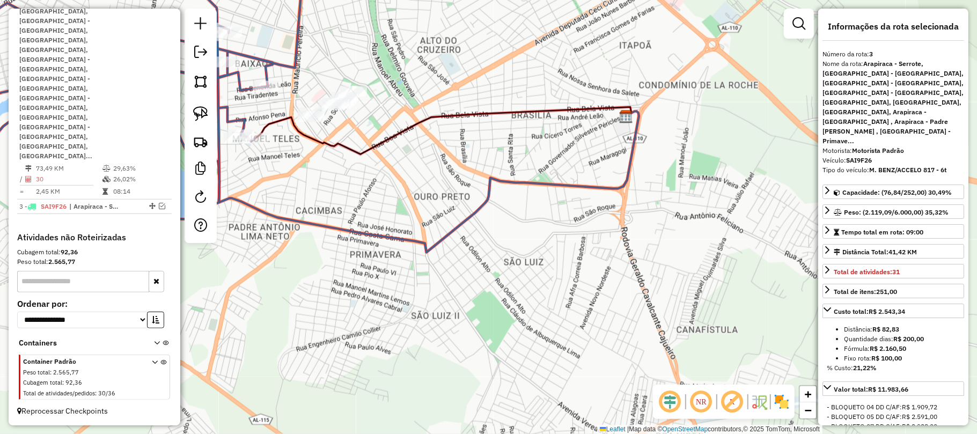
scroll to position [367, 0]
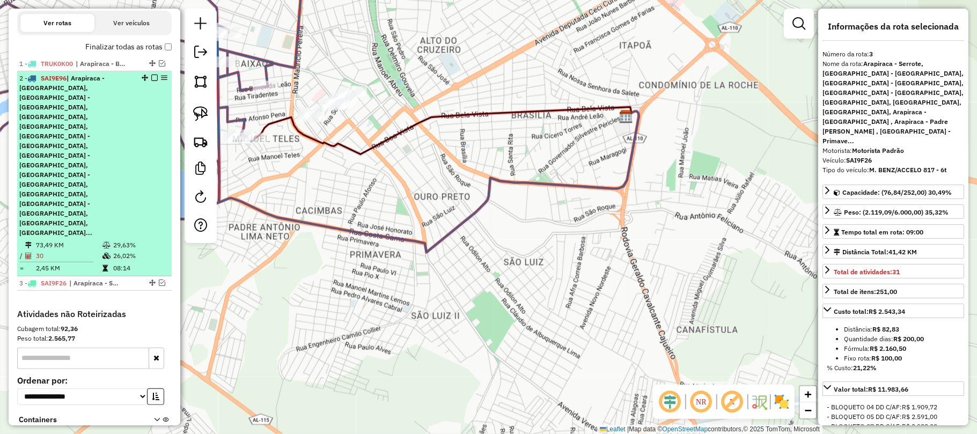
click at [151, 81] on em at bounding box center [154, 78] width 6 height 6
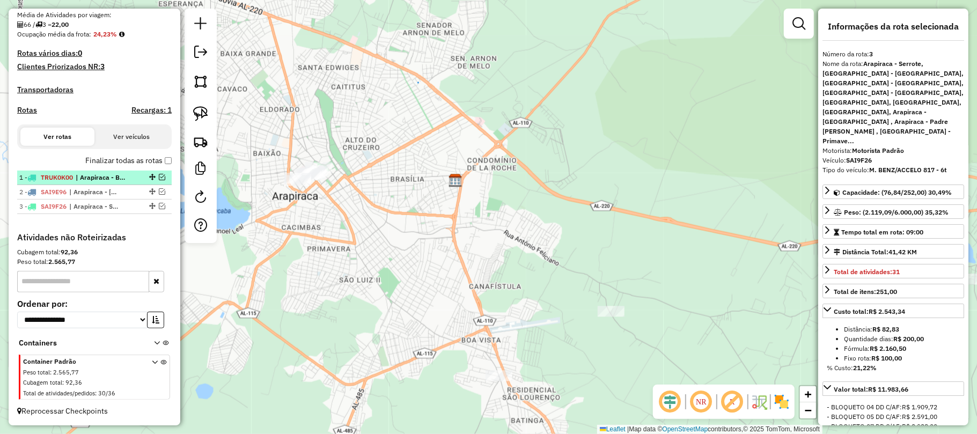
click at [159, 175] on em at bounding box center [162, 177] width 6 height 6
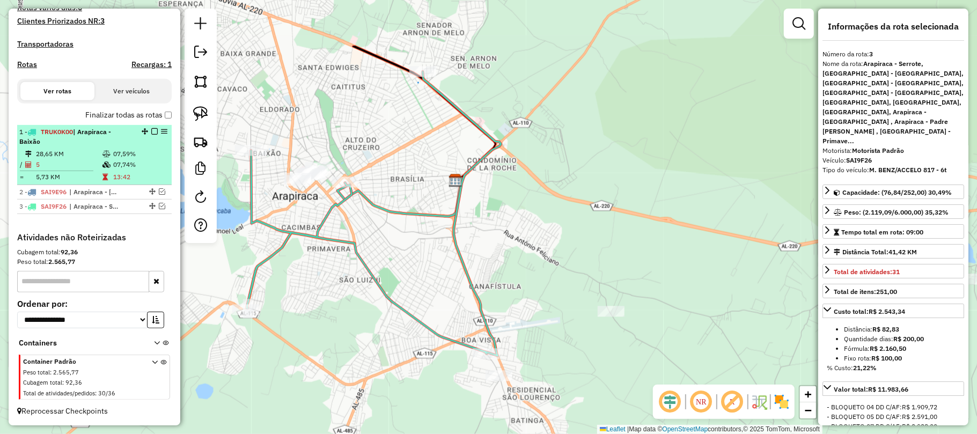
click at [135, 146] on li "1 - TRUK0K00 | Arapiraca - Baixão 28,65 KM 07,59% / 5 07,74% = 5,73 KM 13:42" at bounding box center [94, 155] width 154 height 60
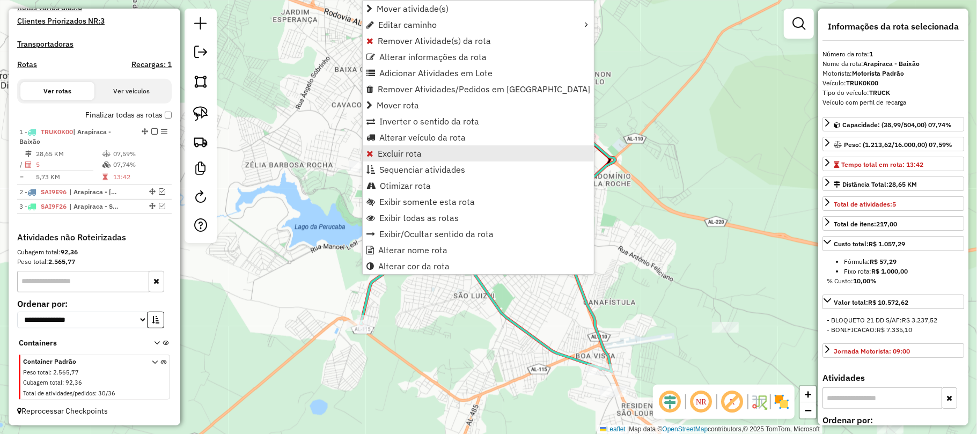
click at [395, 153] on span "Excluir rota" at bounding box center [400, 153] width 44 height 9
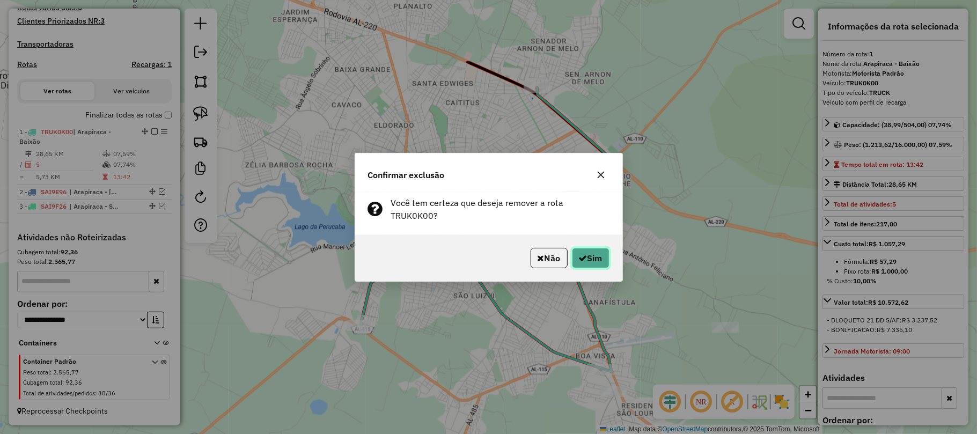
click at [594, 248] on button "Sim" at bounding box center [591, 258] width 38 height 20
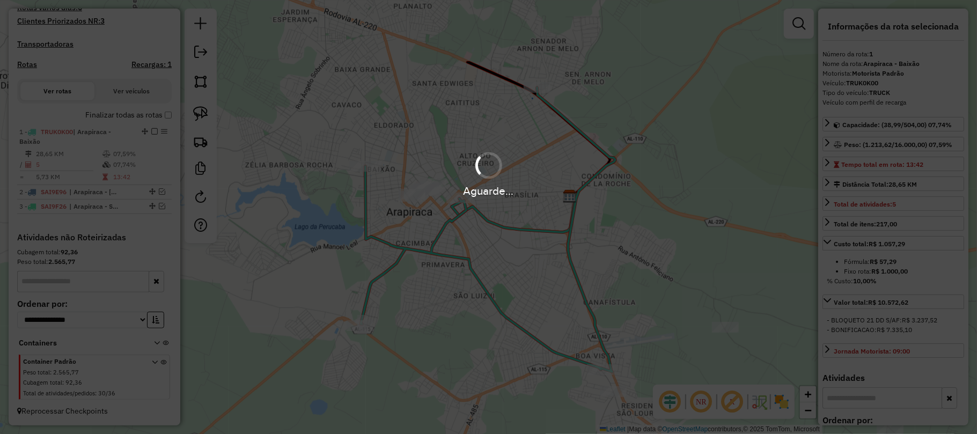
scroll to position [249, 0]
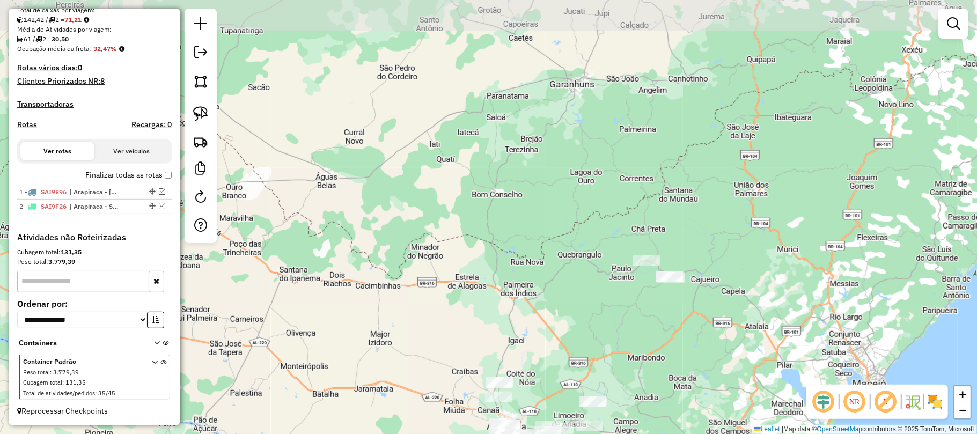
drag, startPoint x: 623, startPoint y: 99, endPoint x: 453, endPoint y: 198, distance: 197.6
click at [471, 205] on div "Janela de atendimento Grade de atendimento Capacidade Transportadoras Veículos …" at bounding box center [488, 217] width 977 height 434
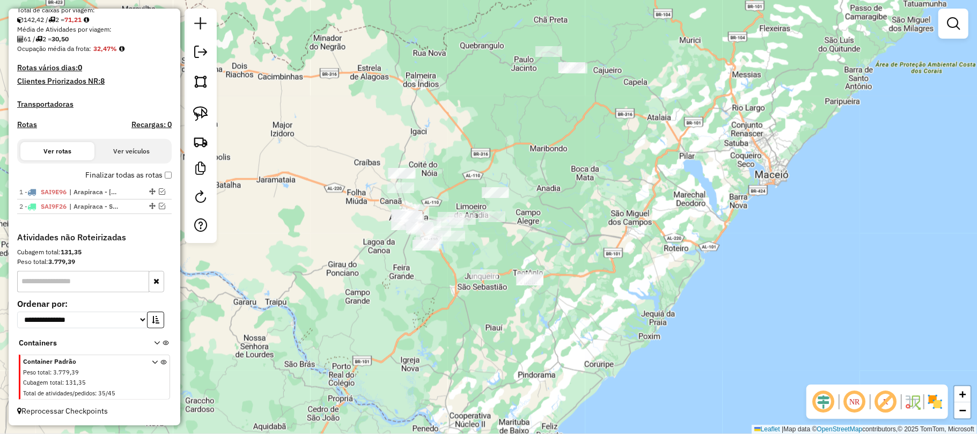
drag, startPoint x: 303, startPoint y: 229, endPoint x: 543, endPoint y: 147, distance: 253.8
click at [543, 150] on div "Janela de atendimento Grade de atendimento Capacidade Transportadoras Veículos …" at bounding box center [488, 217] width 977 height 434
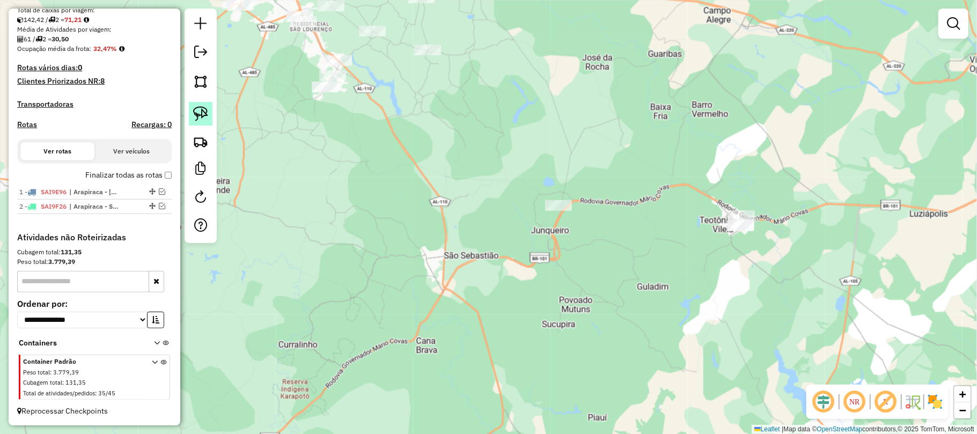
click at [198, 111] on img at bounding box center [200, 113] width 15 height 15
drag, startPoint x: 756, startPoint y: 191, endPoint x: 767, endPoint y: 209, distance: 20.7
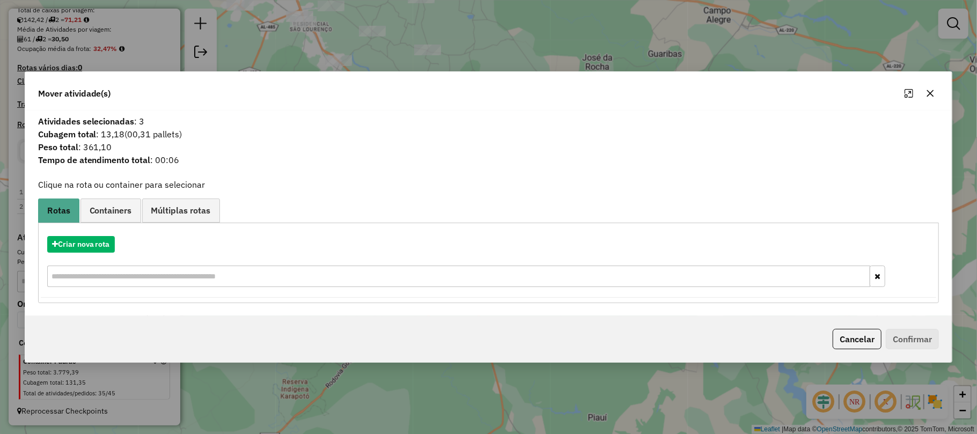
click at [932, 91] on icon "button" at bounding box center [930, 93] width 7 height 7
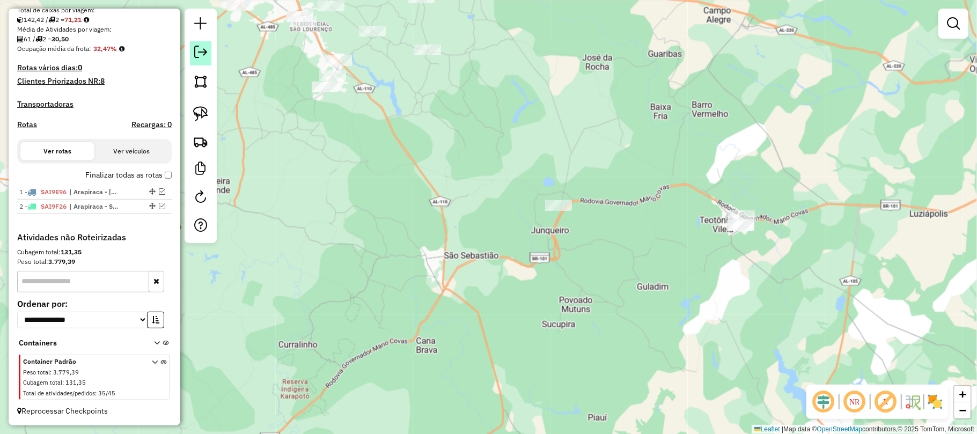
click at [200, 52] on em at bounding box center [200, 52] width 13 height 13
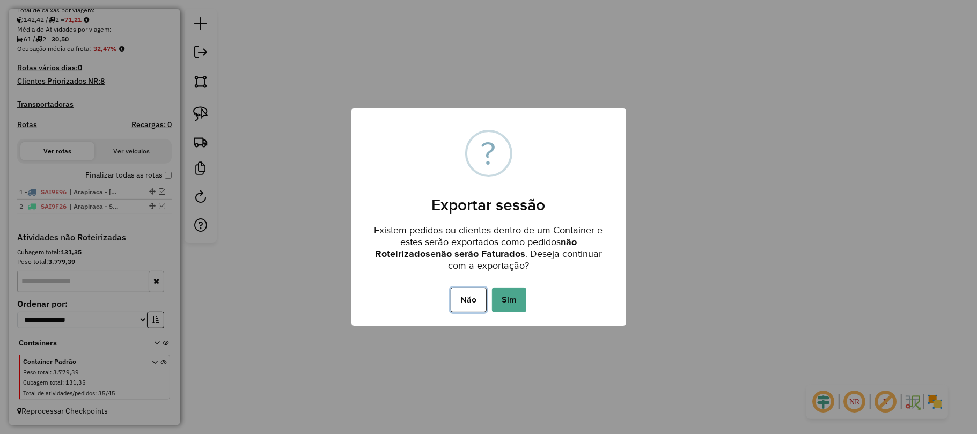
click at [477, 301] on button "Não" at bounding box center [469, 300] width 36 height 25
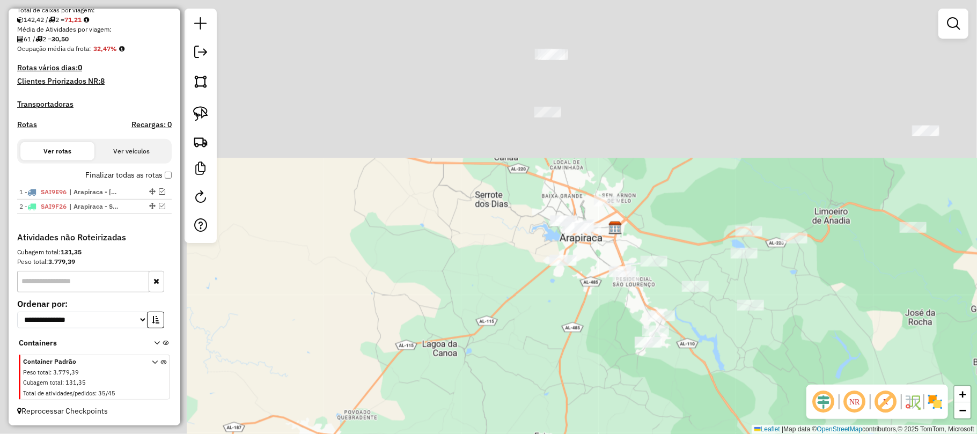
drag, startPoint x: 470, startPoint y: 259, endPoint x: 659, endPoint y: 391, distance: 230.7
click at [659, 391] on div "Janela de atendimento Grade de atendimento Capacidade Transportadoras Veículos …" at bounding box center [488, 217] width 977 height 434
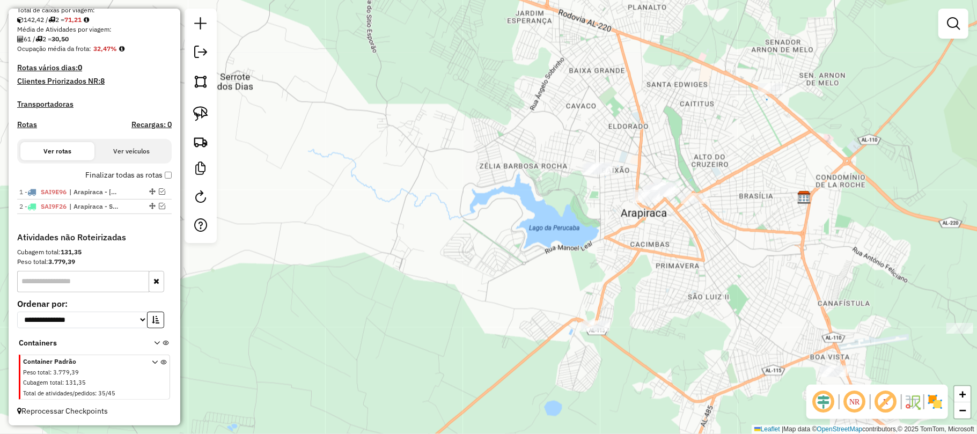
drag, startPoint x: 613, startPoint y: 299, endPoint x: 719, endPoint y: 267, distance: 111.5
click at [719, 267] on div "Janela de atendimento Grade de atendimento Capacidade Transportadoras Veículos …" at bounding box center [488, 217] width 977 height 434
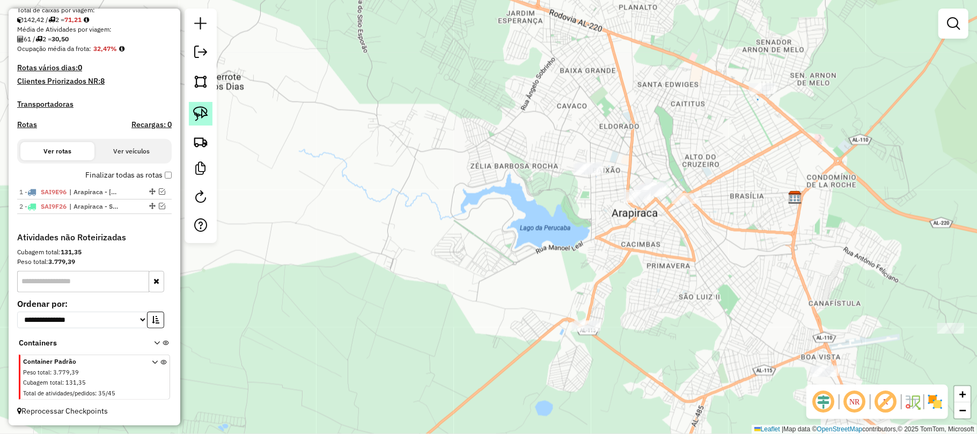
click at [200, 115] on img at bounding box center [200, 113] width 15 height 15
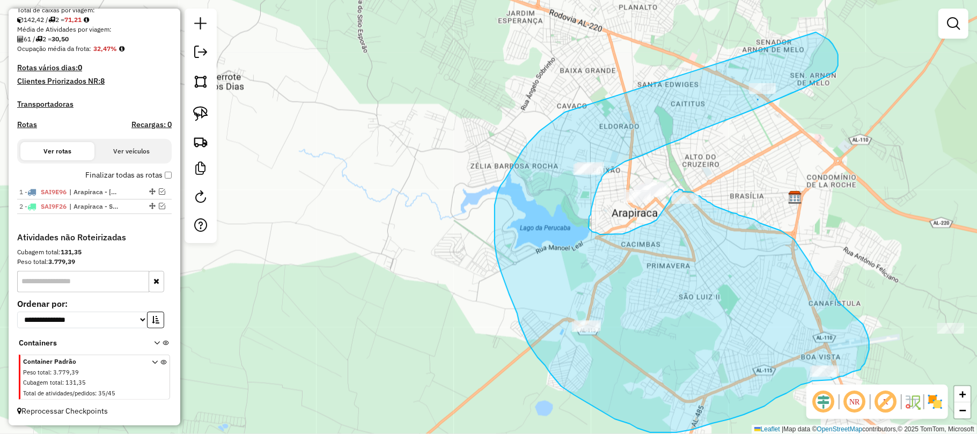
drag, startPoint x: 565, startPoint y: 112, endPoint x: 814, endPoint y: 32, distance: 261.9
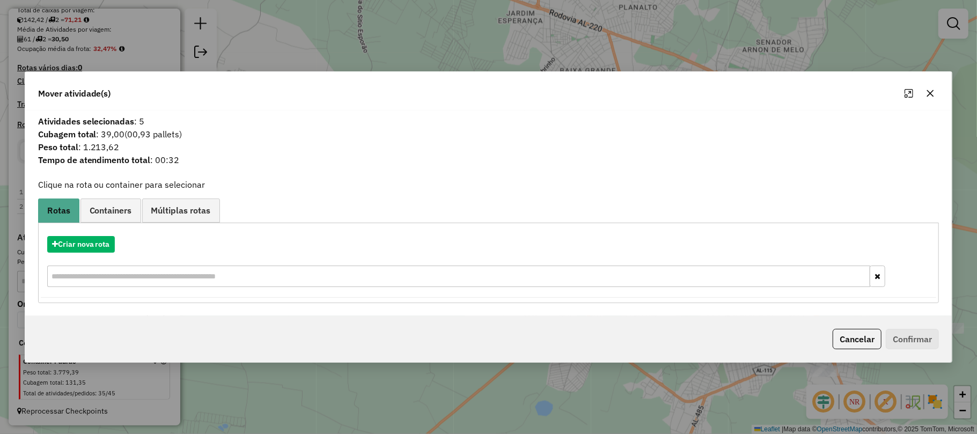
click at [927, 93] on icon "button" at bounding box center [930, 93] width 7 height 7
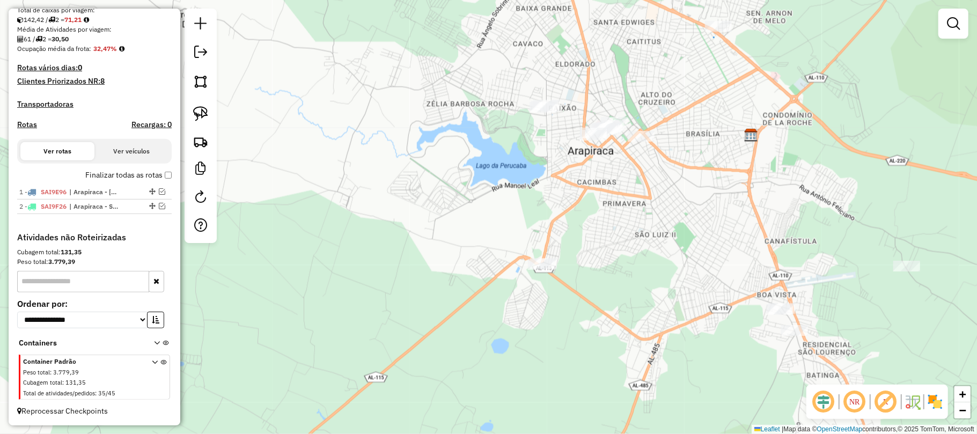
drag, startPoint x: 684, startPoint y: 288, endPoint x: 640, endPoint y: 225, distance: 76.2
click at [640, 225] on div "Janela de atendimento Grade de atendimento Capacidade Transportadoras Veículos …" at bounding box center [488, 217] width 977 height 434
drag, startPoint x: 191, startPoint y: 113, endPoint x: 203, endPoint y: 121, distance: 14.6
click at [191, 114] on link at bounding box center [201, 114] width 24 height 24
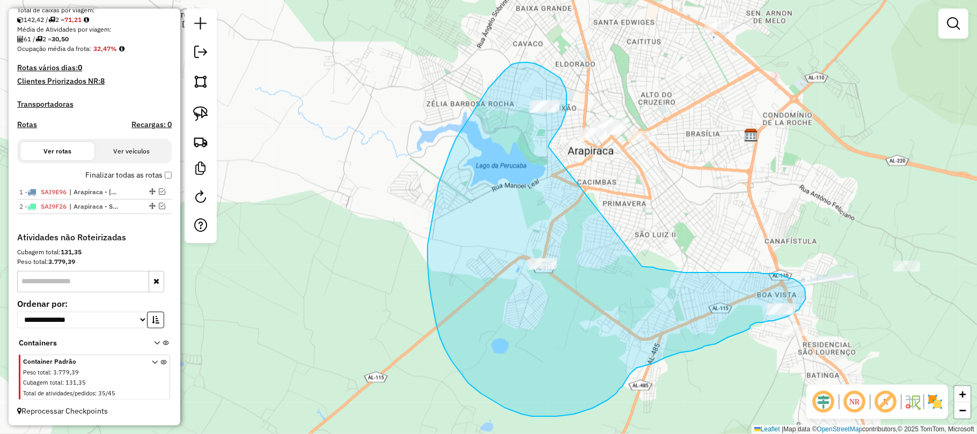
drag, startPoint x: 548, startPoint y: 146, endPoint x: 642, endPoint y: 267, distance: 152.5
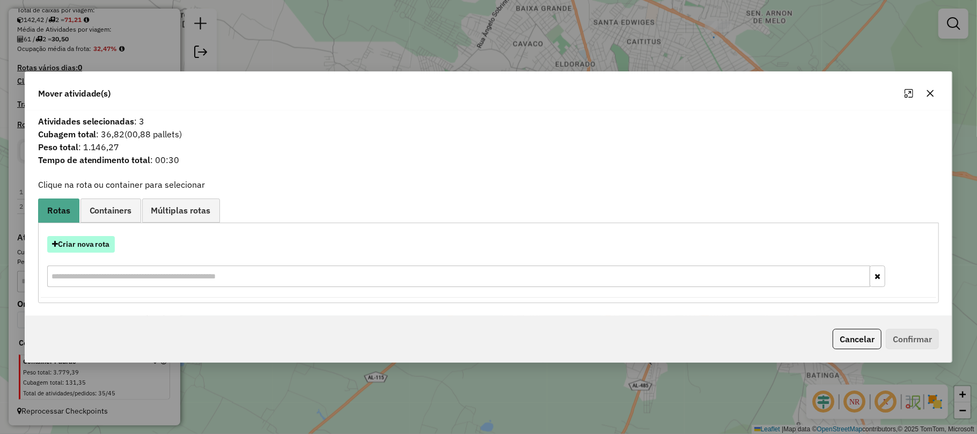
click at [80, 247] on button "Criar nova rota" at bounding box center [81, 244] width 68 height 17
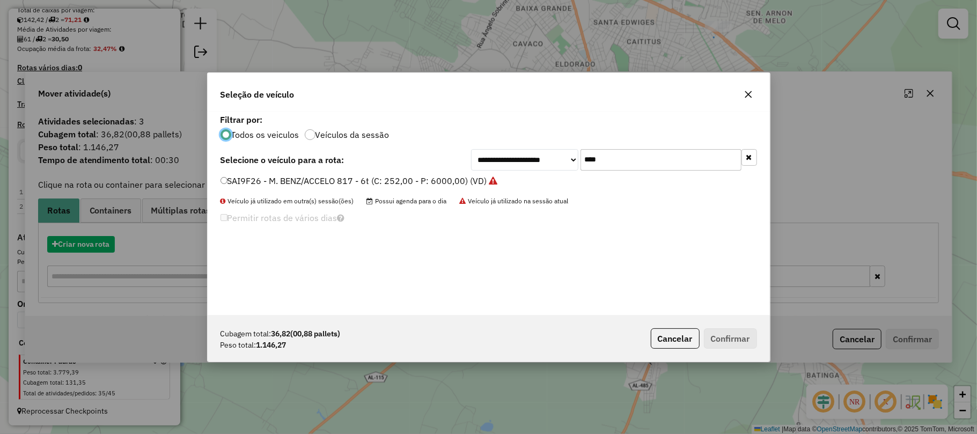
scroll to position [5, 3]
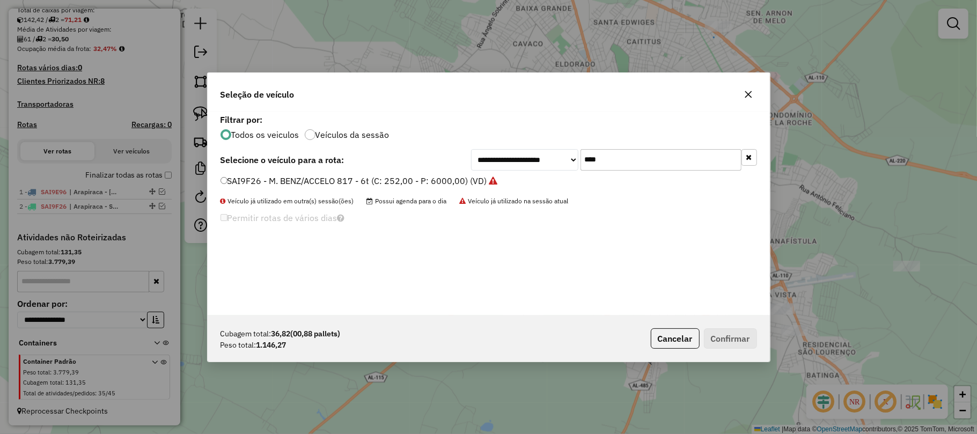
drag, startPoint x: 608, startPoint y: 156, endPoint x: 580, endPoint y: 158, distance: 27.4
click at [580, 158] on input "****" at bounding box center [660, 159] width 161 height 21
type input "****"
click at [288, 179] on label "OHH1896 - MERCEDES-210 (C: 210,00 - P: 4970,00) (VD)" at bounding box center [336, 180] width 233 height 13
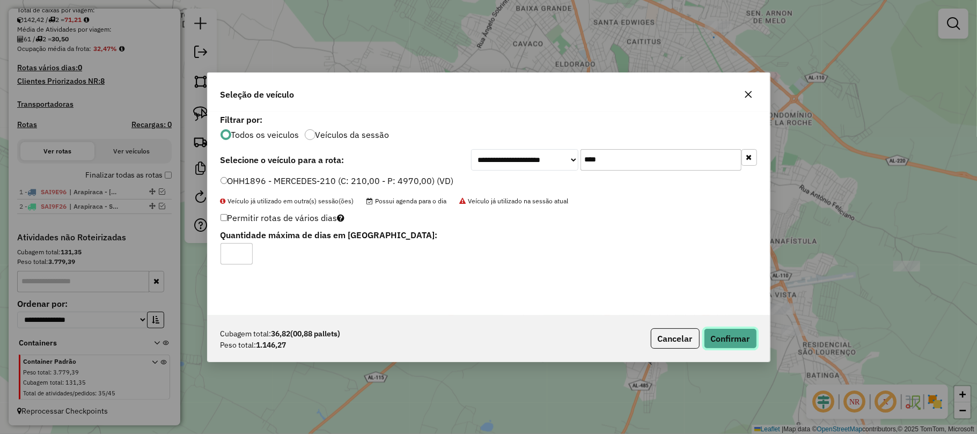
click at [726, 336] on button "Confirmar" at bounding box center [730, 338] width 53 height 20
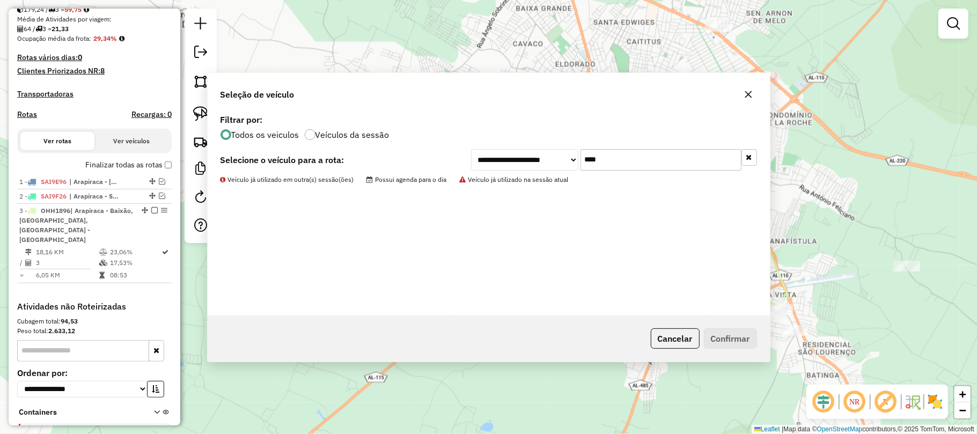
scroll to position [328, 0]
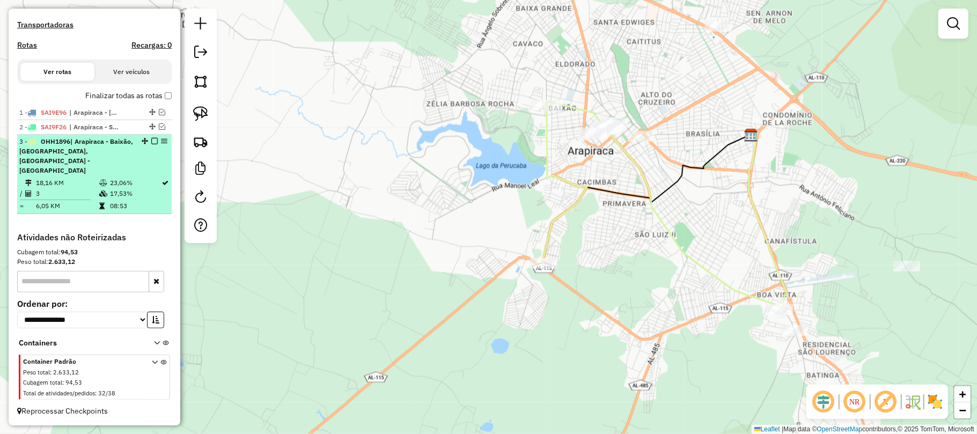
click at [151, 141] on em at bounding box center [154, 141] width 6 height 6
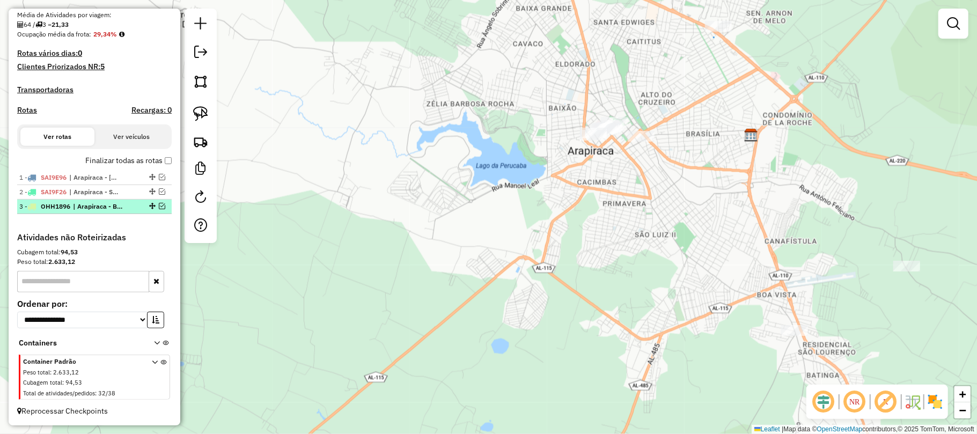
click at [160, 206] on em at bounding box center [162, 206] width 6 height 6
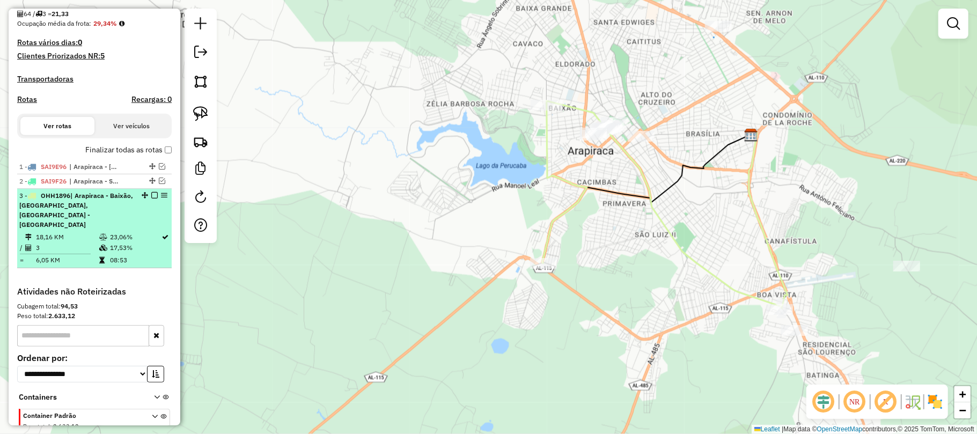
scroll to position [328, 0]
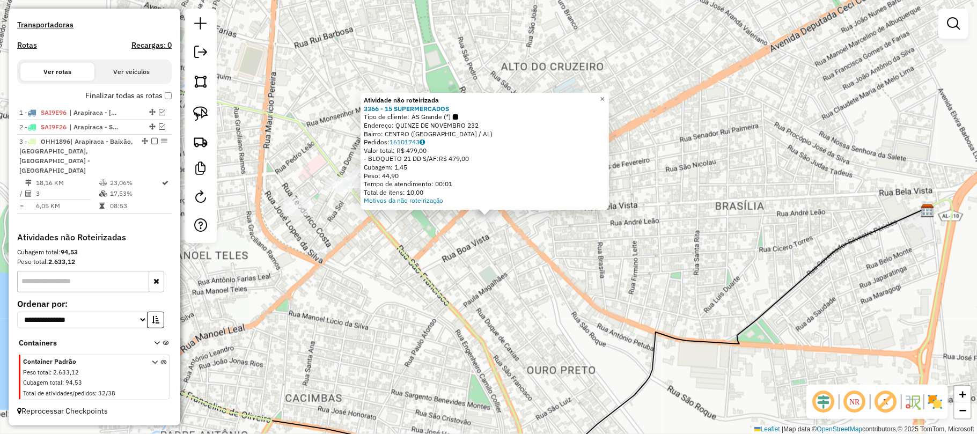
click at [548, 272] on div "Atividade não roteirizada 3366 - 15 SUPERMERCADOS Tipo de cliente: AS Grande (*…" at bounding box center [488, 217] width 977 height 434
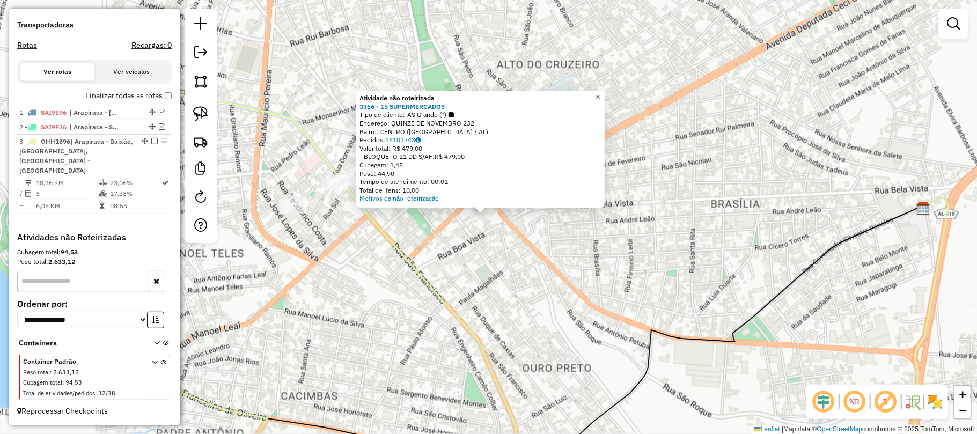
click at [488, 243] on div "Atividade não roteirizada 3366 - 15 SUPERMERCADOS Tipo de cliente: AS Grande (*…" at bounding box center [488, 217] width 977 height 434
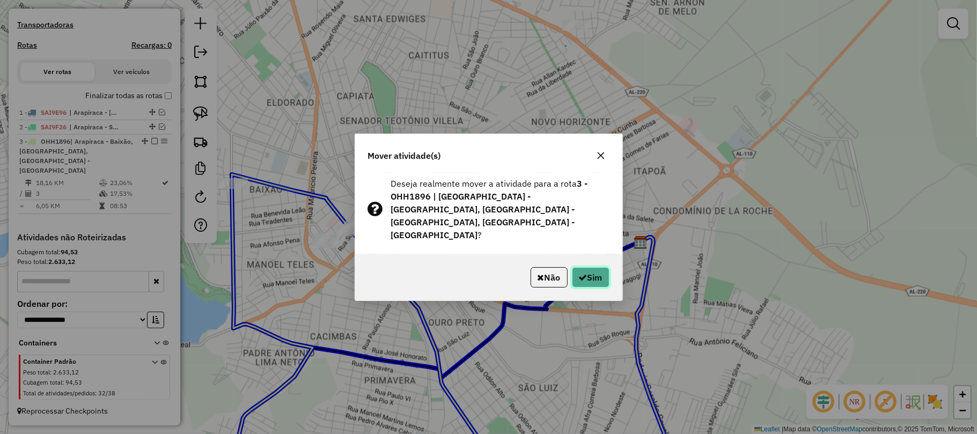
click at [579, 273] on icon "button" at bounding box center [583, 277] width 9 height 9
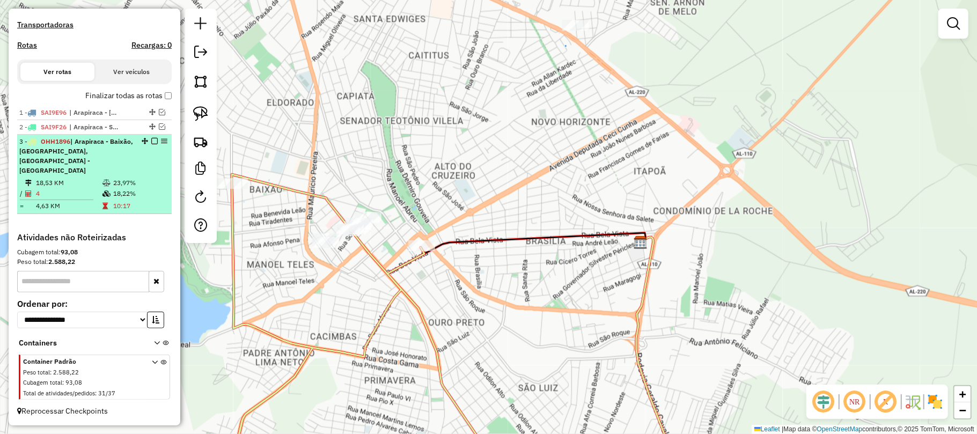
click at [151, 140] on em at bounding box center [154, 141] width 6 height 6
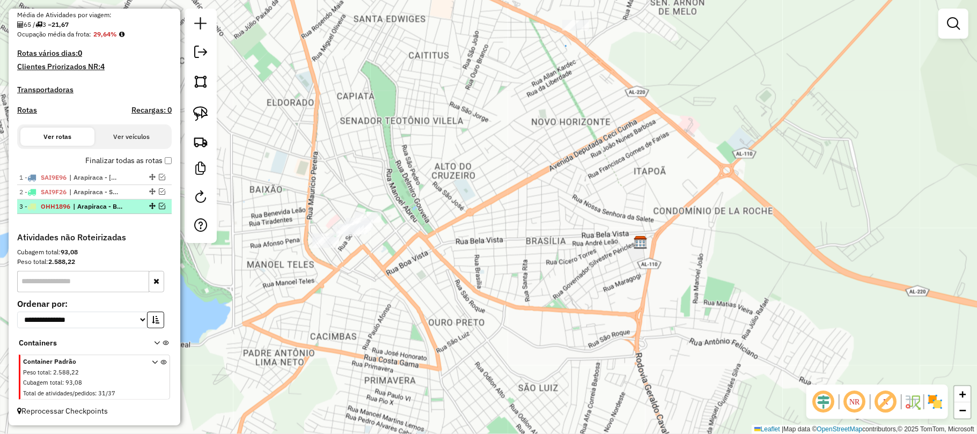
scroll to position [264, 0]
click at [200, 53] on em at bounding box center [200, 52] width 13 height 13
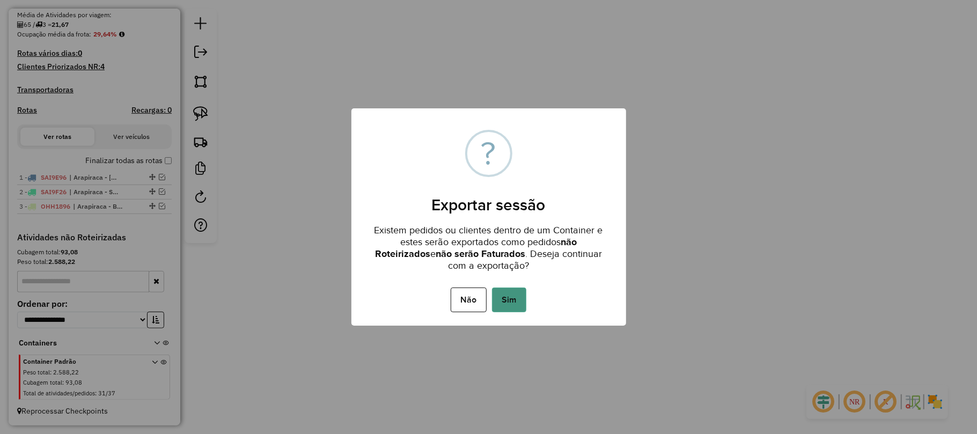
click at [513, 296] on button "Sim" at bounding box center [509, 300] width 34 height 25
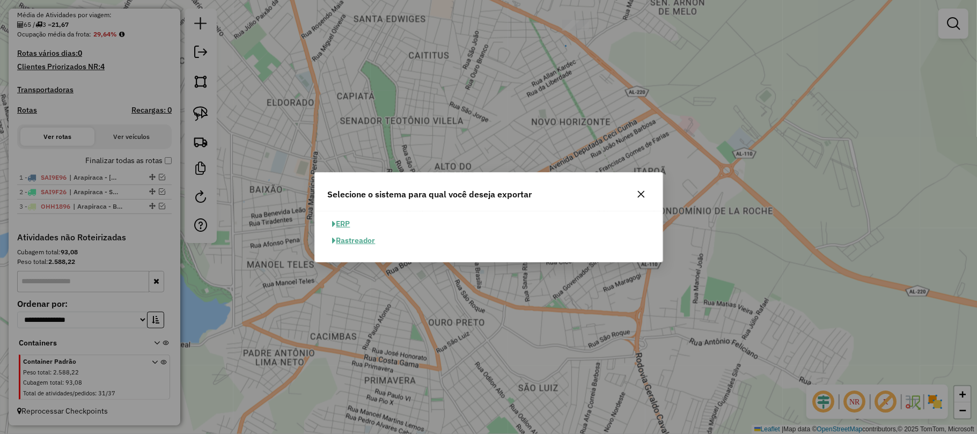
click at [342, 219] on button "ERP" at bounding box center [341, 224] width 27 height 17
select select "*********"
select select "**"
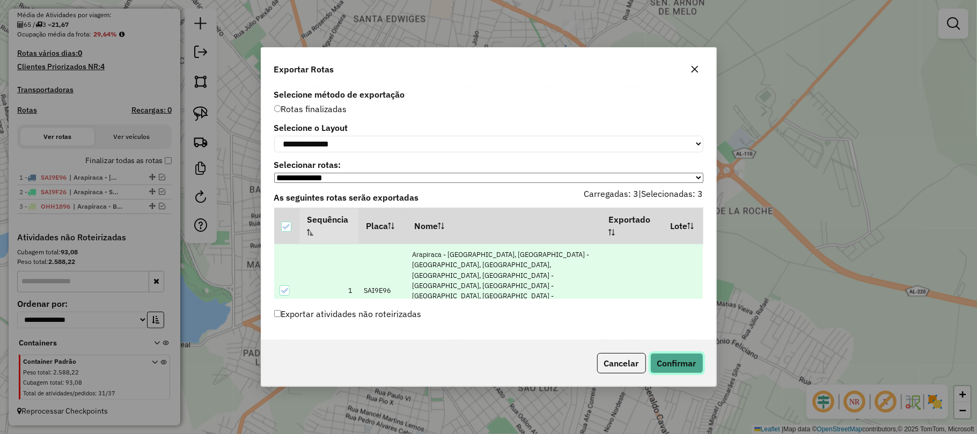
click at [672, 367] on button "Confirmar" at bounding box center [676, 363] width 53 height 20
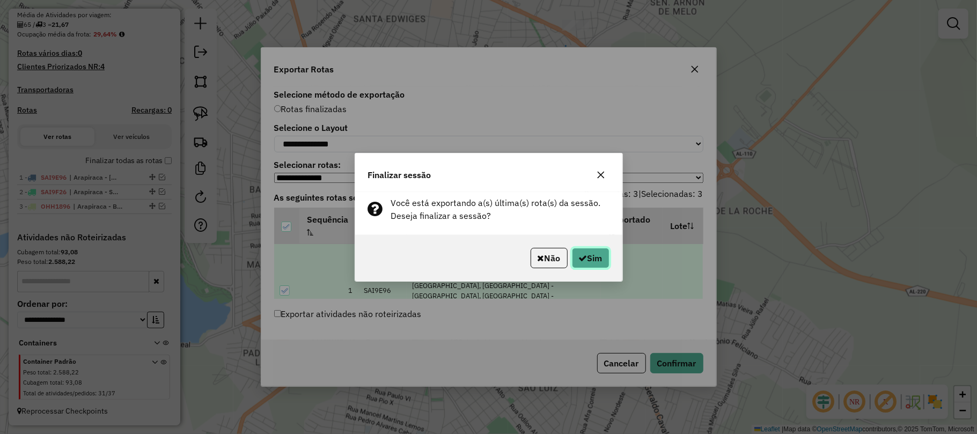
click at [592, 260] on button "Sim" at bounding box center [591, 258] width 38 height 20
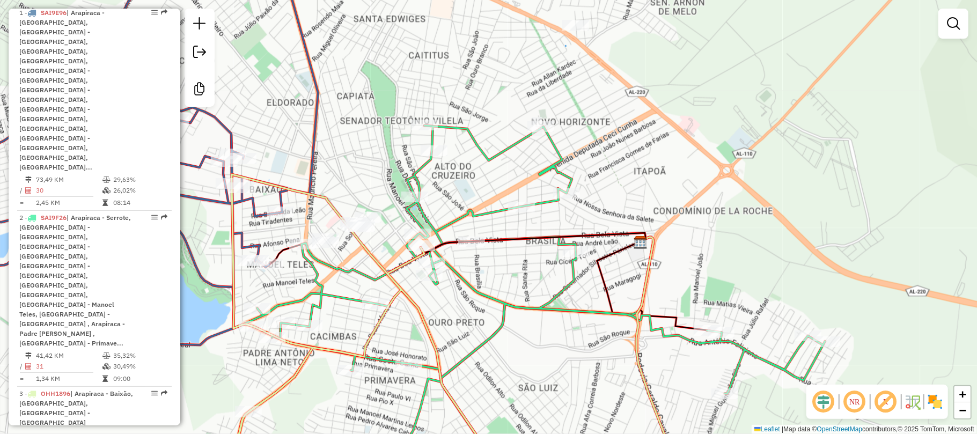
scroll to position [429, 0]
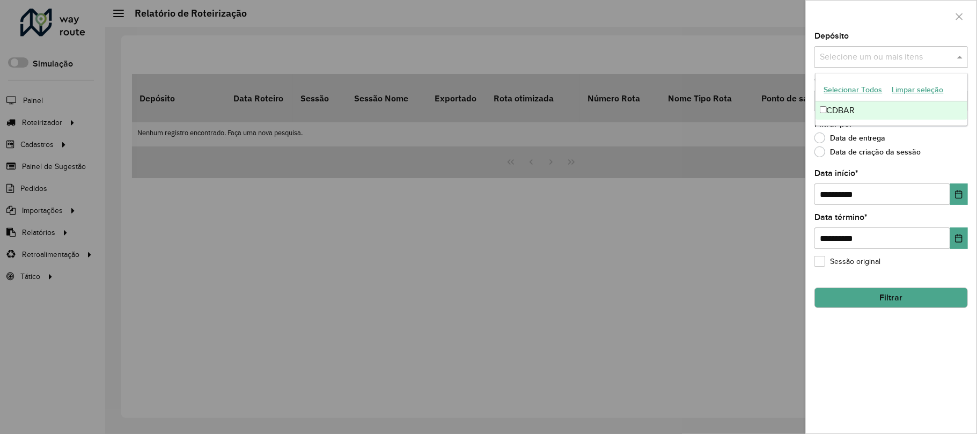
click at [883, 54] on input "text" at bounding box center [885, 57] width 137 height 13
click at [848, 111] on div "CDBAR" at bounding box center [891, 110] width 152 height 18
click at [964, 192] on button "Choose Date" at bounding box center [959, 193] width 18 height 21
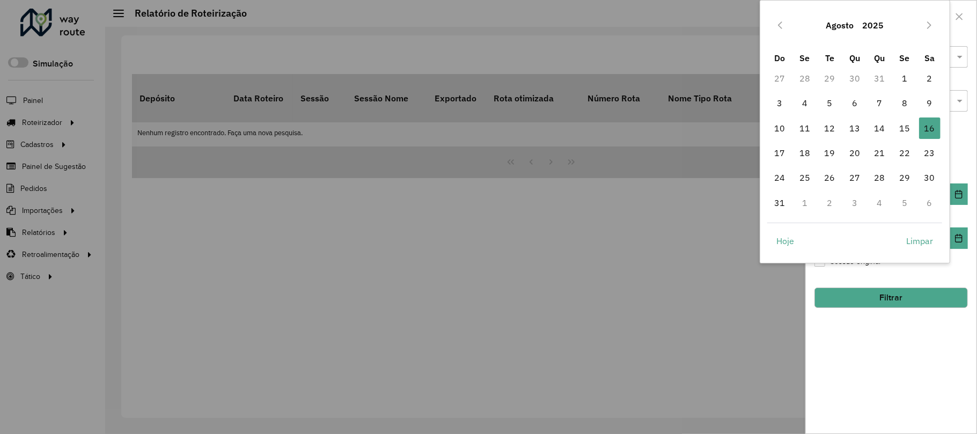
click at [833, 27] on button "Agosto" at bounding box center [839, 25] width 36 height 26
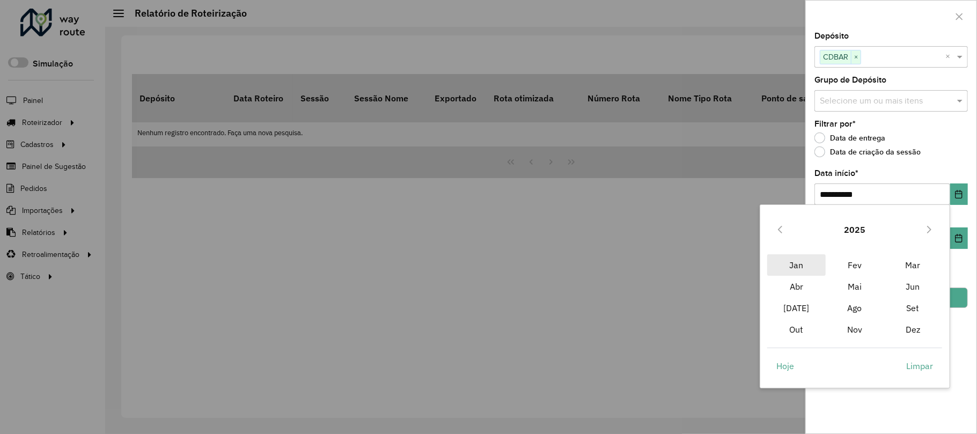
click at [803, 261] on span "Jan" at bounding box center [796, 264] width 58 height 21
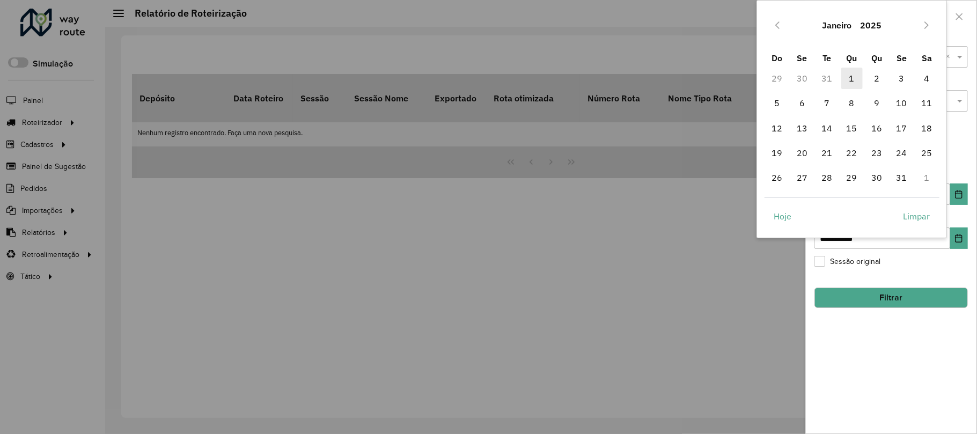
click at [851, 76] on span "1" at bounding box center [851, 78] width 21 height 21
type input "**********"
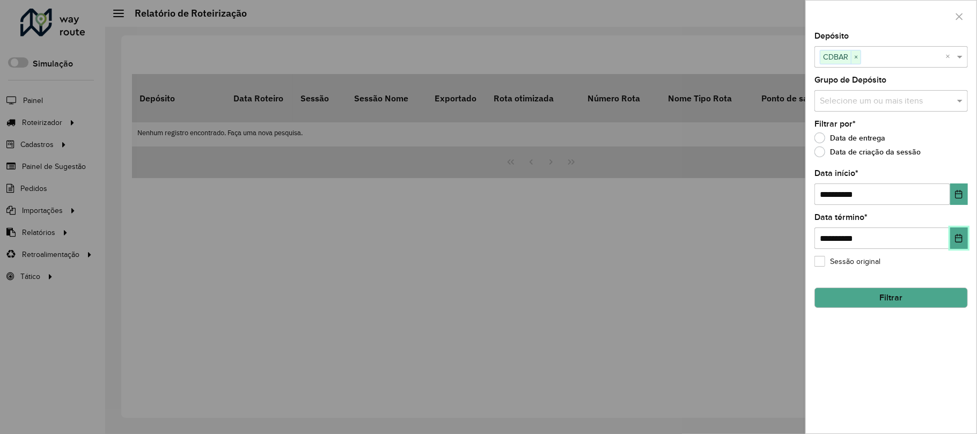
click at [960, 234] on icon "Choose Date" at bounding box center [958, 238] width 7 height 9
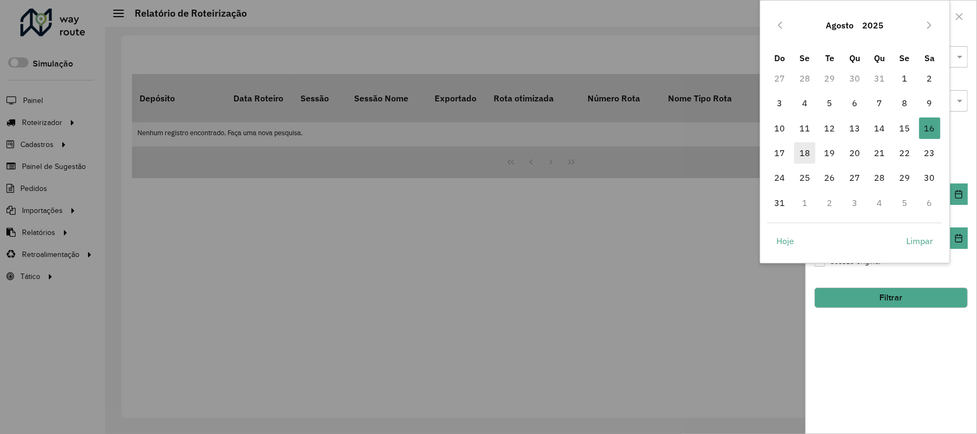
click at [801, 151] on span "18" at bounding box center [804, 152] width 21 height 21
type input "**********"
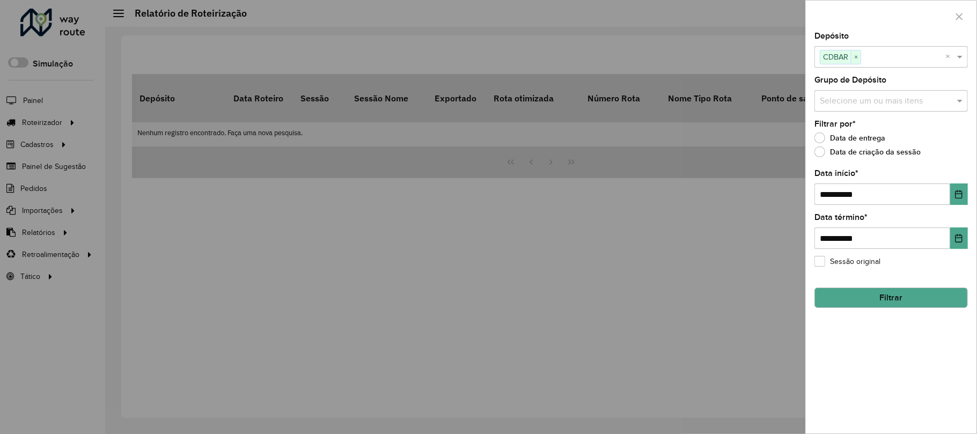
click at [887, 292] on button "Filtrar" at bounding box center [890, 298] width 153 height 20
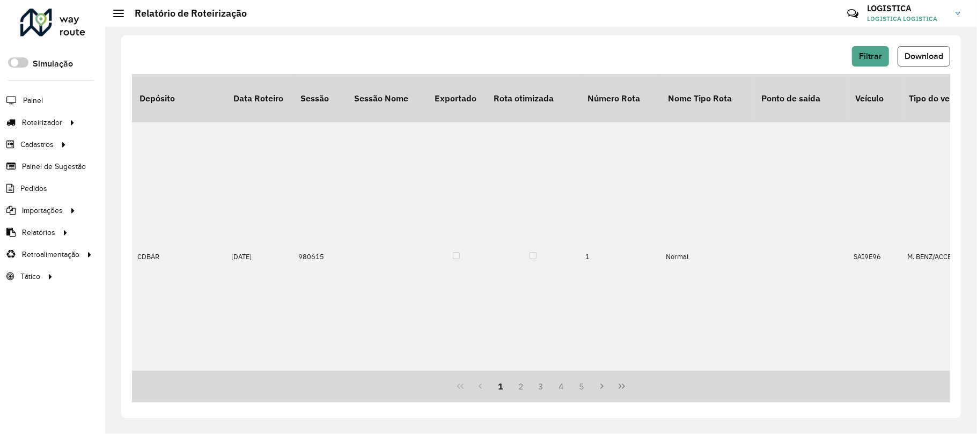
click at [925, 57] on span "Download" at bounding box center [923, 55] width 39 height 9
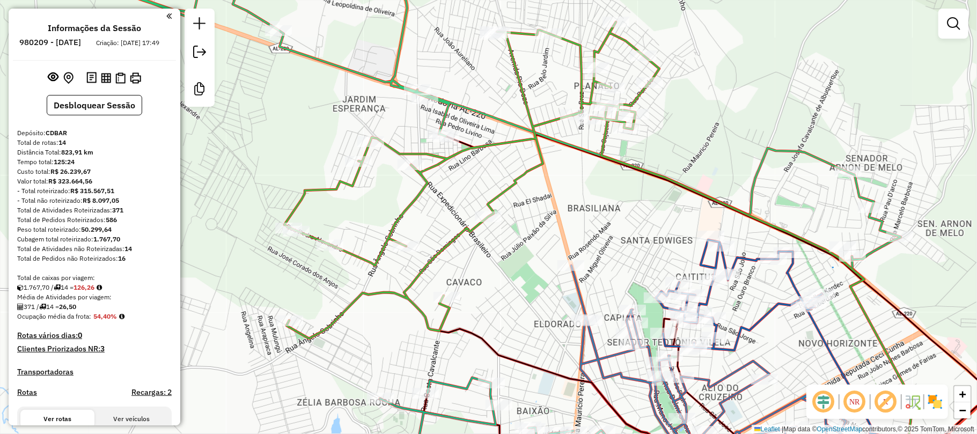
scroll to position [1230, 0]
